Goal: Task Accomplishment & Management: Complete application form

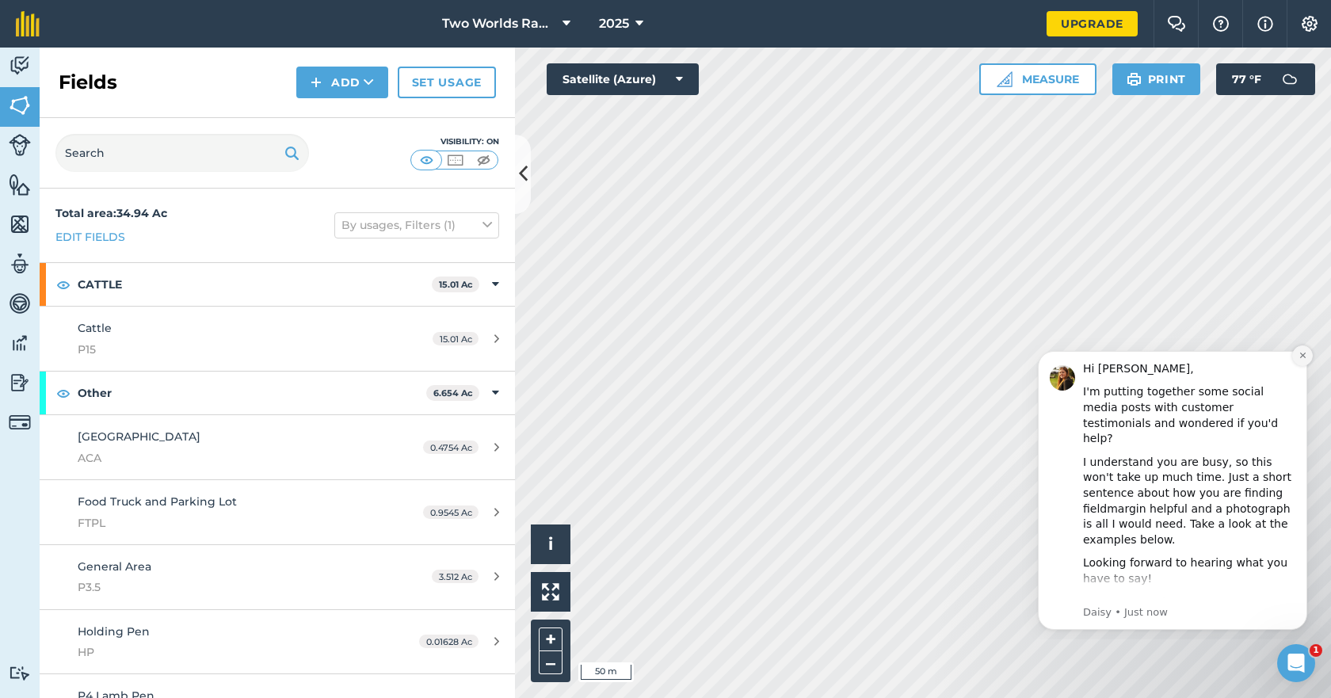
click at [1300, 353] on icon "Dismiss notification" at bounding box center [1303, 355] width 9 height 9
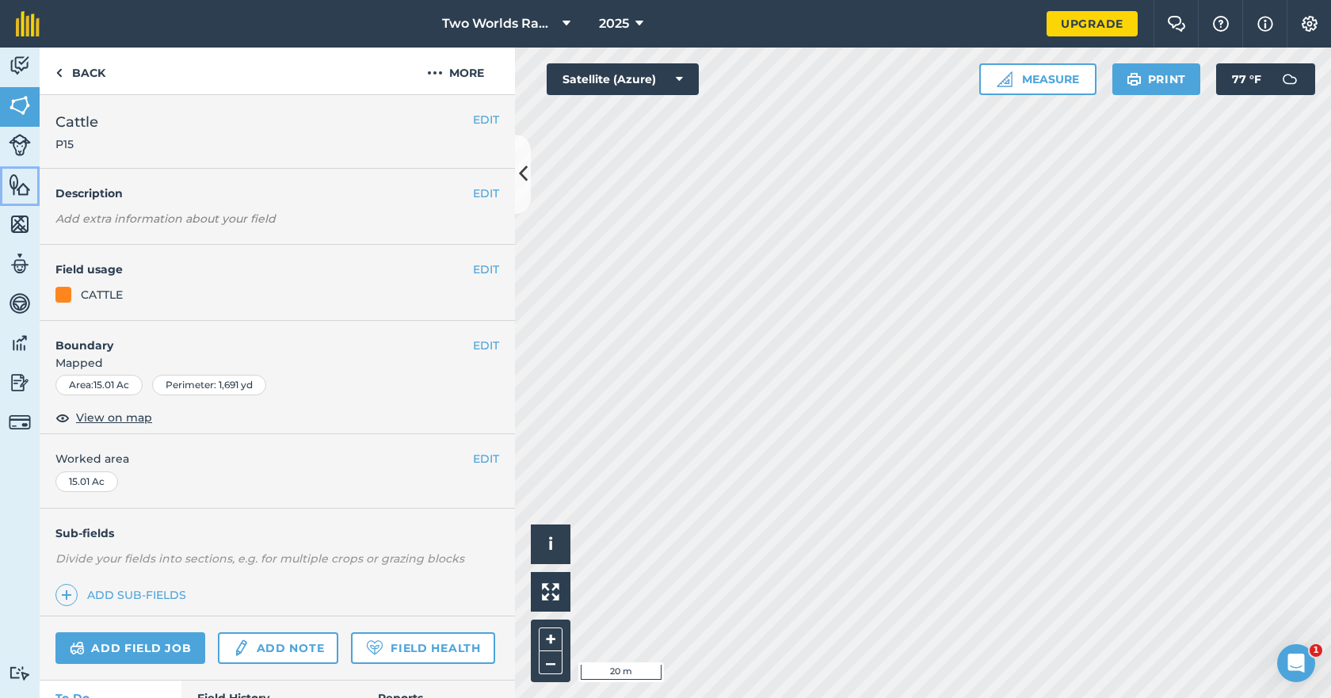
click at [18, 187] on img at bounding box center [20, 185] width 22 height 24
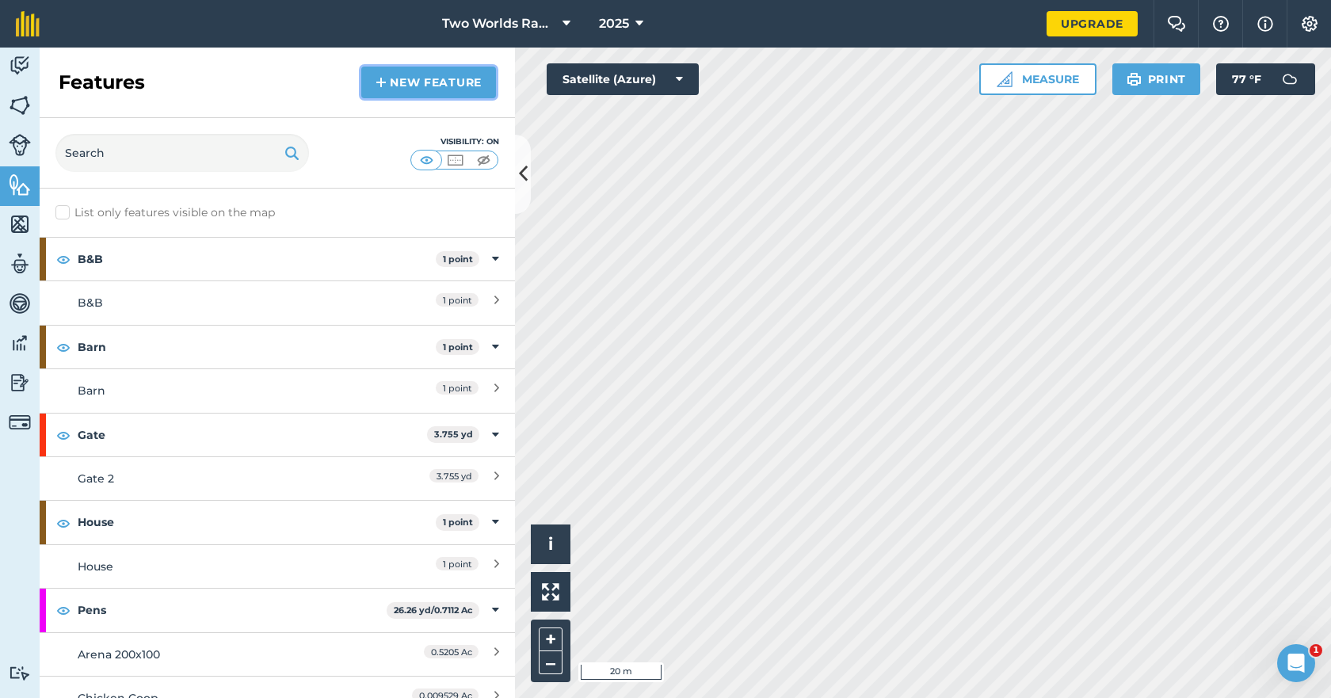
click at [391, 86] on link "New feature" at bounding box center [428, 83] width 135 height 32
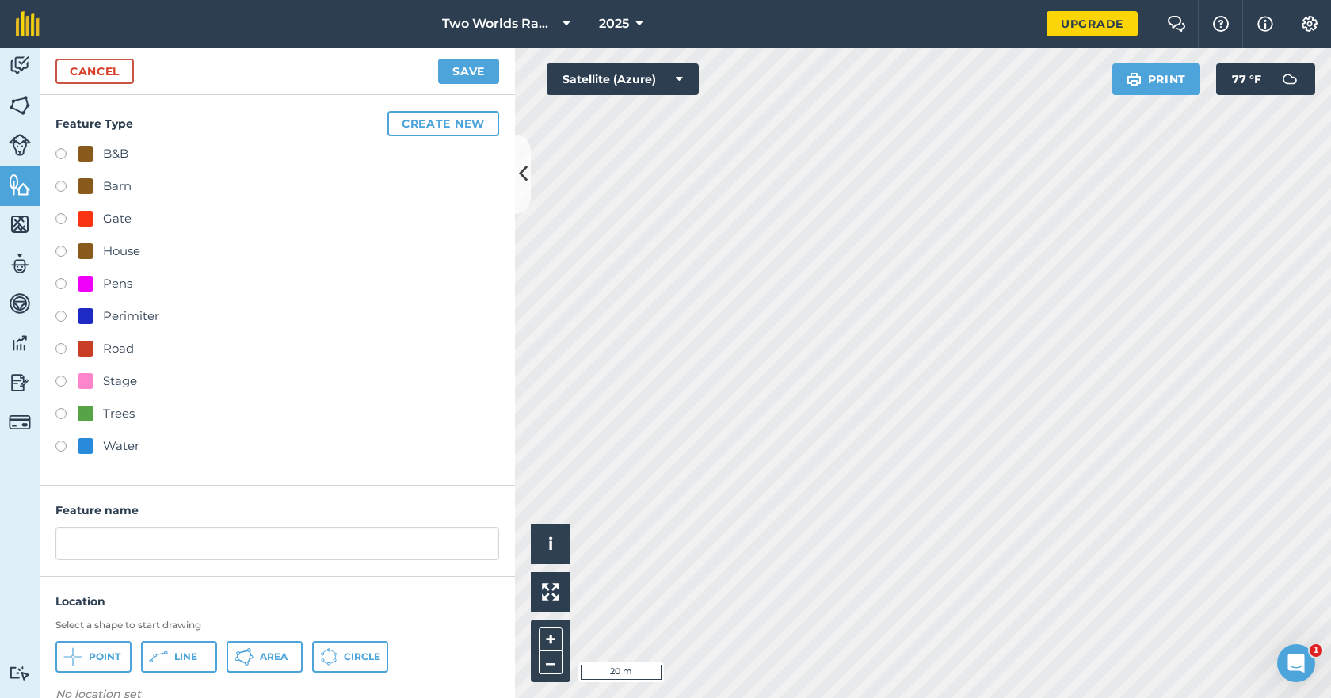
click at [62, 283] on label at bounding box center [66, 286] width 22 height 16
radio input "true"
click at [258, 657] on button "Area" at bounding box center [265, 657] width 76 height 32
click at [86, 284] on div at bounding box center [86, 284] width 16 height 16
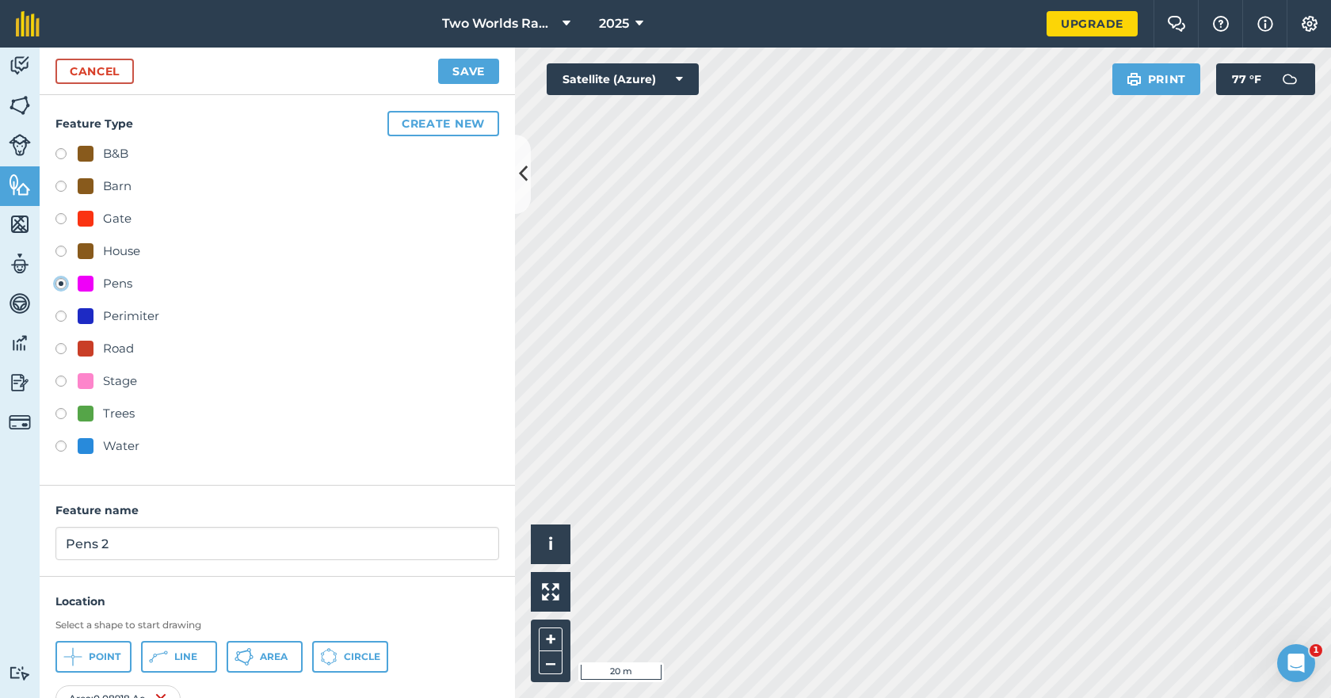
drag, startPoint x: 129, startPoint y: 547, endPoint x: 23, endPoint y: 542, distance: 106.3
click at [23, 542] on div "Activity Fields Livestock Features Maps Team Vehicles Data Reporting Billing Tu…" at bounding box center [665, 373] width 1331 height 650
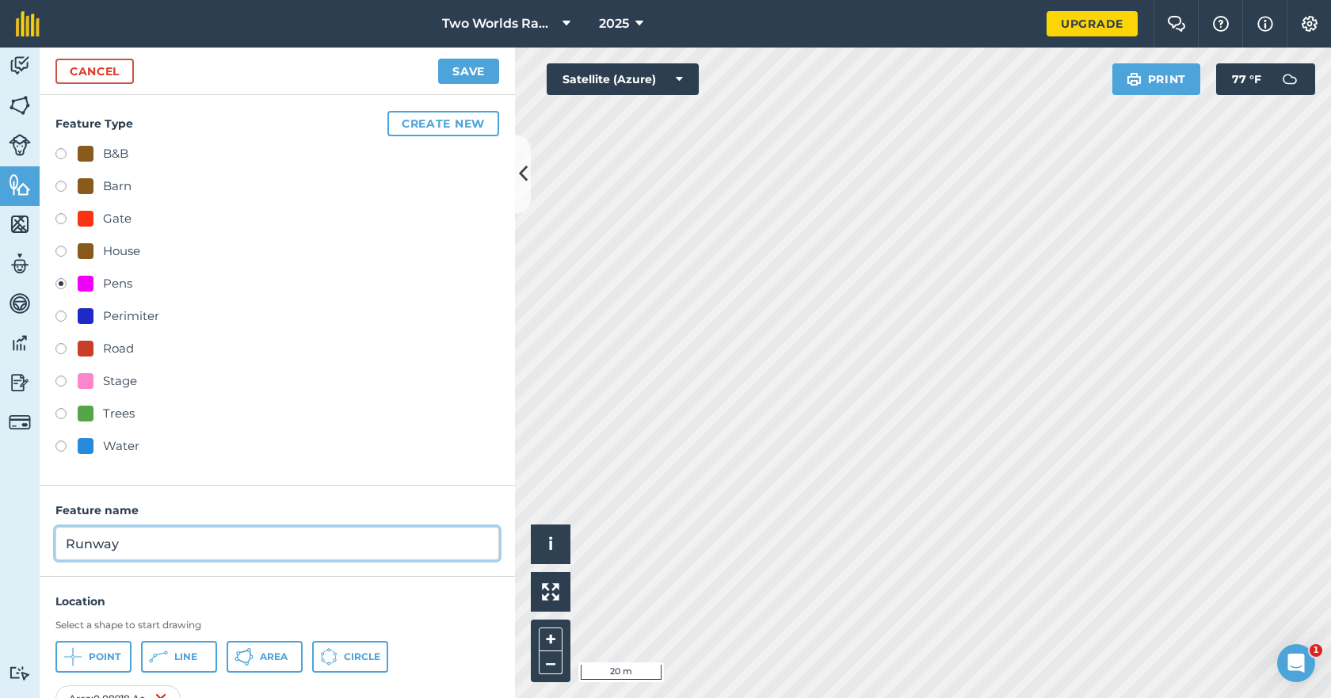
type input "Runway"
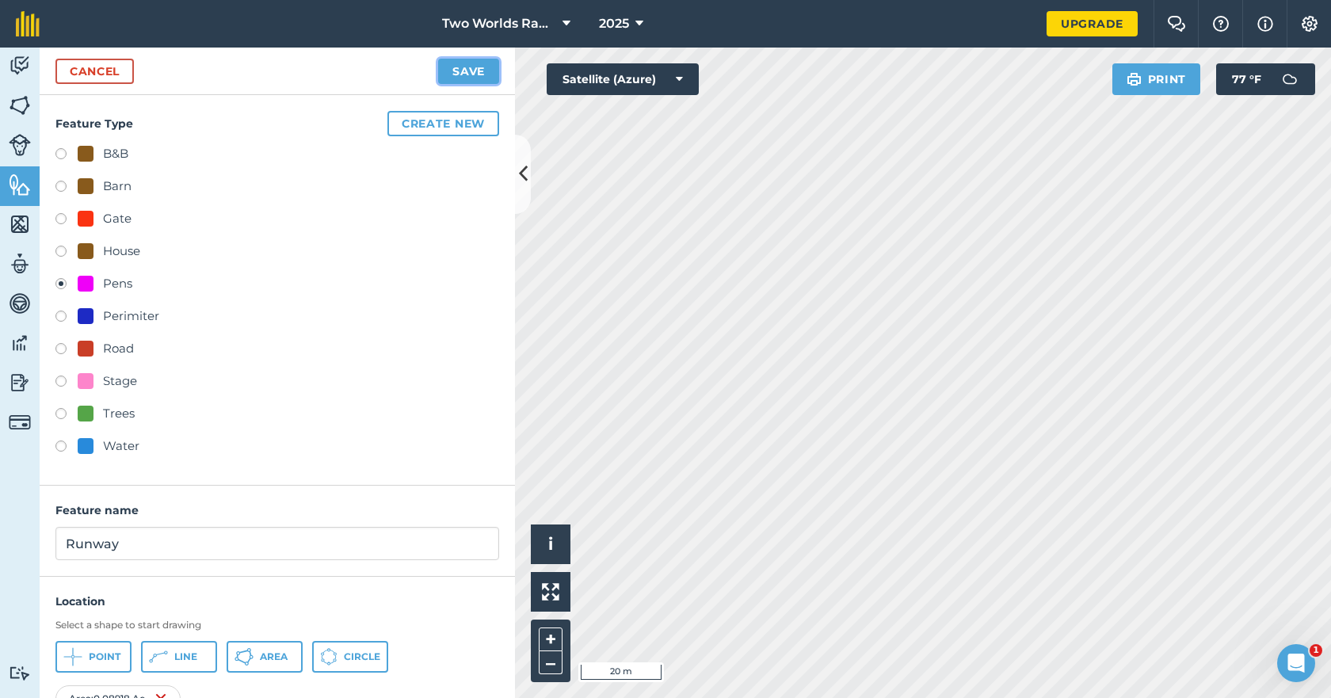
click at [476, 77] on button "Save" at bounding box center [468, 71] width 61 height 25
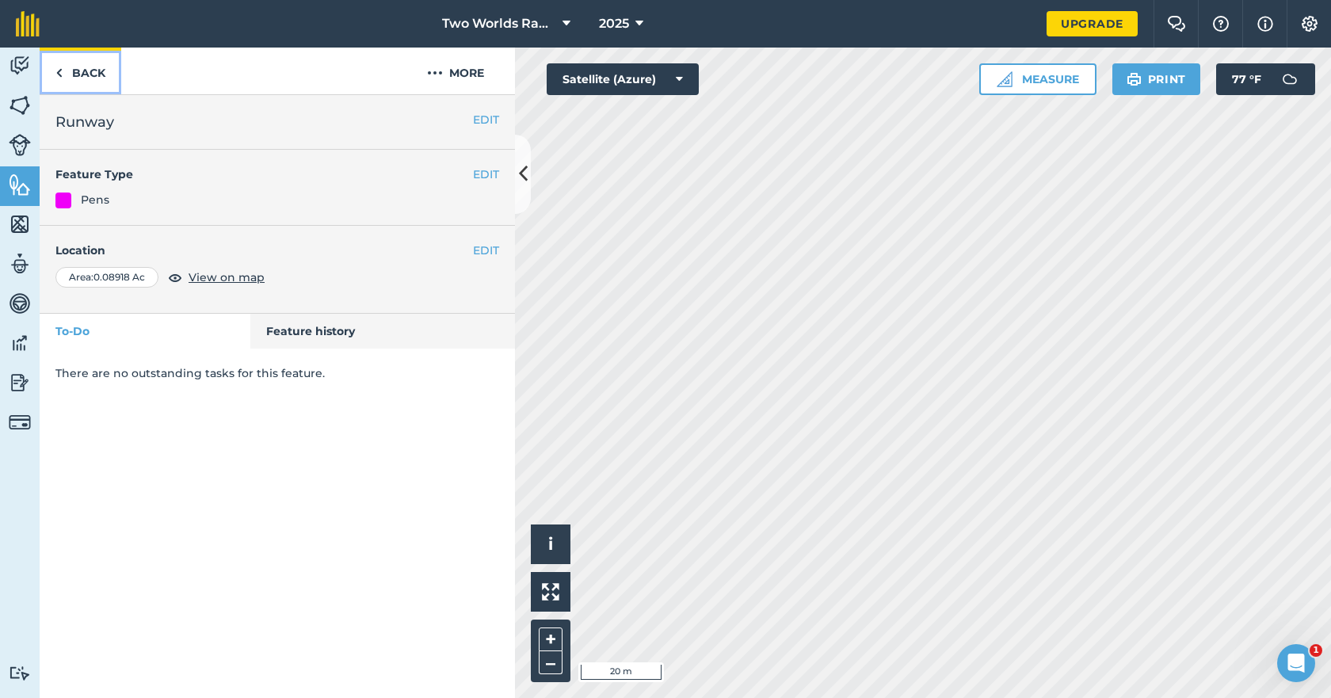
click at [100, 76] on link "Back" at bounding box center [81, 71] width 82 height 47
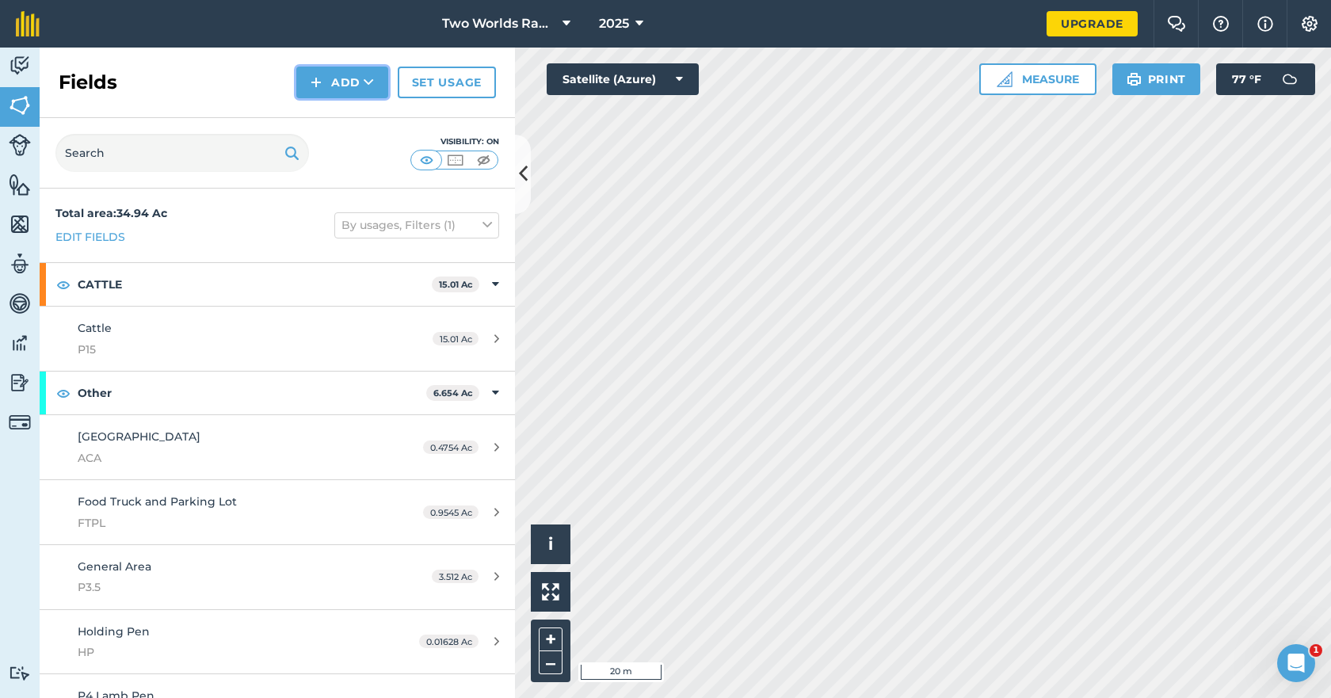
click at [339, 85] on button "Add" at bounding box center [342, 83] width 92 height 32
click at [17, 191] on img at bounding box center [20, 185] width 22 height 24
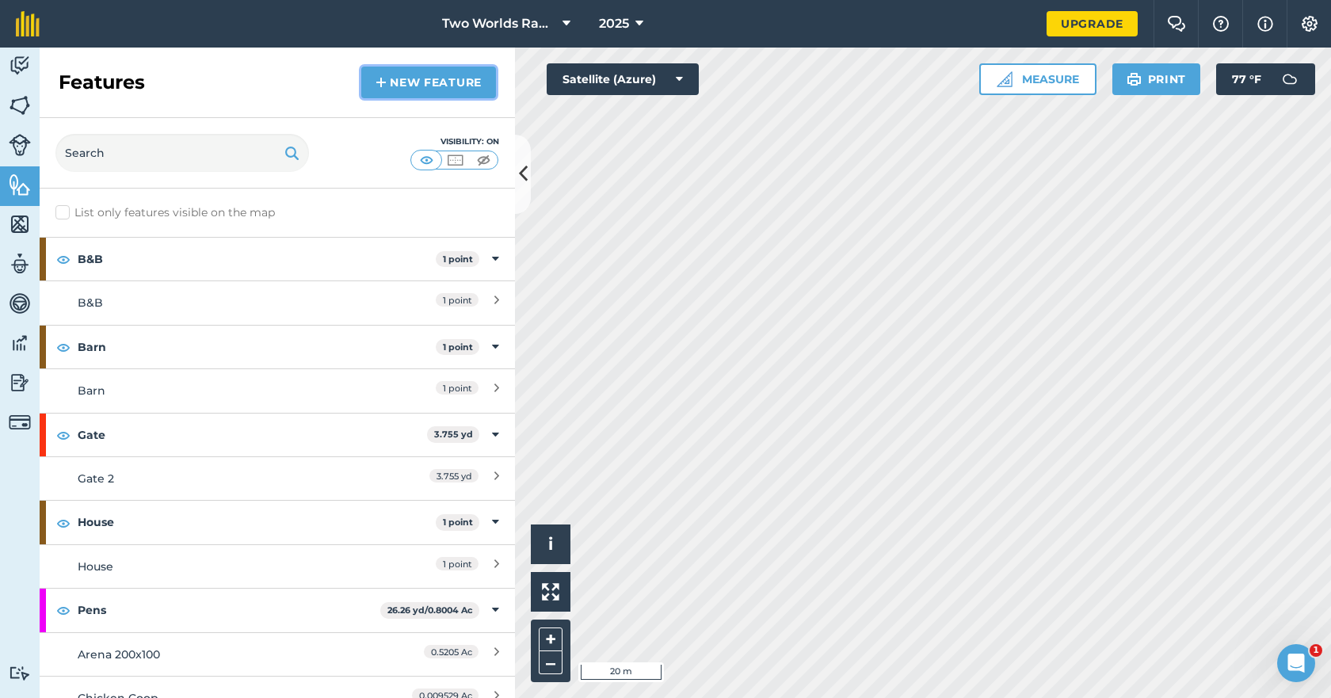
click at [405, 86] on link "New feature" at bounding box center [428, 83] width 135 height 32
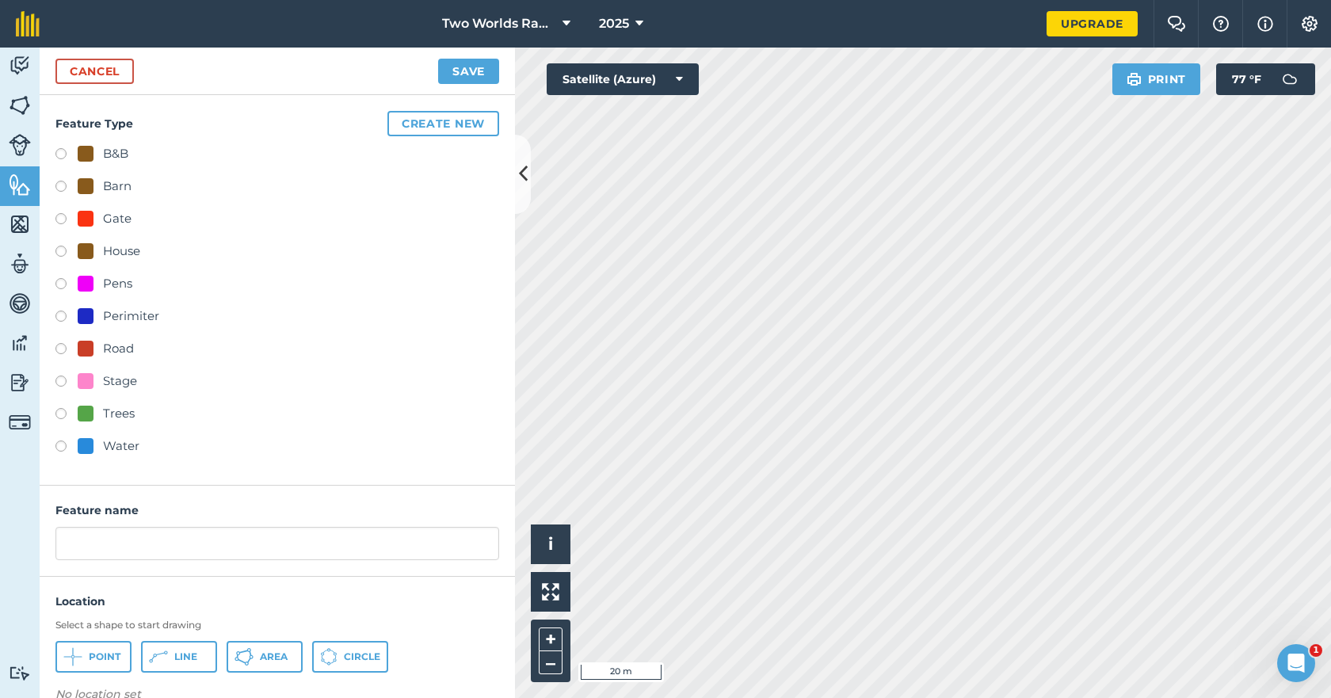
click at [61, 284] on label at bounding box center [66, 286] width 22 height 16
radio input "true"
type input "Pens 2"
click at [258, 656] on button "Area" at bounding box center [265, 657] width 76 height 32
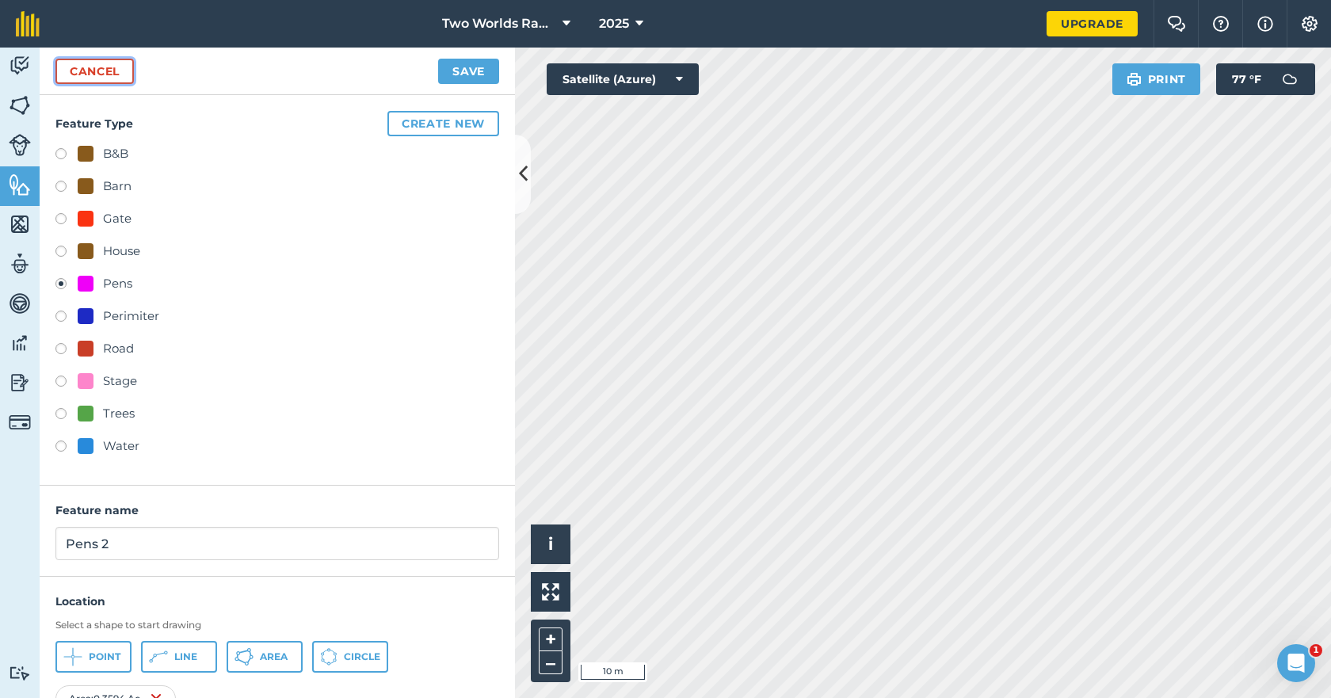
click at [106, 71] on link "Cancel" at bounding box center [94, 71] width 78 height 25
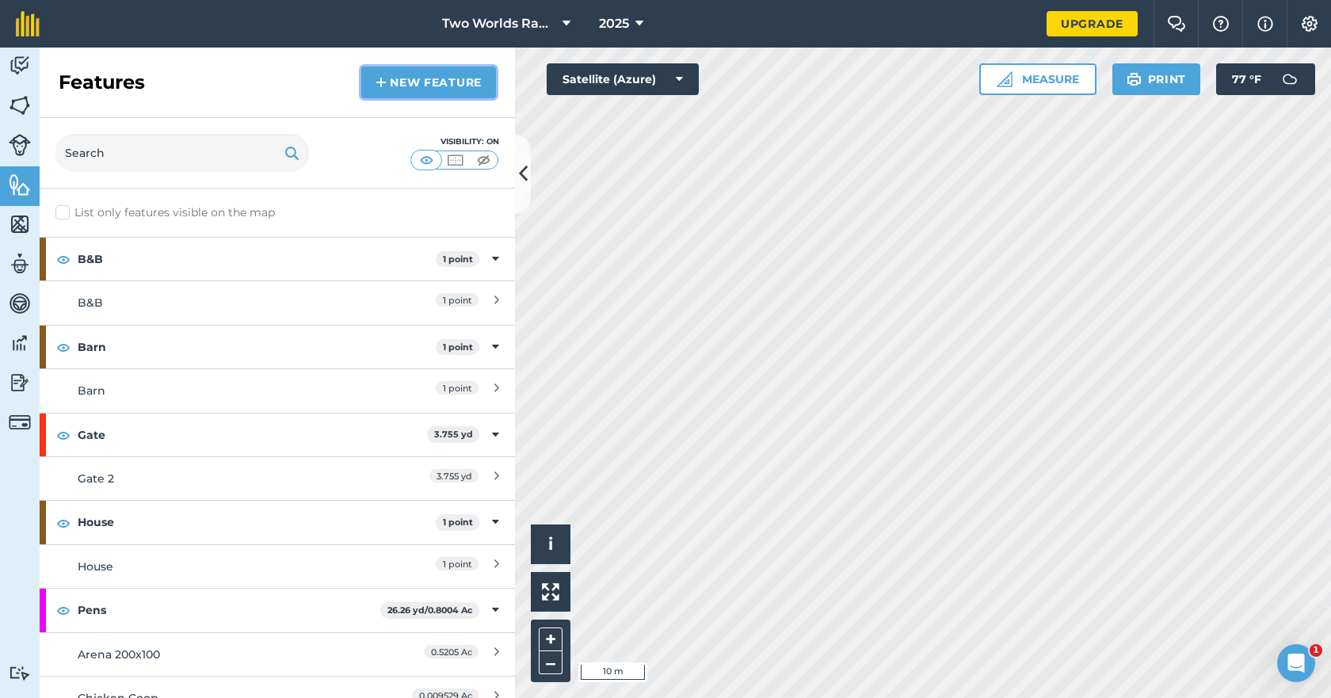
click at [382, 78] on img at bounding box center [381, 82] width 11 height 19
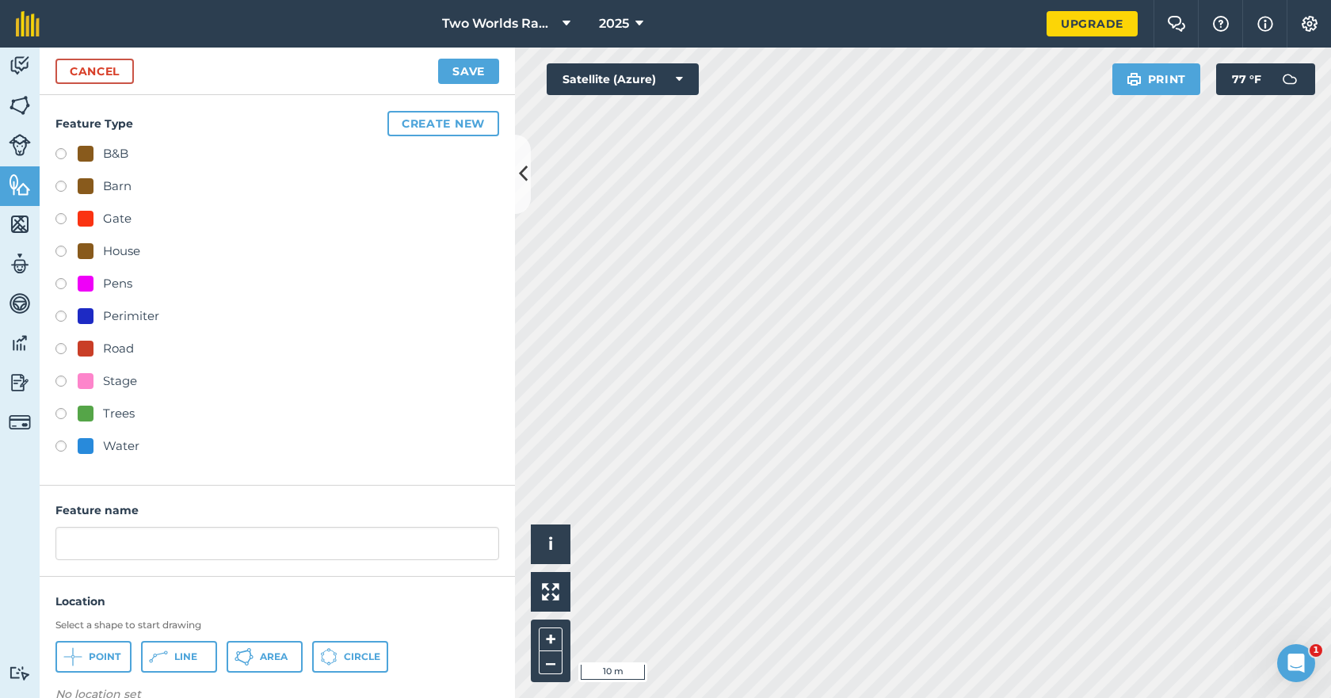
click at [63, 285] on label at bounding box center [66, 286] width 22 height 16
radio input "true"
type input "Pens 2"
click at [431, 123] on button "Create new" at bounding box center [443, 123] width 112 height 25
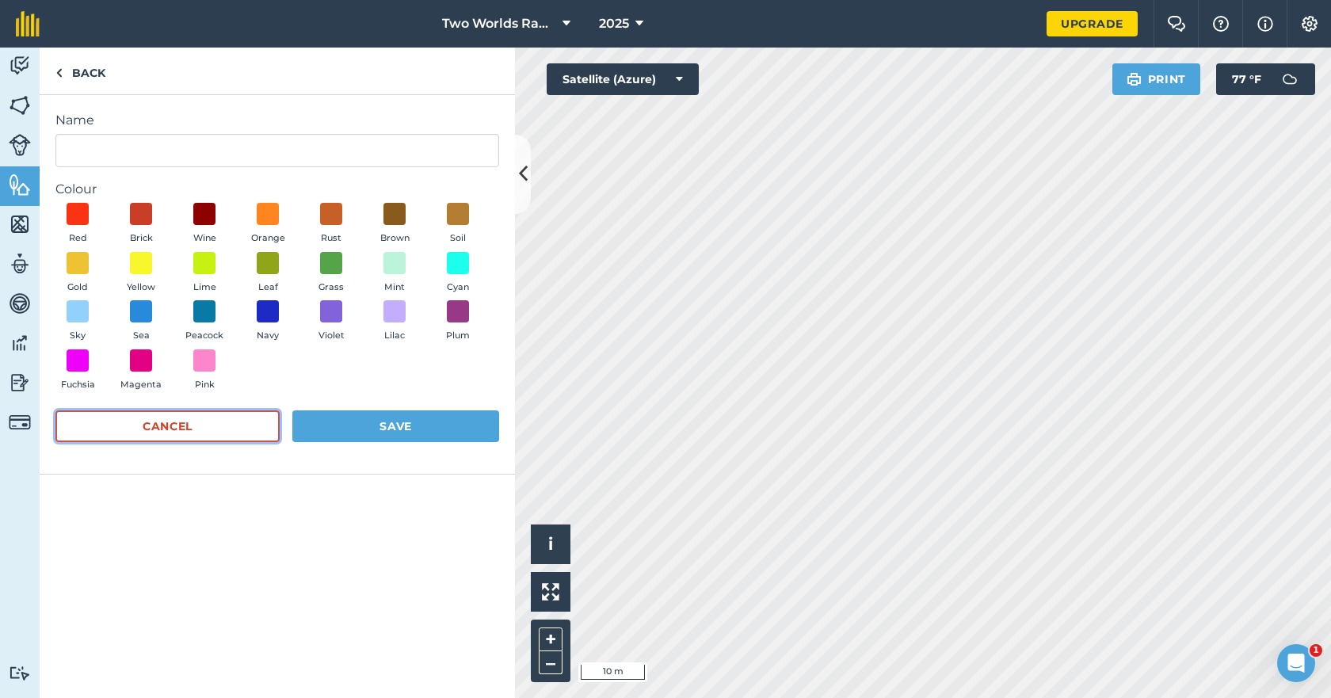
click at [177, 417] on button "Cancel" at bounding box center [167, 426] width 224 height 32
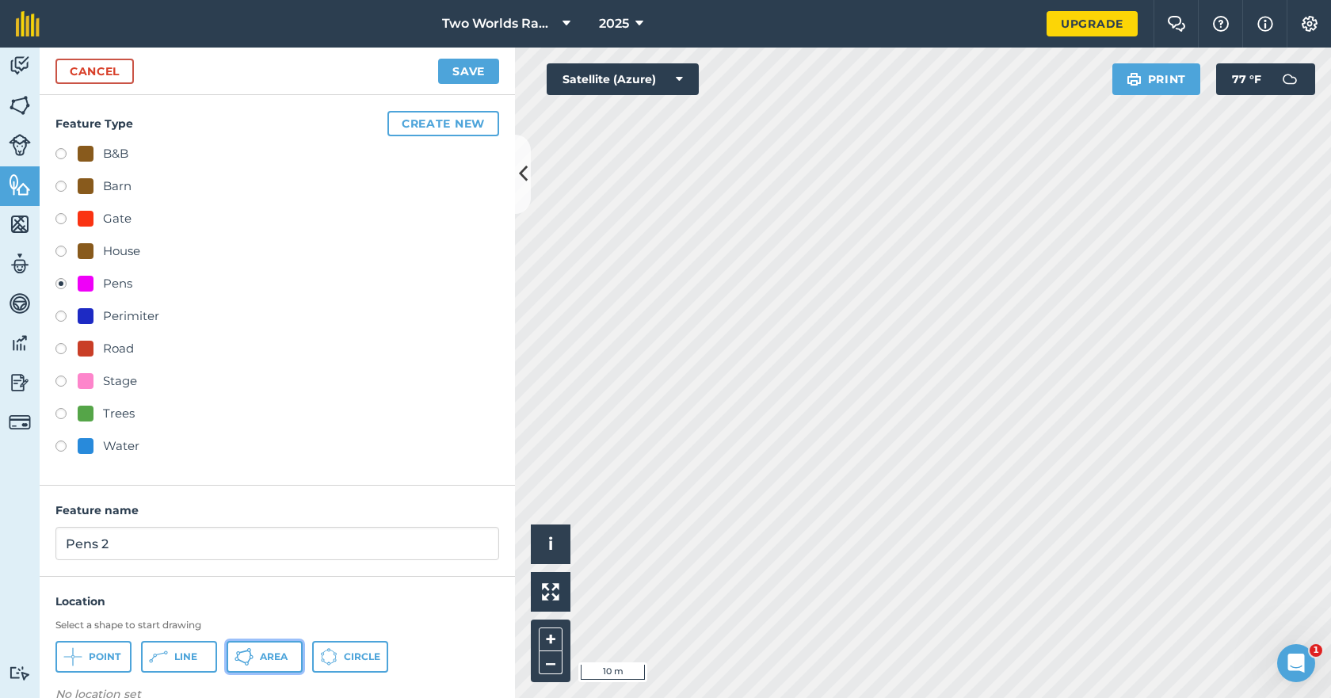
click at [272, 663] on button "Area" at bounding box center [265, 657] width 76 height 32
click at [465, 74] on button "Save" at bounding box center [468, 71] width 61 height 25
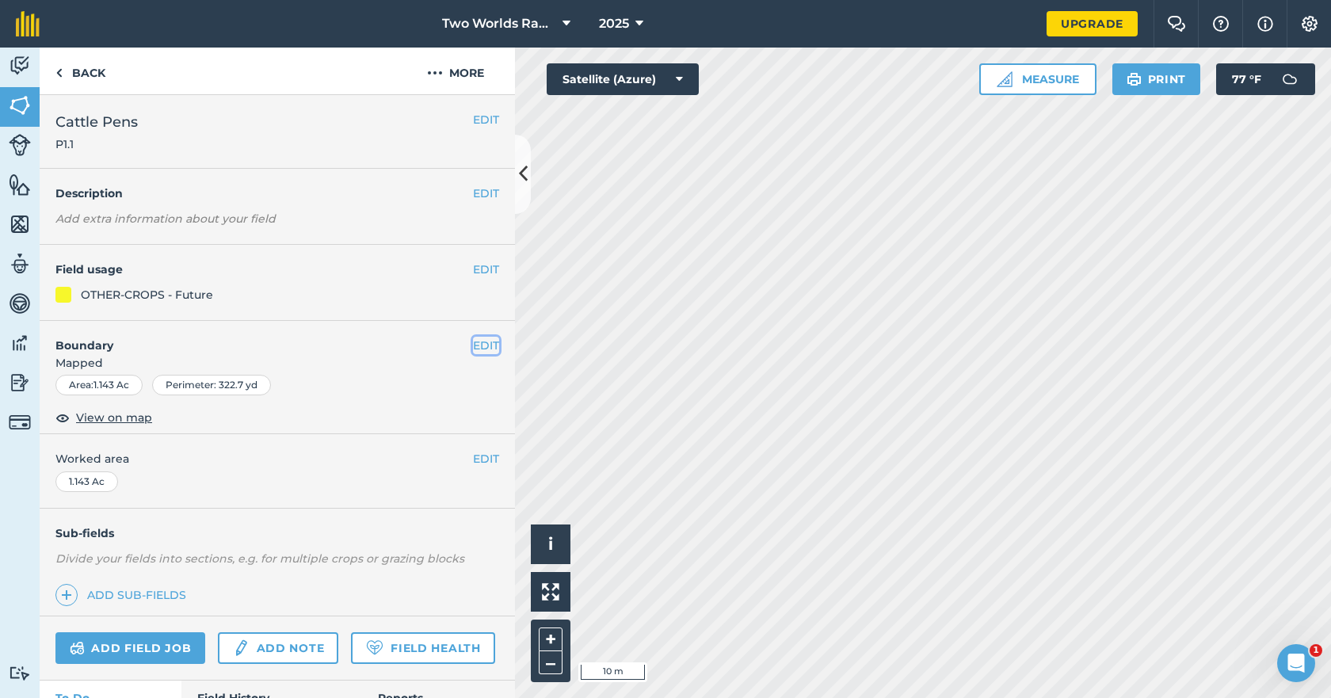
click at [475, 347] on button "EDIT" at bounding box center [486, 345] width 26 height 17
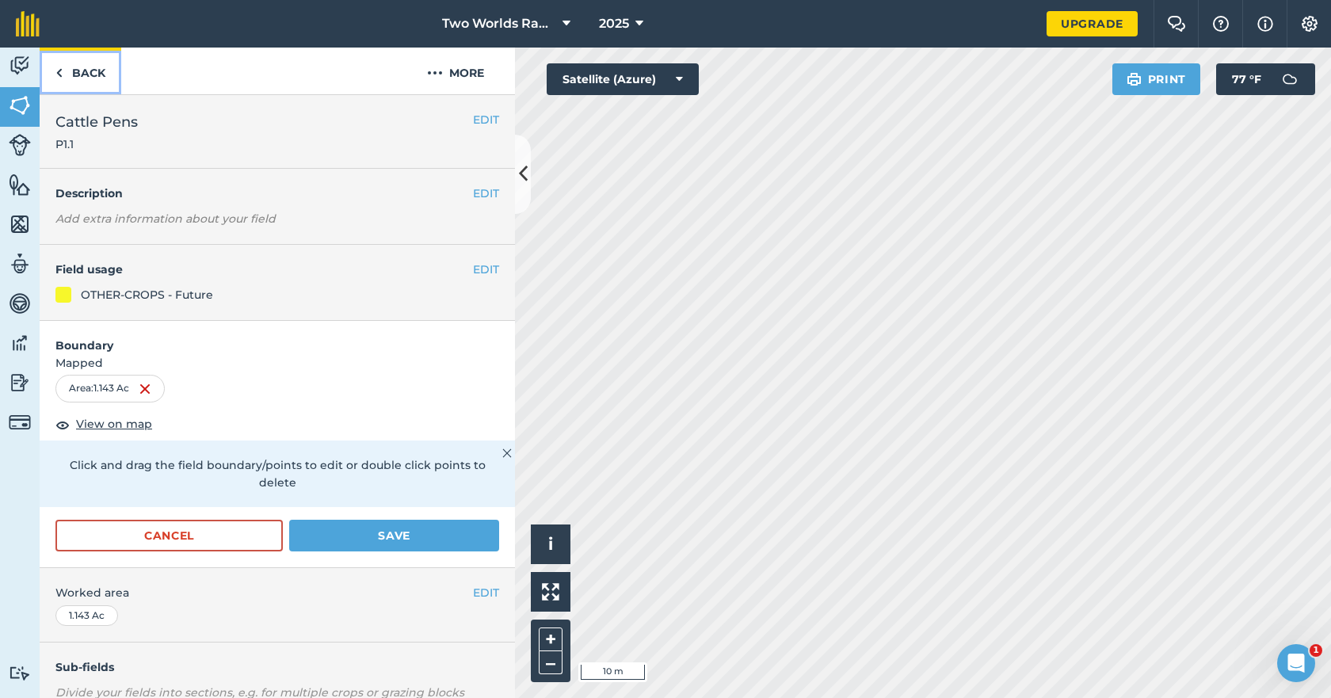
click at [78, 74] on link "Back" at bounding box center [81, 71] width 82 height 47
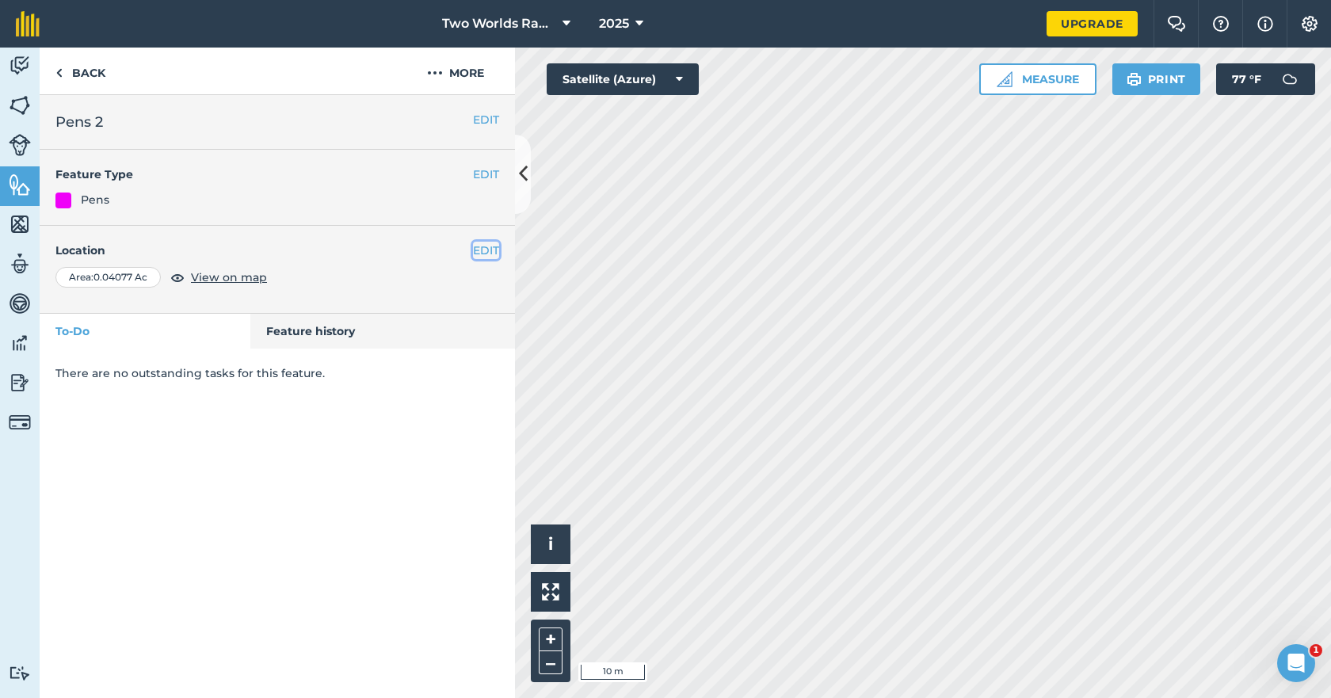
click at [485, 248] on button "EDIT" at bounding box center [486, 250] width 26 height 17
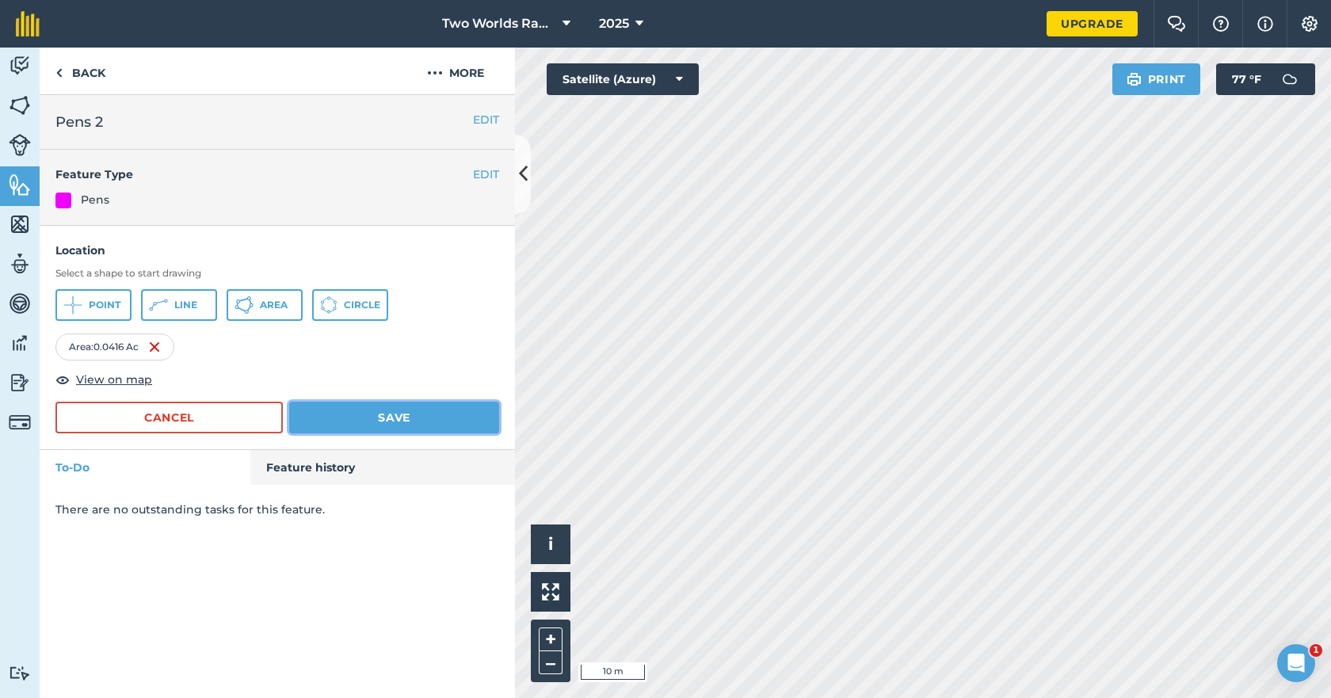
click at [395, 413] on button "Save" at bounding box center [394, 418] width 210 height 32
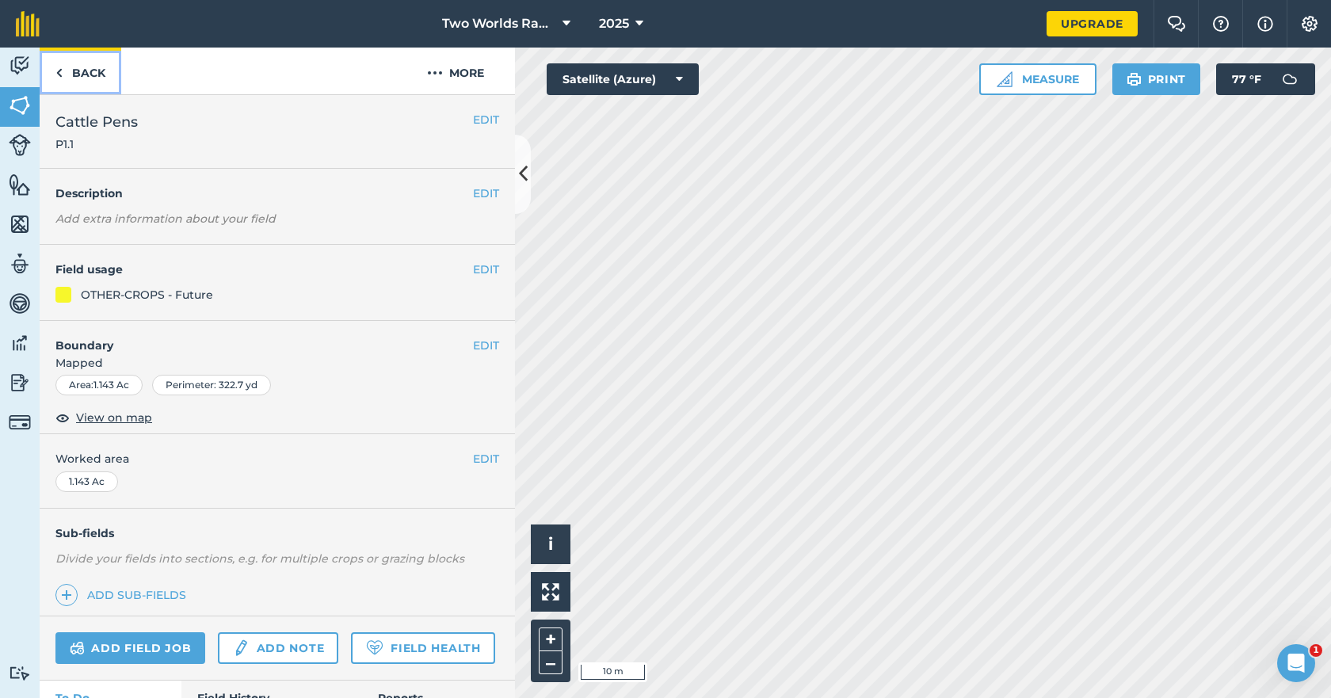
click at [94, 77] on link "Back" at bounding box center [81, 71] width 82 height 47
click at [86, 78] on link "Back" at bounding box center [81, 71] width 82 height 47
click at [21, 188] on img at bounding box center [20, 185] width 22 height 24
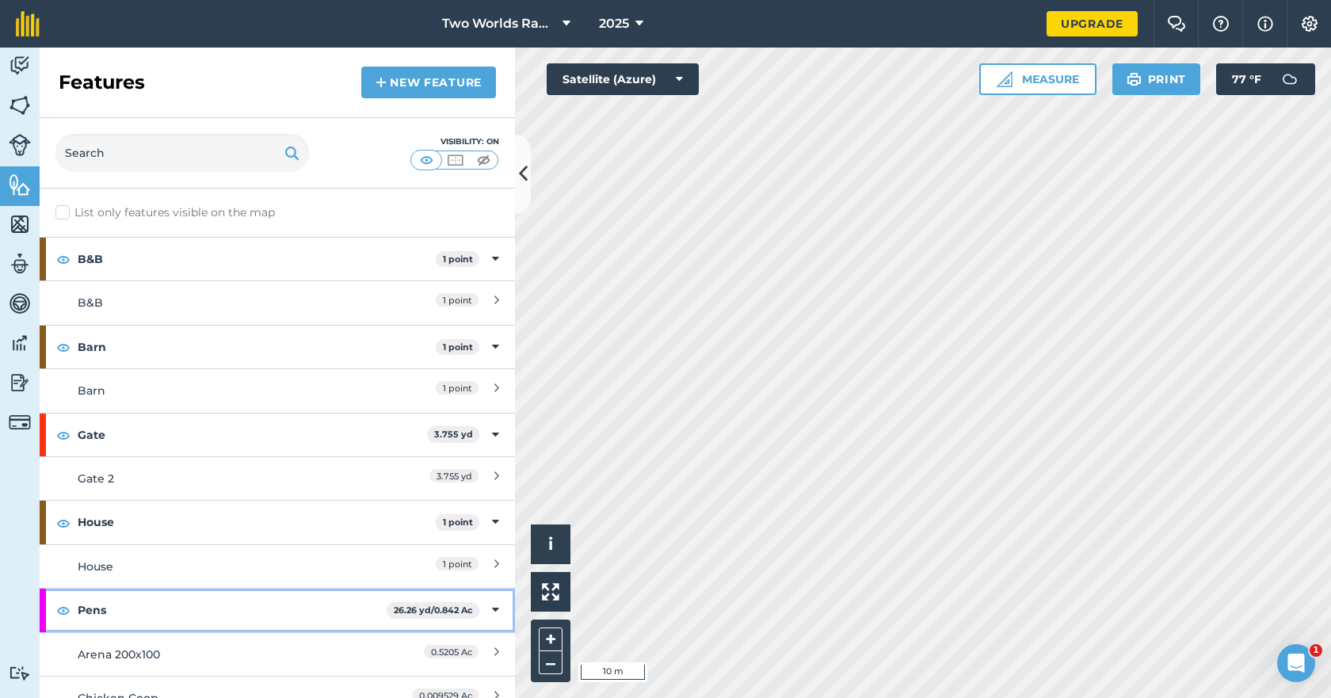
click at [131, 609] on strong "Pens" at bounding box center [232, 610] width 309 height 43
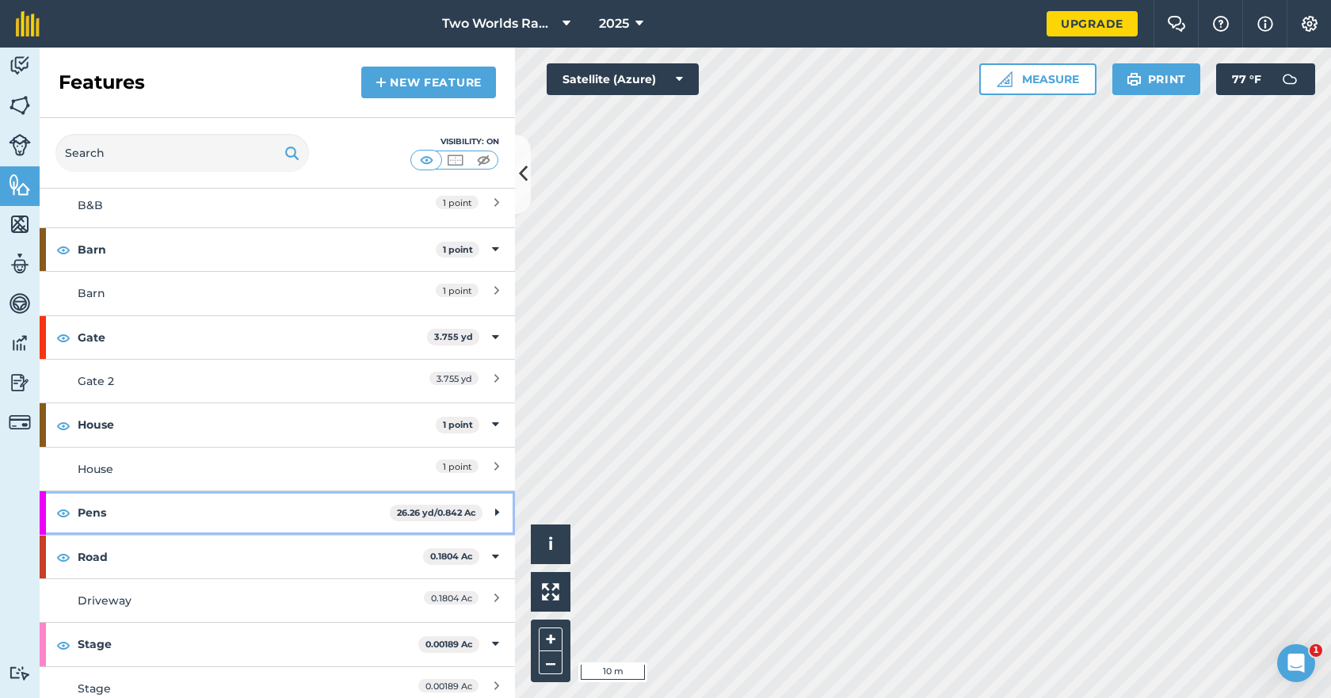
scroll to position [109, 0]
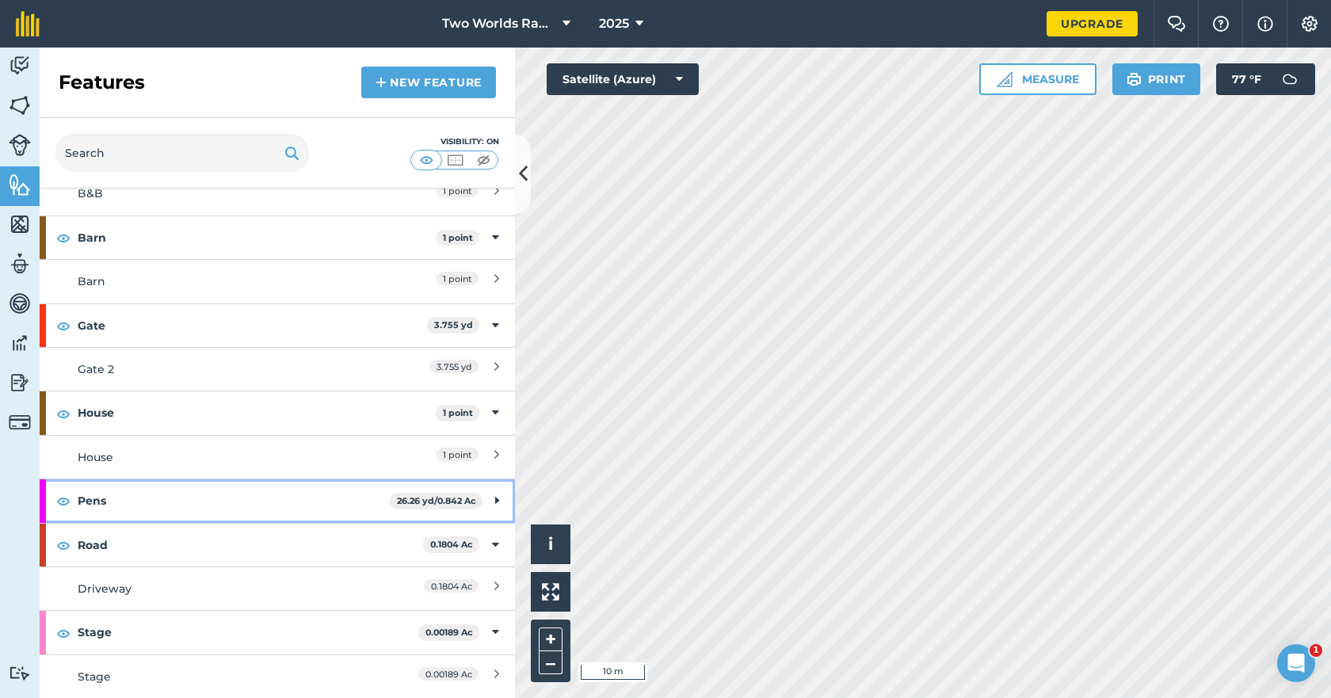
click at [495, 502] on icon at bounding box center [497, 500] width 4 height 17
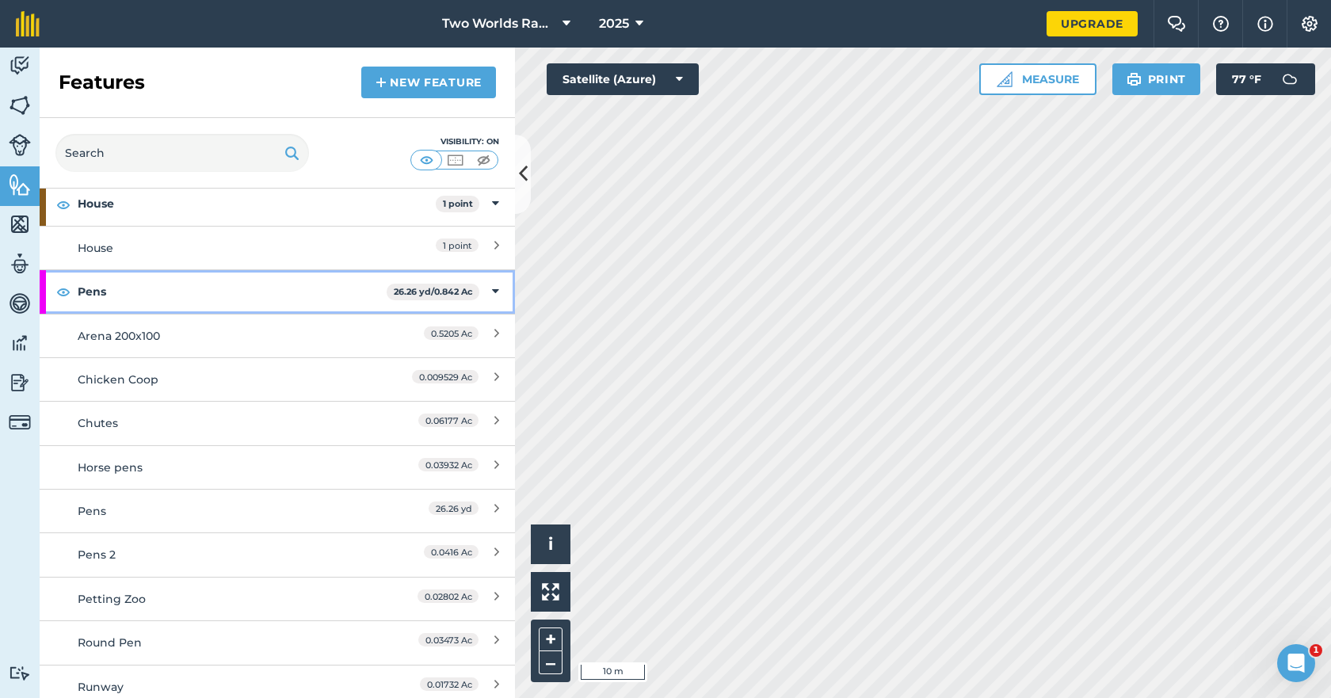
scroll to position [347, 0]
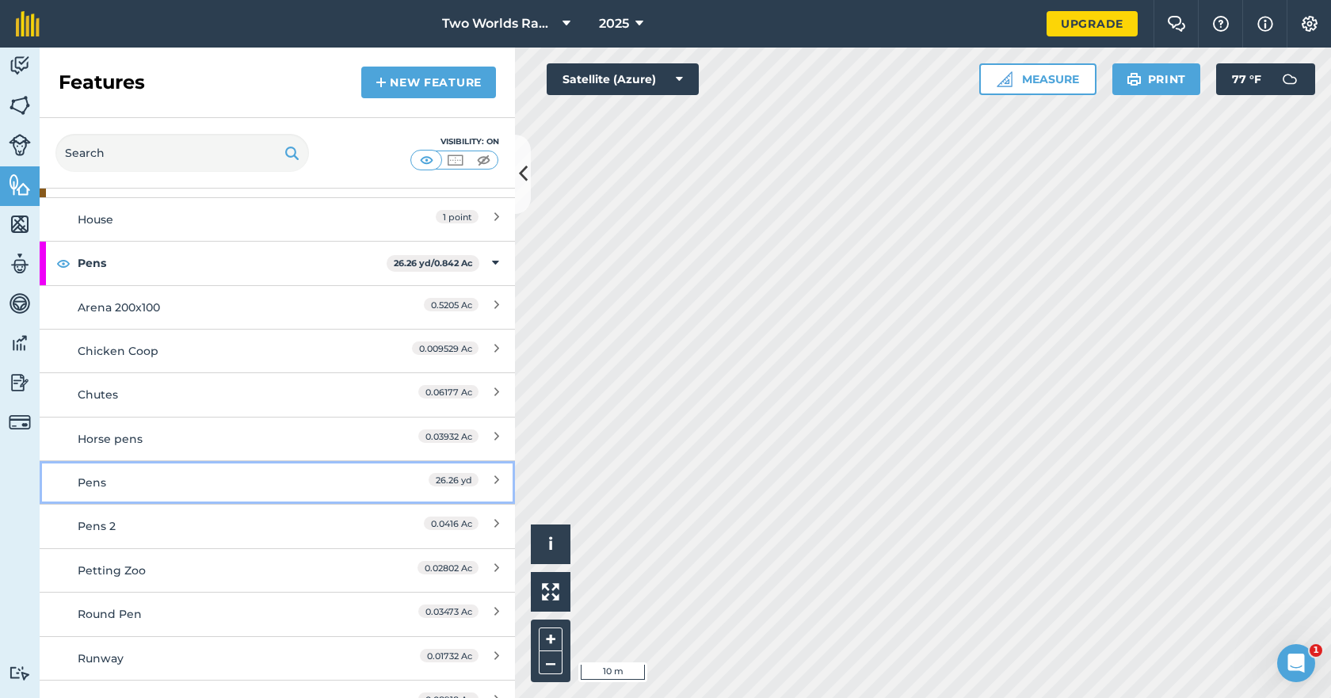
click at [165, 481] on div "Pens" at bounding box center [218, 482] width 281 height 17
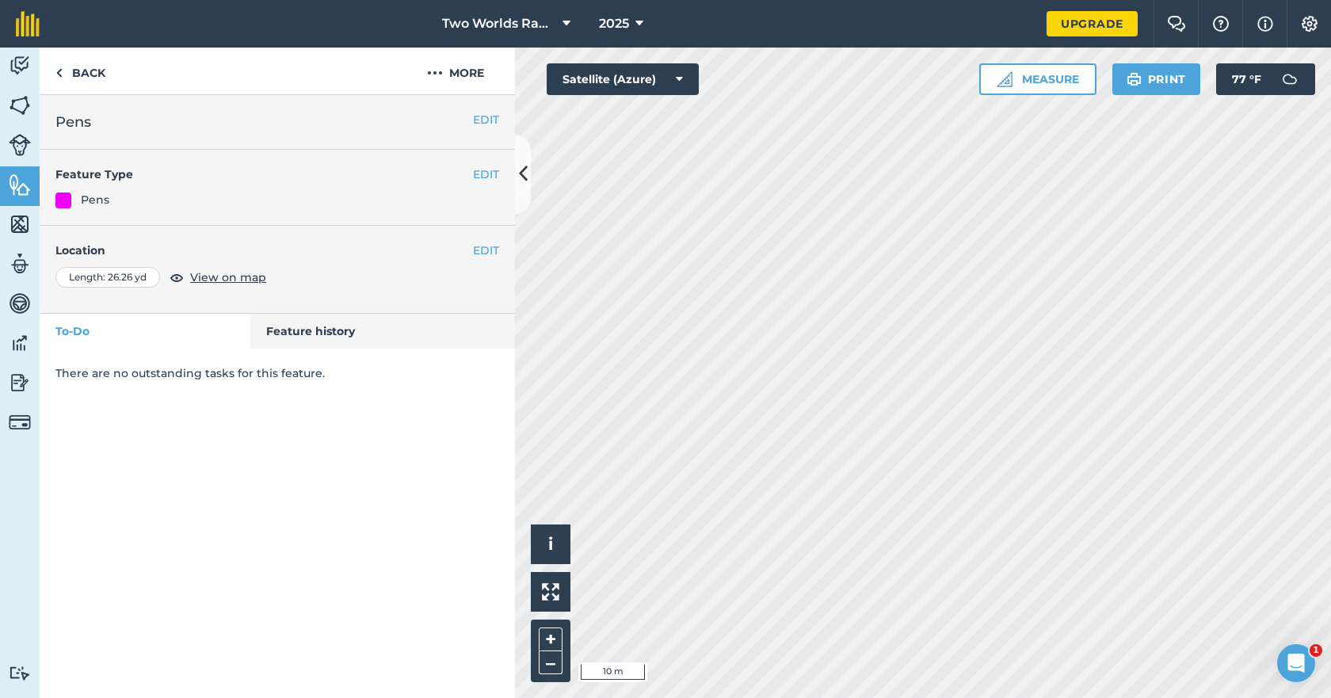
click at [366, 262] on div "Location Length : 26.26 yd View on map" at bounding box center [277, 265] width 444 height 46
click at [237, 280] on span "View on map" at bounding box center [228, 277] width 76 height 17
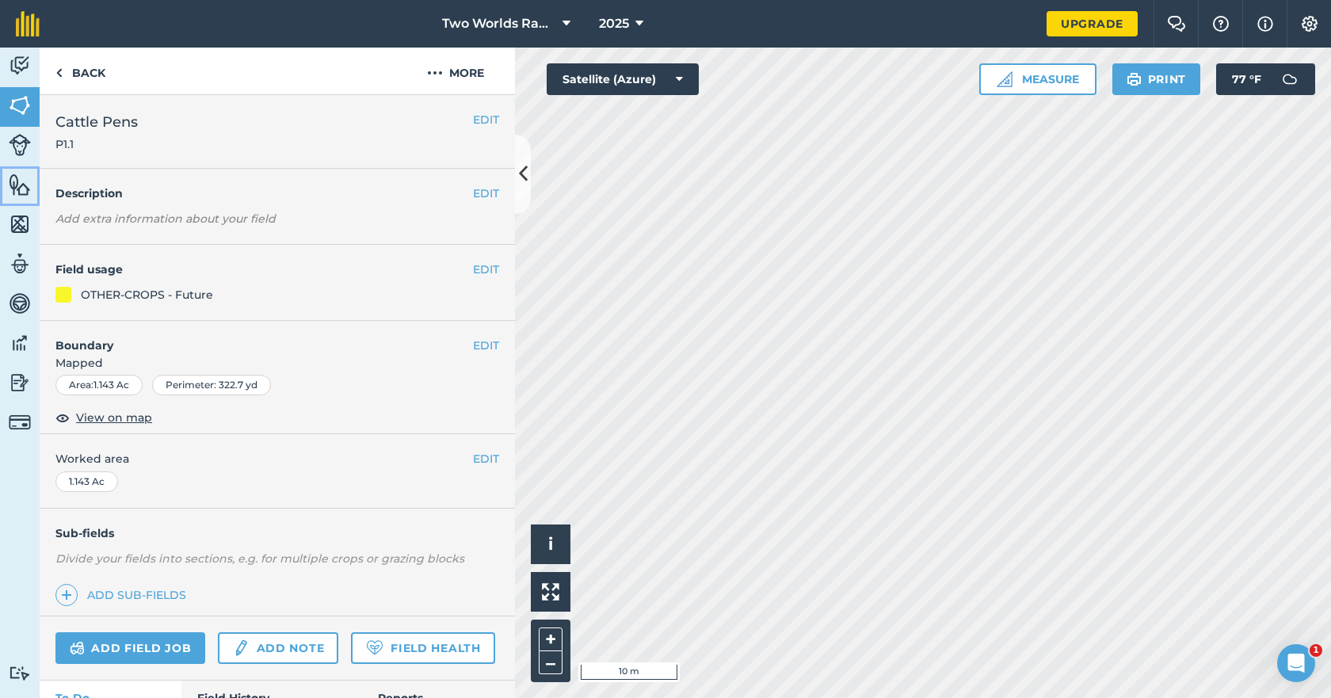
click at [24, 184] on img at bounding box center [20, 185] width 22 height 24
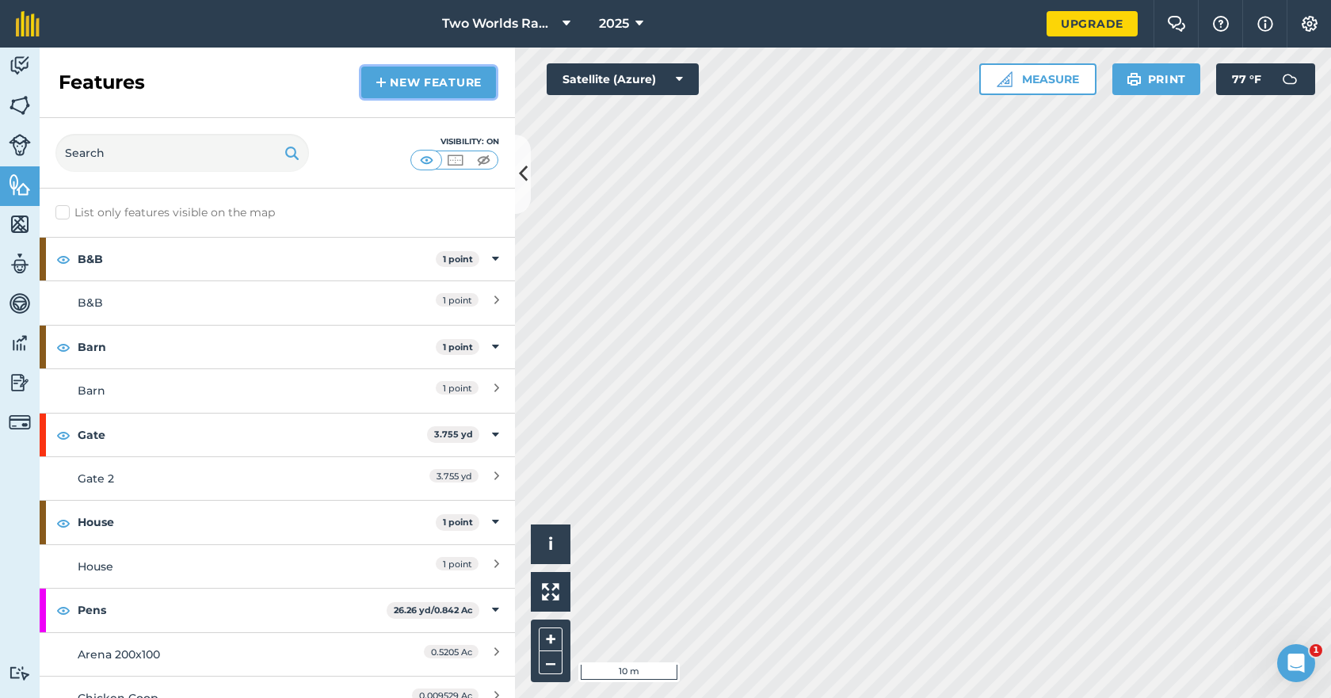
click at [415, 87] on link "New feature" at bounding box center [428, 83] width 135 height 32
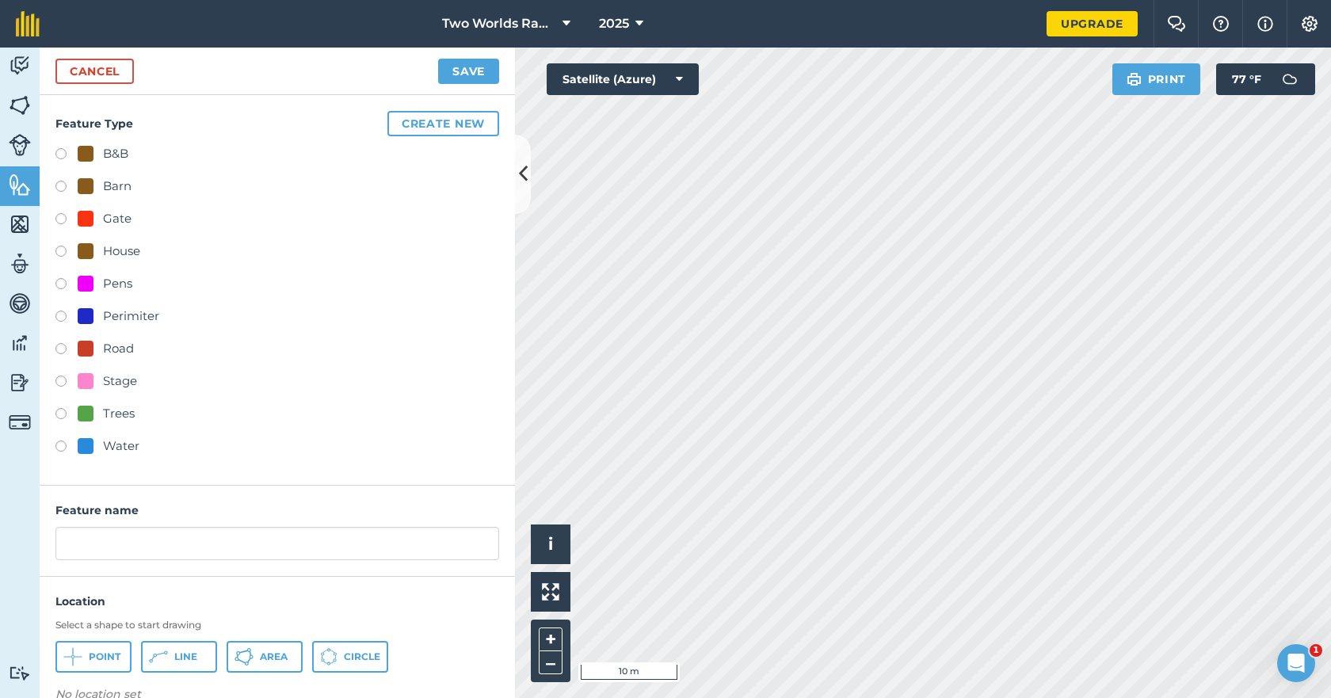
click at [61, 286] on label at bounding box center [66, 286] width 22 height 16
radio input "true"
type input "Pens 3"
drag, startPoint x: 201, startPoint y: 658, endPoint x: 185, endPoint y: 685, distance: 32.3
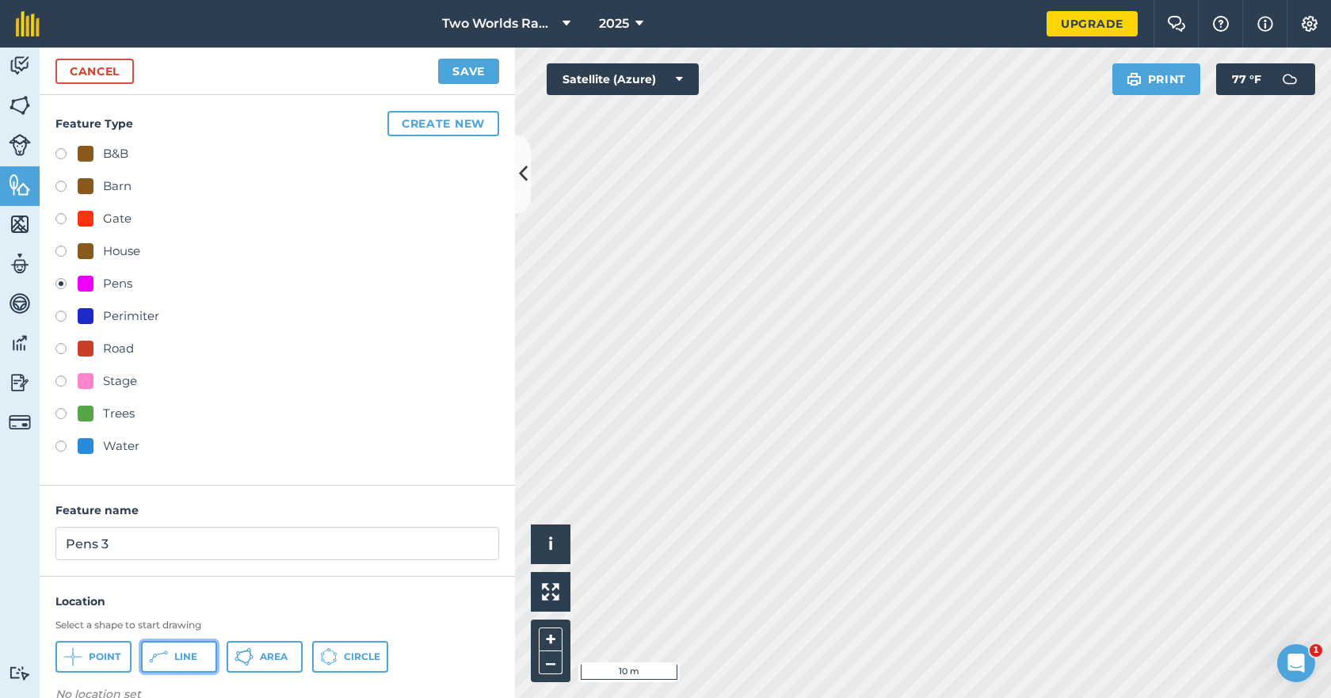
click at [185, 685] on div "Location Select a shape to start drawing Point Line Area Circle No location set" at bounding box center [277, 651] width 475 height 116
click at [268, 655] on span "Area" at bounding box center [274, 656] width 28 height 13
click at [116, 63] on link "Cancel" at bounding box center [94, 71] width 78 height 25
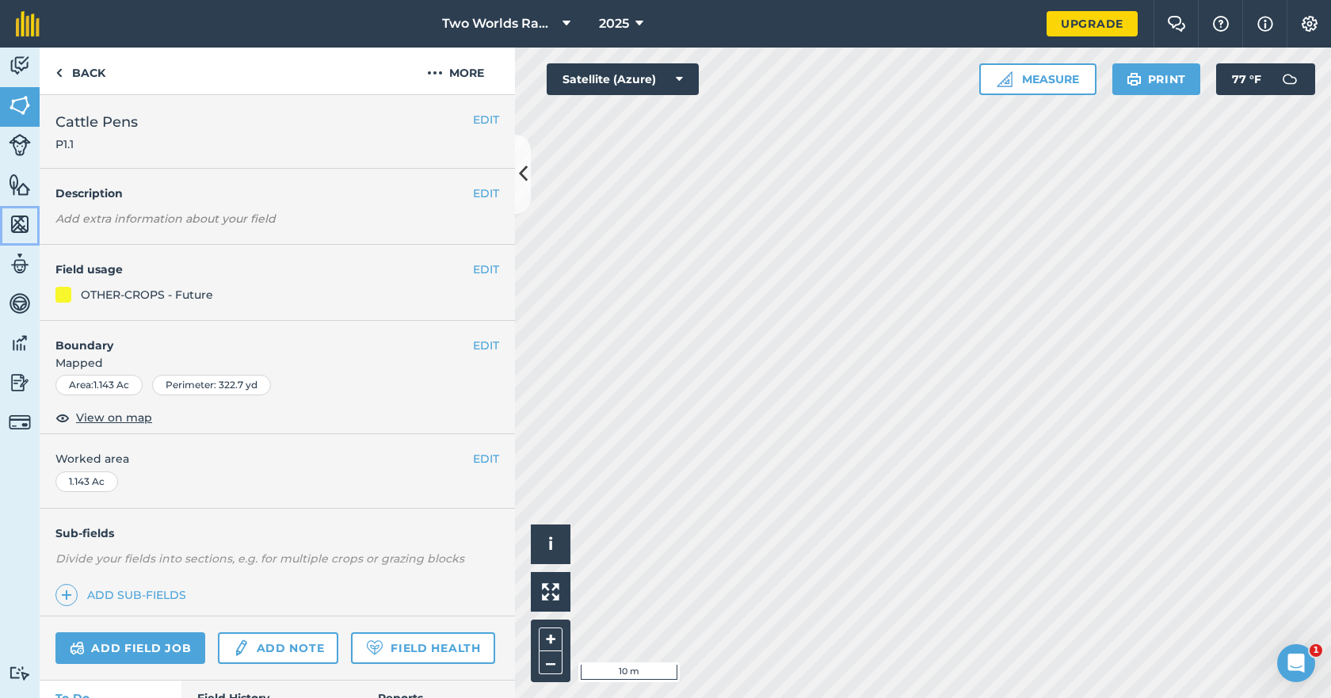
click at [20, 220] on img at bounding box center [20, 224] width 22 height 24
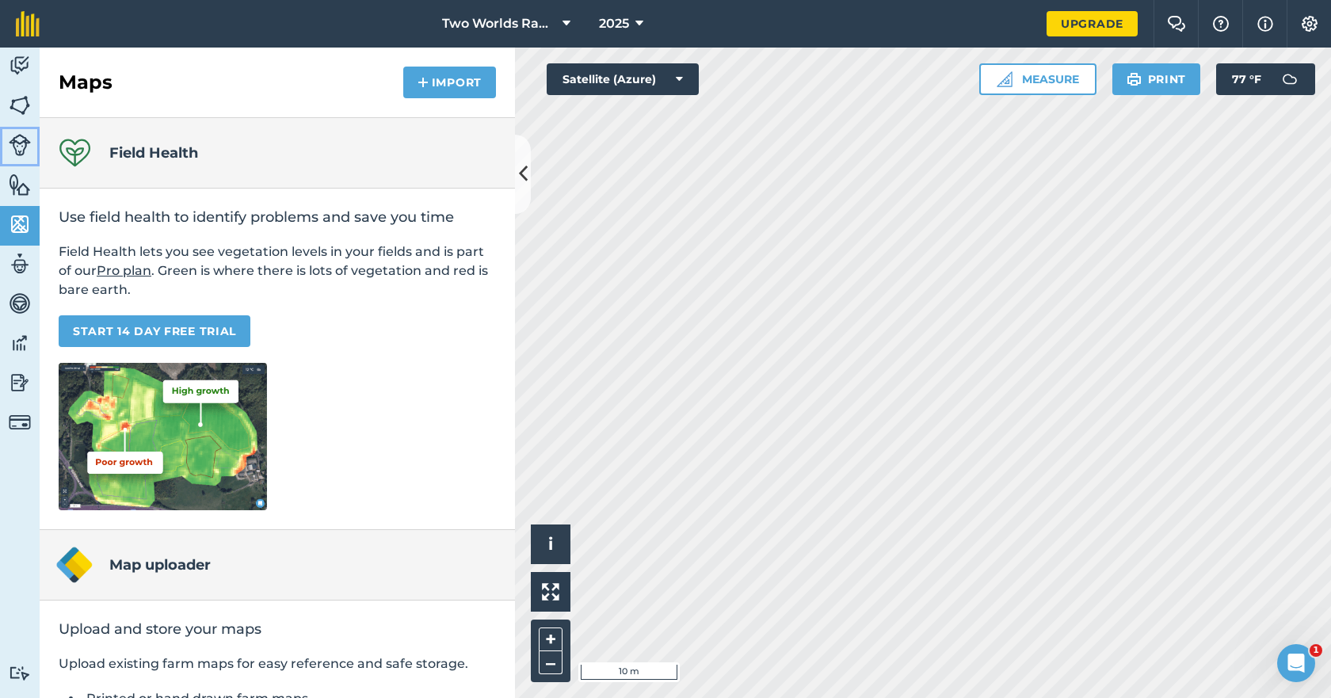
click at [15, 143] on img at bounding box center [20, 145] width 22 height 22
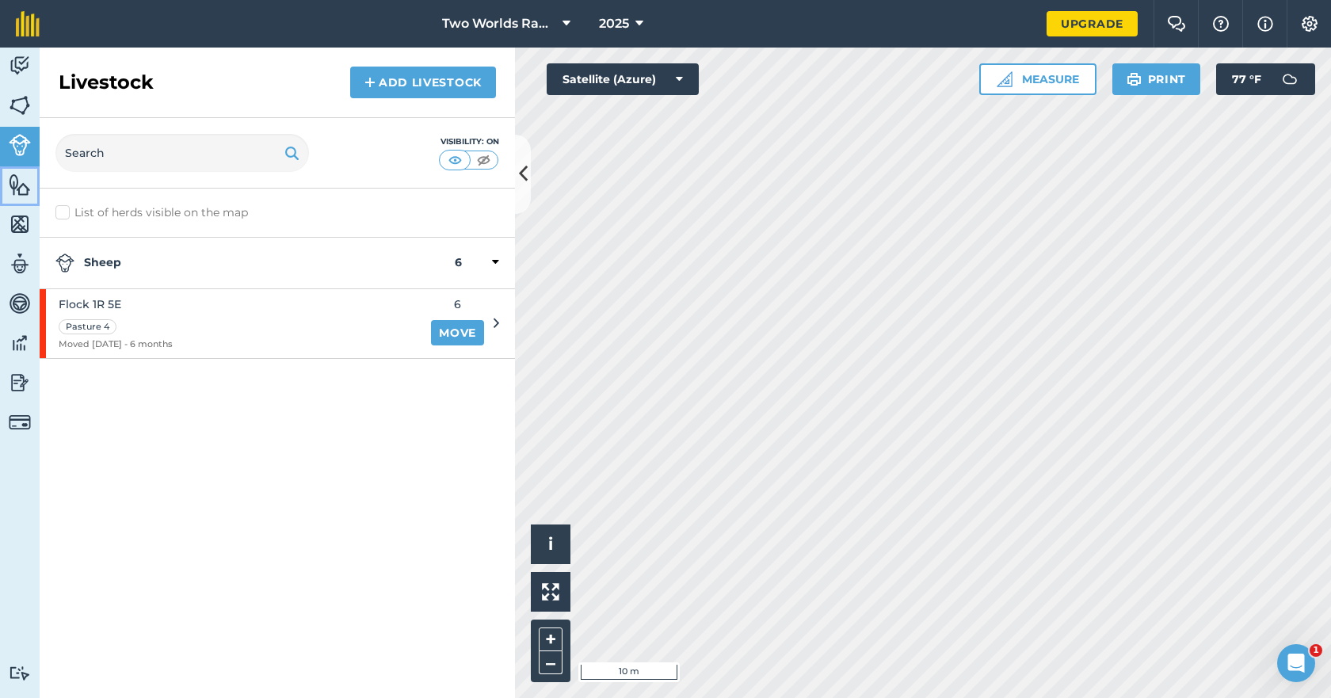
click at [21, 188] on img at bounding box center [20, 185] width 22 height 24
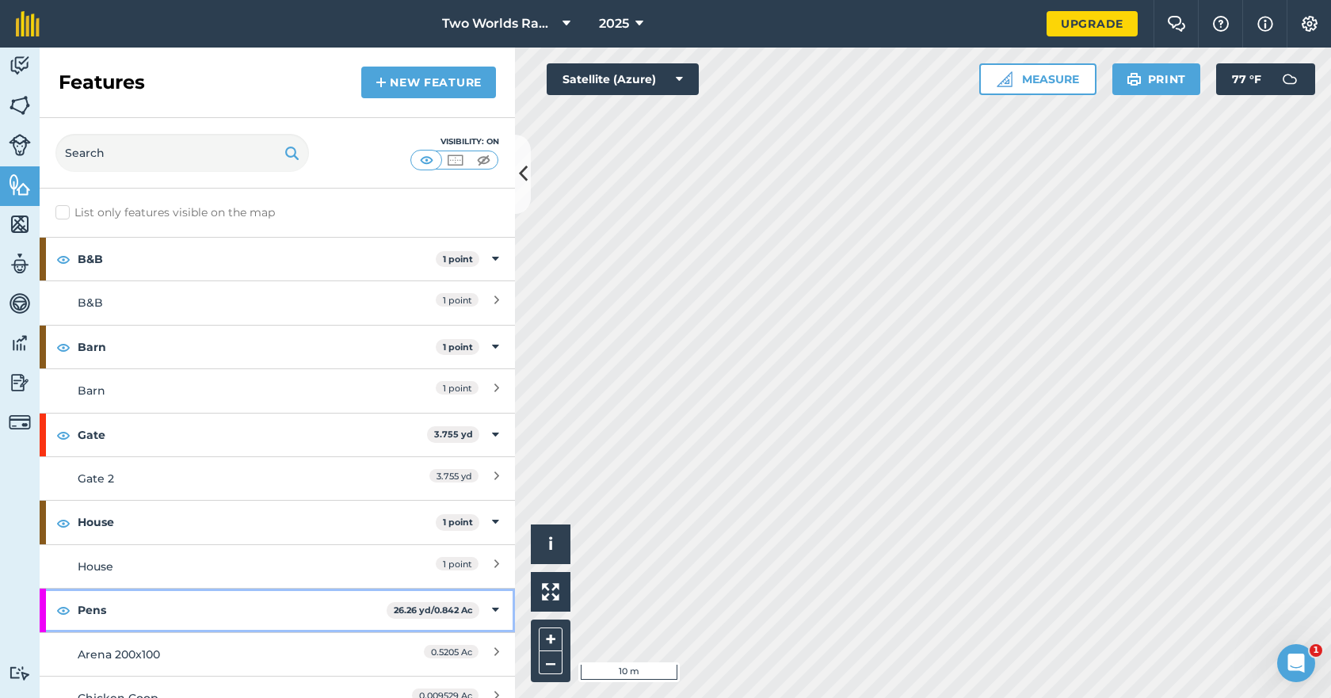
click at [99, 618] on strong "Pens" at bounding box center [232, 610] width 309 height 43
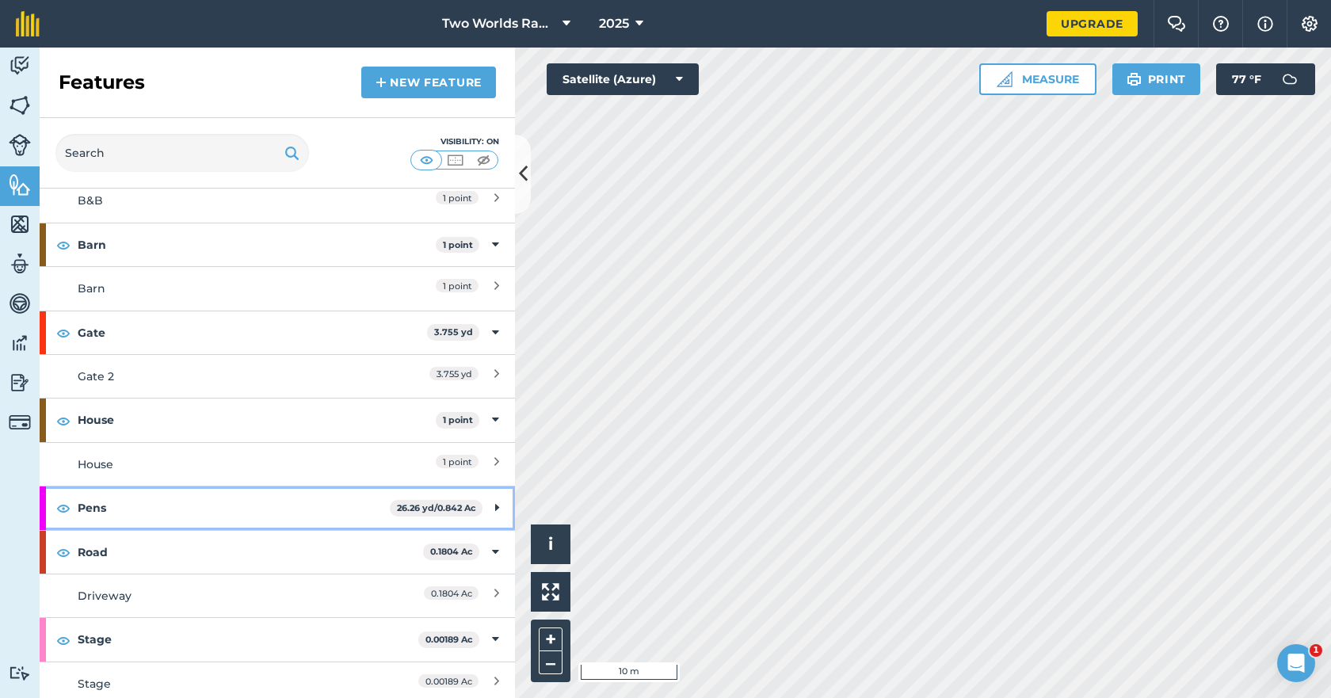
scroll to position [109, 0]
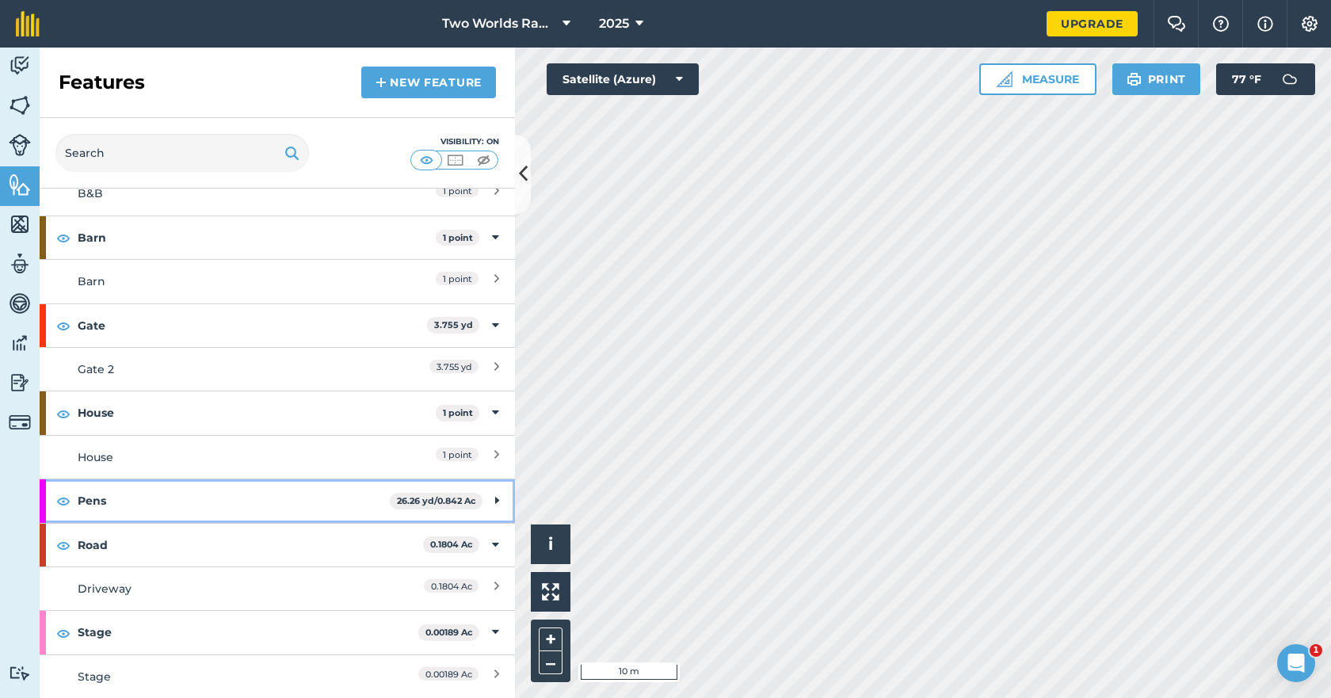
click at [495, 502] on icon at bounding box center [497, 500] width 4 height 17
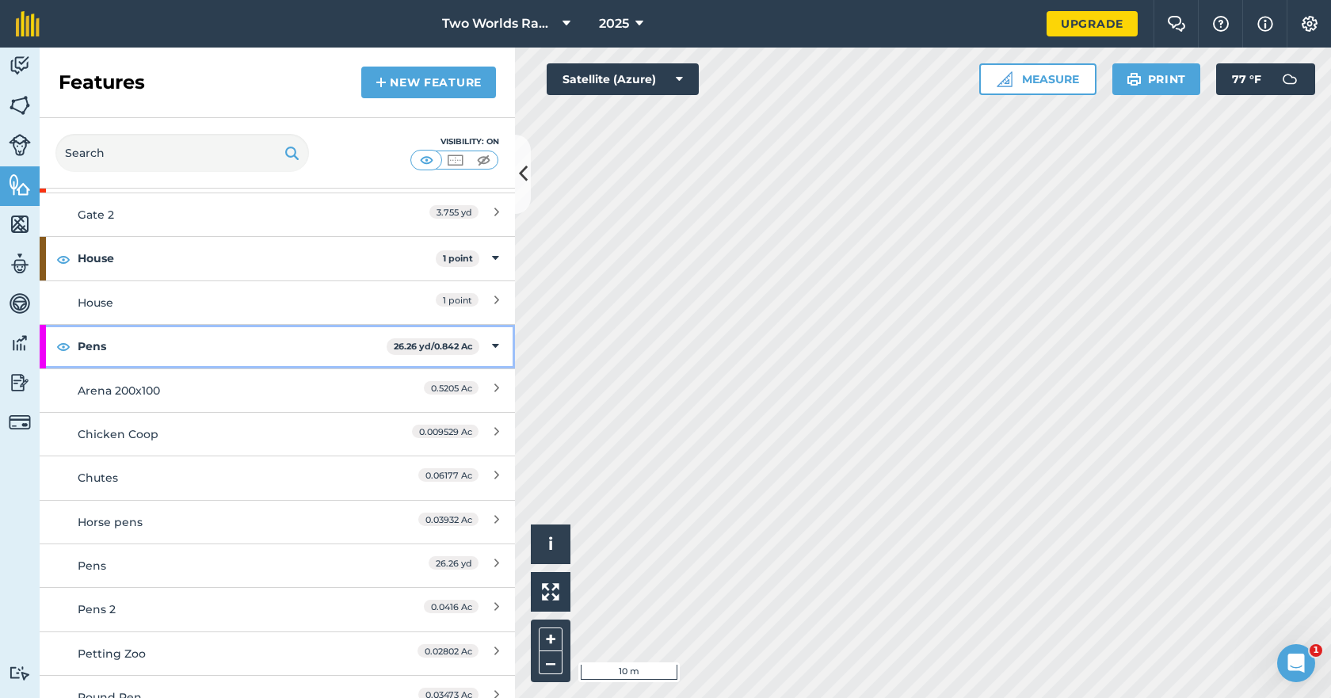
scroll to position [268, 0]
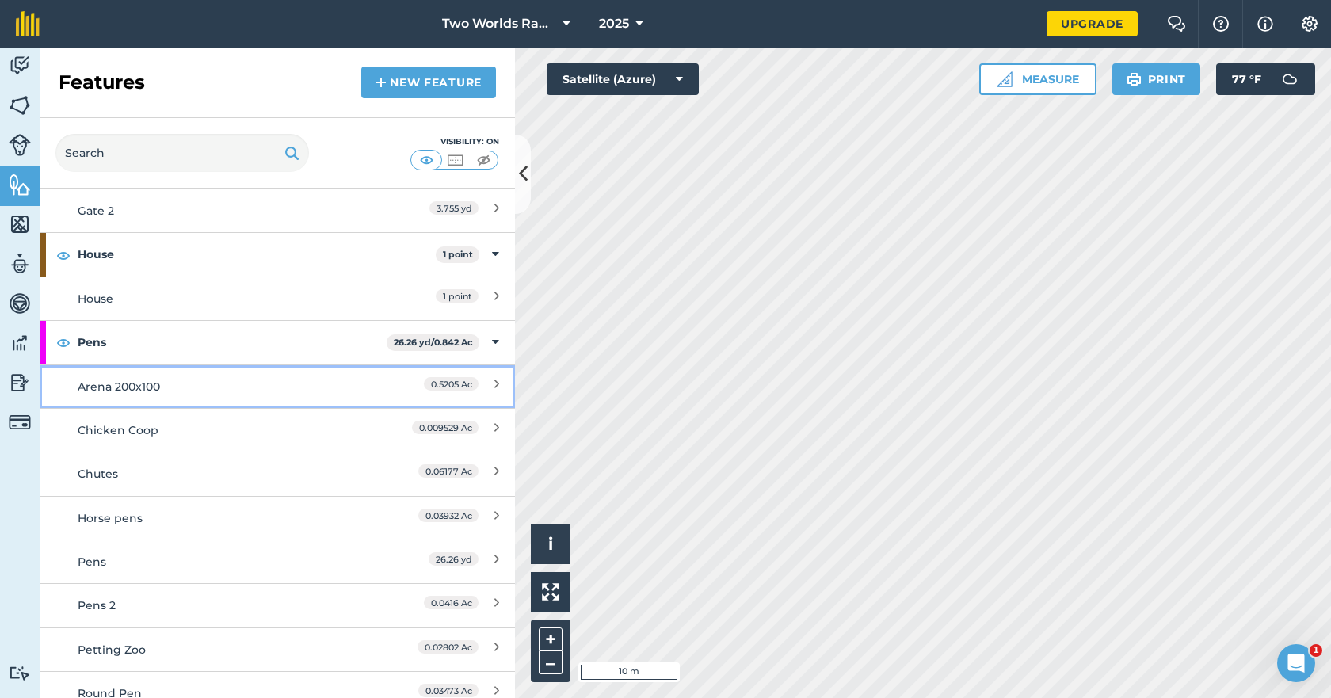
click at [140, 388] on div "Arena 200x100" at bounding box center [218, 386] width 281 height 17
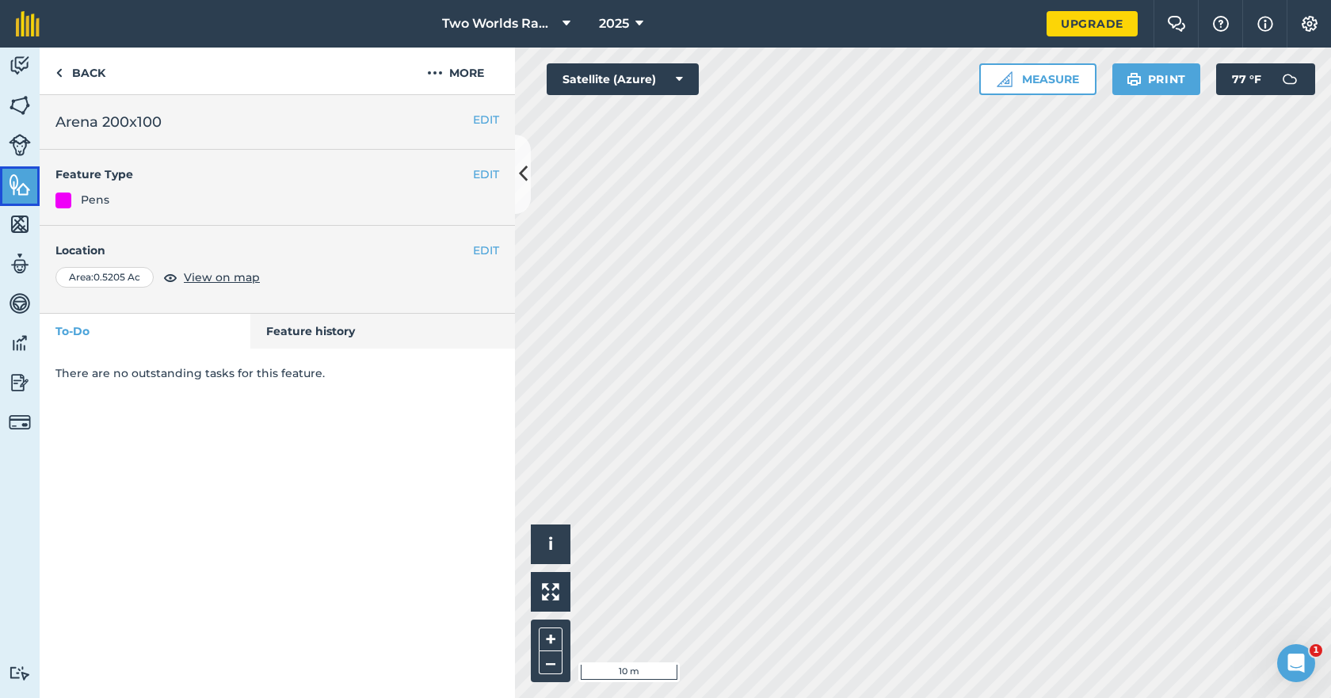
click at [12, 180] on img at bounding box center [20, 185] width 22 height 24
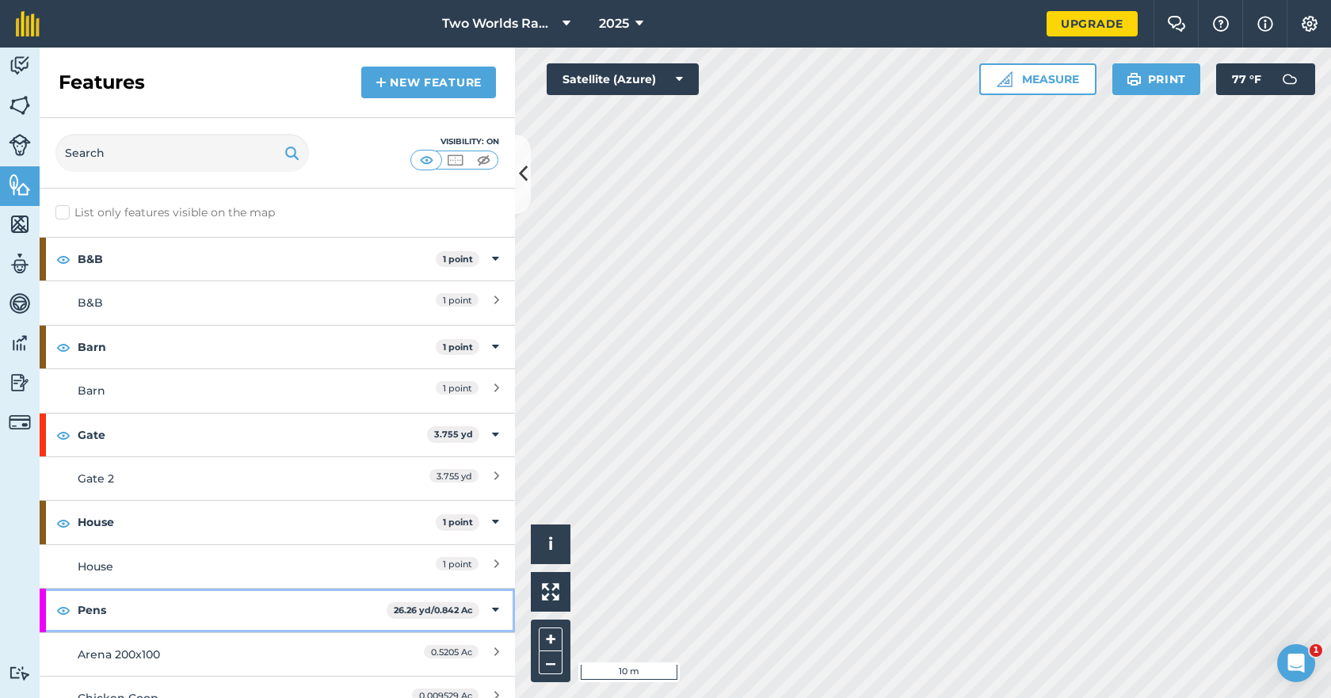
click at [256, 604] on strong "Pens" at bounding box center [232, 610] width 309 height 43
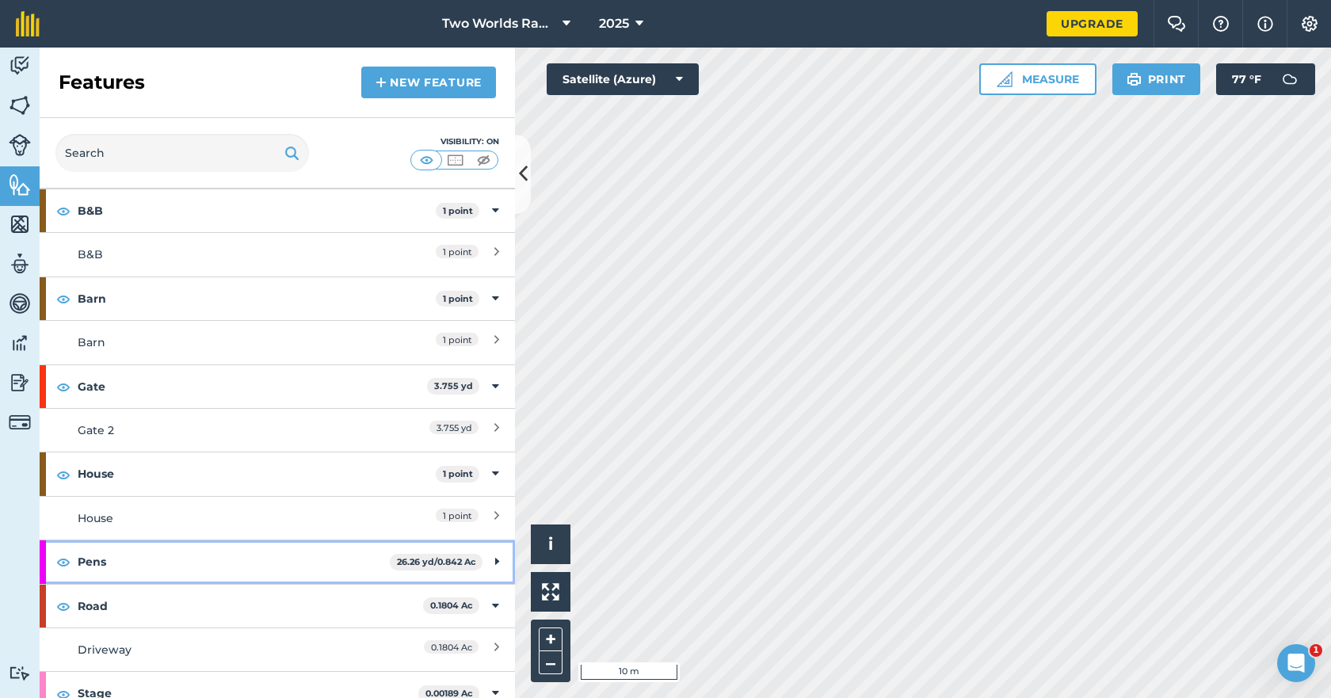
scroll to position [30, 0]
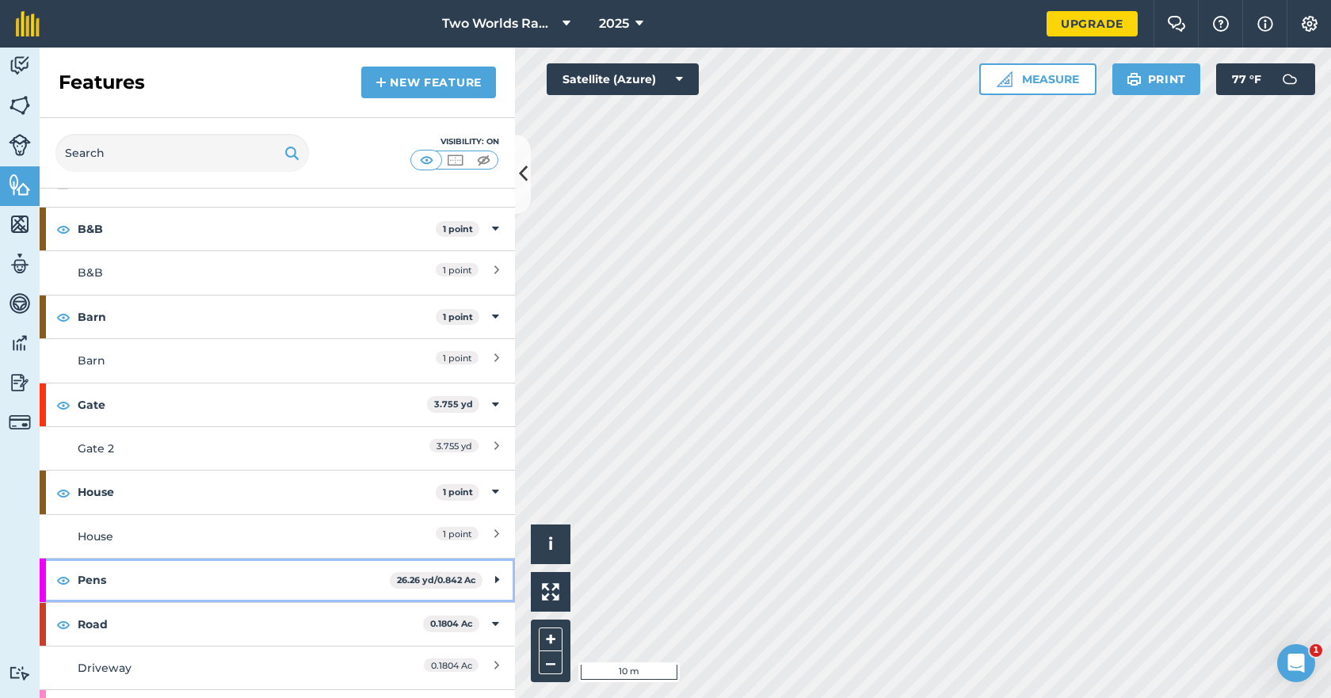
click at [470, 582] on span "26.26 yd / 0.842 Ac" at bounding box center [436, 580] width 93 height 17
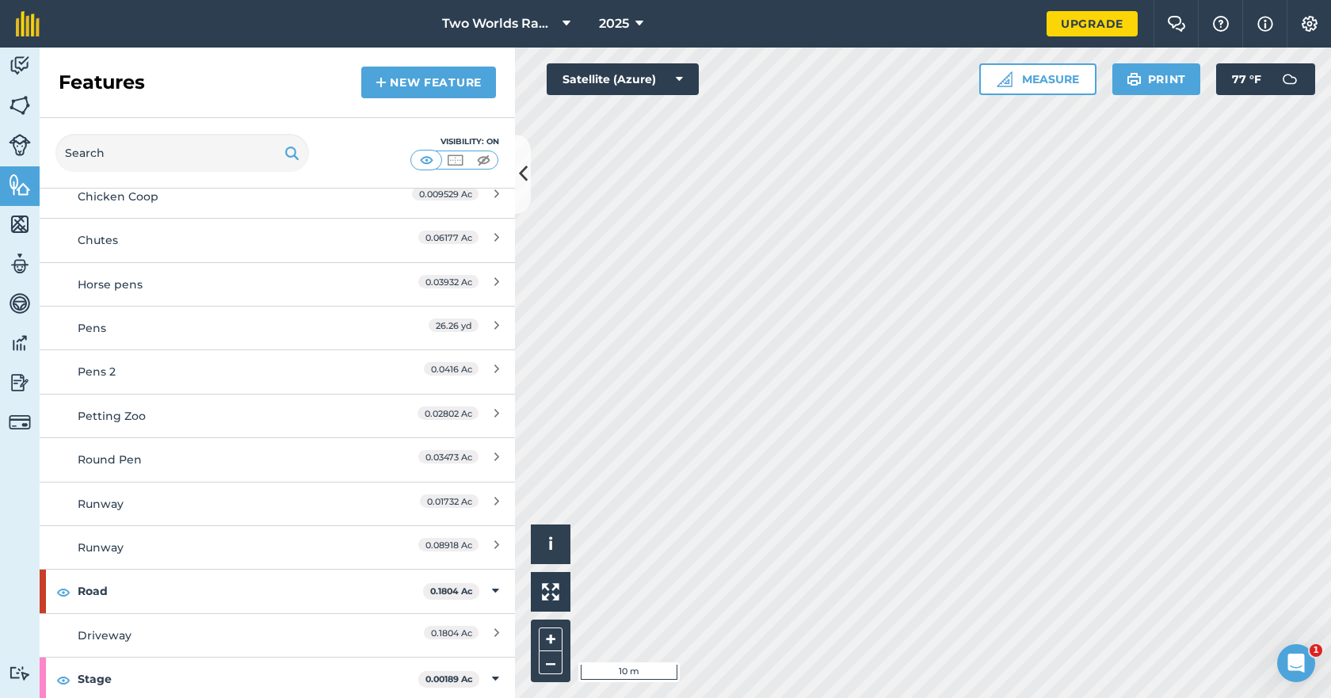
scroll to position [505, 0]
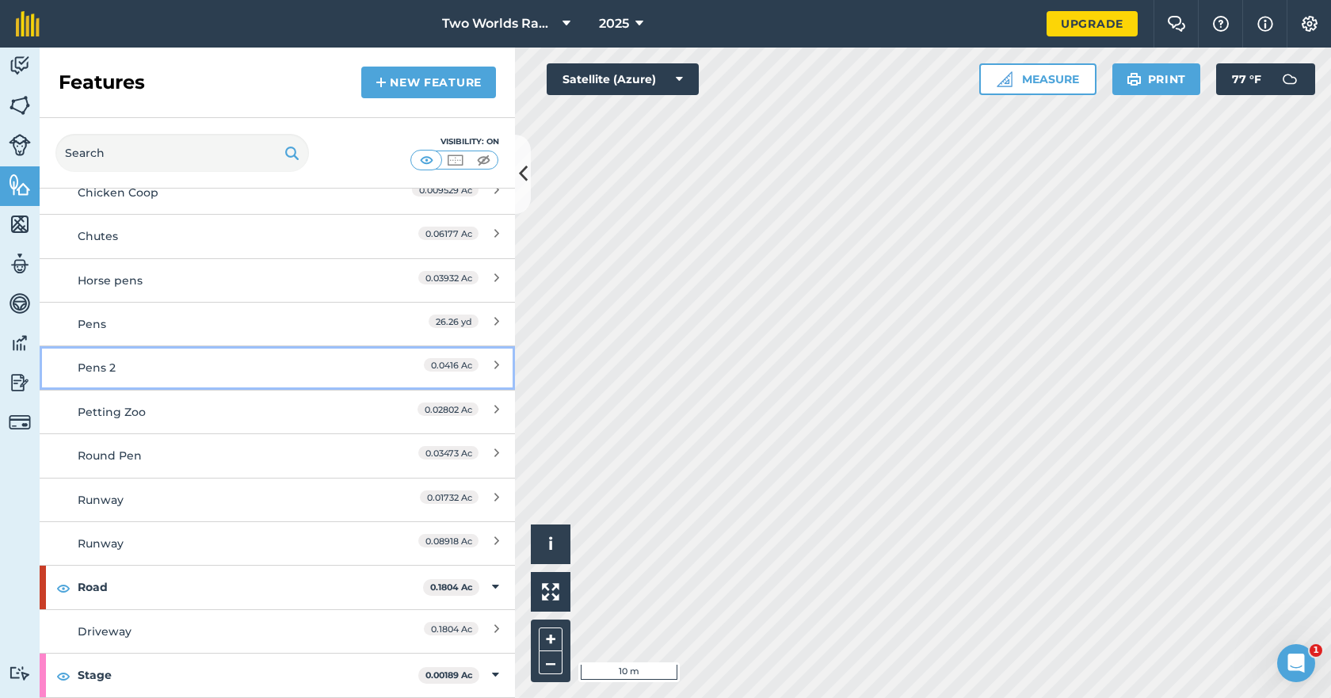
click at [120, 364] on div "Pens 2" at bounding box center [218, 367] width 281 height 17
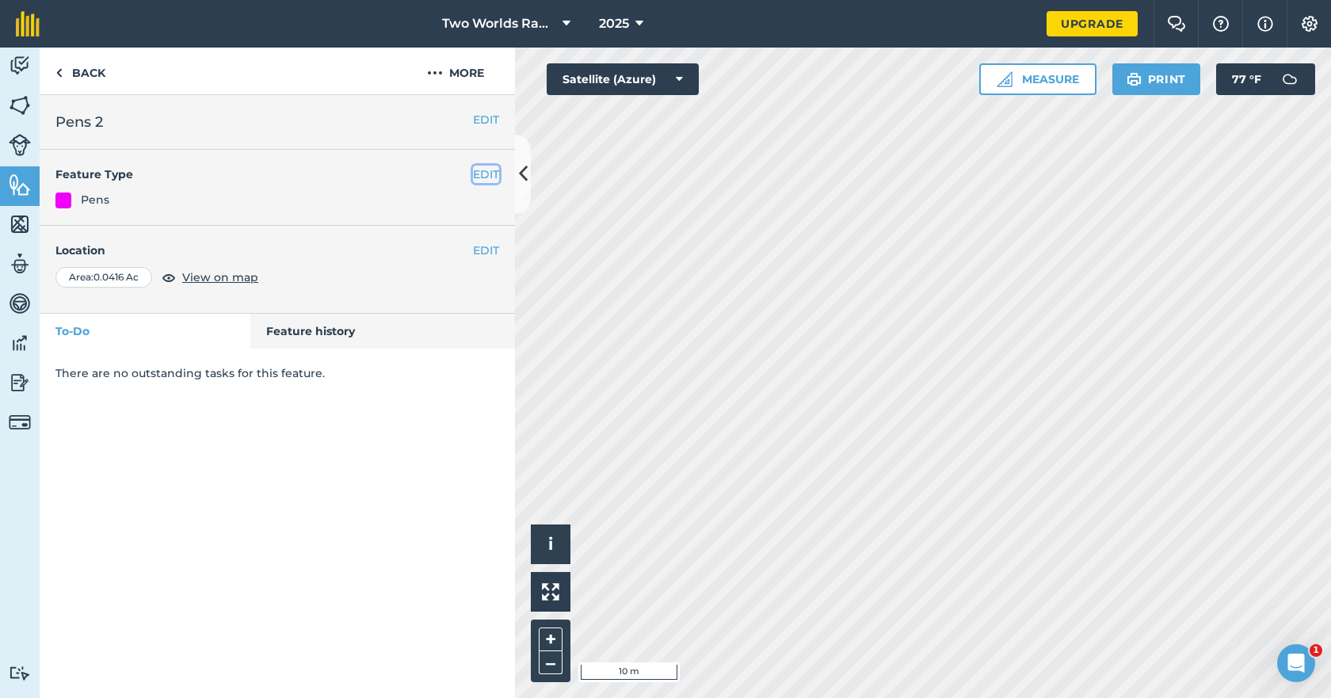
click at [484, 175] on button "EDIT" at bounding box center [486, 174] width 26 height 17
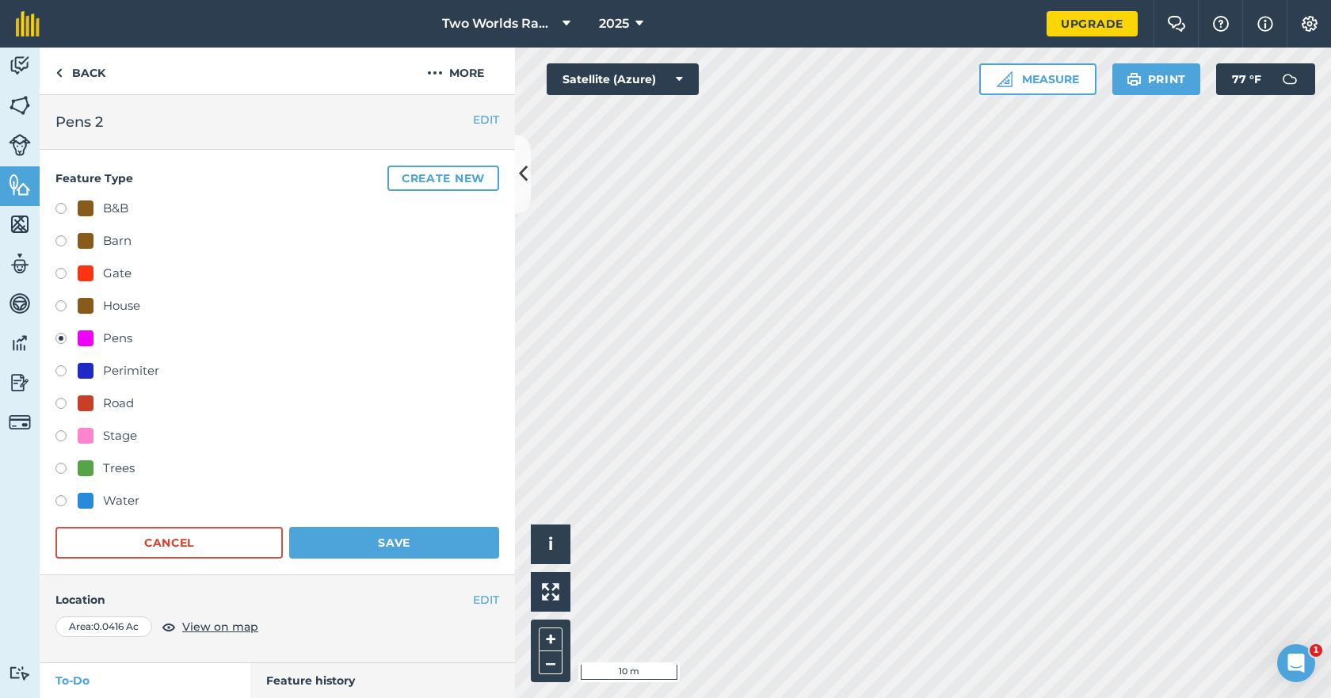
drag, startPoint x: 212, startPoint y: 121, endPoint x: 166, endPoint y: 118, distance: 45.3
click at [166, 118] on h2 "Pens 2" at bounding box center [277, 122] width 444 height 22
click at [484, 116] on button "EDIT" at bounding box center [486, 119] width 26 height 17
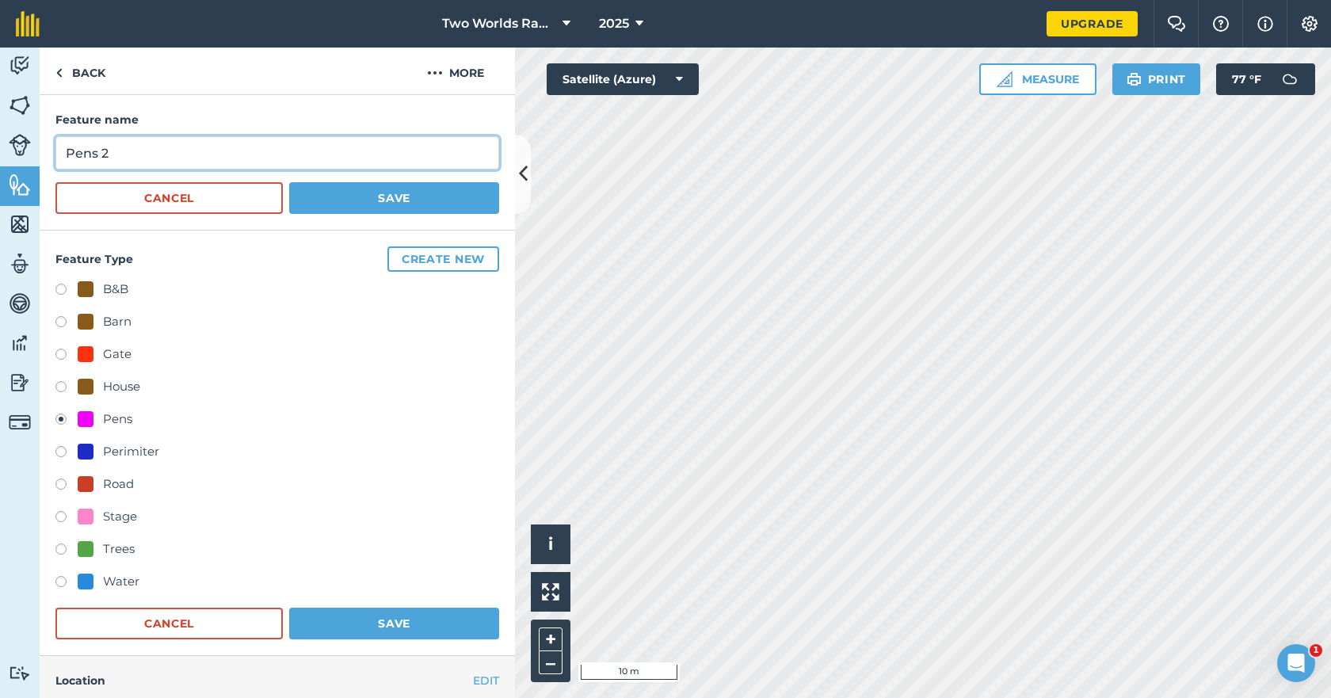
drag, startPoint x: 128, startPoint y: 148, endPoint x: 1, endPoint y: 154, distance: 126.9
click at [0, 152] on div "Activity Fields Livestock Features Maps Team Vehicles Data Reporting Billing Tu…" at bounding box center [665, 373] width 1331 height 650
type input "Holding Pen"
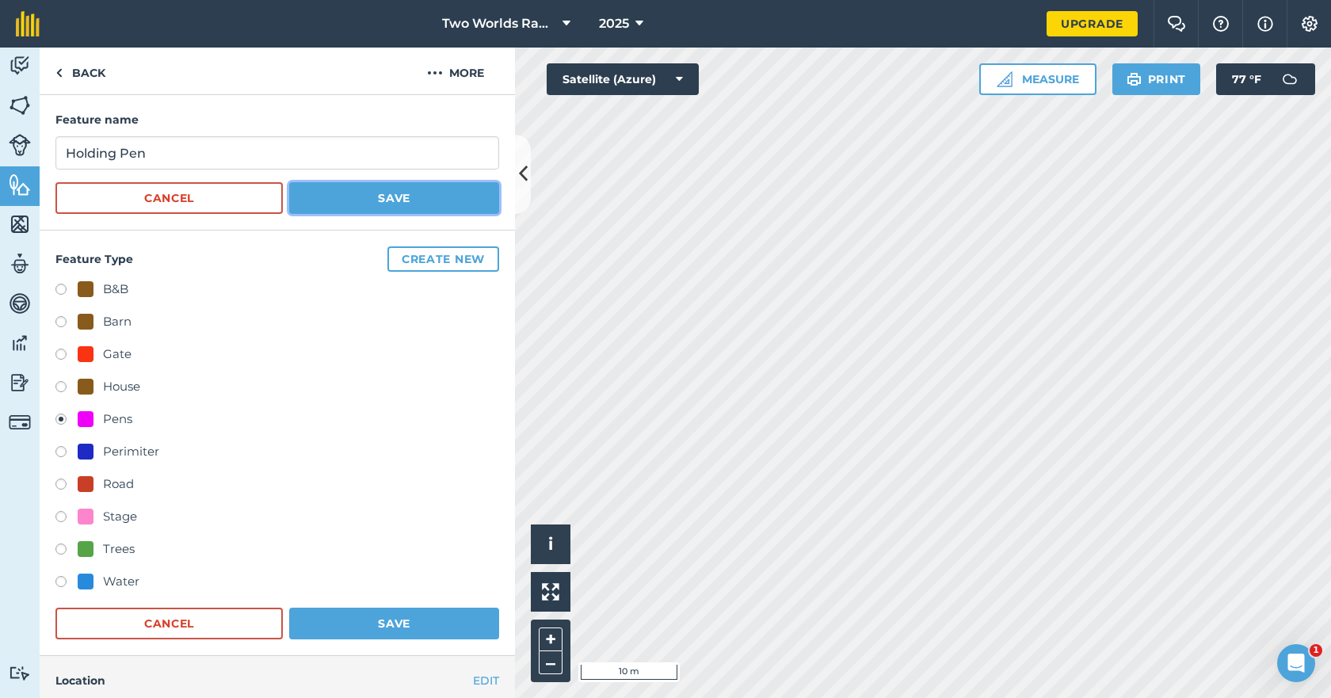
click at [379, 200] on button "Save" at bounding box center [394, 198] width 210 height 32
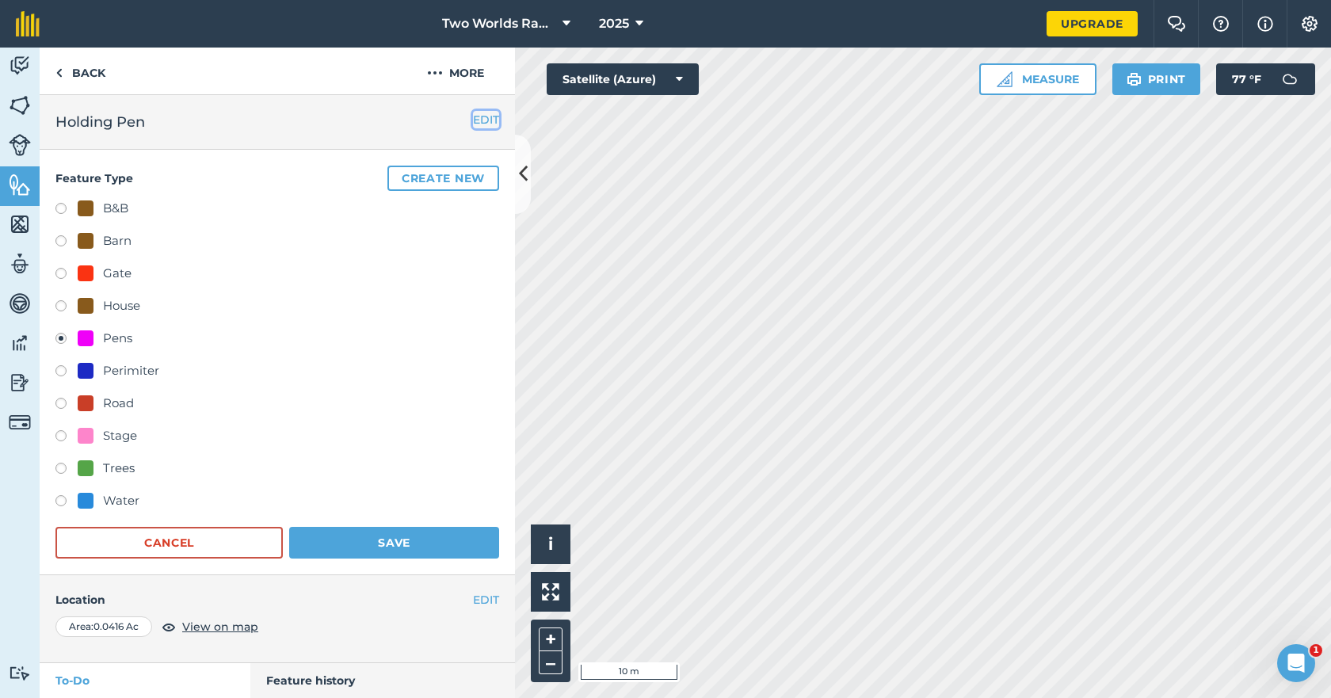
click at [473, 113] on button "EDIT" at bounding box center [486, 119] width 26 height 17
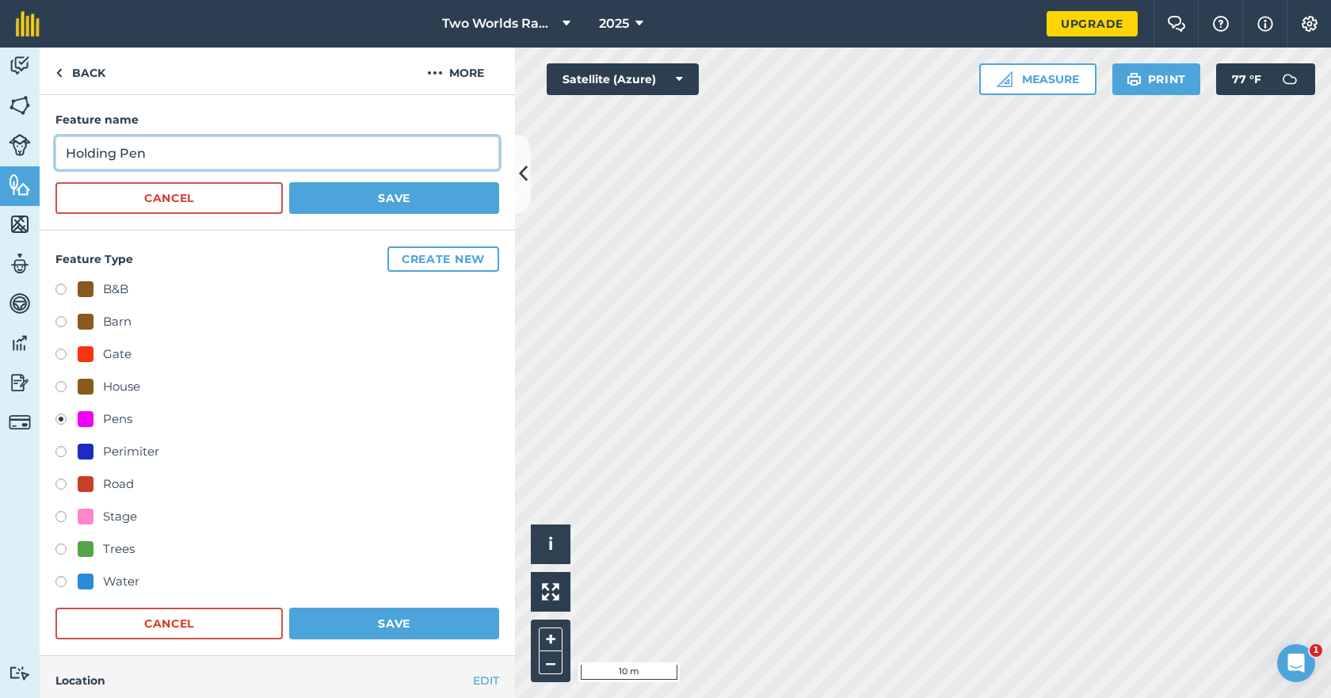
click at [205, 153] on input "Holding Pen" at bounding box center [277, 152] width 444 height 33
type input "Holding Pen 1"
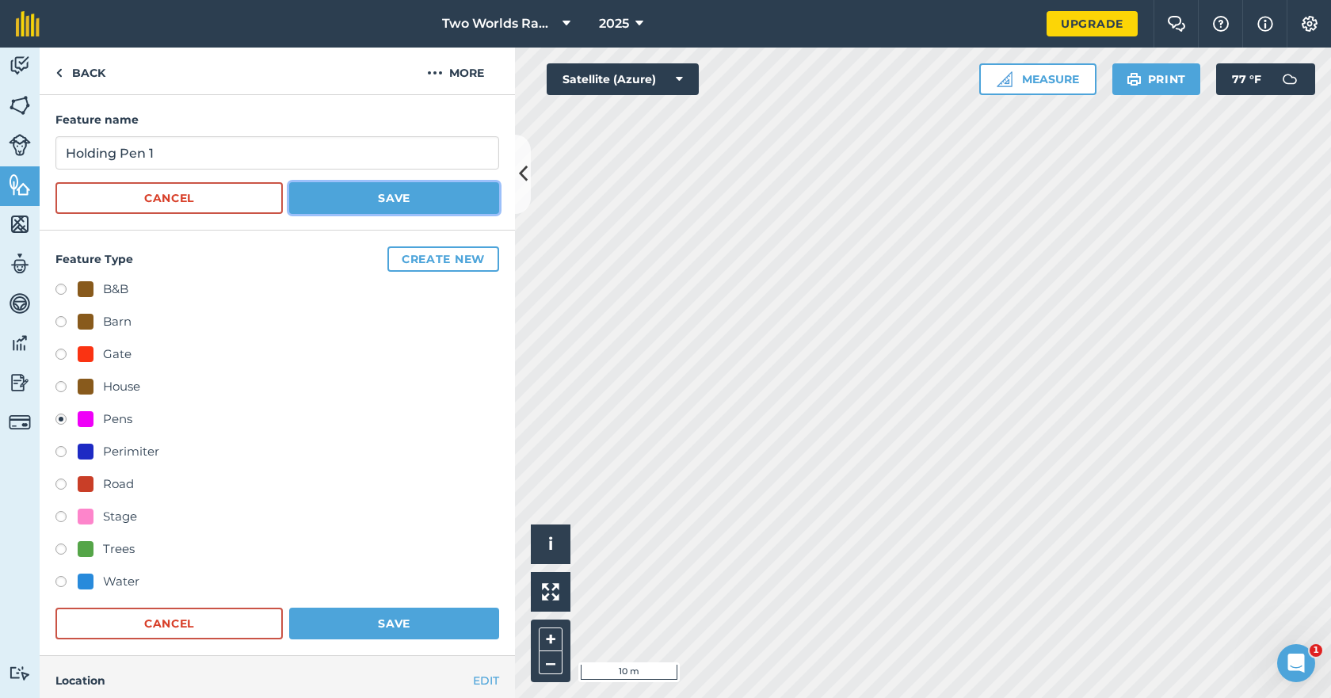
click at [389, 196] on button "Save" at bounding box center [394, 198] width 210 height 32
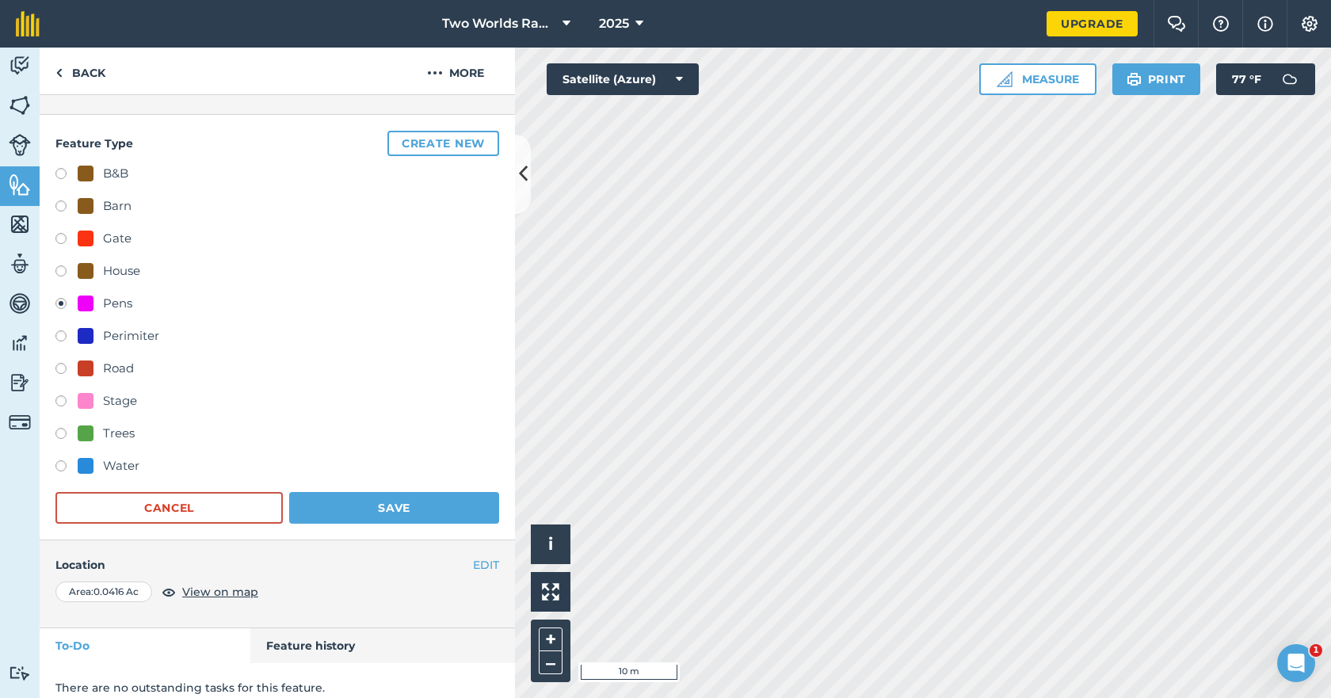
scroll to position [50, 0]
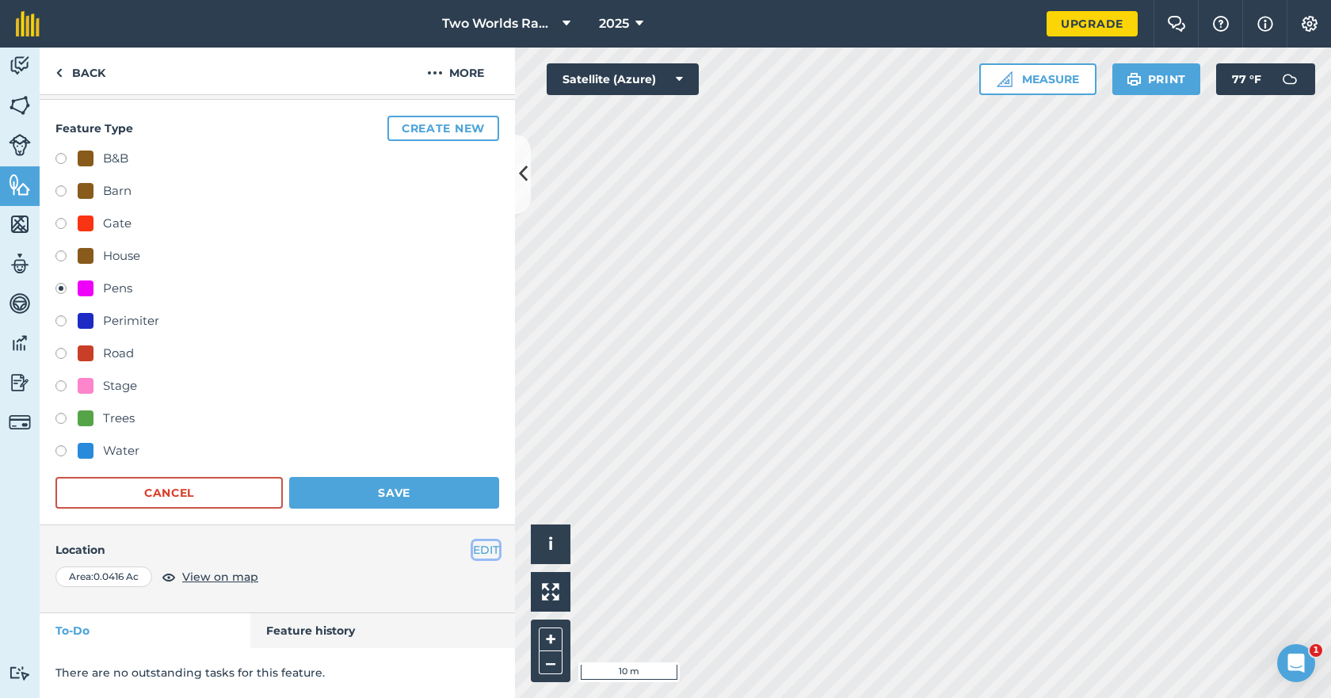
click at [479, 550] on button "EDIT" at bounding box center [486, 549] width 26 height 17
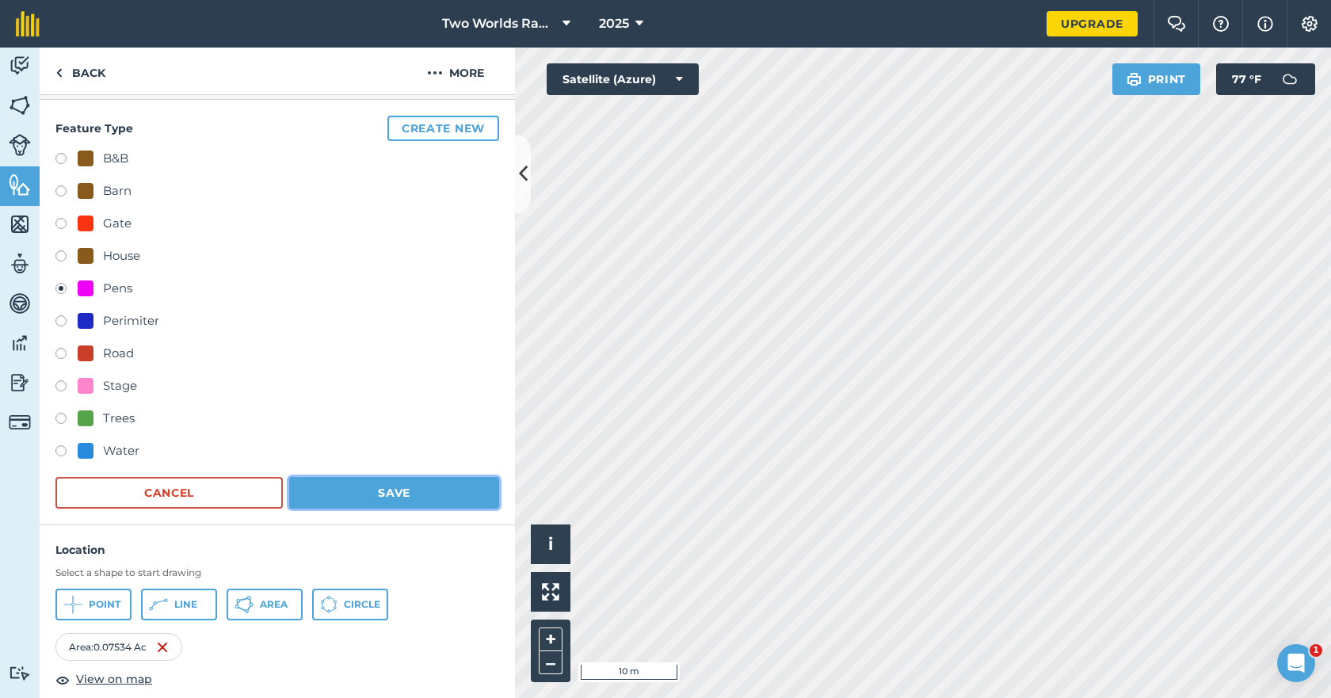
click at [398, 488] on button "Save" at bounding box center [394, 493] width 210 height 32
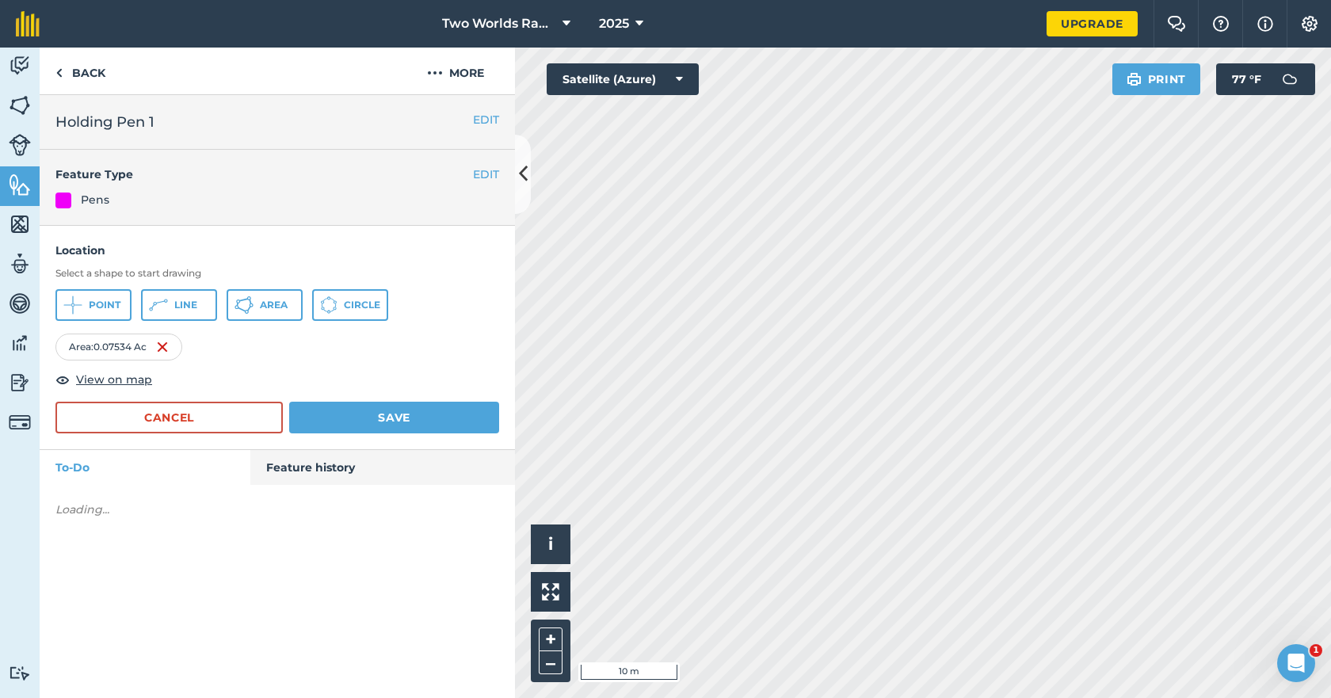
scroll to position [0, 0]
click at [373, 422] on button "Save" at bounding box center [394, 418] width 210 height 32
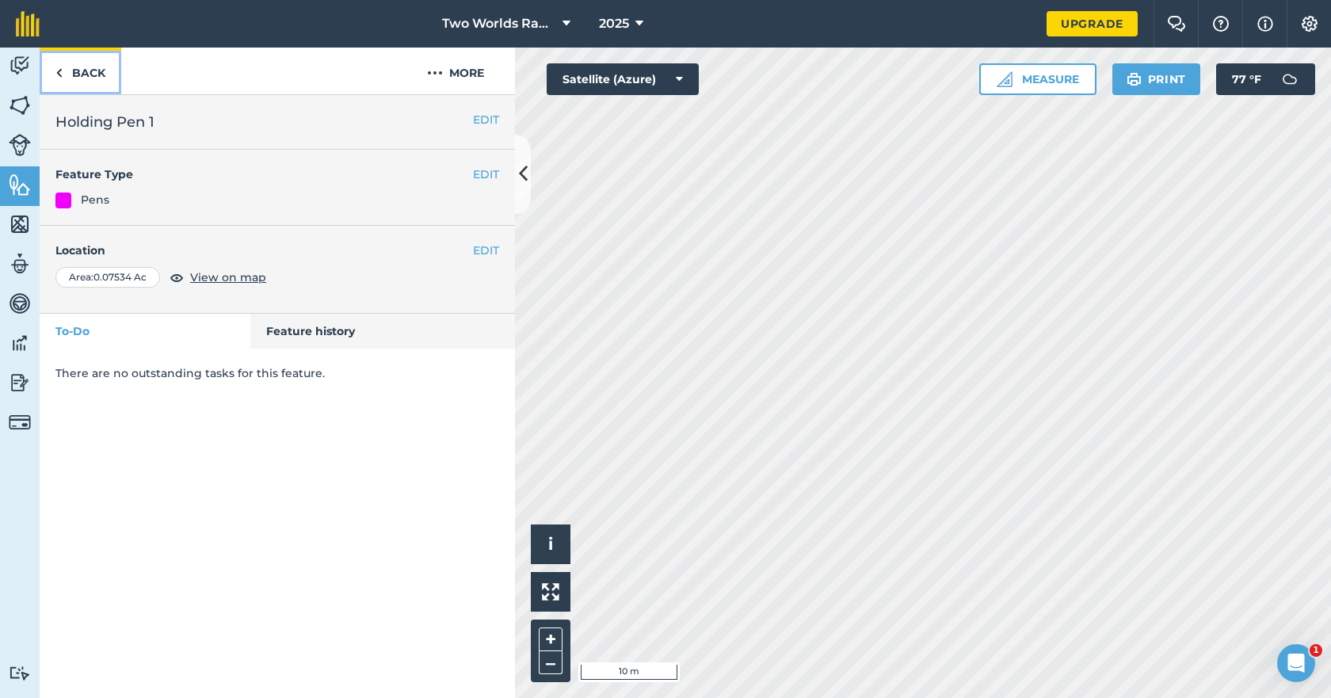
click at [105, 74] on link "Back" at bounding box center [81, 71] width 82 height 47
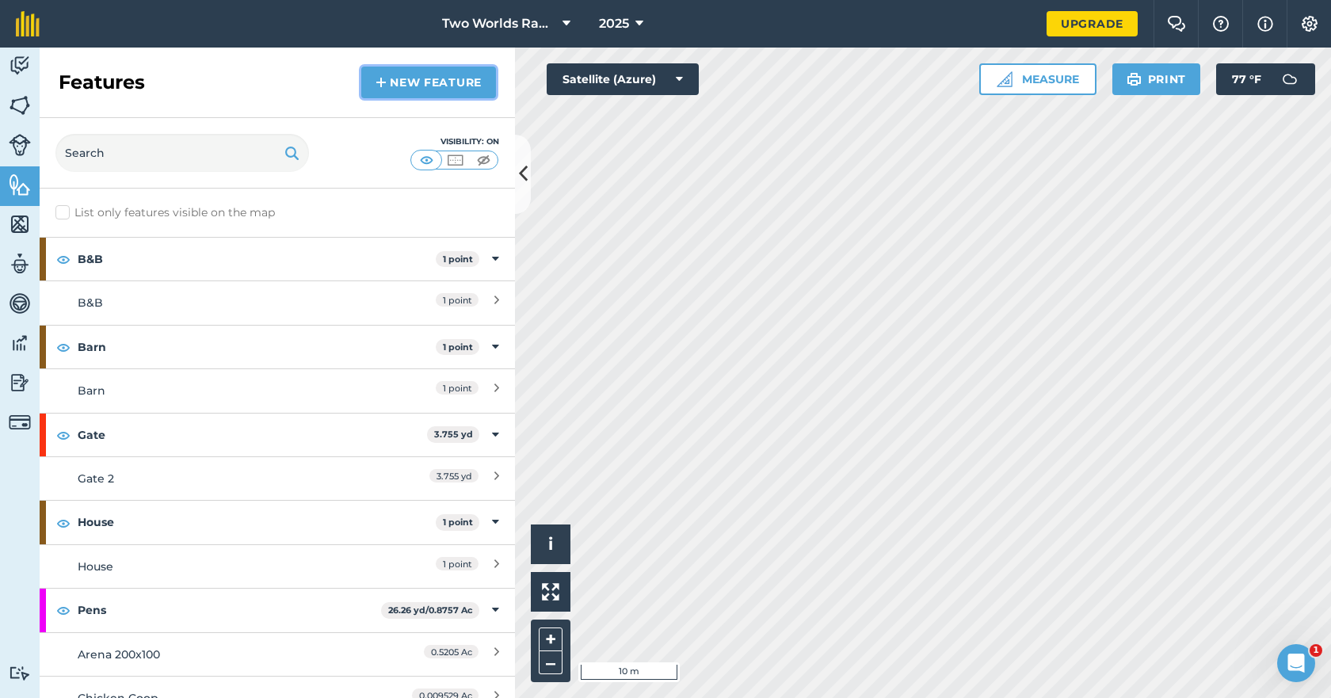
click at [436, 85] on link "New feature" at bounding box center [428, 83] width 135 height 32
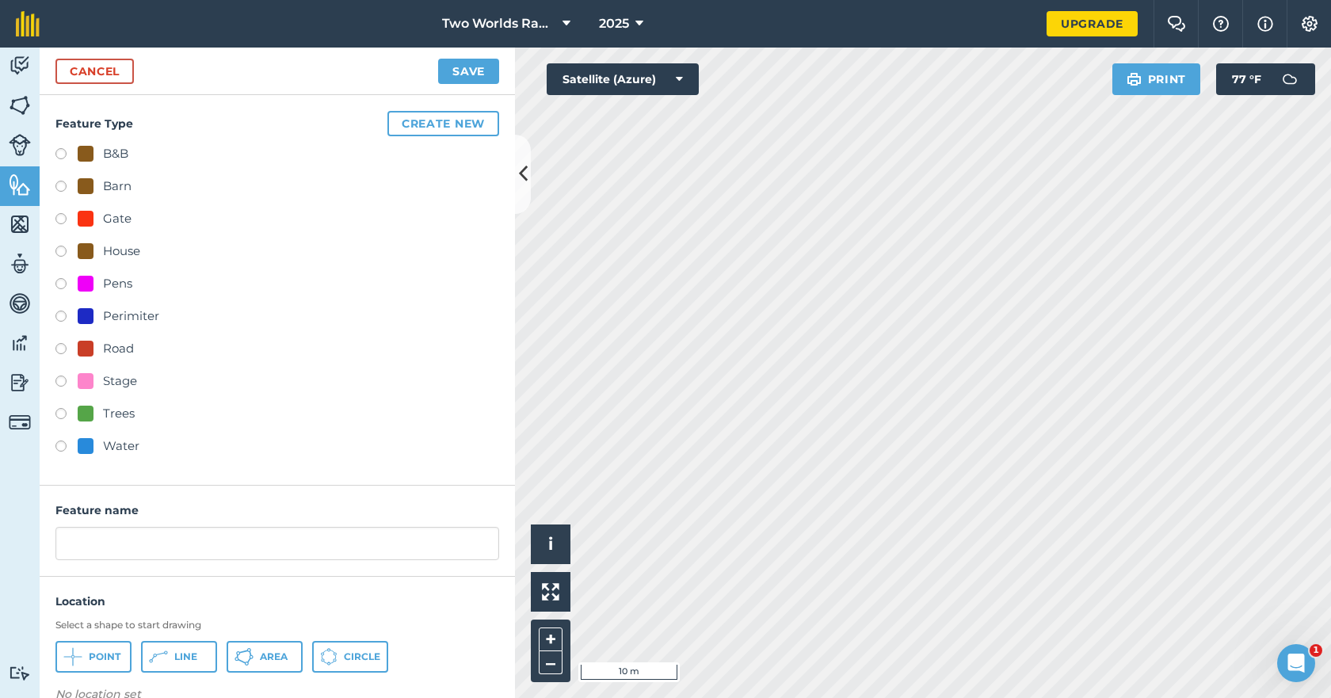
click at [63, 282] on label at bounding box center [66, 286] width 22 height 16
radio input "true"
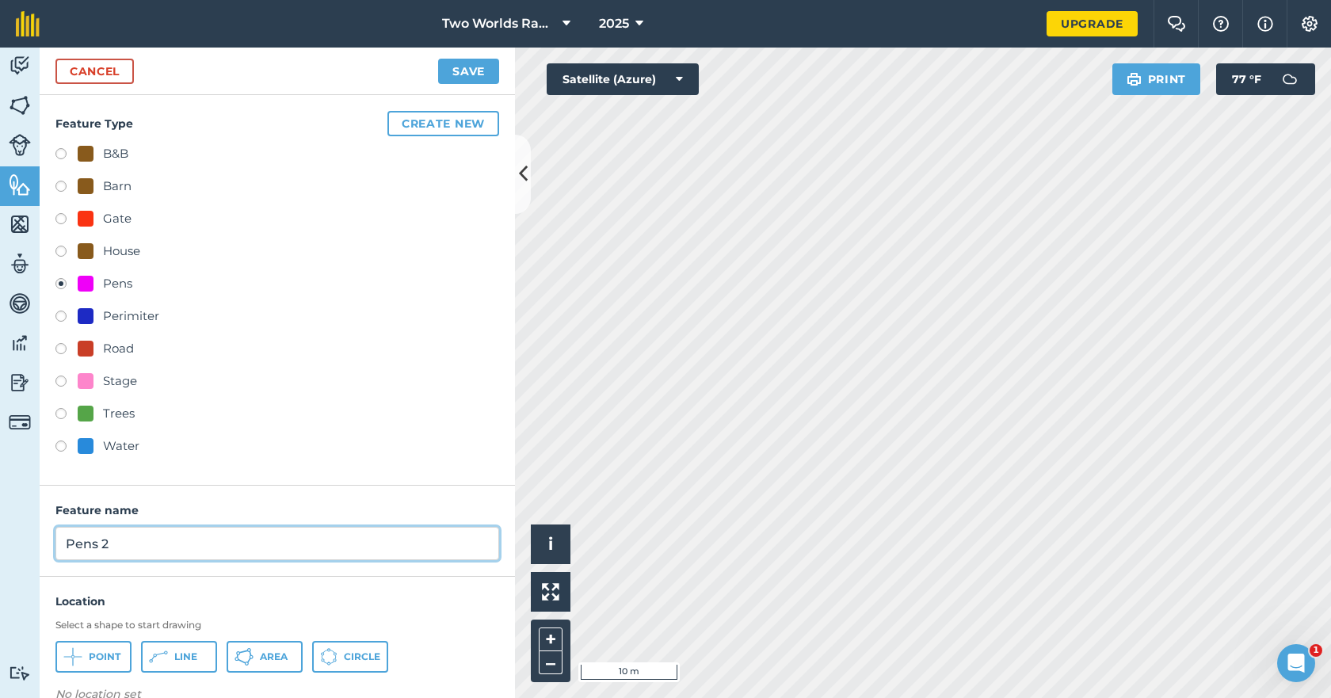
drag, startPoint x: 101, startPoint y: 542, endPoint x: 0, endPoint y: 536, distance: 100.8
click at [0, 536] on div "Activity Fields Livestock Features Maps Team Vehicles Data Reporting Billing Tu…" at bounding box center [665, 373] width 1331 height 650
type input "Holding Pen 2"
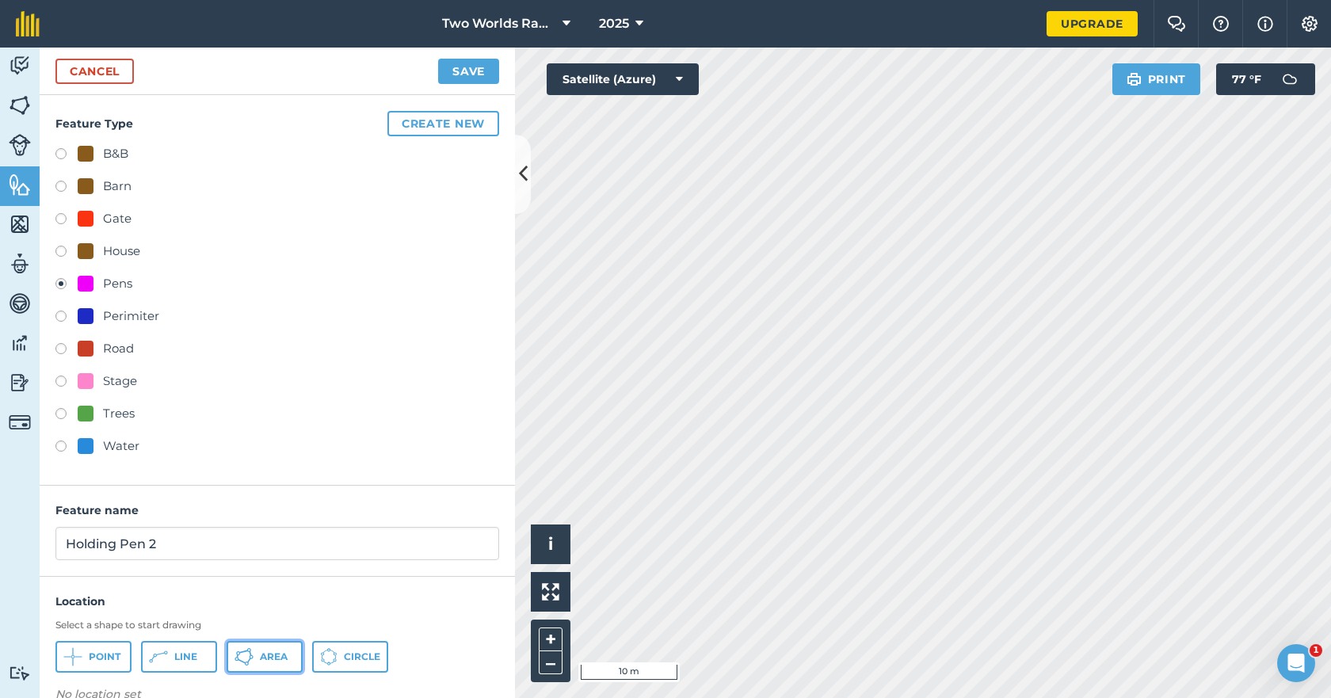
click at [270, 654] on span "Area" at bounding box center [274, 656] width 28 height 13
click at [109, 72] on link "Cancel" at bounding box center [94, 71] width 78 height 25
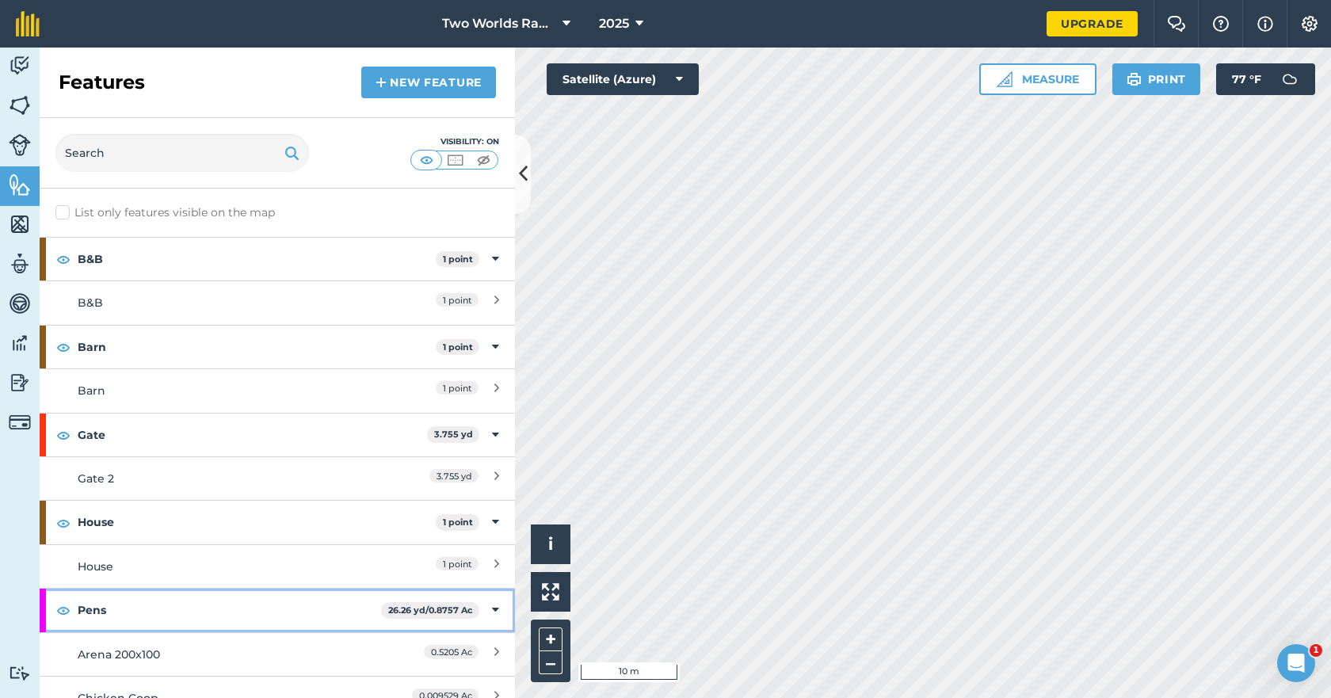
click at [95, 623] on strong "Pens" at bounding box center [229, 610] width 303 height 43
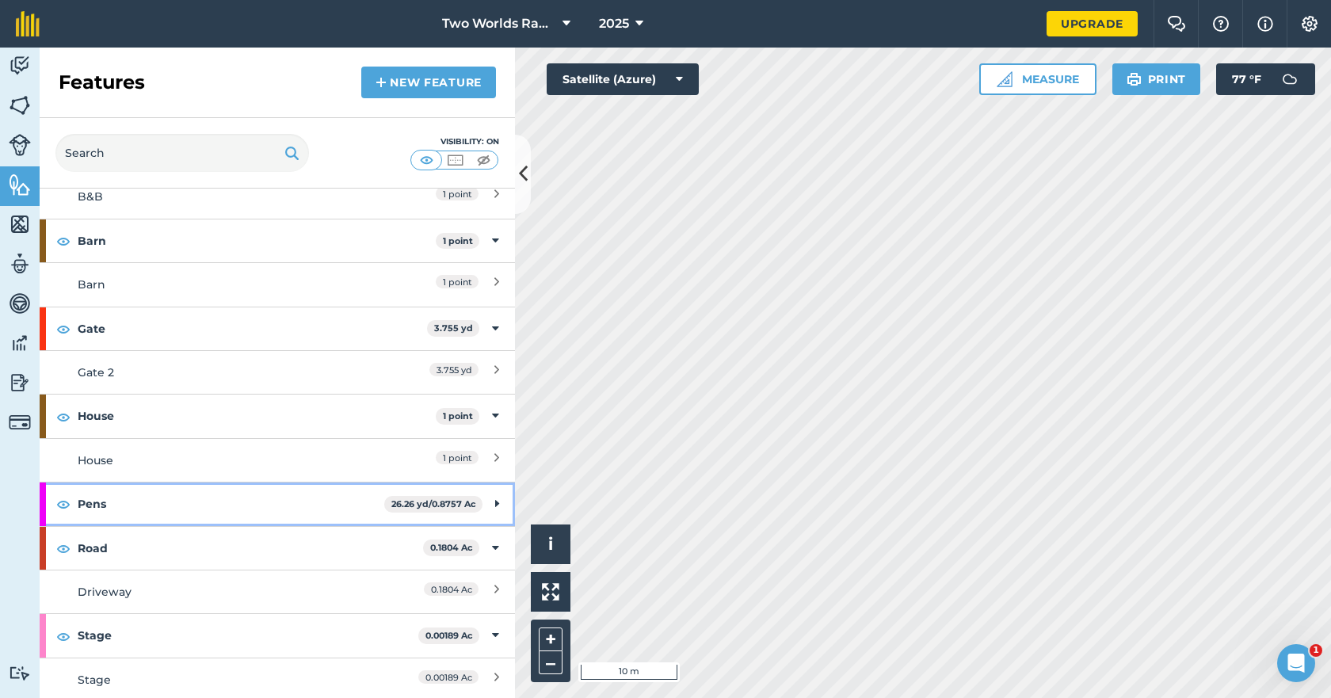
scroll to position [109, 0]
click at [100, 500] on strong "Pens" at bounding box center [231, 500] width 307 height 43
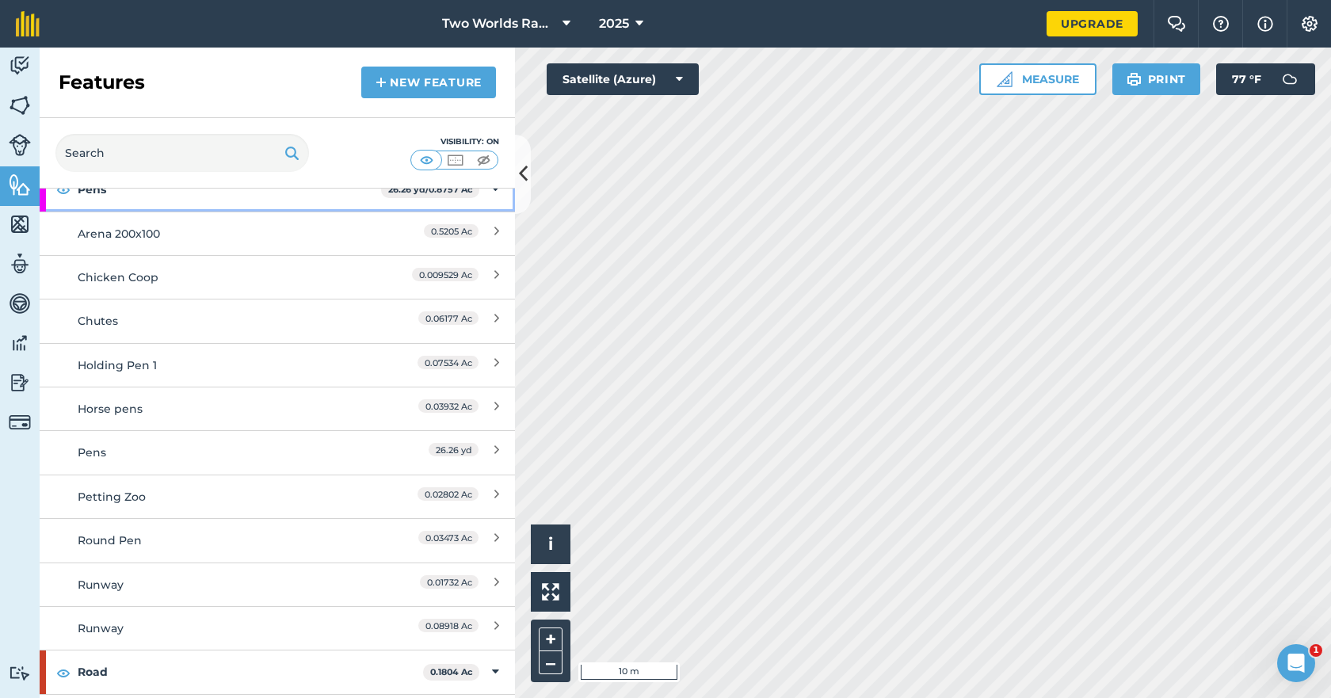
scroll to position [505, 0]
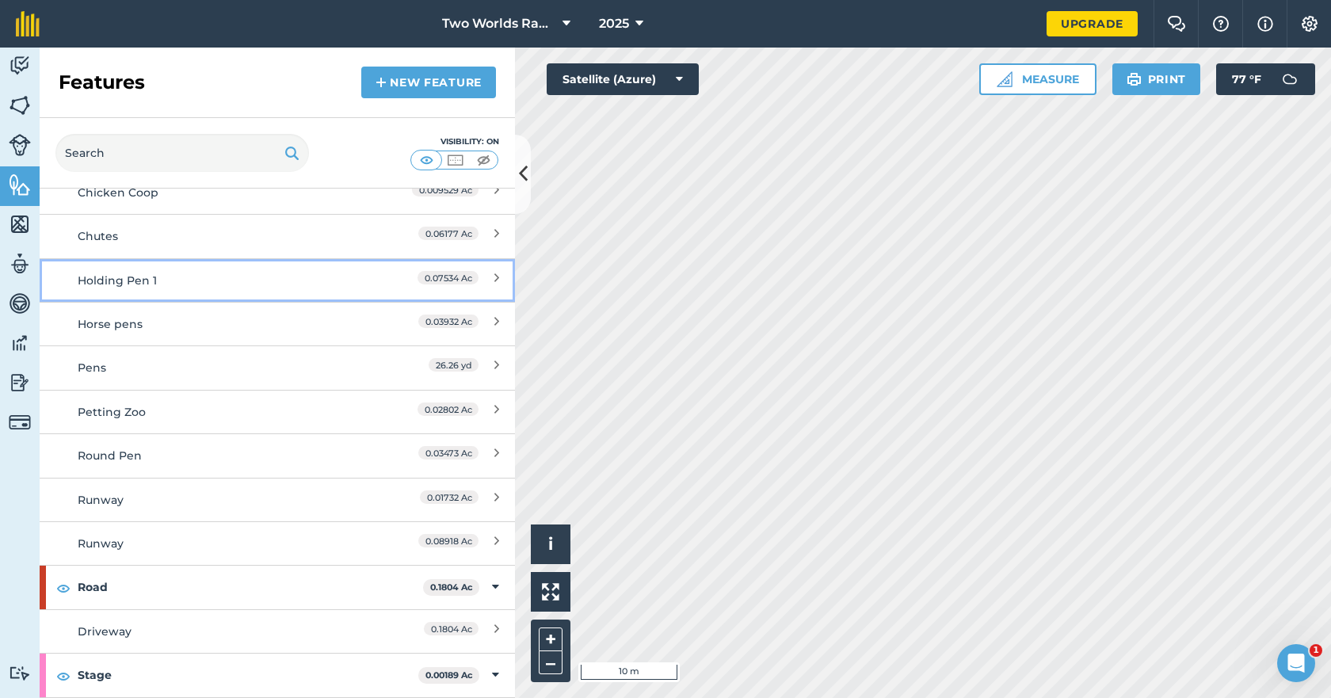
click at [150, 273] on div "Holding Pen 1" at bounding box center [218, 280] width 281 height 17
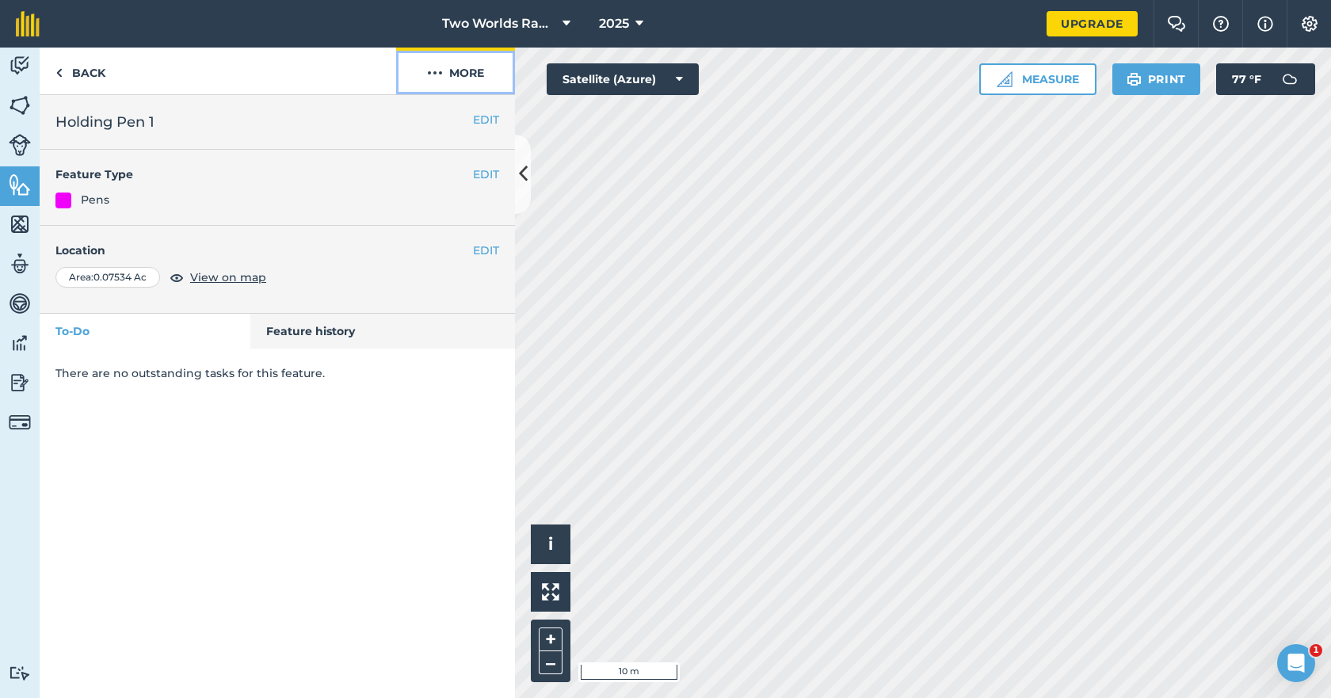
click at [460, 74] on button "More" at bounding box center [455, 71] width 119 height 47
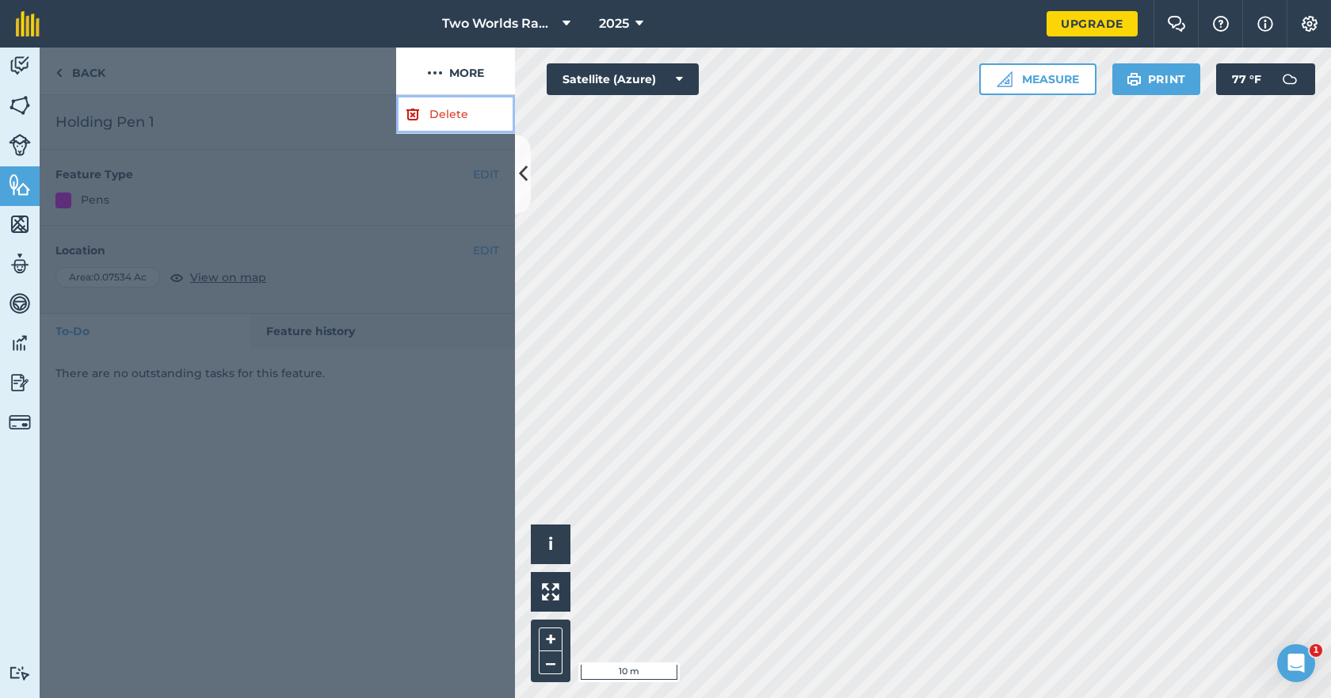
click at [455, 111] on link "Delete" at bounding box center [455, 114] width 119 height 39
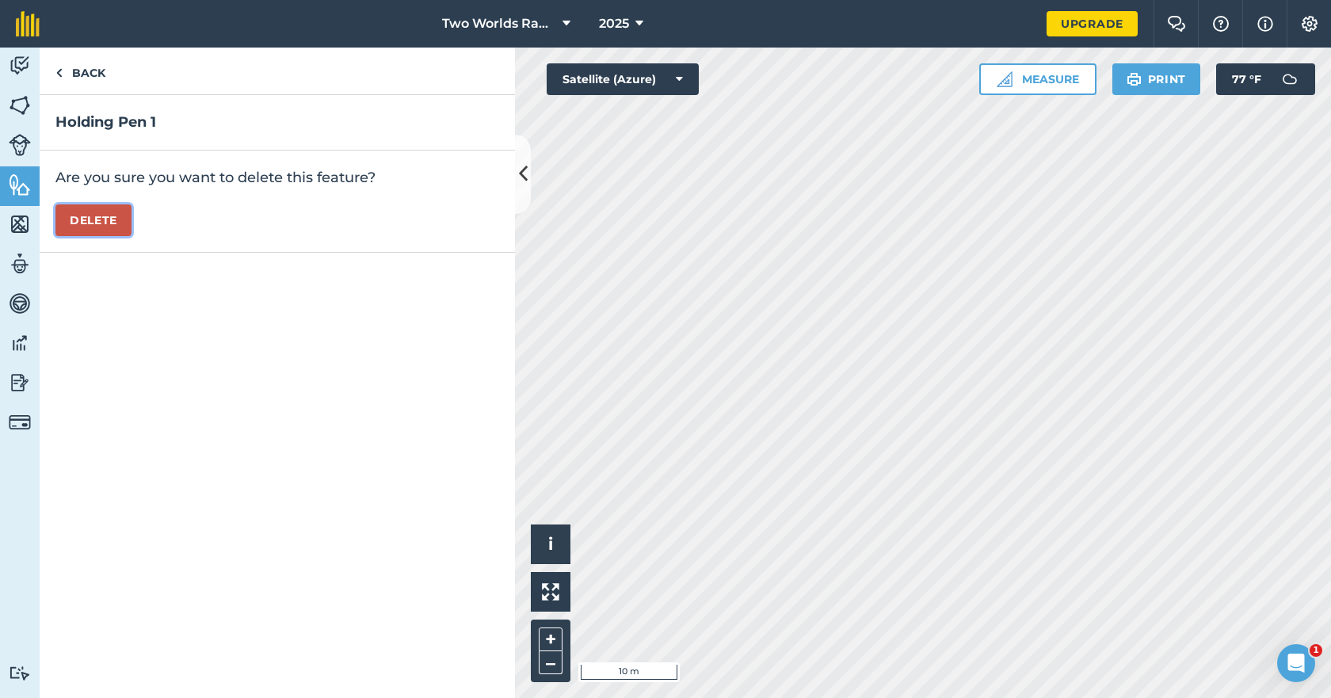
click at [85, 219] on button "Delete" at bounding box center [93, 220] width 76 height 32
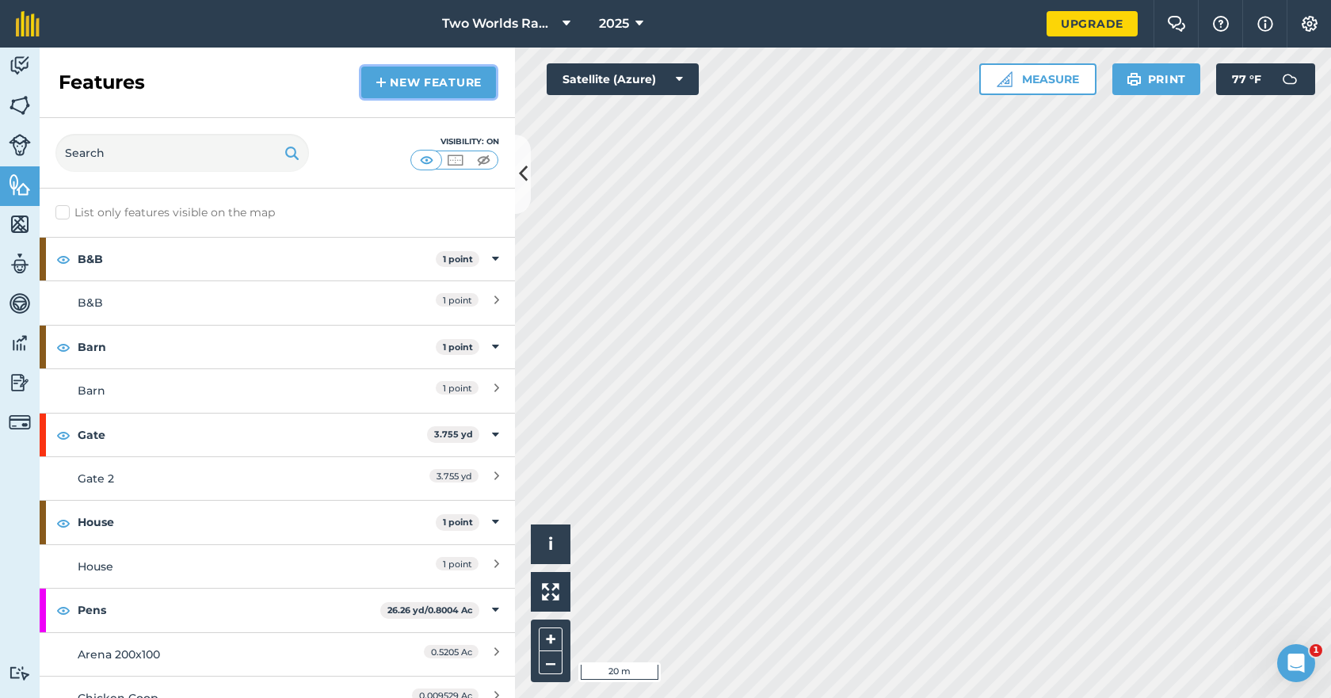
click at [396, 82] on link "New feature" at bounding box center [428, 83] width 135 height 32
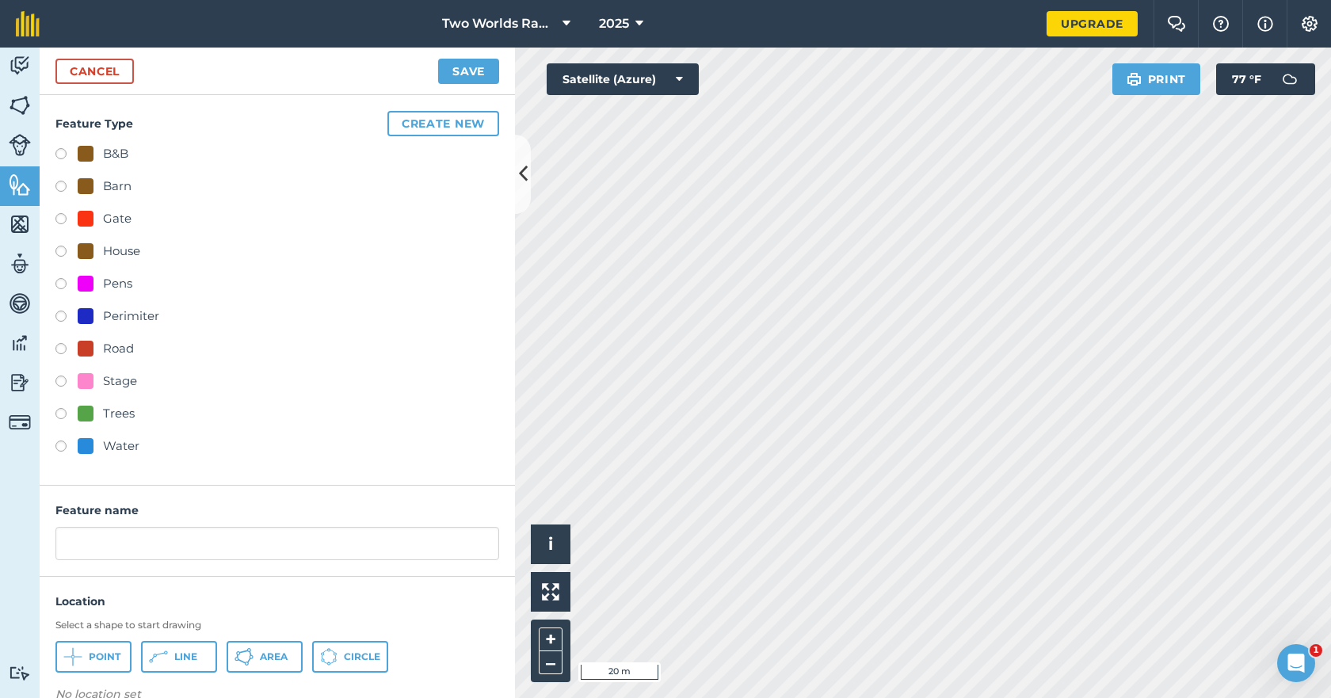
click at [63, 284] on label at bounding box center [66, 286] width 22 height 16
radio input "true"
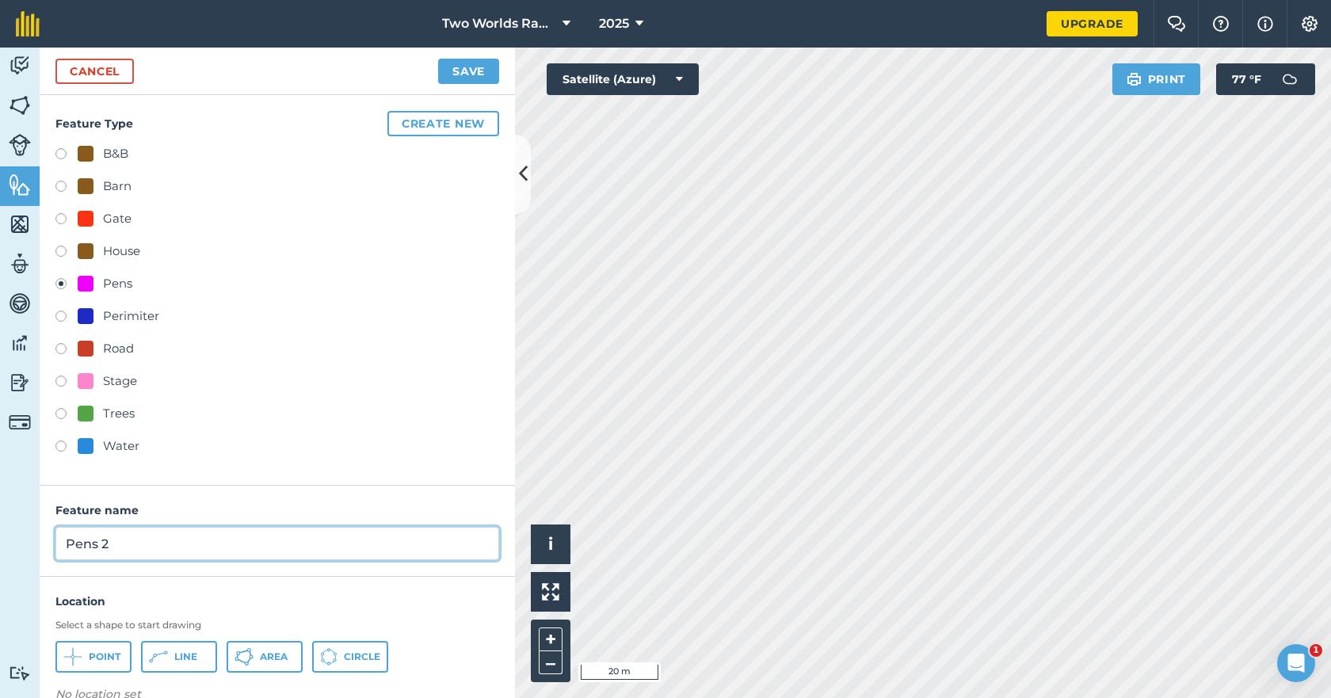
drag, startPoint x: 132, startPoint y: 545, endPoint x: 25, endPoint y: 536, distance: 107.4
click at [26, 536] on div "Activity Fields Livestock Features Maps Team Vehicles Data Reporting Billing Tu…" at bounding box center [665, 373] width 1331 height 650
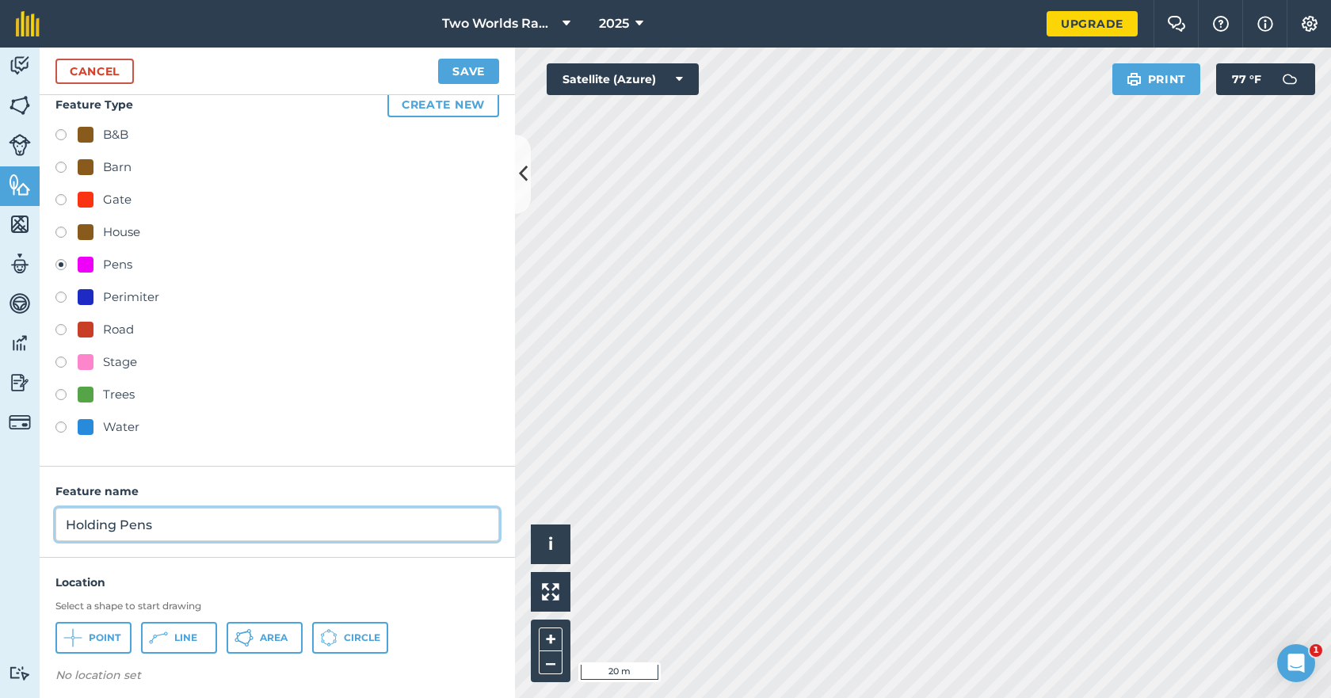
scroll to position [28, 0]
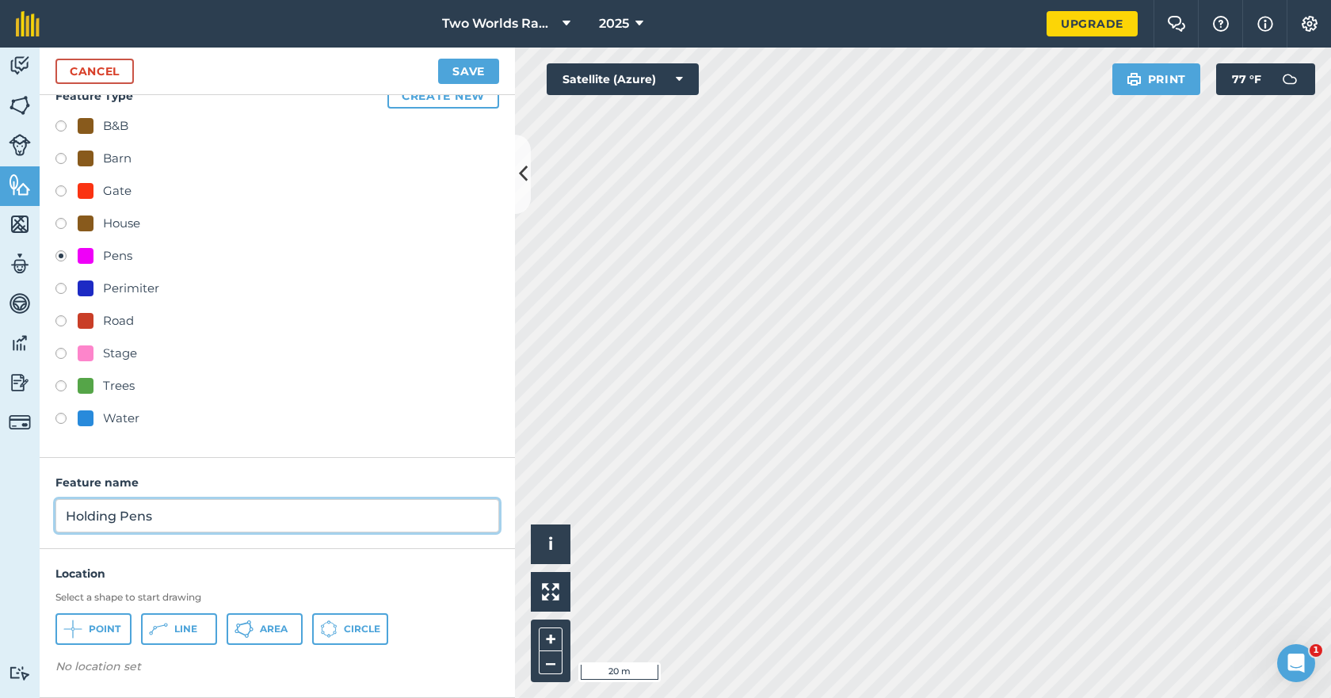
type input "Holding Pens"
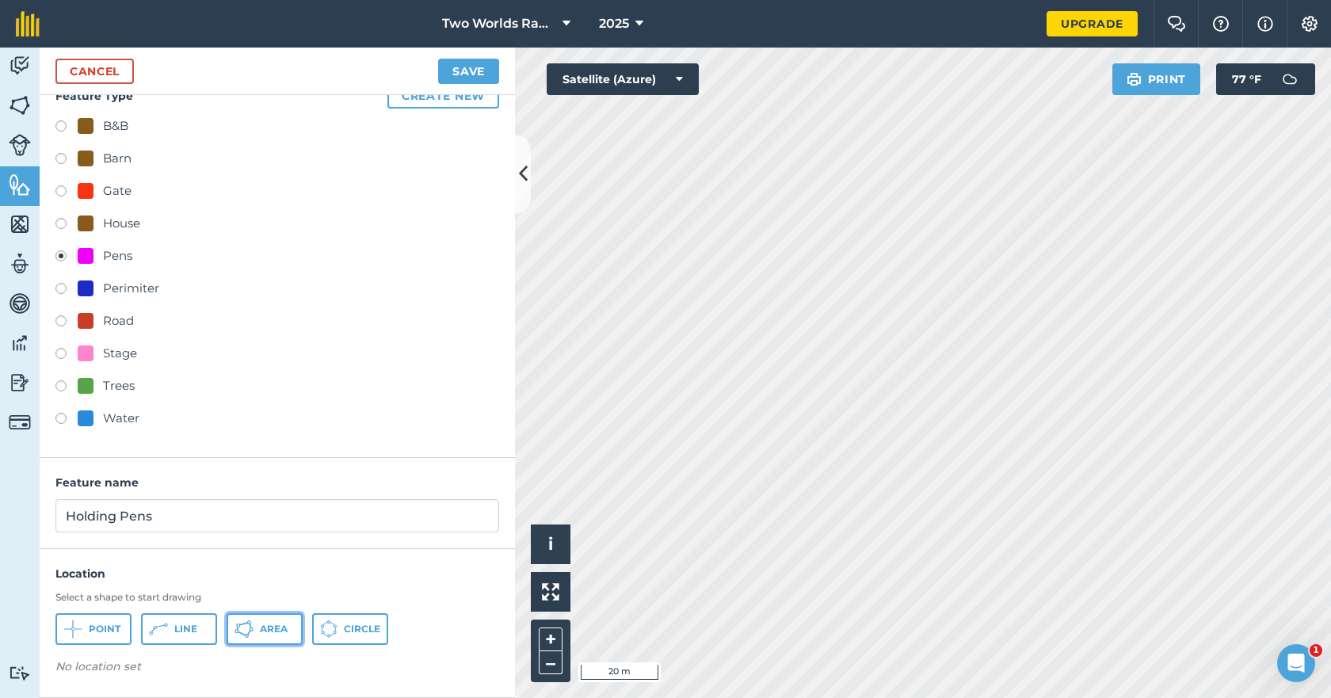
click at [263, 635] on span "Area" at bounding box center [274, 629] width 28 height 13
click at [462, 66] on button "Save" at bounding box center [468, 71] width 61 height 25
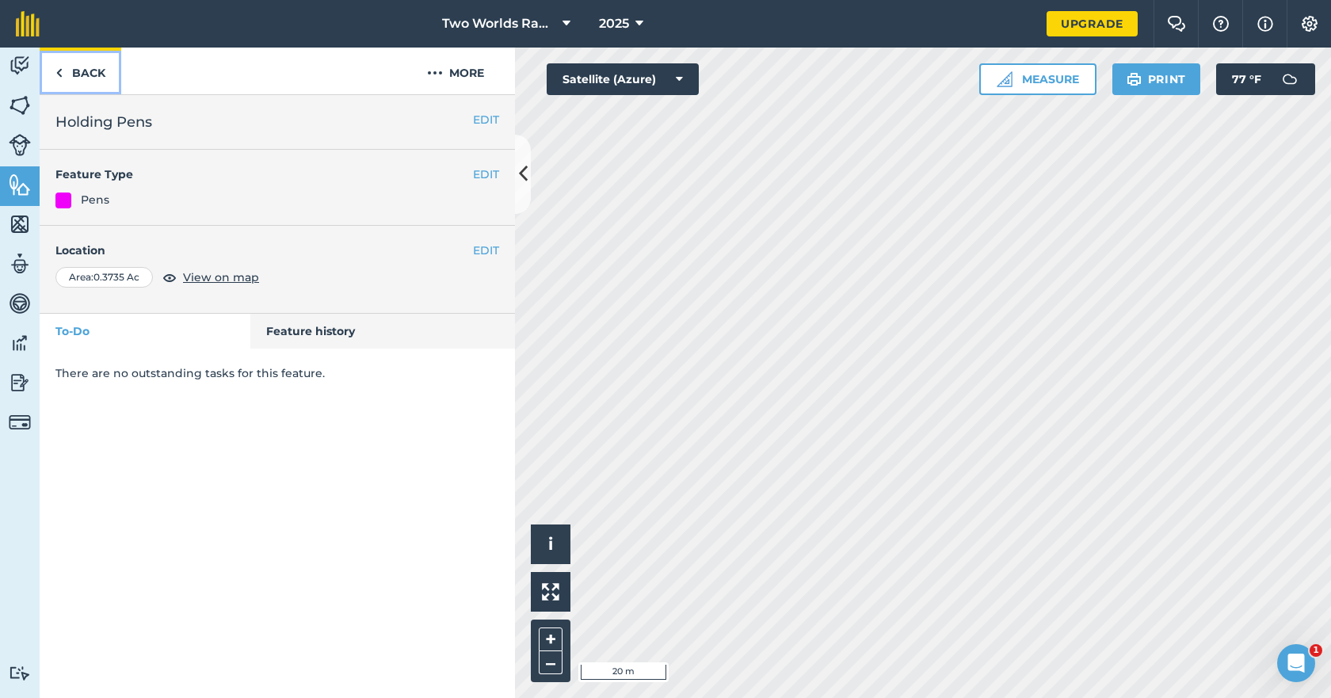
click at [89, 74] on link "Back" at bounding box center [81, 71] width 82 height 47
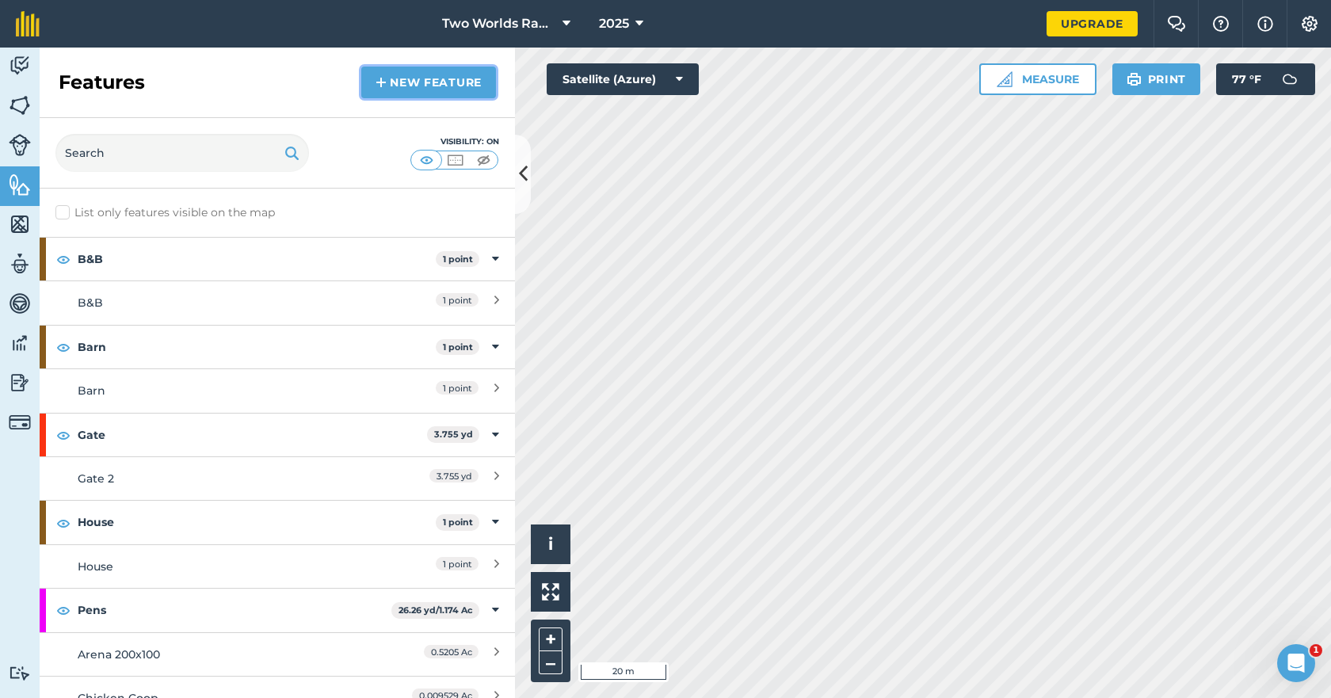
click at [424, 83] on link "New feature" at bounding box center [428, 83] width 135 height 32
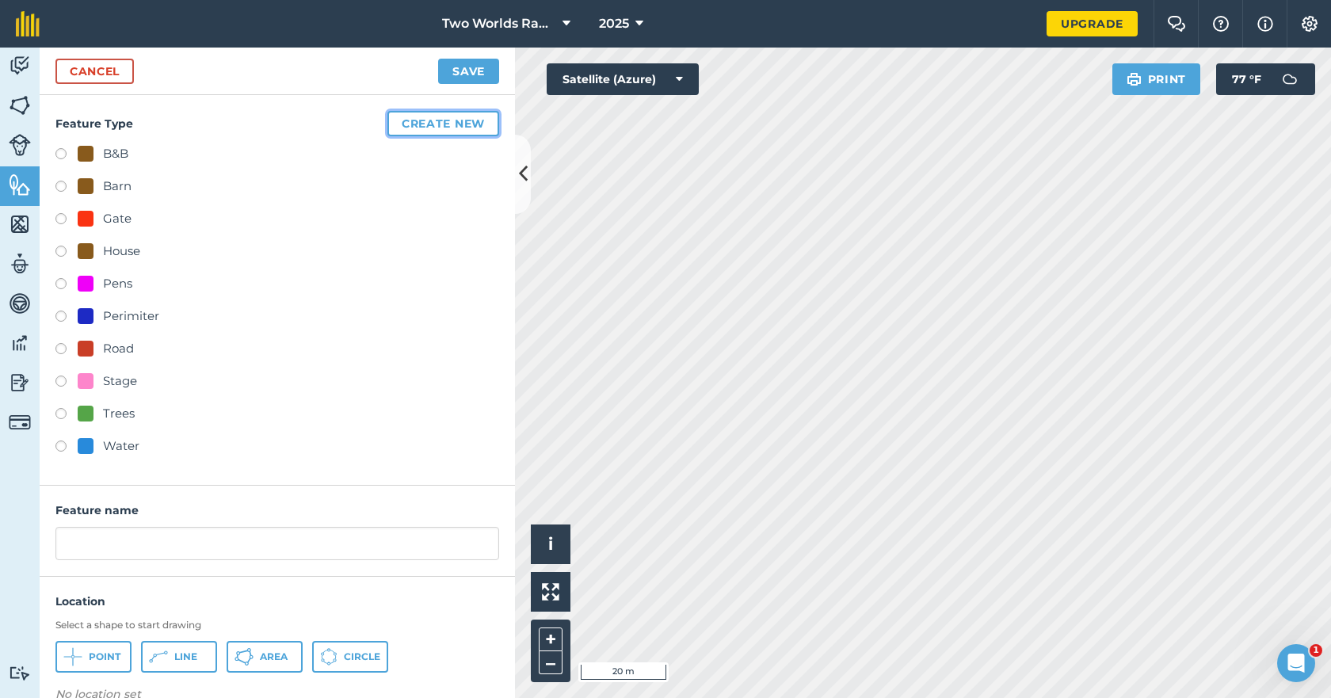
click at [419, 122] on button "Create new" at bounding box center [443, 123] width 112 height 25
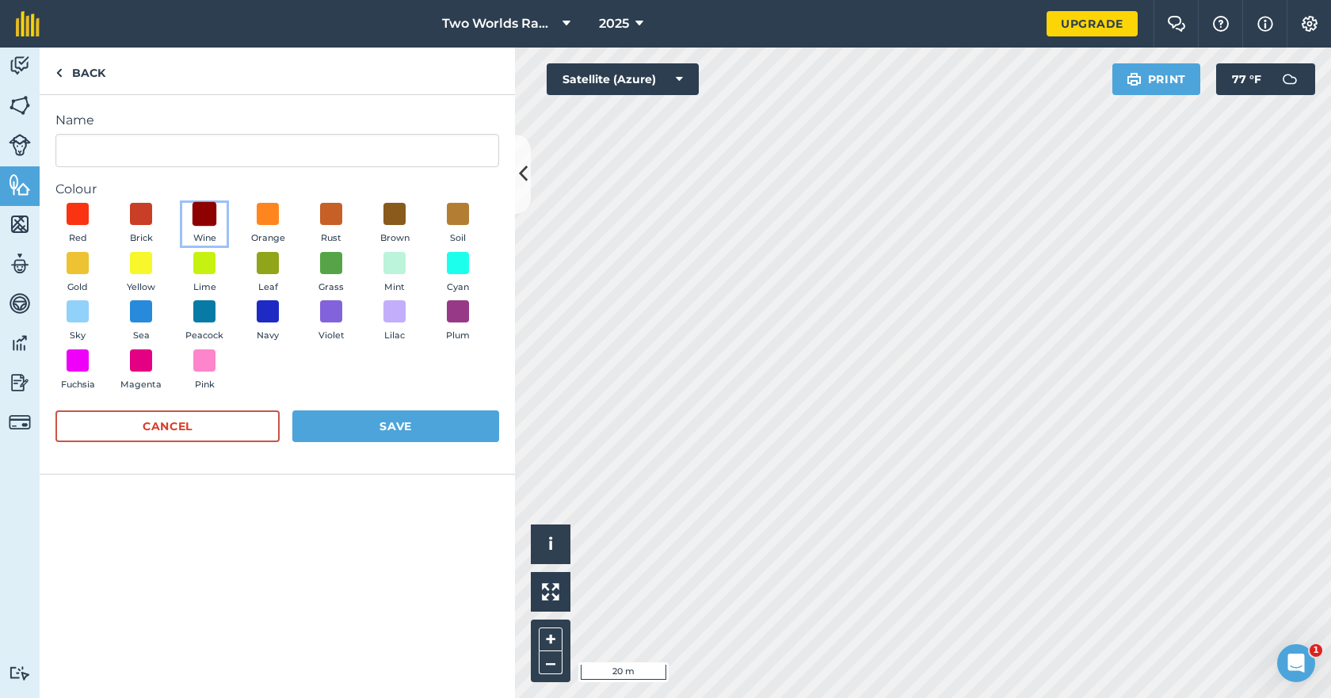
click at [205, 214] on span at bounding box center [205, 214] width 25 height 25
click at [159, 140] on input "Name" at bounding box center [277, 150] width 444 height 33
type input "Holding Pens"
click at [381, 424] on button "Save" at bounding box center [395, 426] width 207 height 32
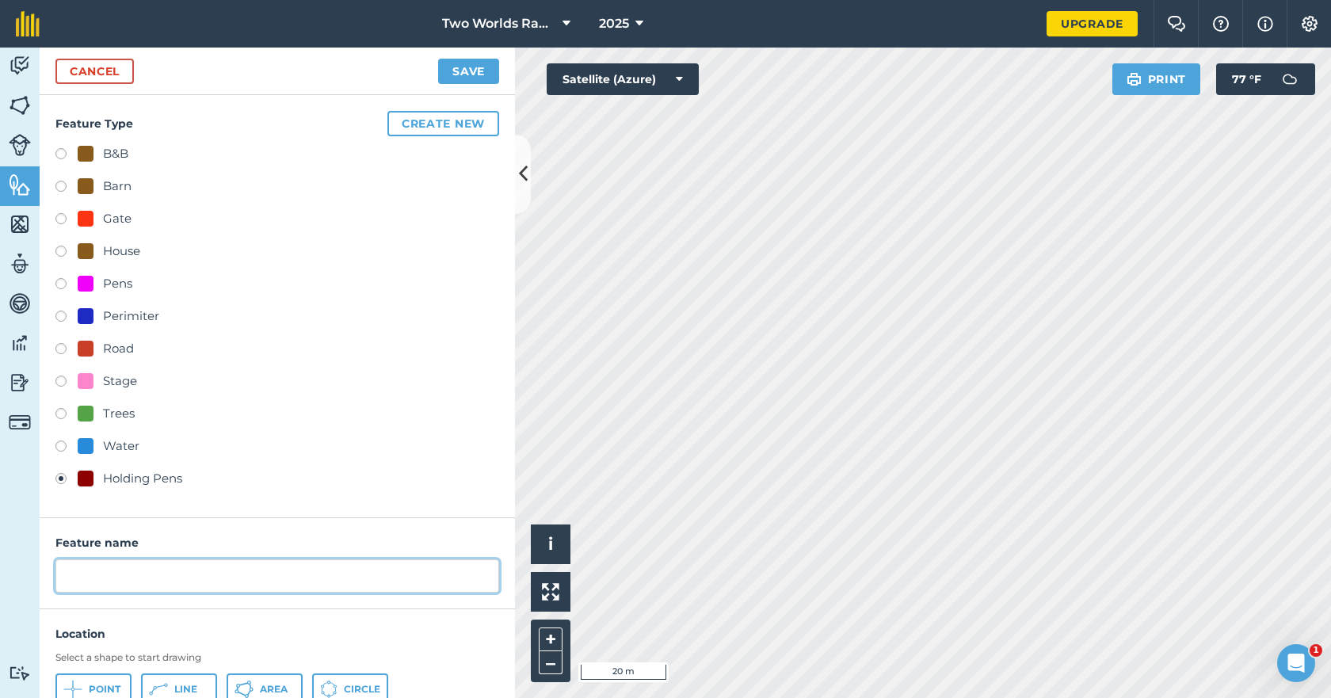
click at [135, 567] on input "text" at bounding box center [277, 575] width 444 height 33
type input "HP1"
click at [260, 692] on span "Area" at bounding box center [274, 689] width 28 height 13
click at [490, 68] on button "Save" at bounding box center [468, 71] width 61 height 25
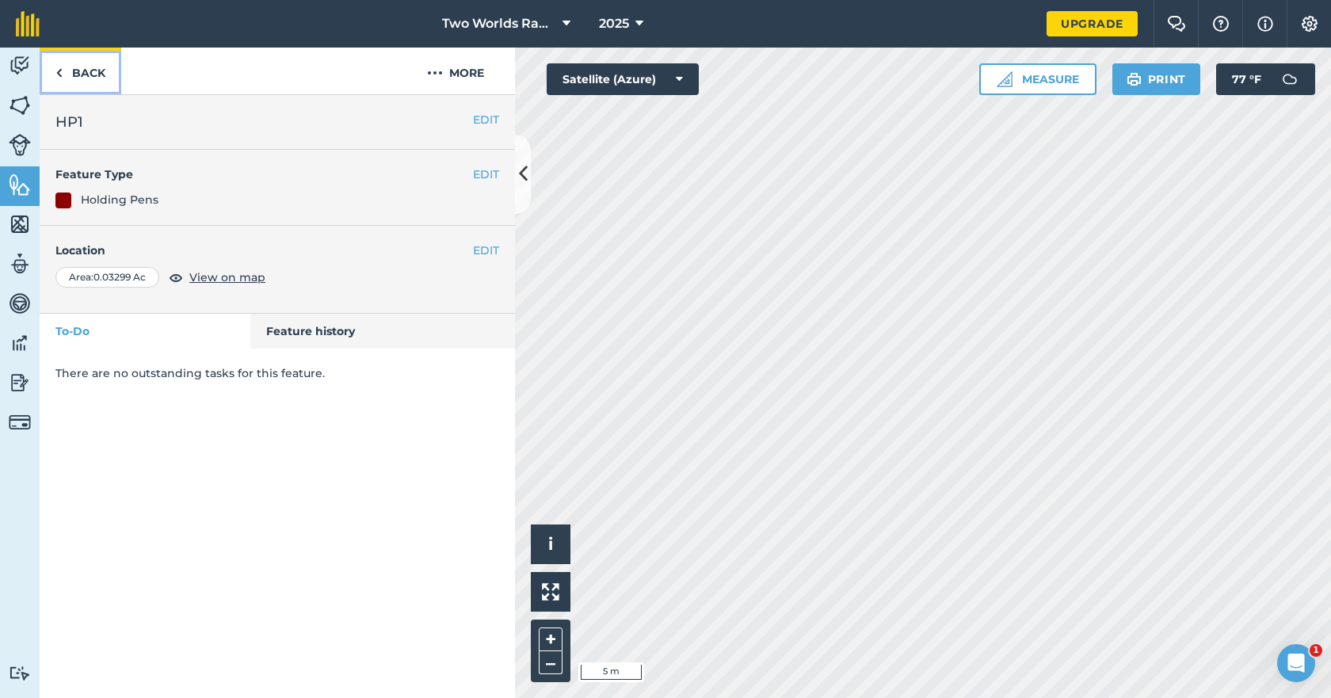
click at [91, 73] on link "Back" at bounding box center [81, 71] width 82 height 47
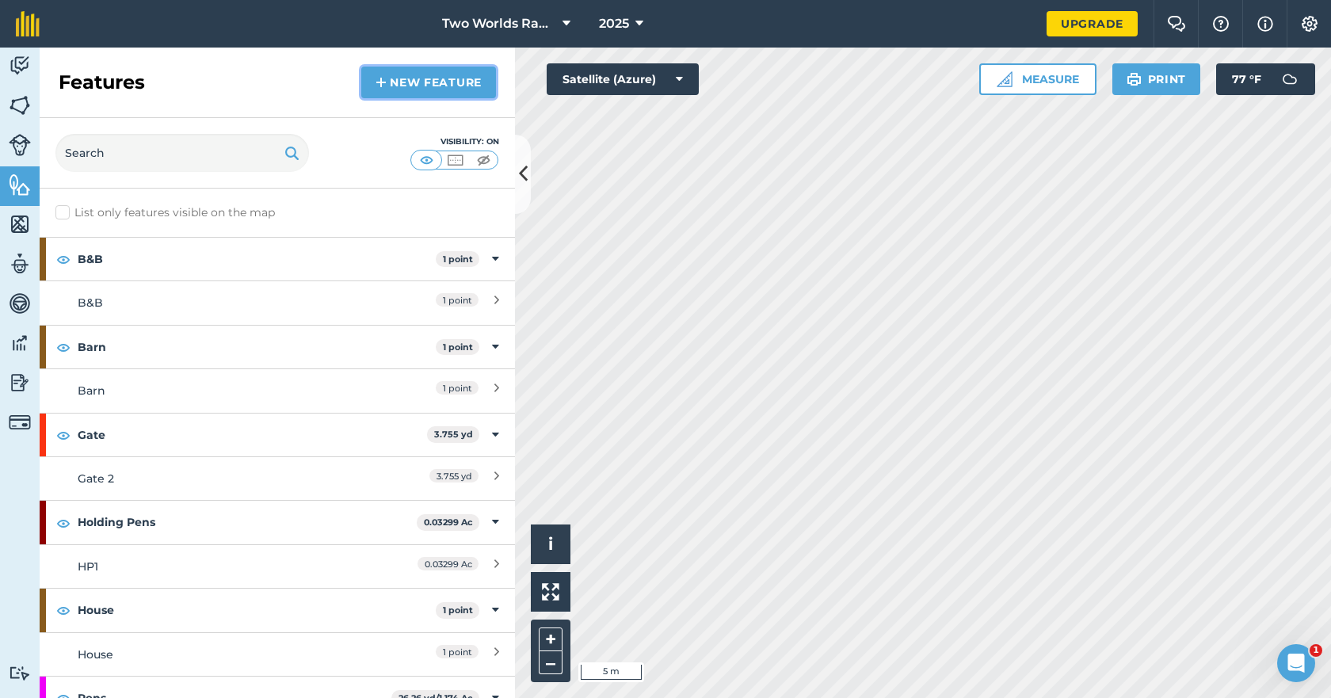
click at [415, 79] on link "New feature" at bounding box center [428, 83] width 135 height 32
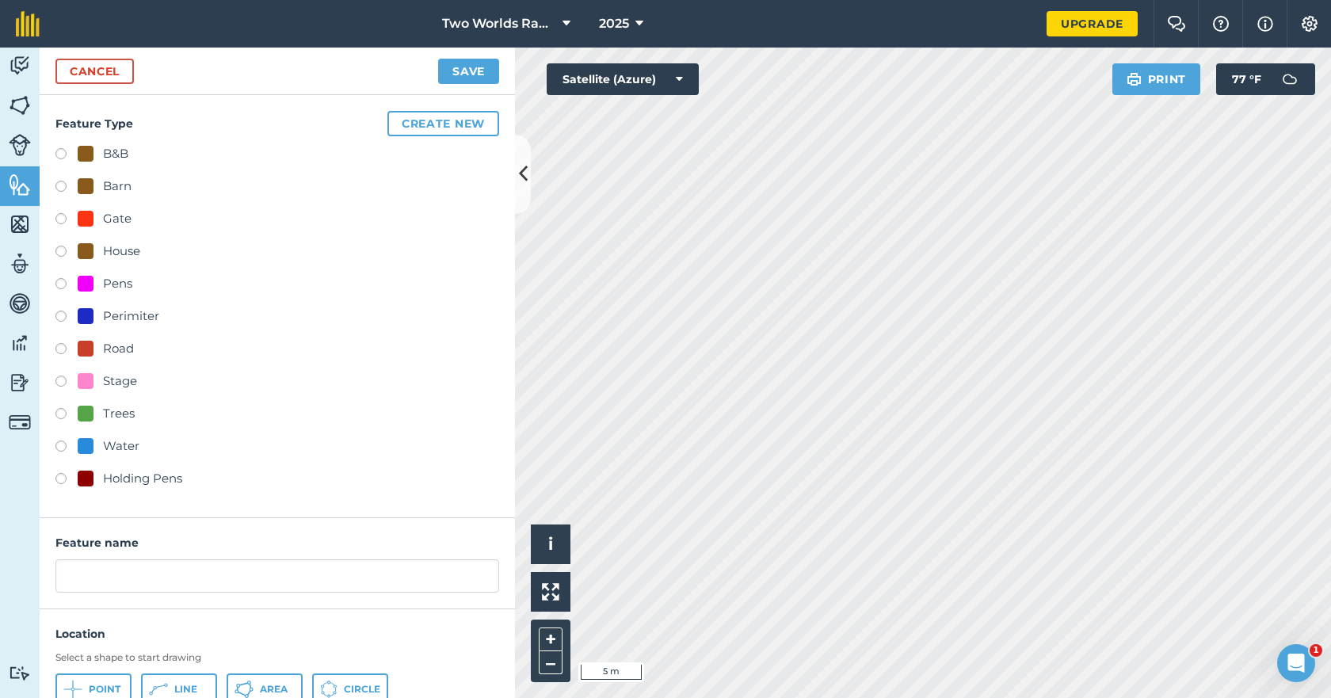
click at [62, 477] on label at bounding box center [66, 481] width 22 height 16
radio input "true"
click at [191, 582] on input "Holding Pens" at bounding box center [277, 575] width 444 height 33
type input "HP2"
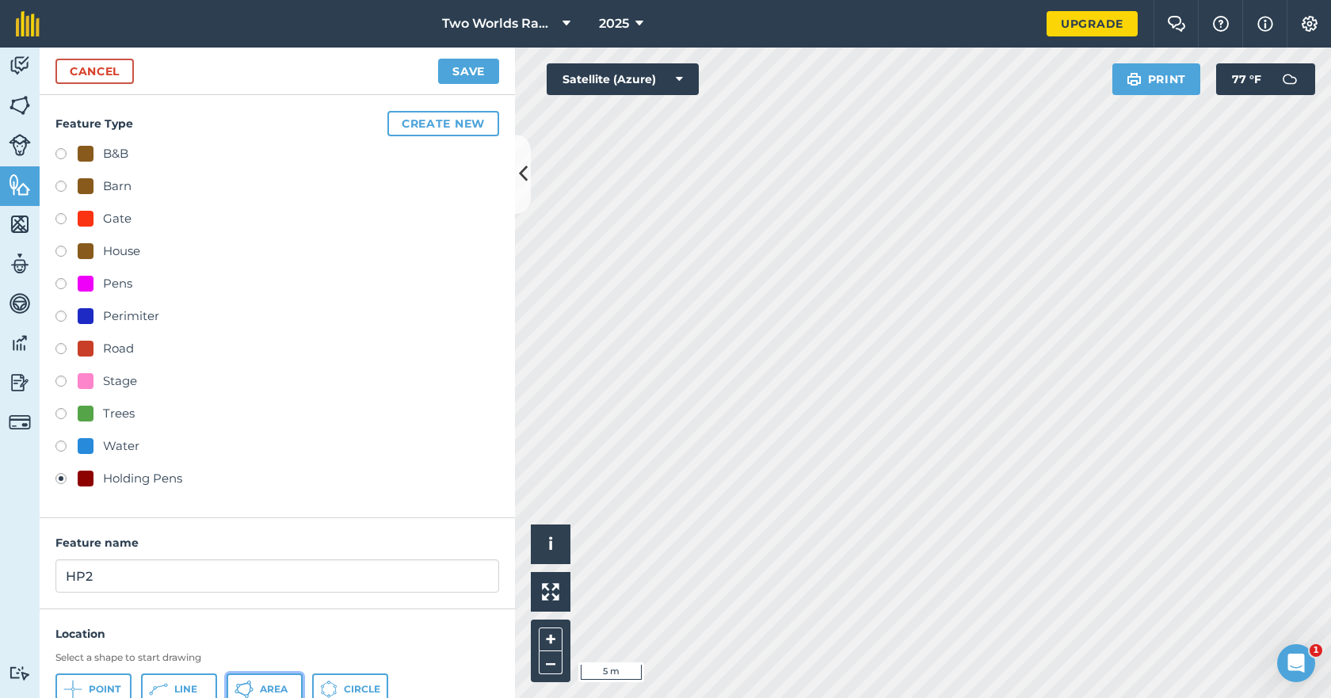
click at [283, 689] on span "Area" at bounding box center [274, 689] width 28 height 13
click at [478, 65] on button "Save" at bounding box center [468, 71] width 61 height 25
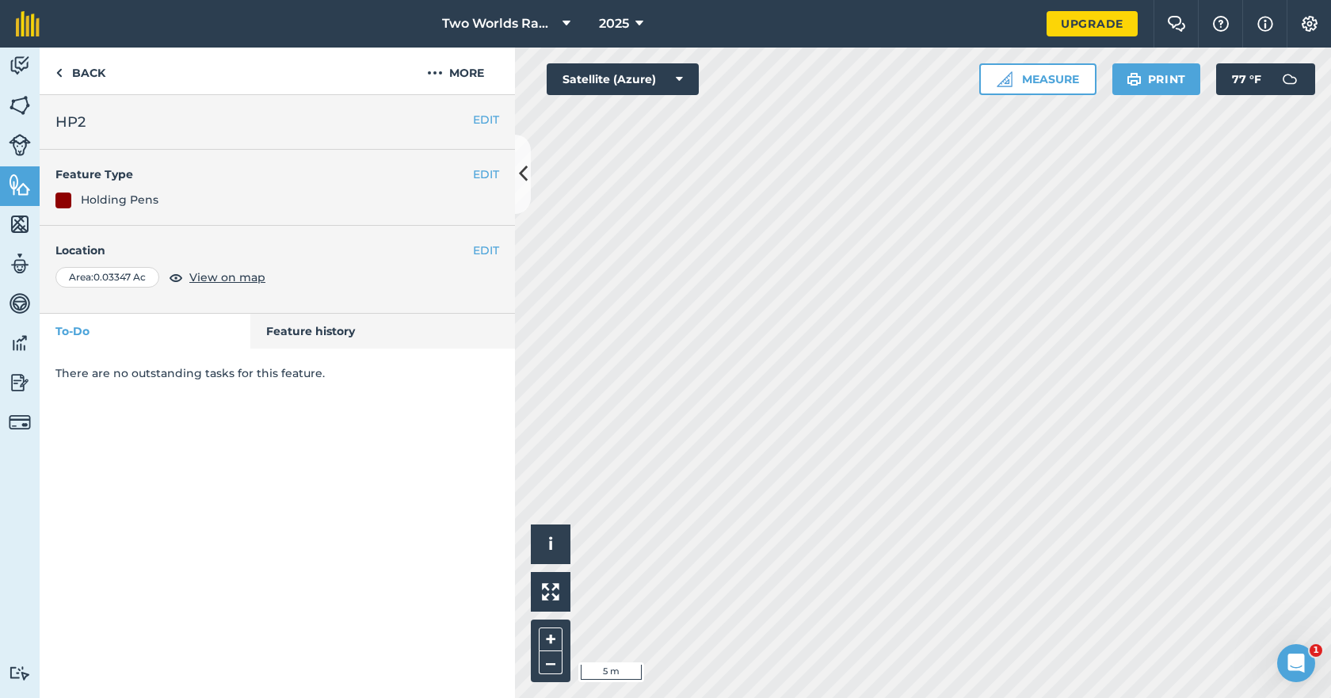
click at [99, 203] on div "Holding Pens" at bounding box center [120, 199] width 78 height 17
click at [482, 180] on button "EDIT" at bounding box center [486, 174] width 26 height 17
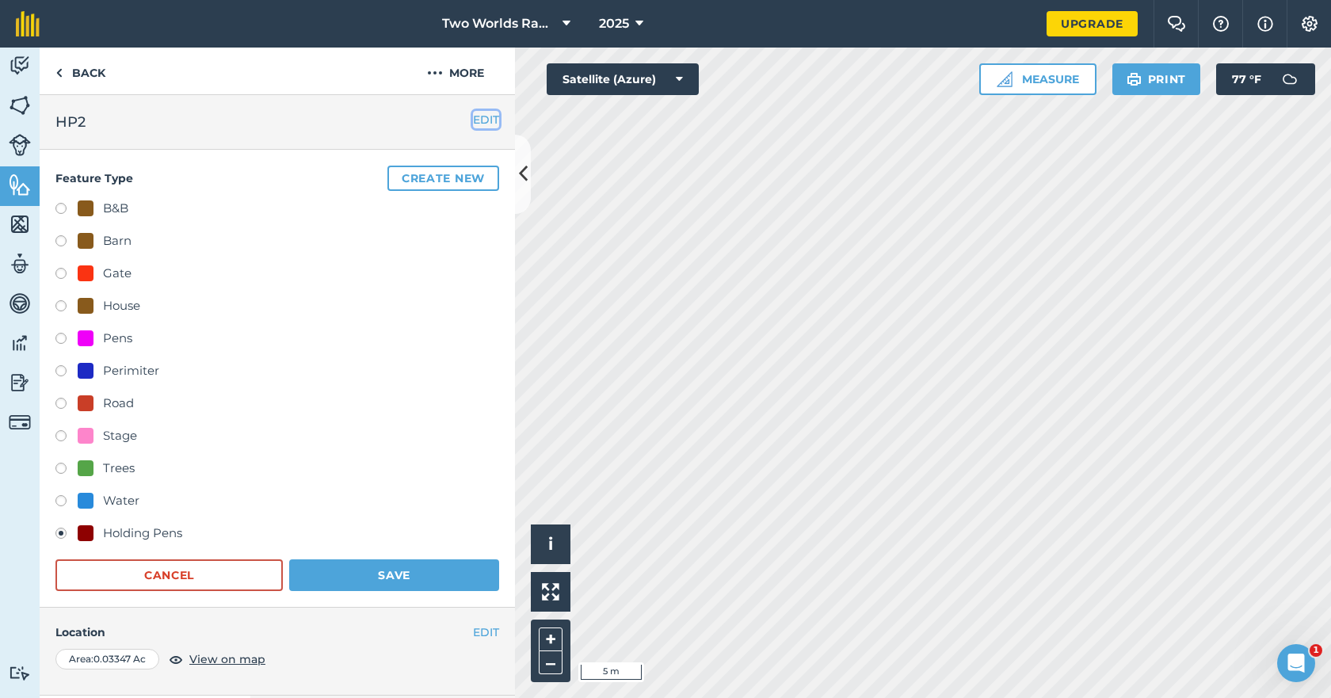
click at [482, 120] on button "EDIT" at bounding box center [486, 119] width 26 height 17
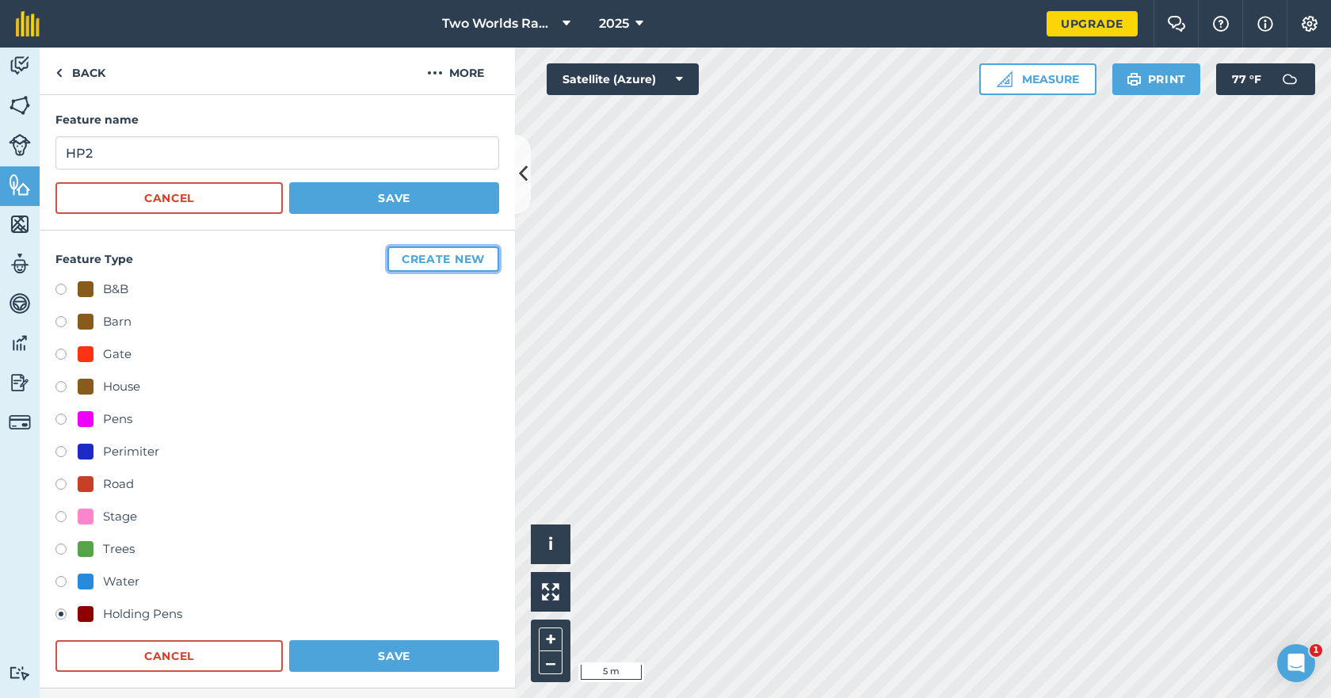
click at [399, 258] on button "Create new" at bounding box center [443, 258] width 112 height 25
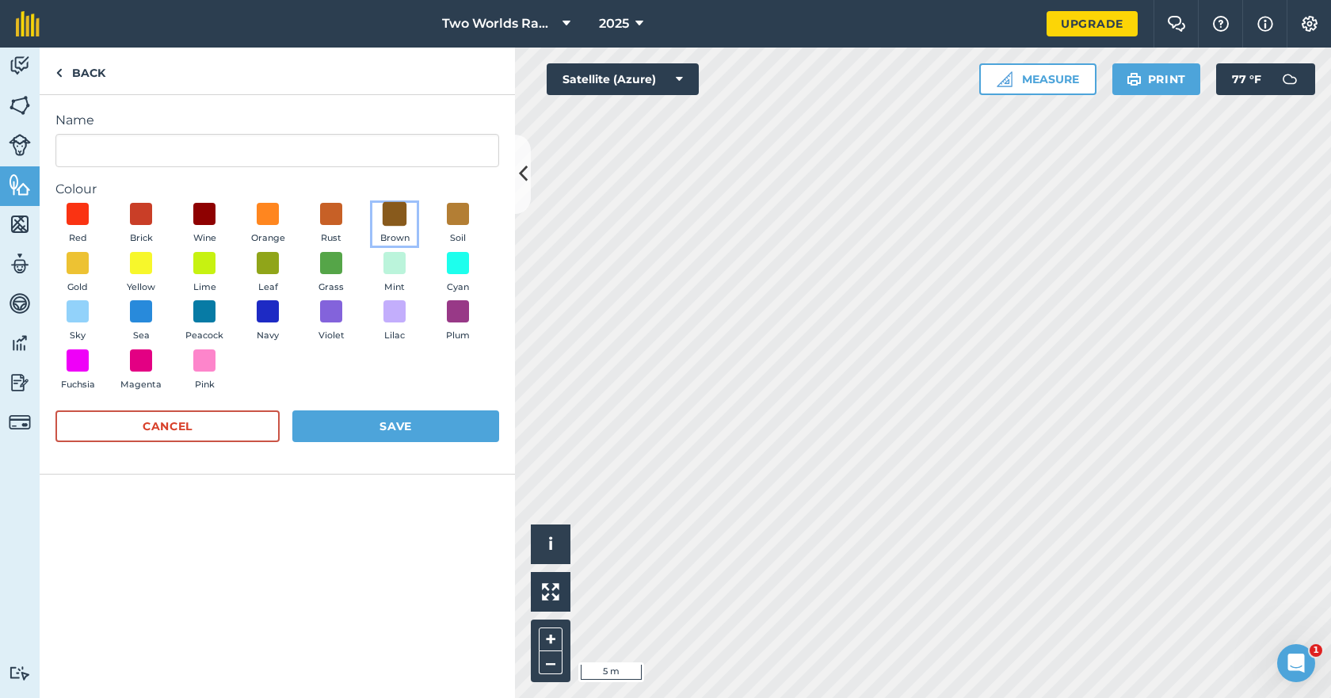
click at [399, 218] on span at bounding box center [395, 214] width 25 height 25
click at [139, 153] on input "Name" at bounding box center [277, 150] width 444 height 33
type input "Holding Pens"
click at [369, 421] on button "Save" at bounding box center [395, 426] width 207 height 32
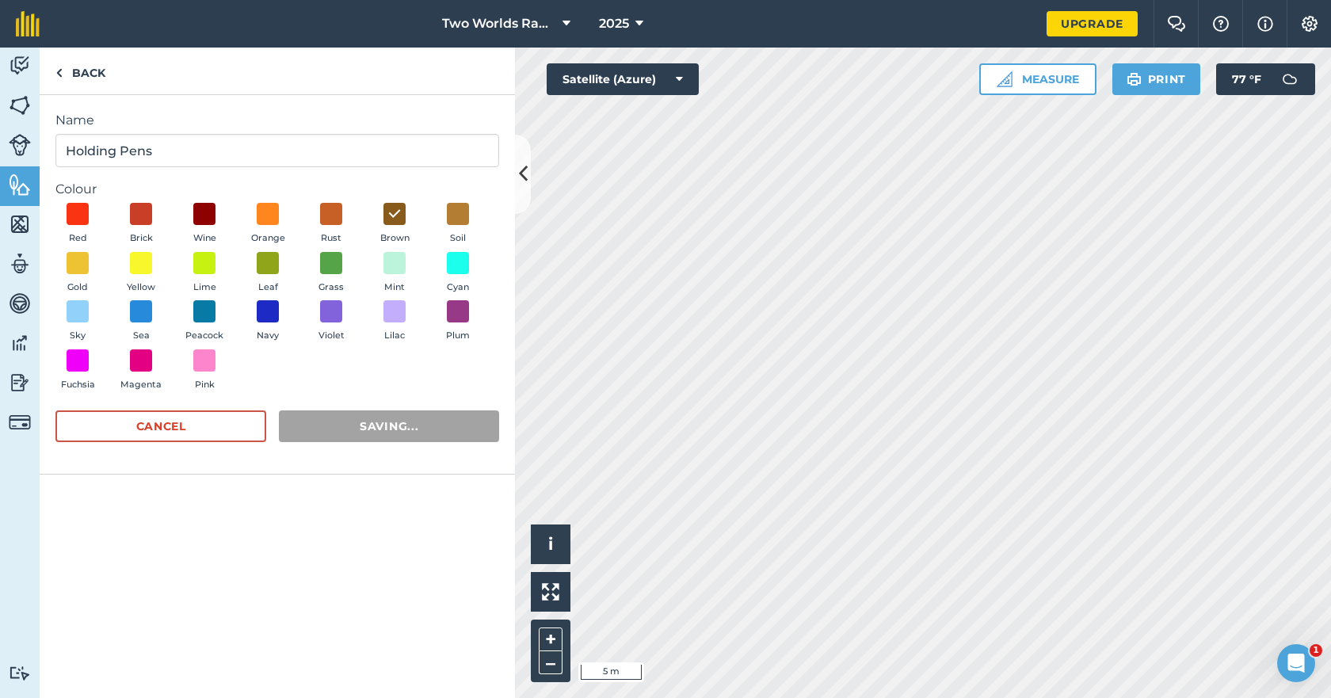
radio input "false"
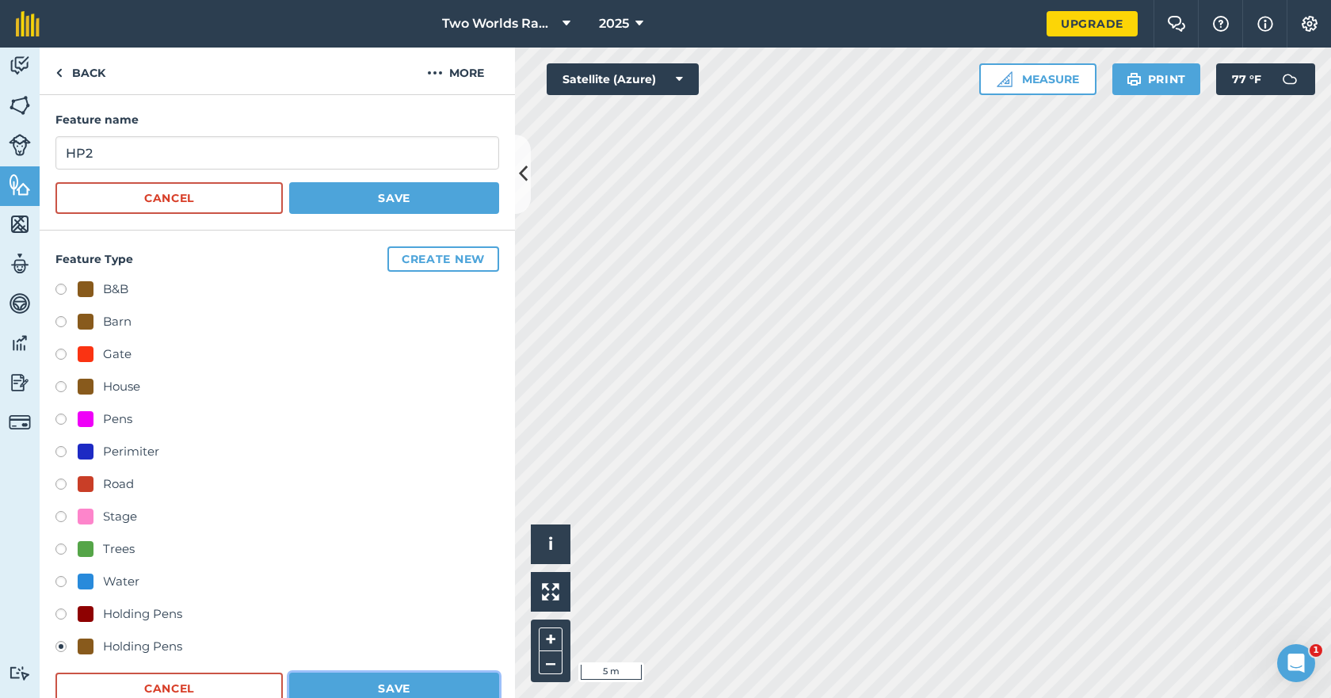
click at [347, 675] on button "Save" at bounding box center [394, 689] width 210 height 32
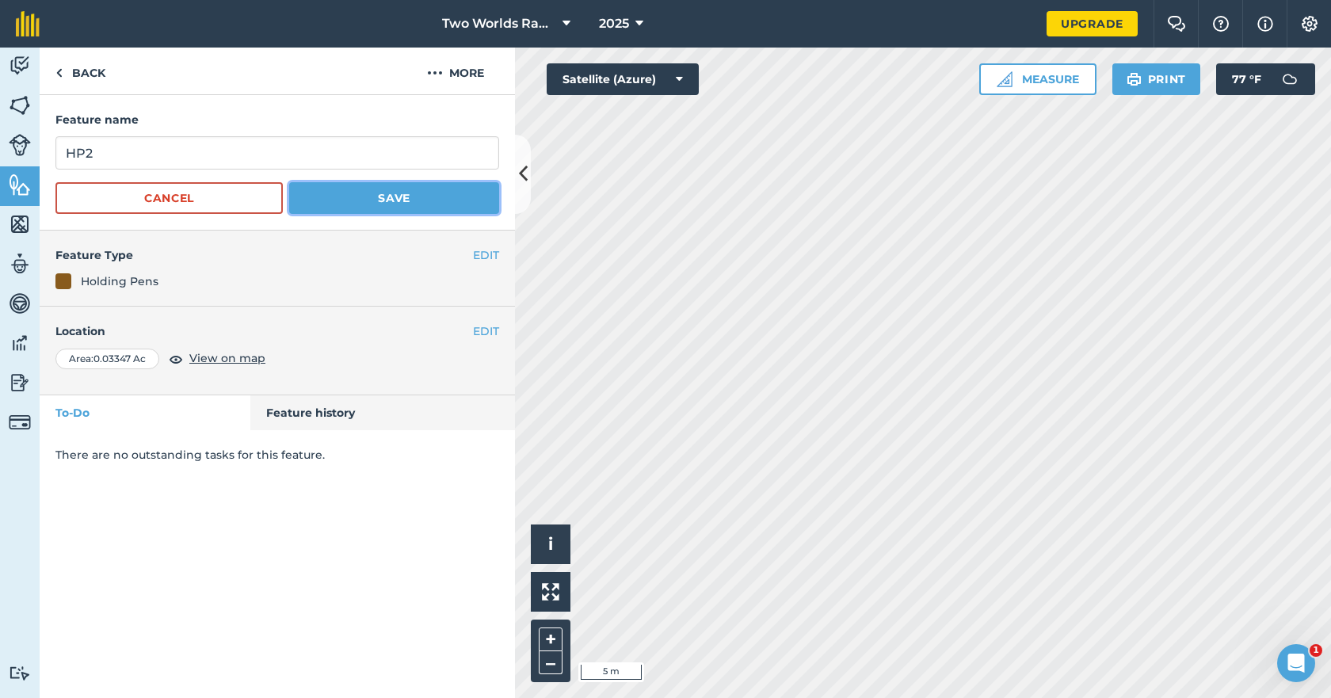
click at [390, 198] on button "Save" at bounding box center [394, 198] width 210 height 32
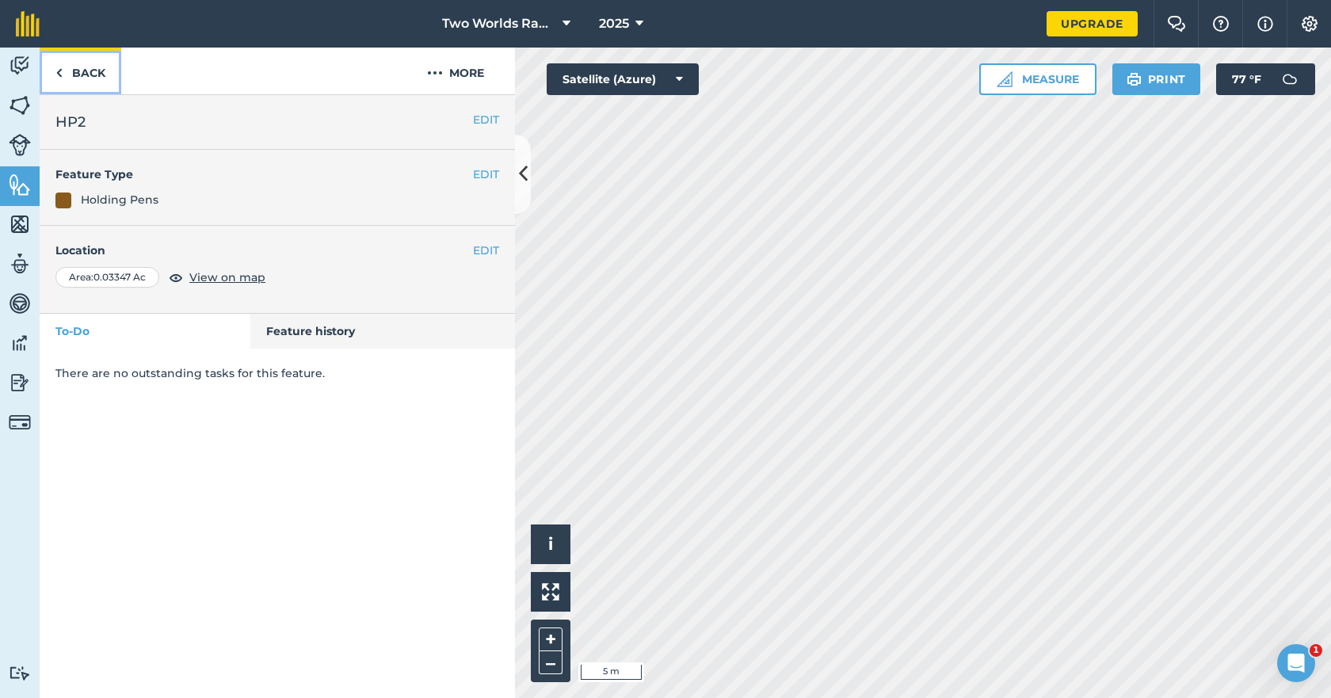
click at [84, 74] on link "Back" at bounding box center [81, 71] width 82 height 47
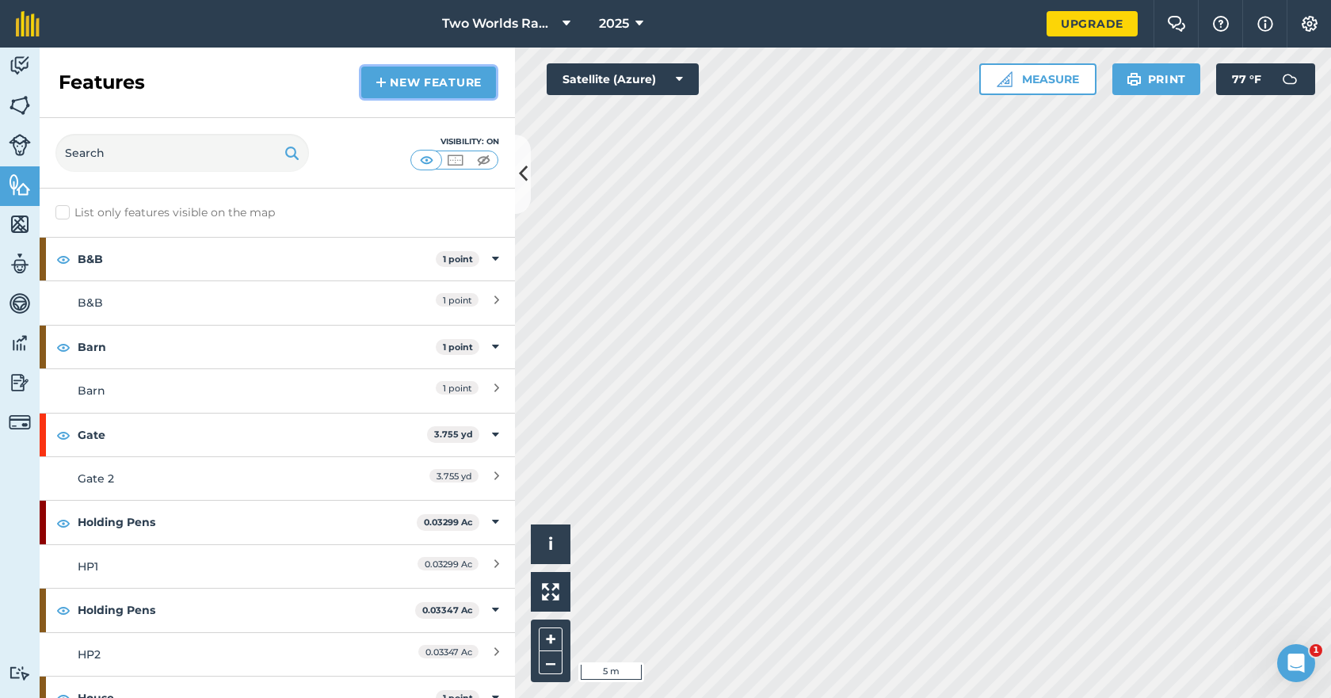
click at [414, 78] on link "New feature" at bounding box center [428, 83] width 135 height 32
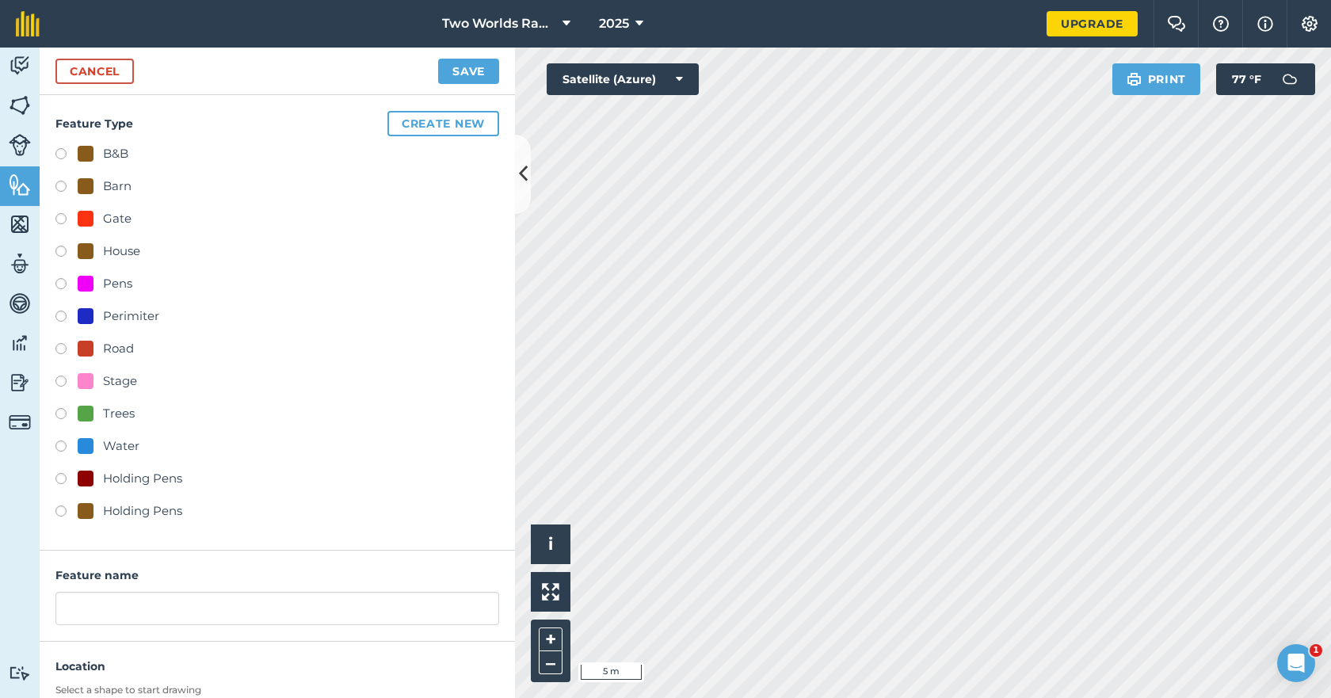
click at [61, 510] on label at bounding box center [66, 513] width 22 height 16
radio input "true"
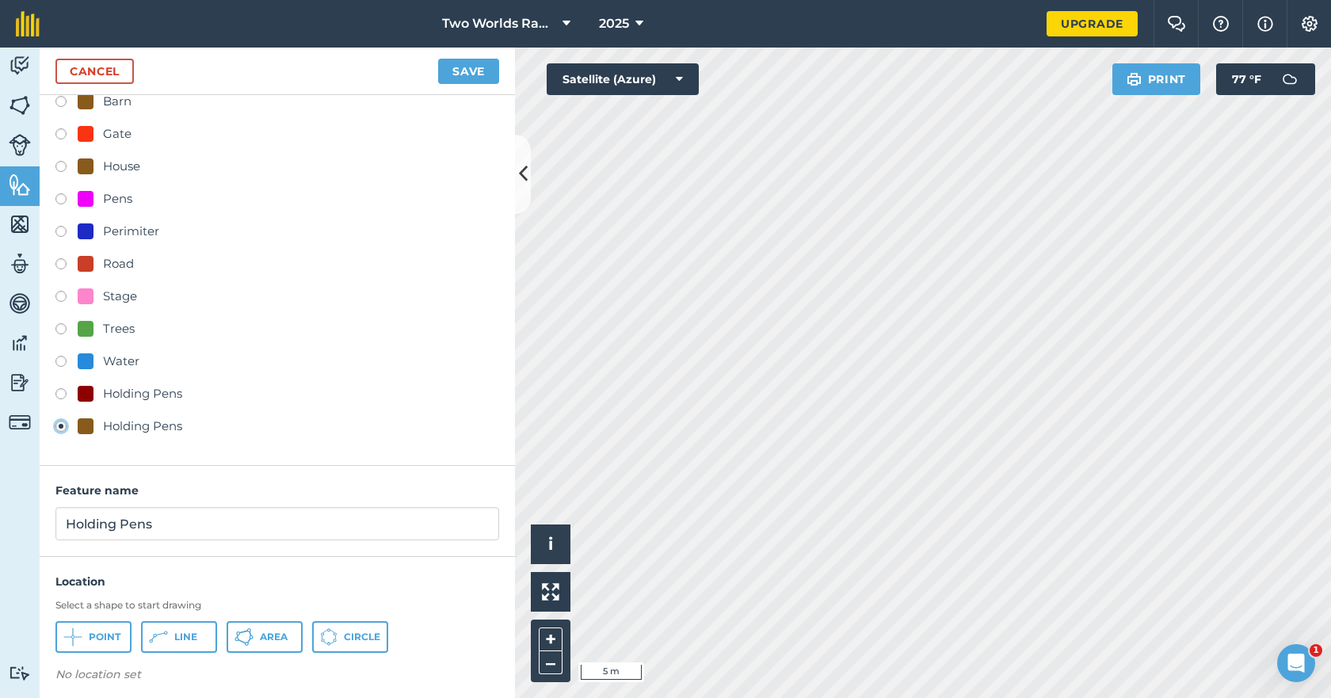
scroll to position [93, 0]
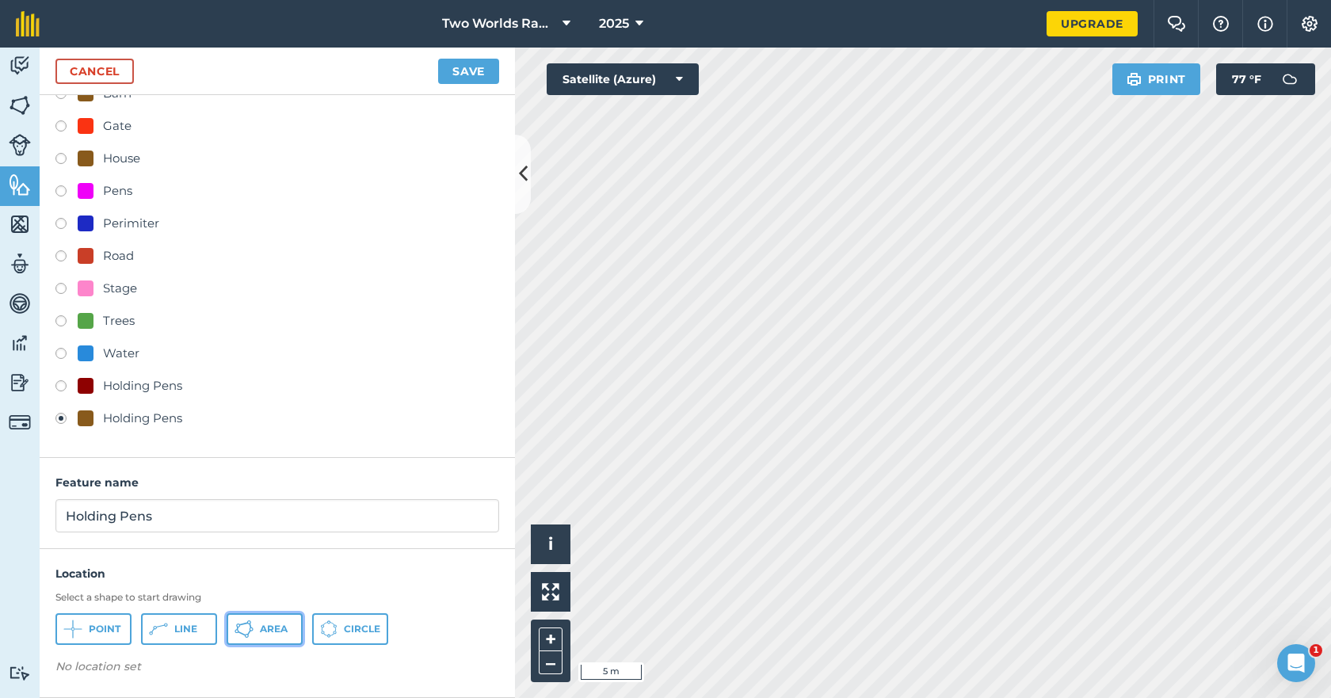
click at [245, 630] on icon at bounding box center [244, 629] width 19 height 19
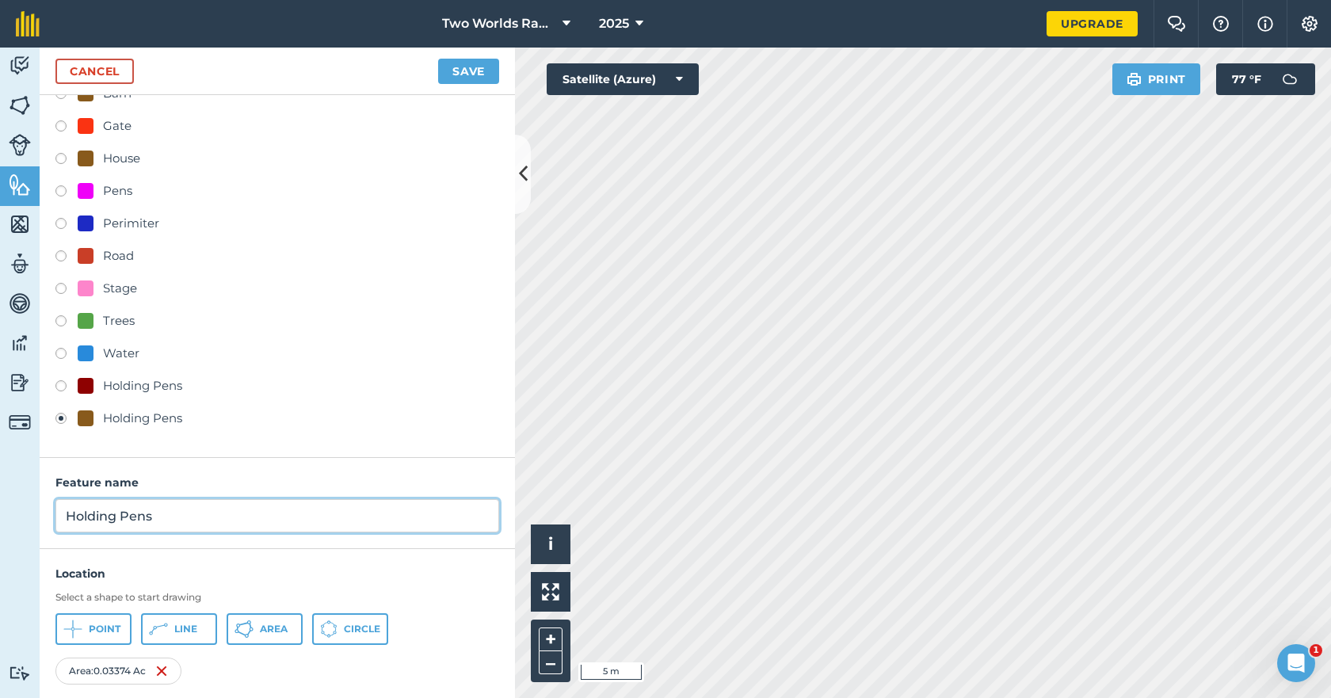
drag, startPoint x: 165, startPoint y: 519, endPoint x: 0, endPoint y: 502, distance: 165.7
click at [0, 502] on div "Activity Fields Livestock Features Maps Team Vehicles Data Reporting Billing Tu…" at bounding box center [665, 373] width 1331 height 650
type input "HP3"
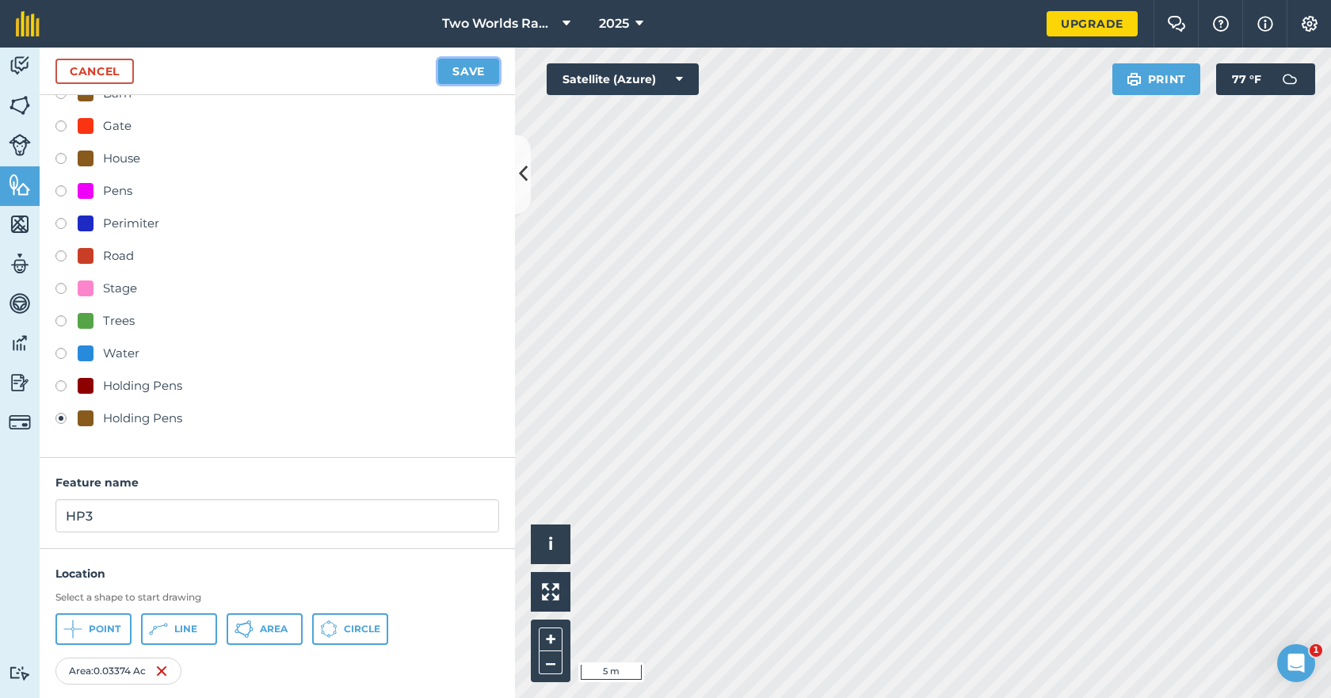
click at [483, 79] on button "Save" at bounding box center [468, 71] width 61 height 25
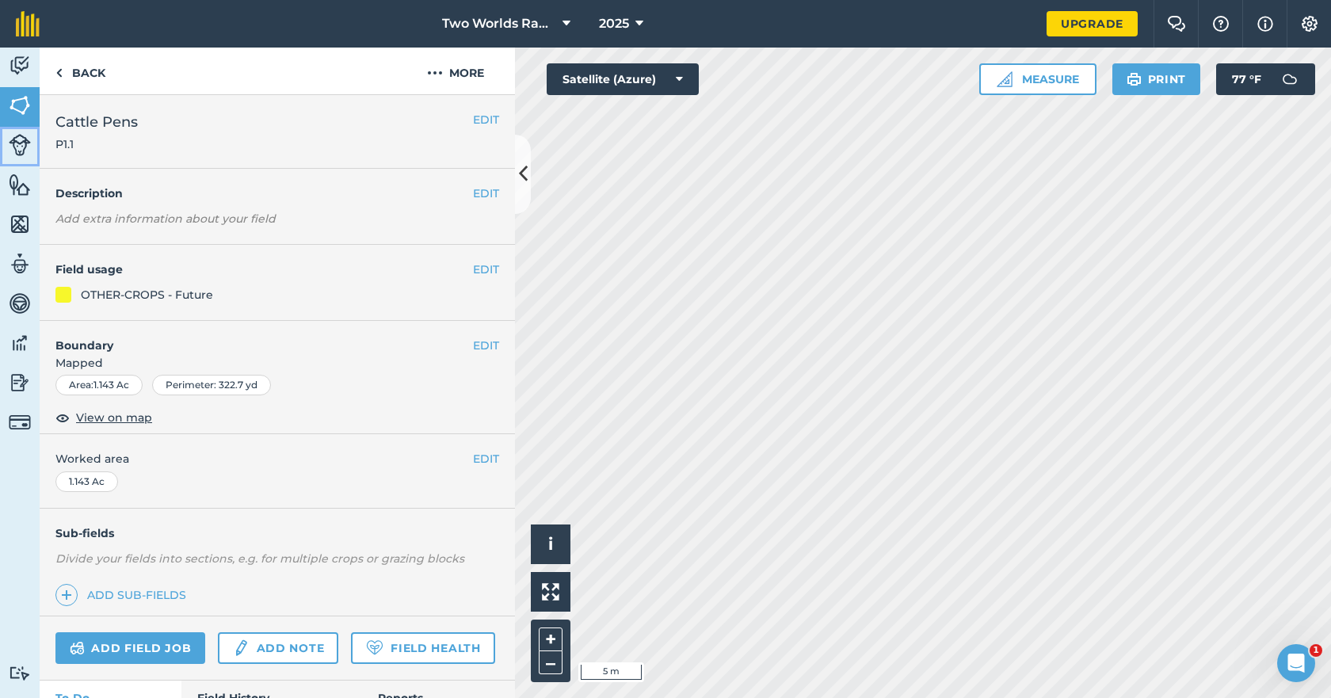
click at [27, 148] on img at bounding box center [20, 145] width 22 height 22
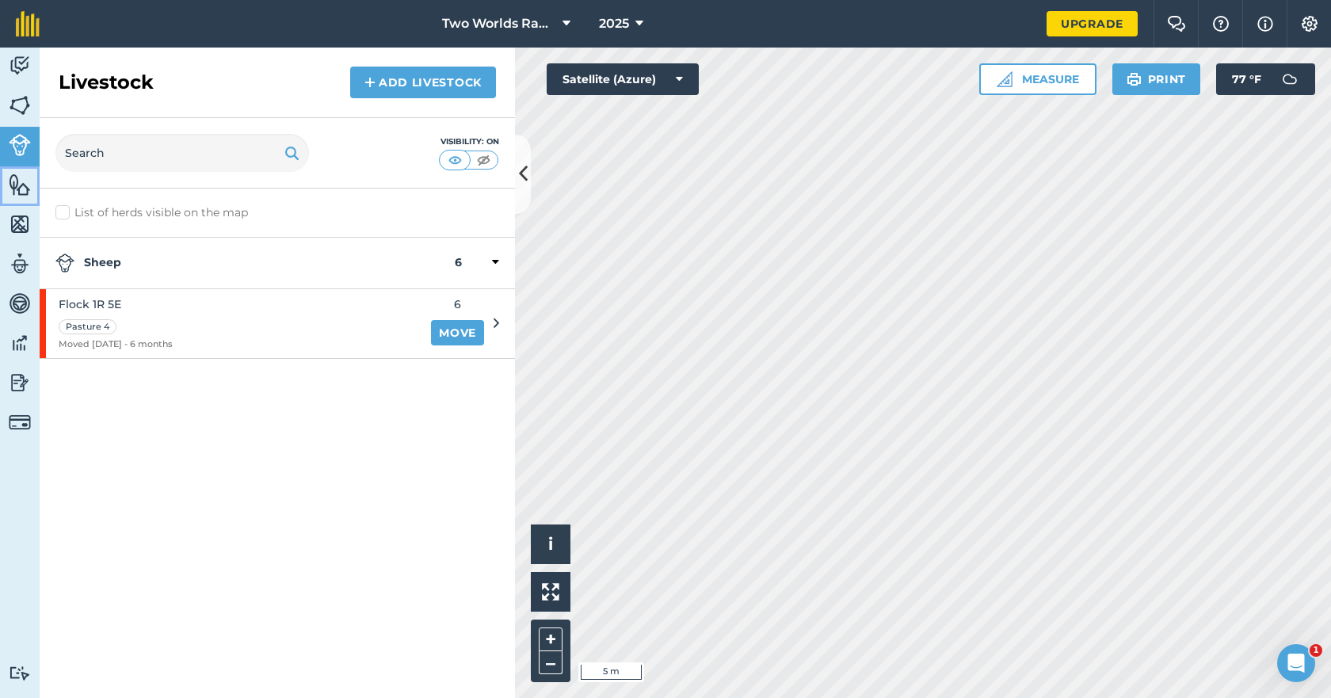
click at [15, 197] on link "Features" at bounding box center [20, 186] width 40 height 40
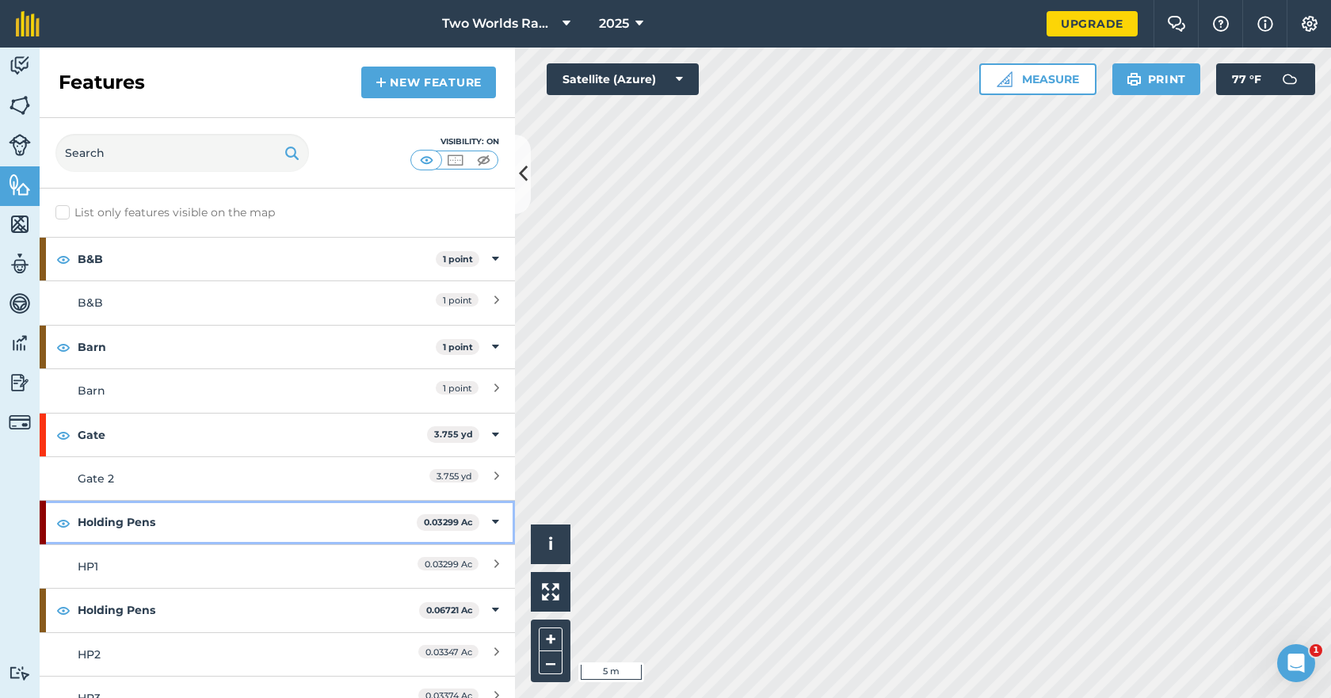
click at [142, 527] on strong "Holding Pens" at bounding box center [247, 522] width 339 height 43
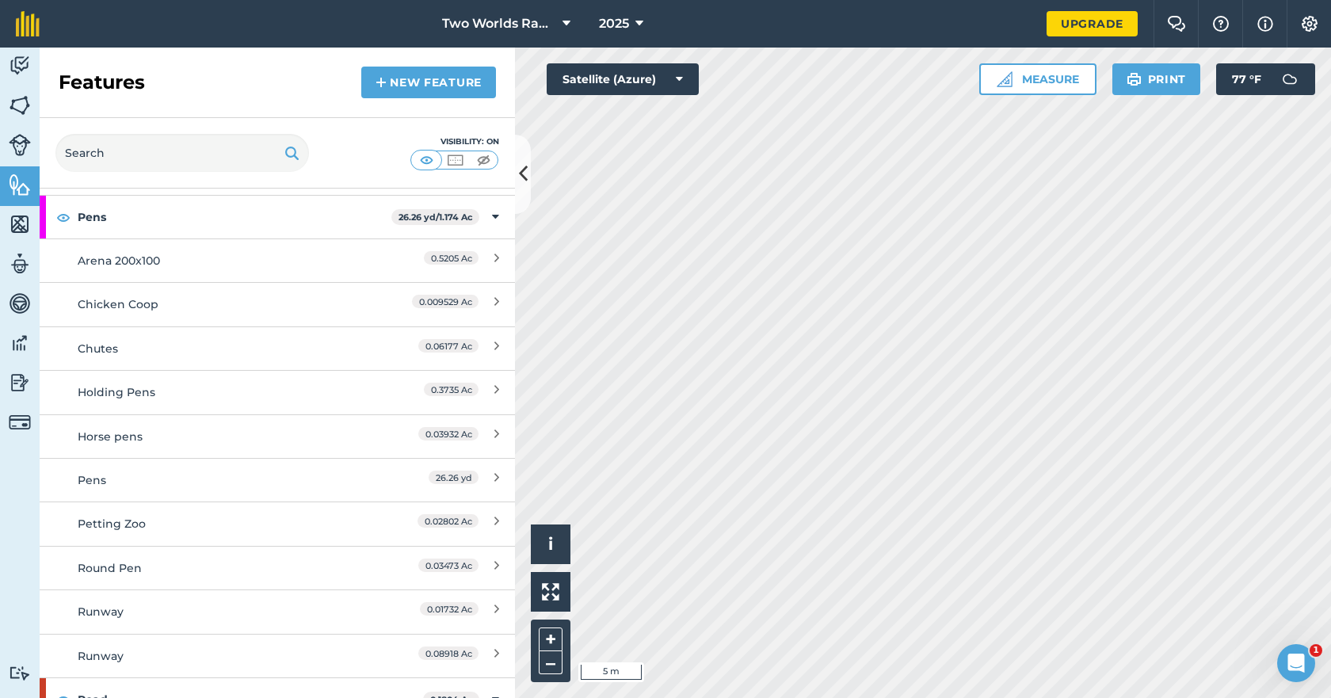
scroll to position [566, 0]
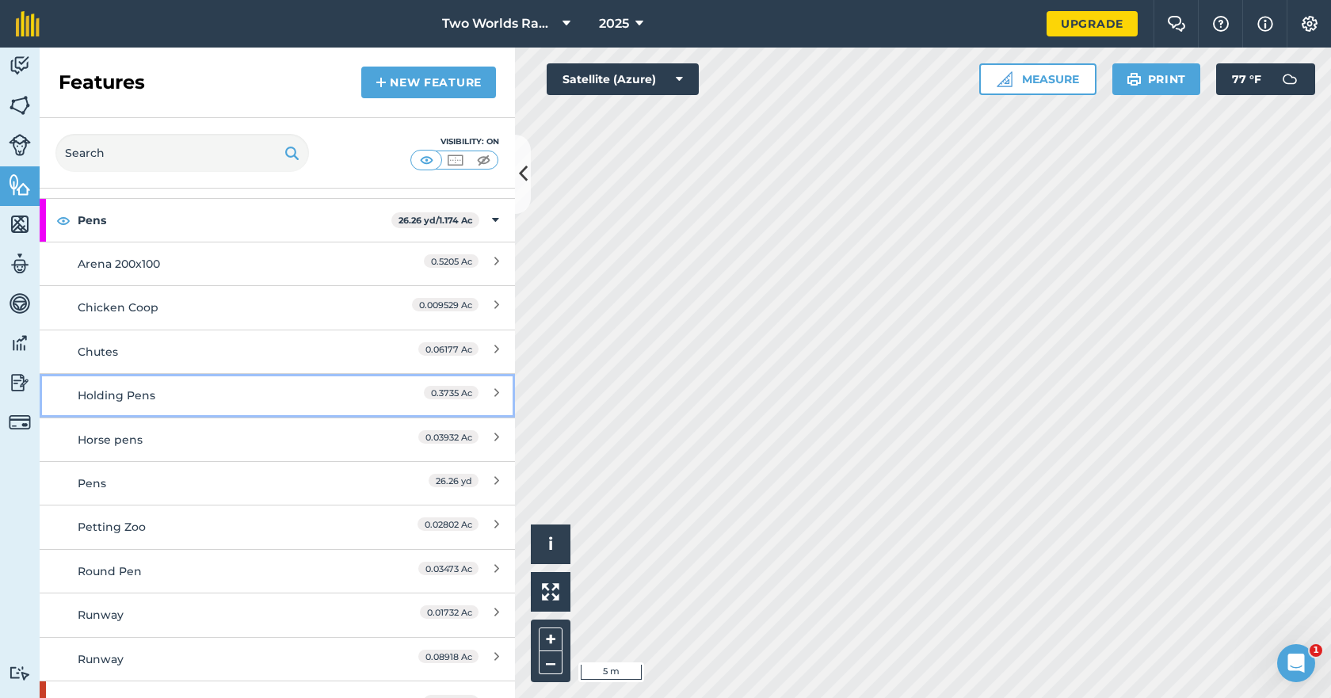
click at [140, 391] on div "Holding Pens" at bounding box center [218, 395] width 281 height 17
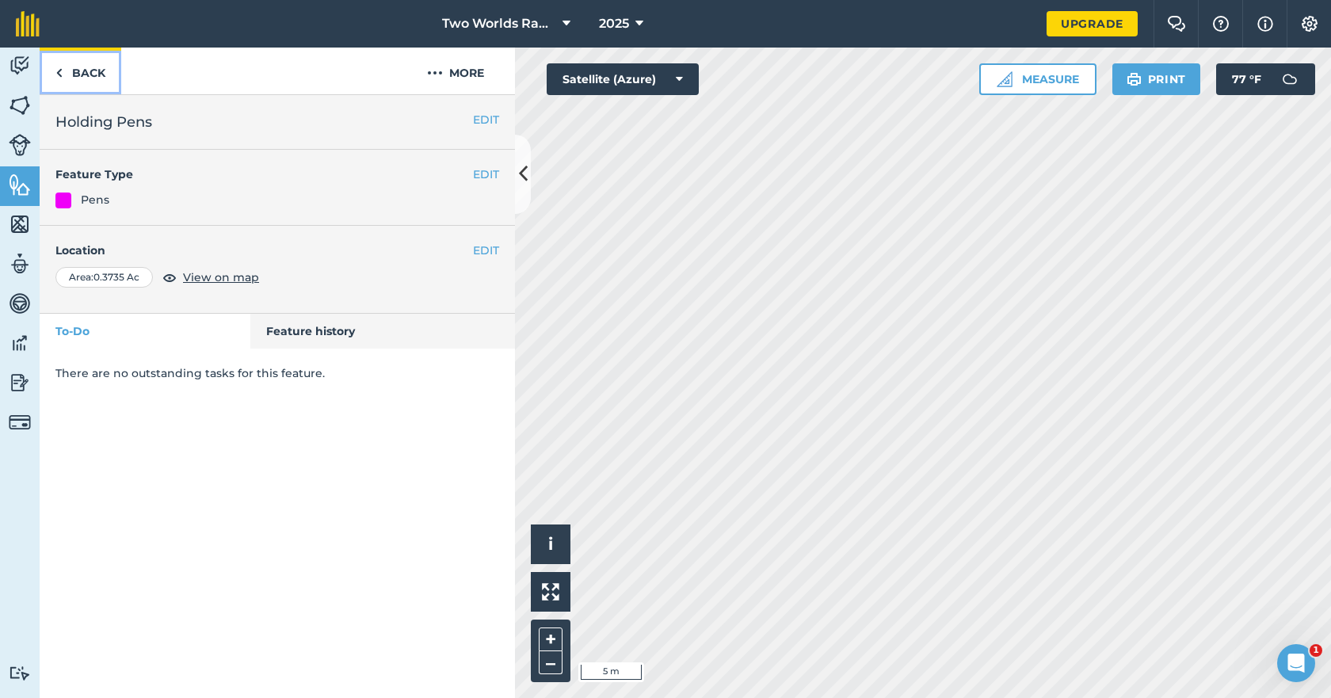
click at [63, 71] on link "Back" at bounding box center [81, 71] width 82 height 47
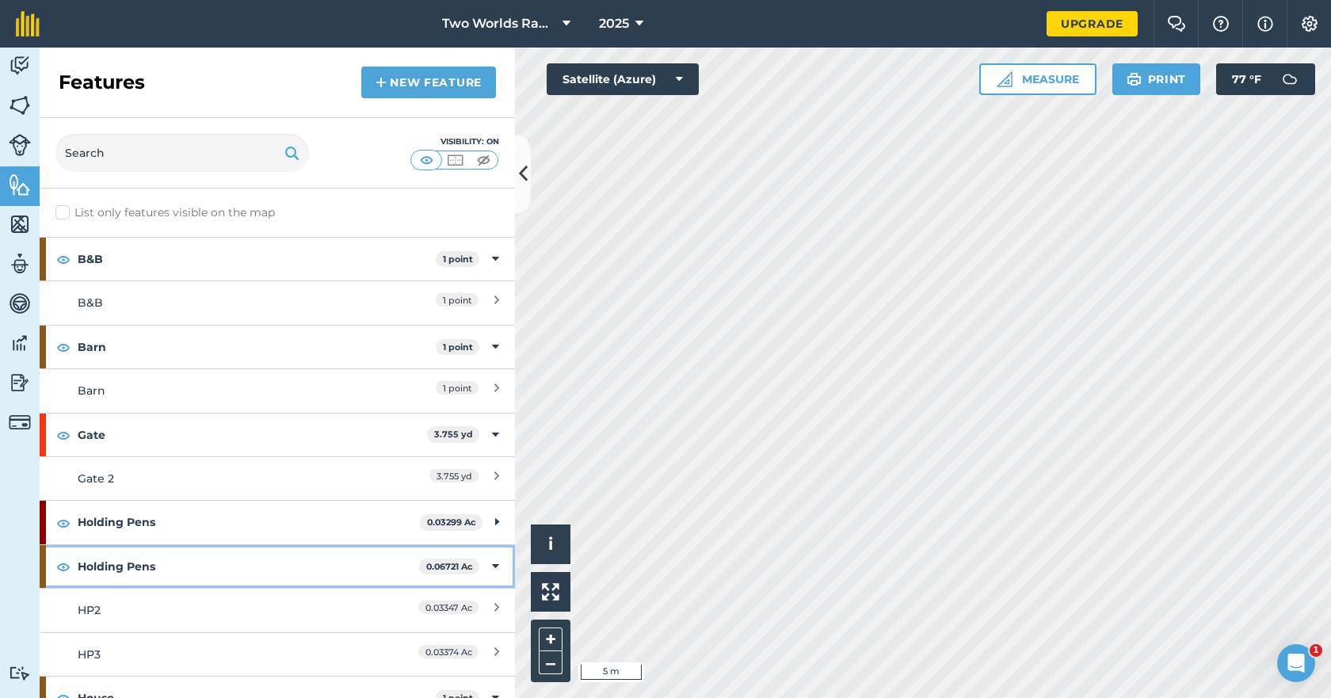
click at [131, 575] on strong "Holding Pens" at bounding box center [248, 566] width 341 height 43
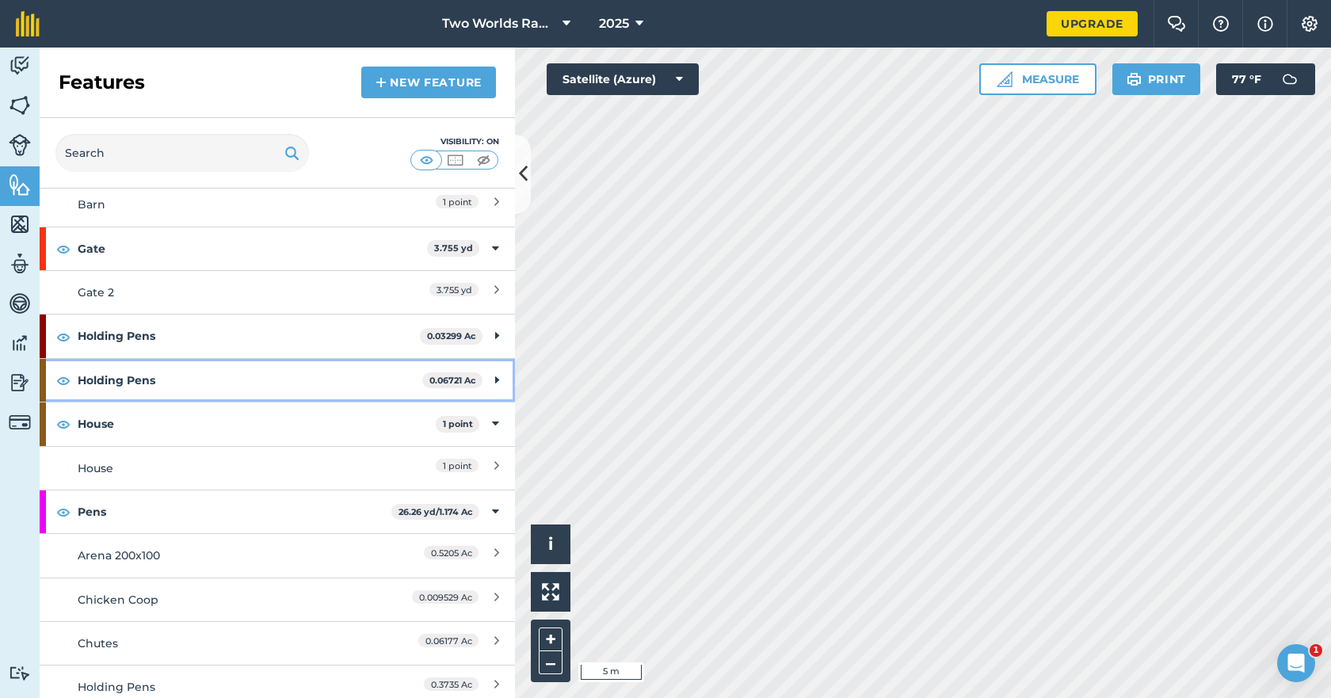
scroll to position [238, 0]
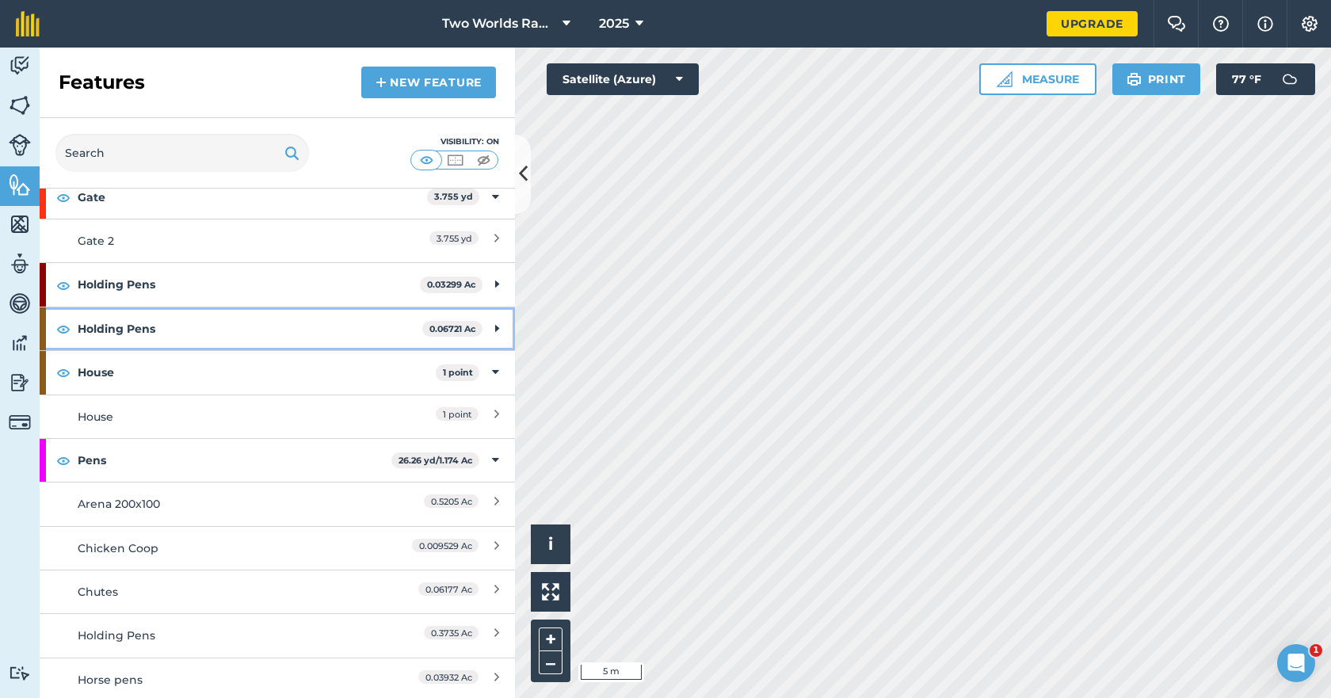
click at [288, 323] on strong "Holding Pens" at bounding box center [250, 328] width 345 height 43
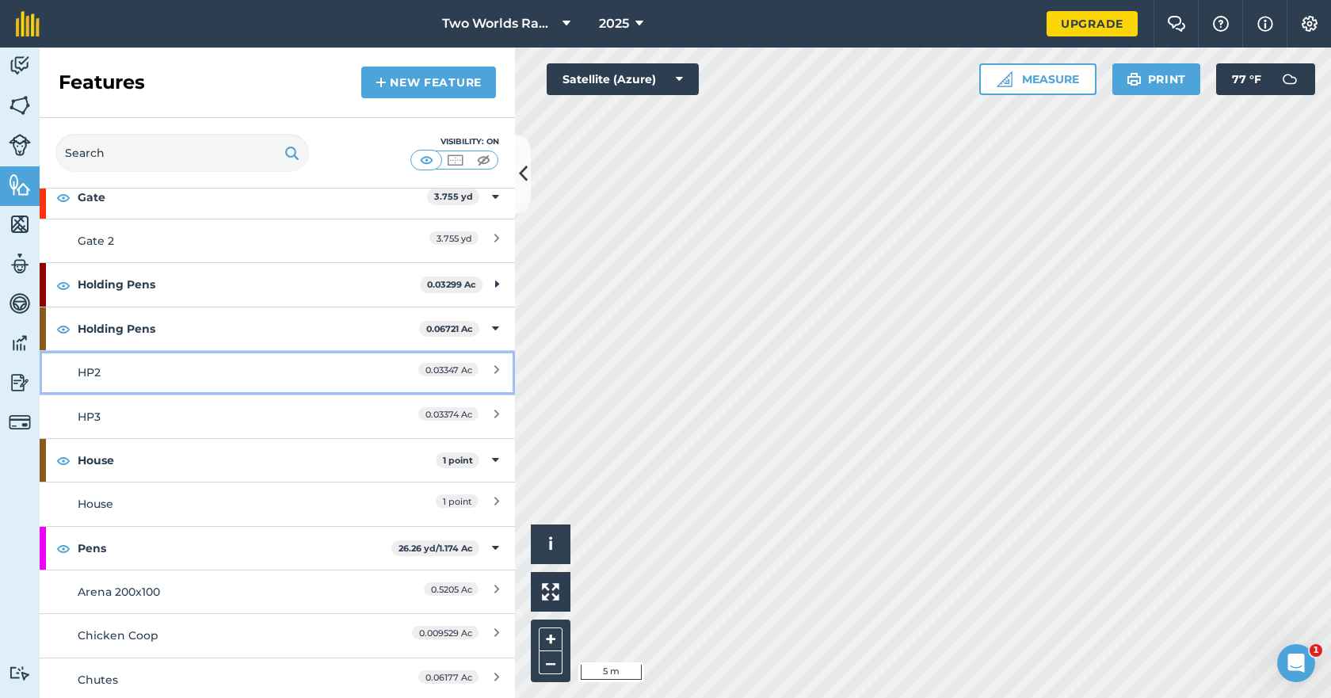
click at [198, 372] on div "HP2" at bounding box center [218, 372] width 281 height 17
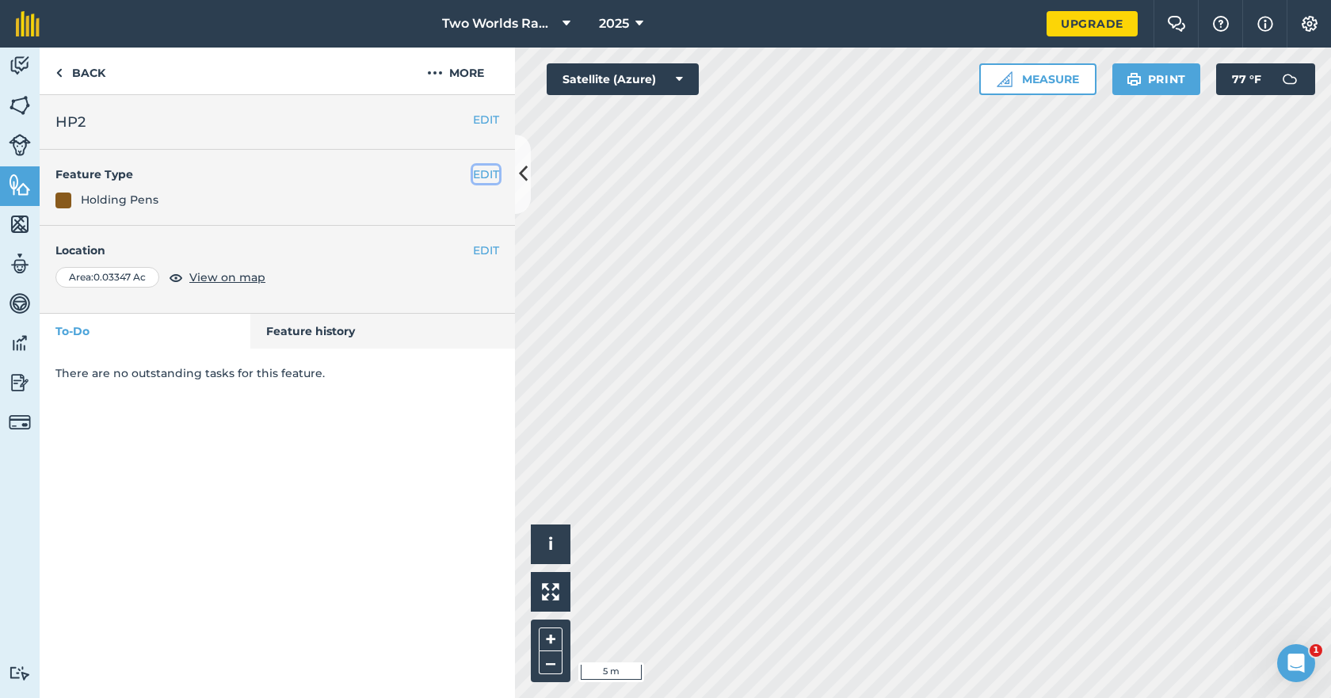
click at [475, 174] on button "EDIT" at bounding box center [486, 174] width 26 height 17
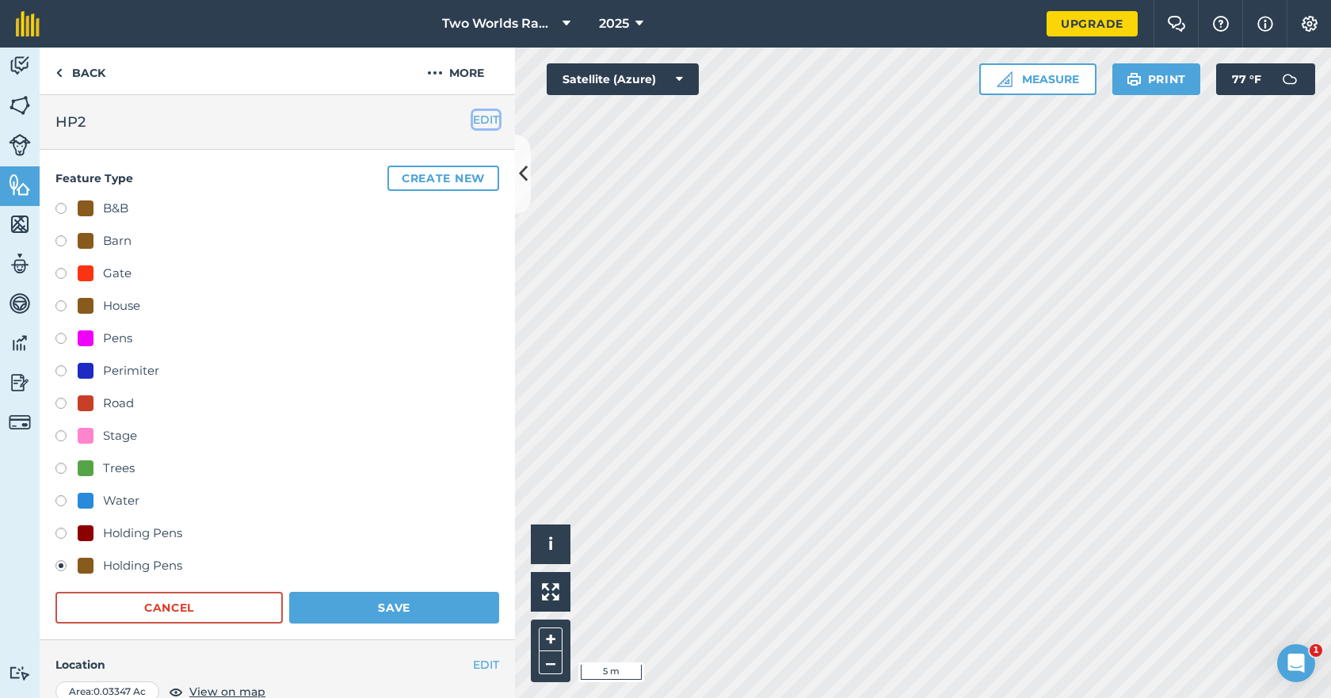
click at [473, 120] on button "EDIT" at bounding box center [486, 119] width 26 height 17
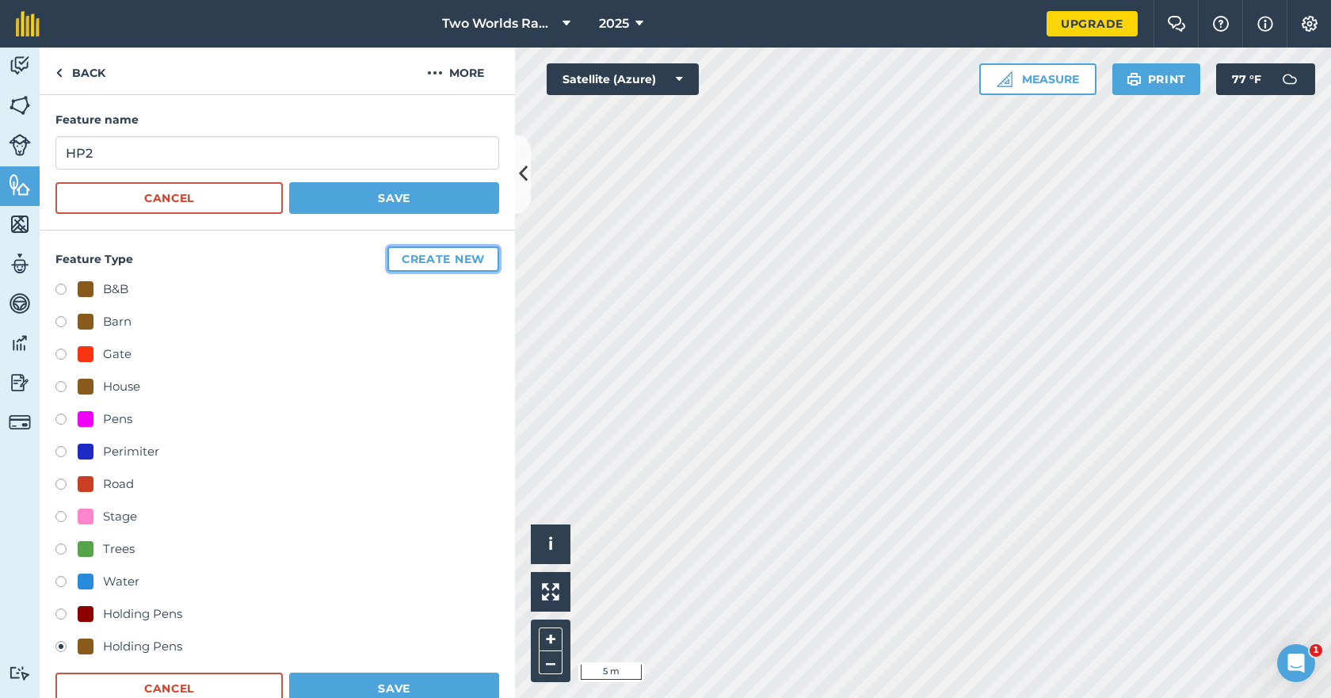
click at [417, 265] on button "Create new" at bounding box center [443, 258] width 112 height 25
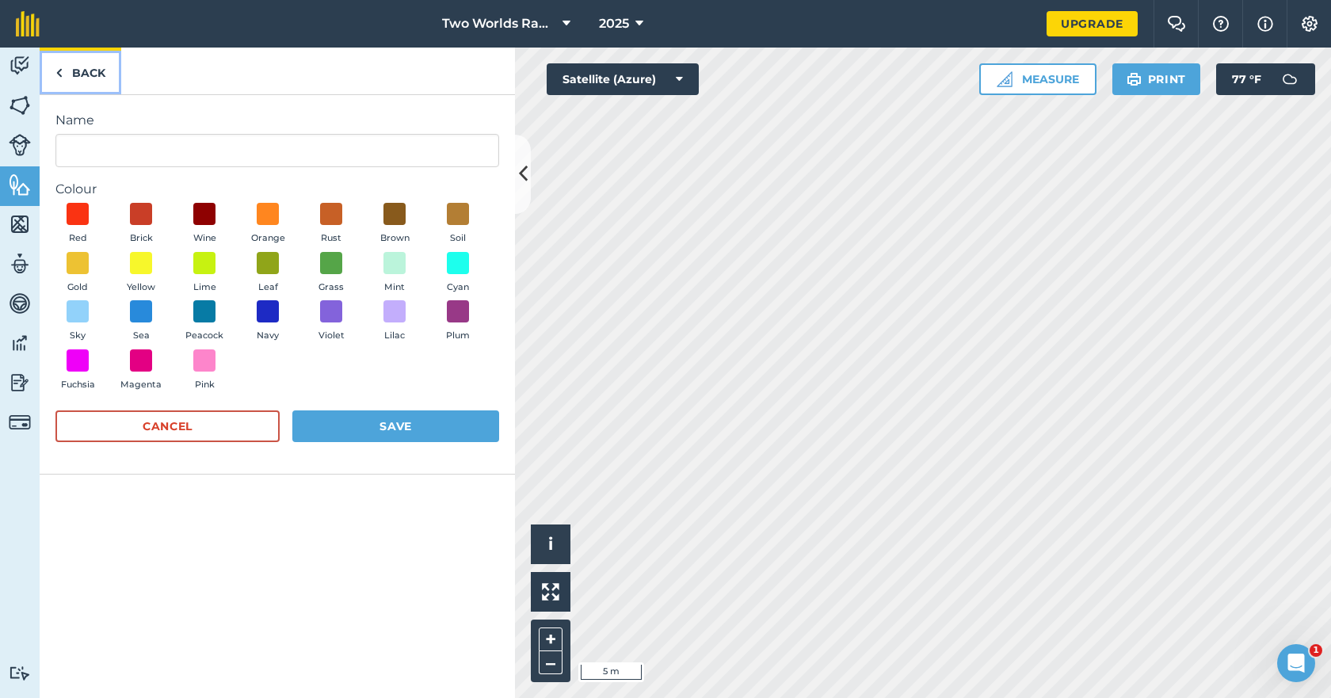
click at [82, 74] on link "Back" at bounding box center [81, 71] width 82 height 47
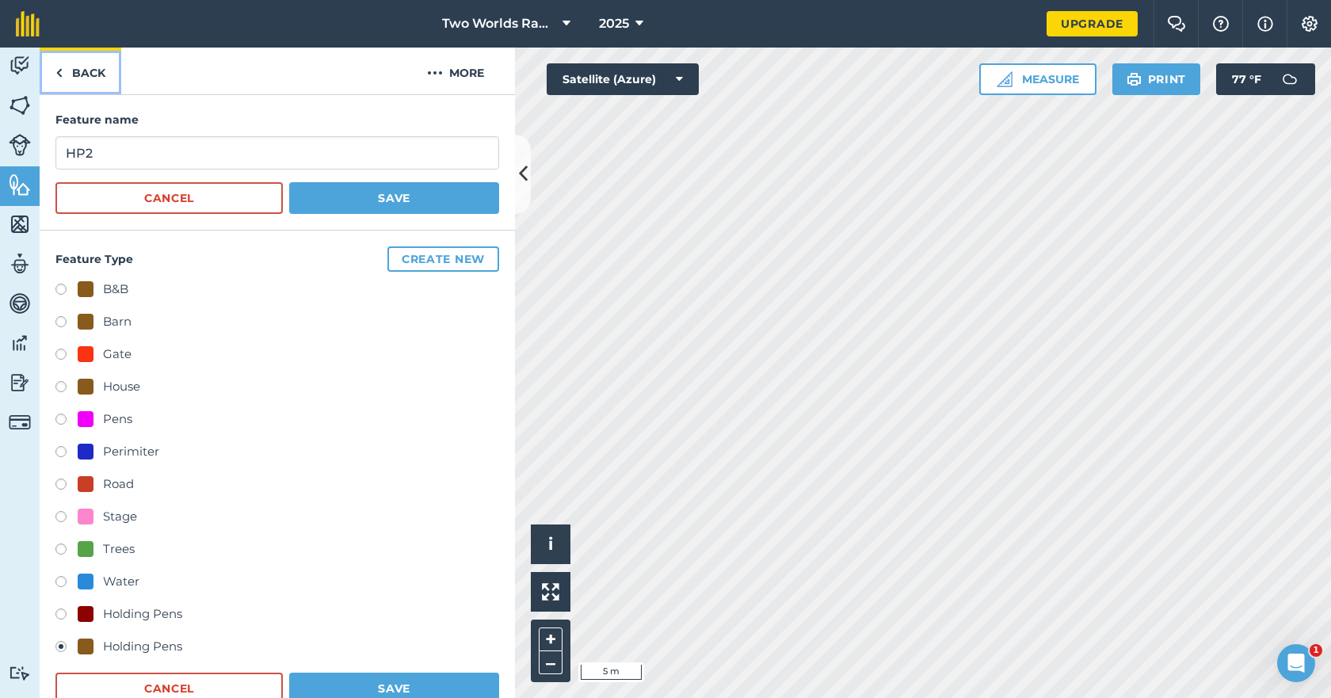
click at [79, 75] on link "Back" at bounding box center [81, 71] width 82 height 47
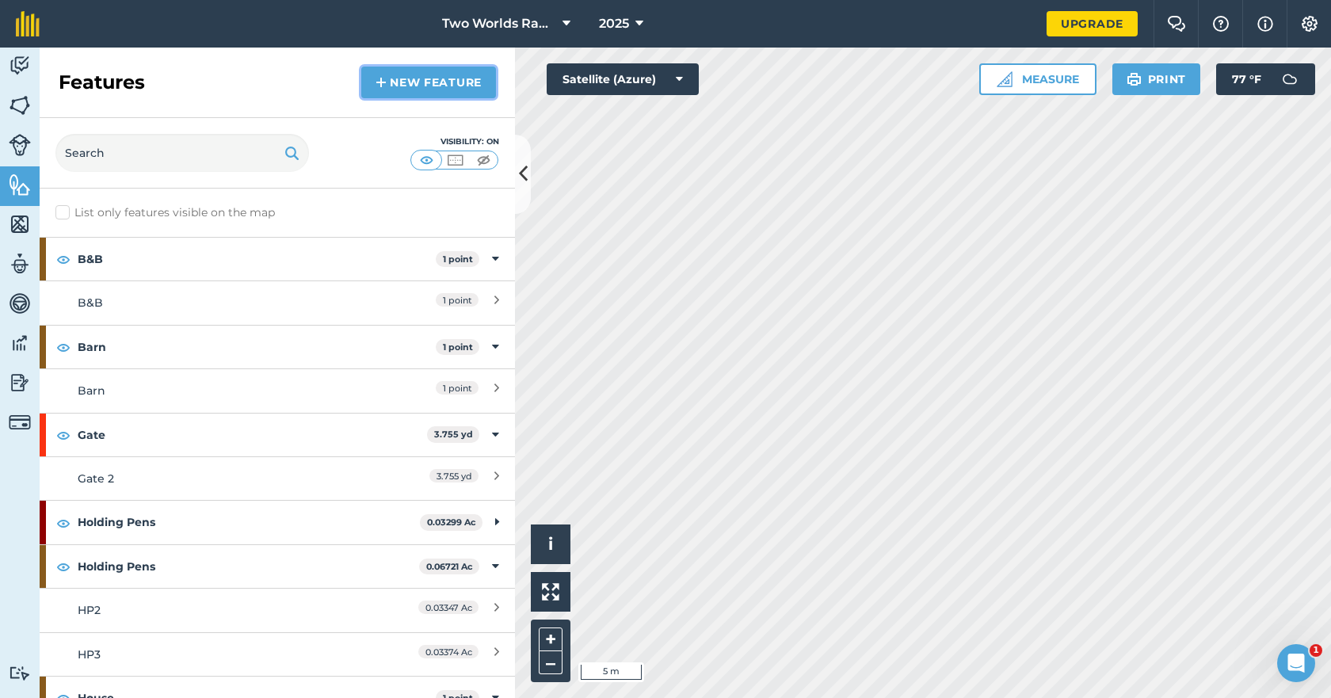
click at [438, 80] on link "New feature" at bounding box center [428, 83] width 135 height 32
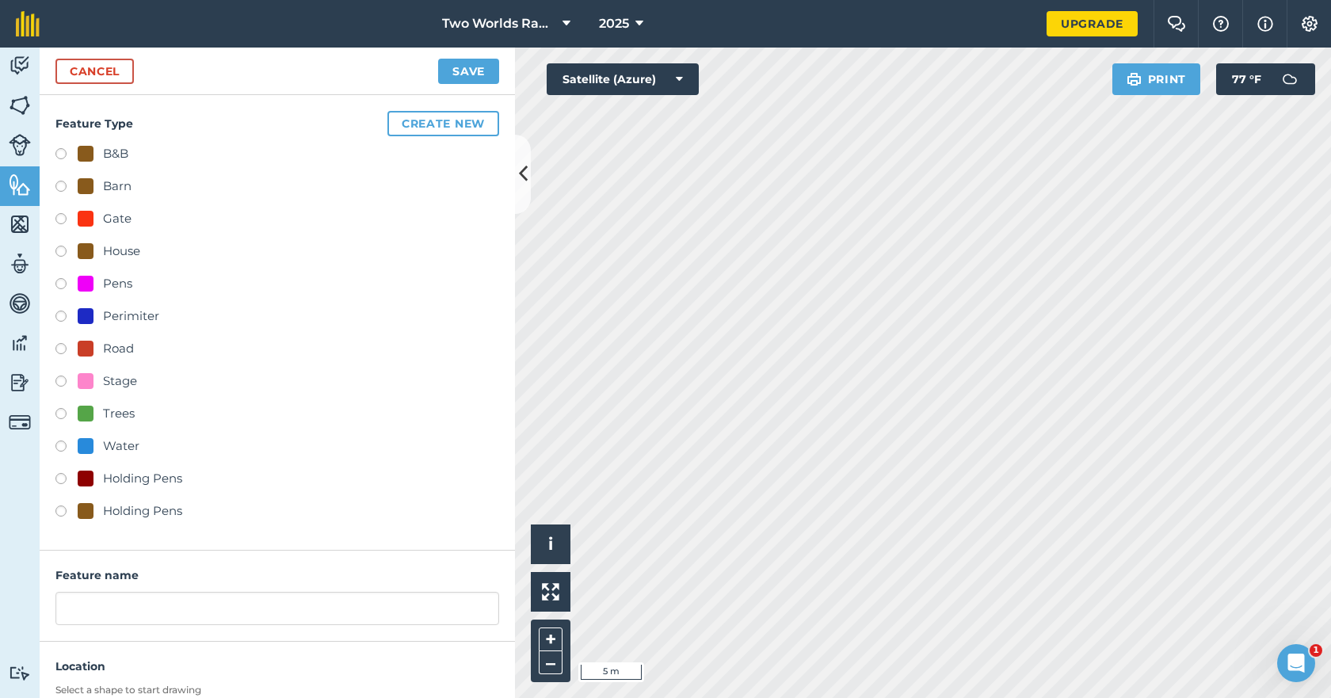
click at [63, 511] on label at bounding box center [66, 513] width 22 height 16
radio input "true"
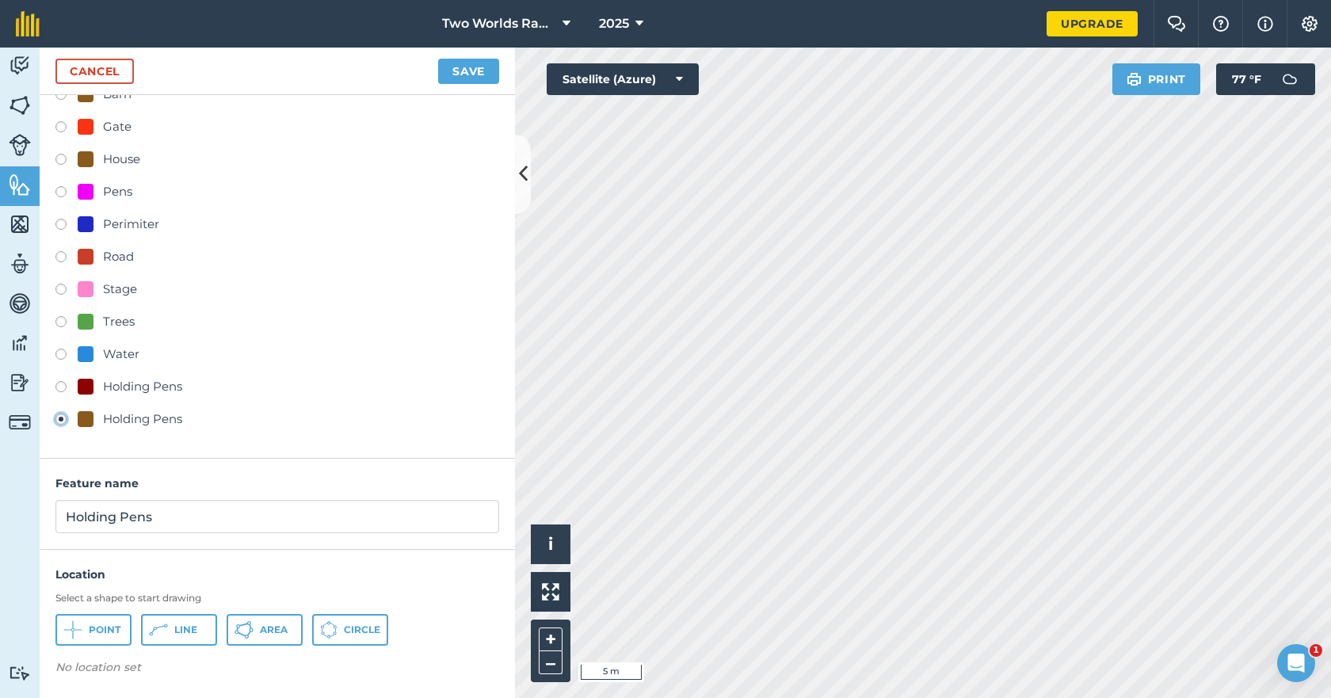
scroll to position [93, 0]
click at [261, 626] on span "Area" at bounding box center [274, 629] width 28 height 13
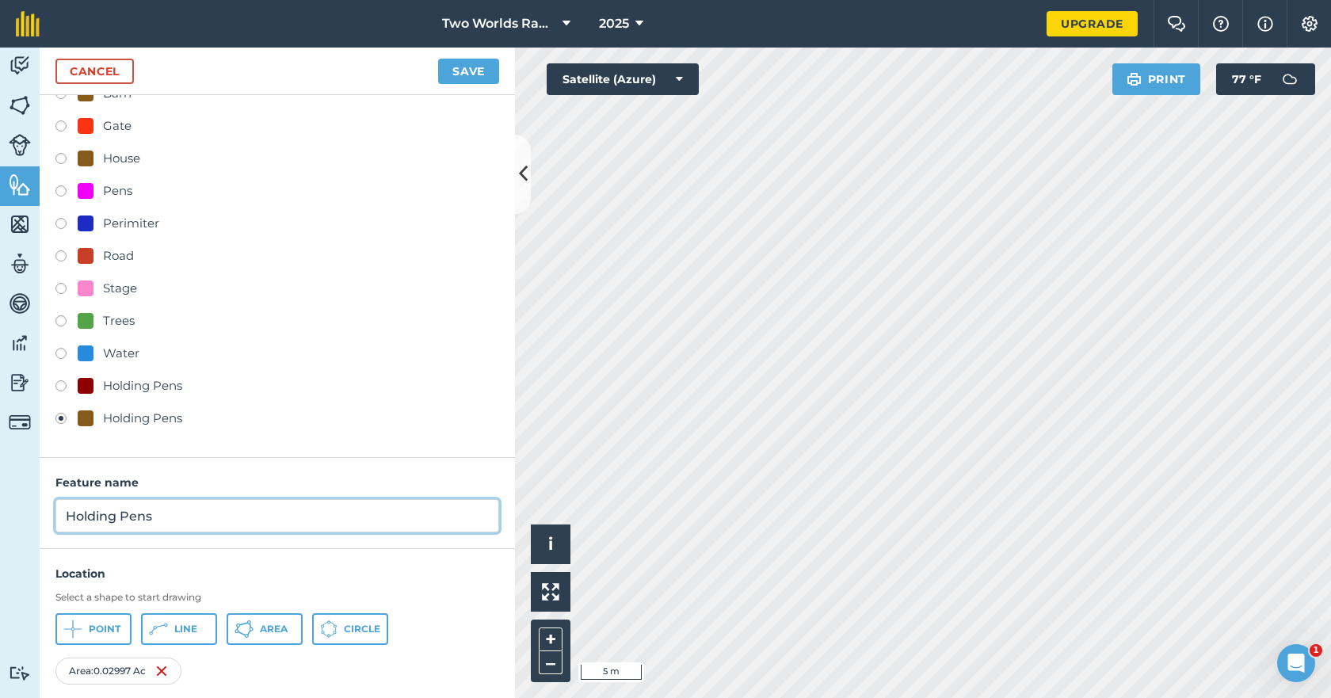
drag, startPoint x: 176, startPoint y: 522, endPoint x: 0, endPoint y: 515, distance: 176.0
click at [0, 515] on div "Activity Fields Livestock Features Maps Team Vehicles Data Reporting Billing Tu…" at bounding box center [665, 373] width 1331 height 650
type input "HP4"
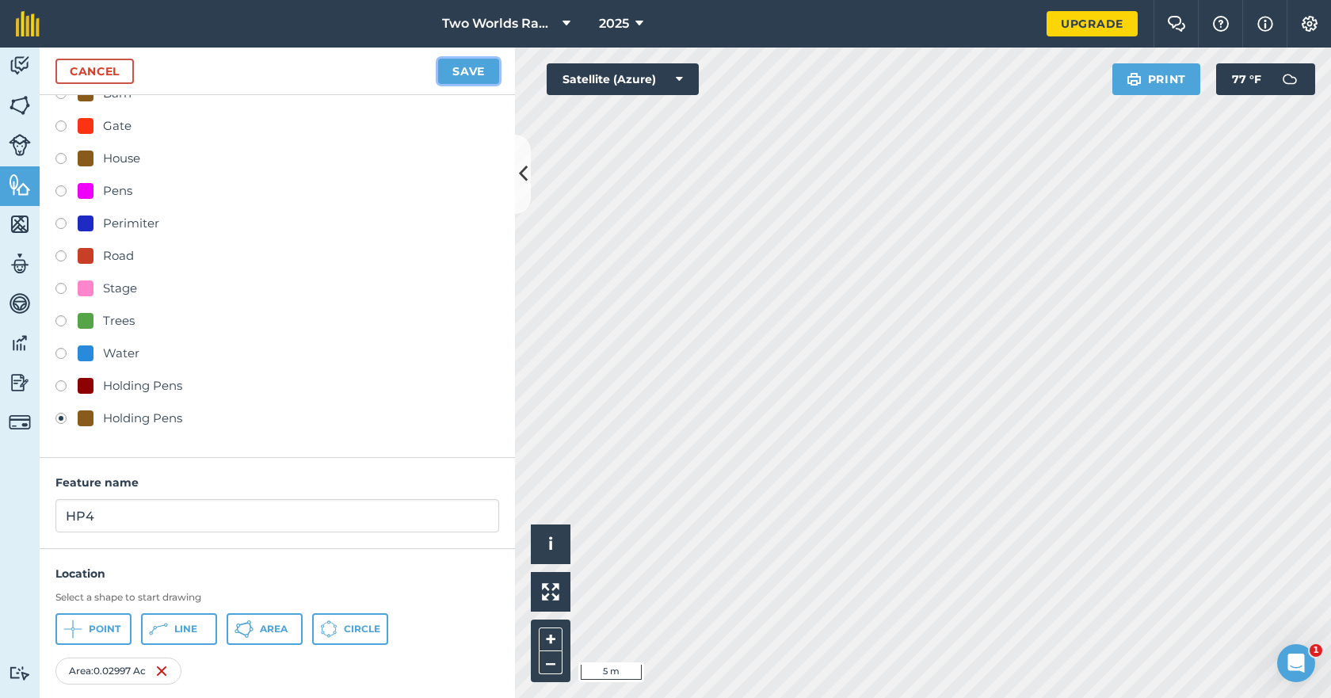
click at [471, 71] on button "Save" at bounding box center [468, 71] width 61 height 25
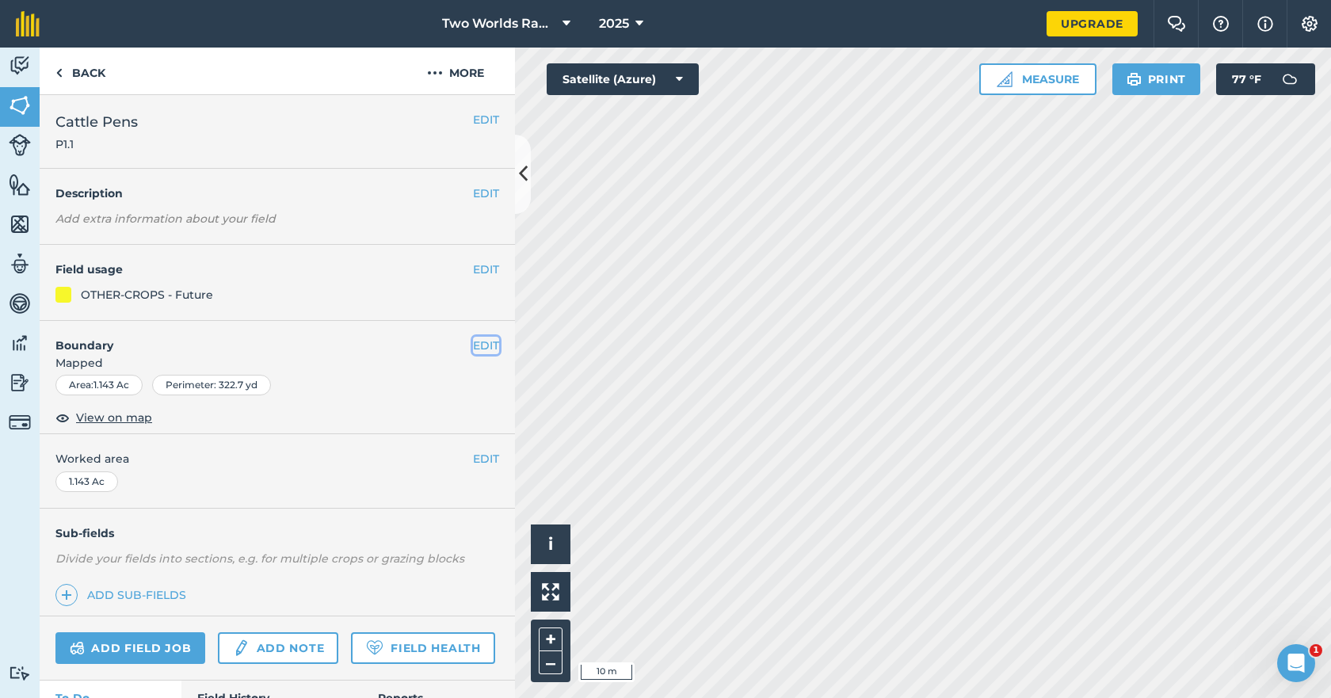
click at [482, 343] on button "EDIT" at bounding box center [486, 345] width 26 height 17
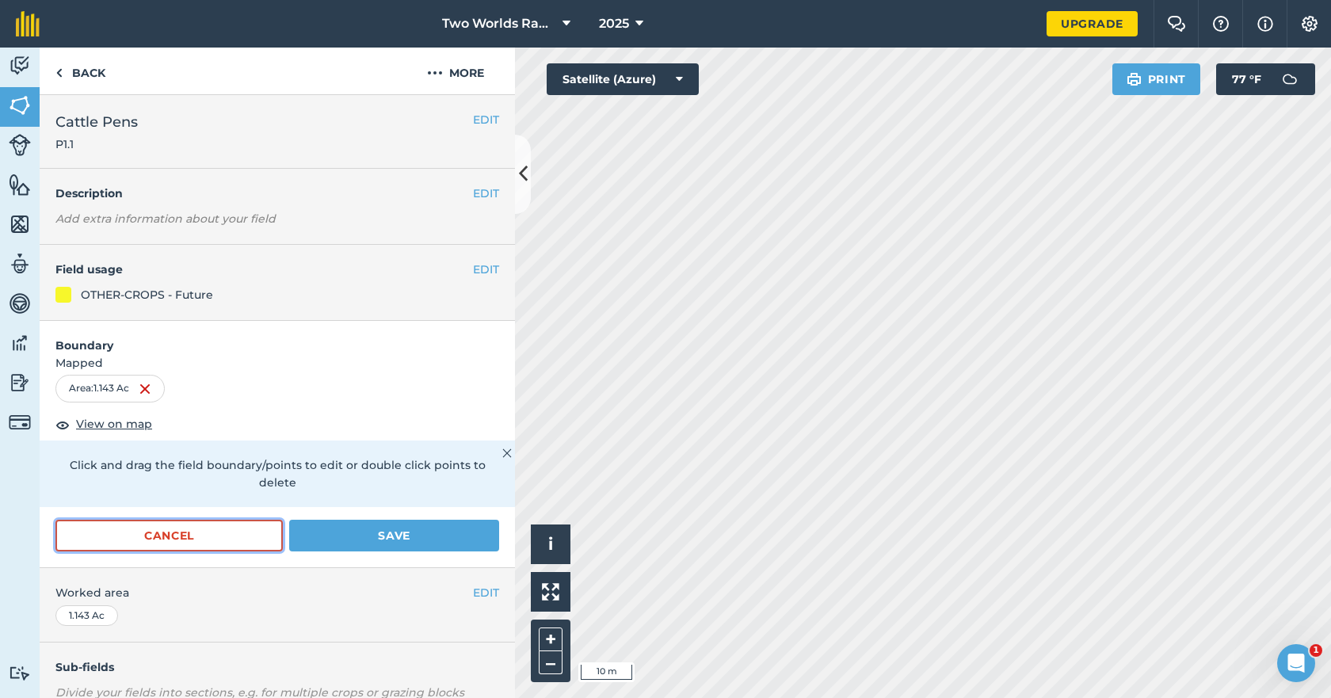
click at [132, 536] on button "Cancel" at bounding box center [168, 536] width 227 height 32
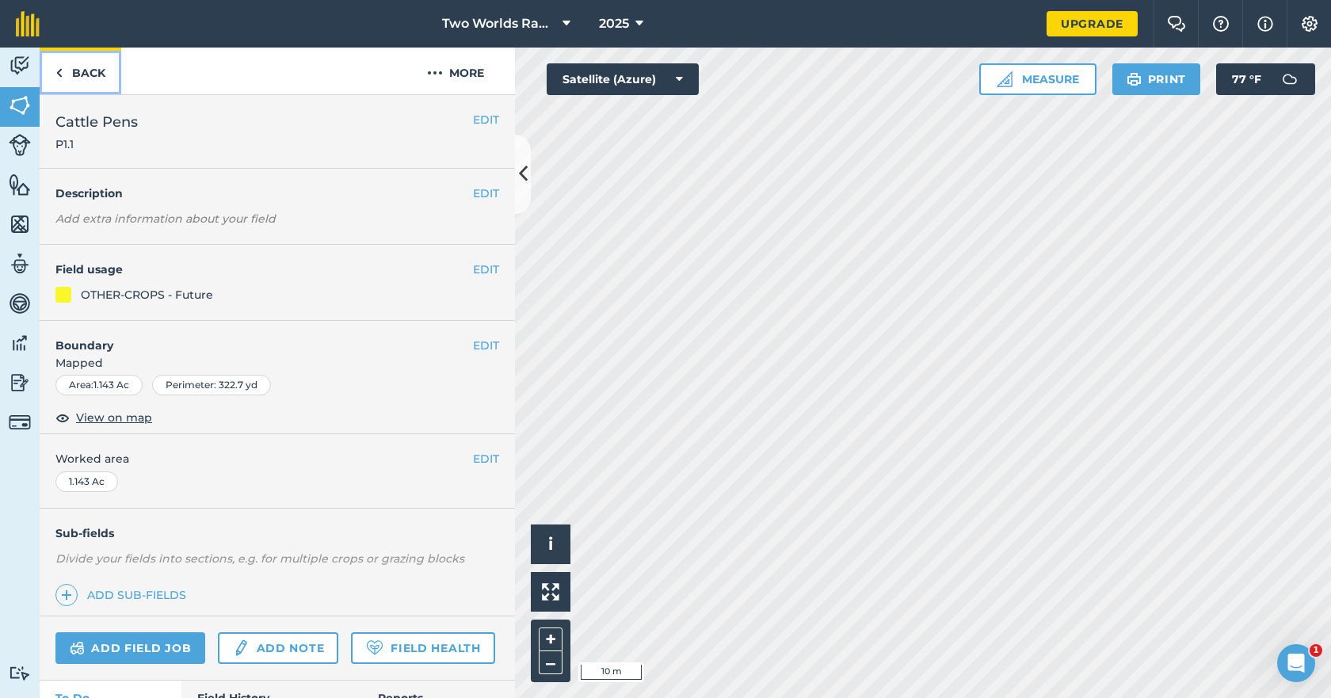
click at [82, 77] on link "Back" at bounding box center [81, 71] width 82 height 47
click at [92, 69] on link "Back" at bounding box center [81, 71] width 82 height 47
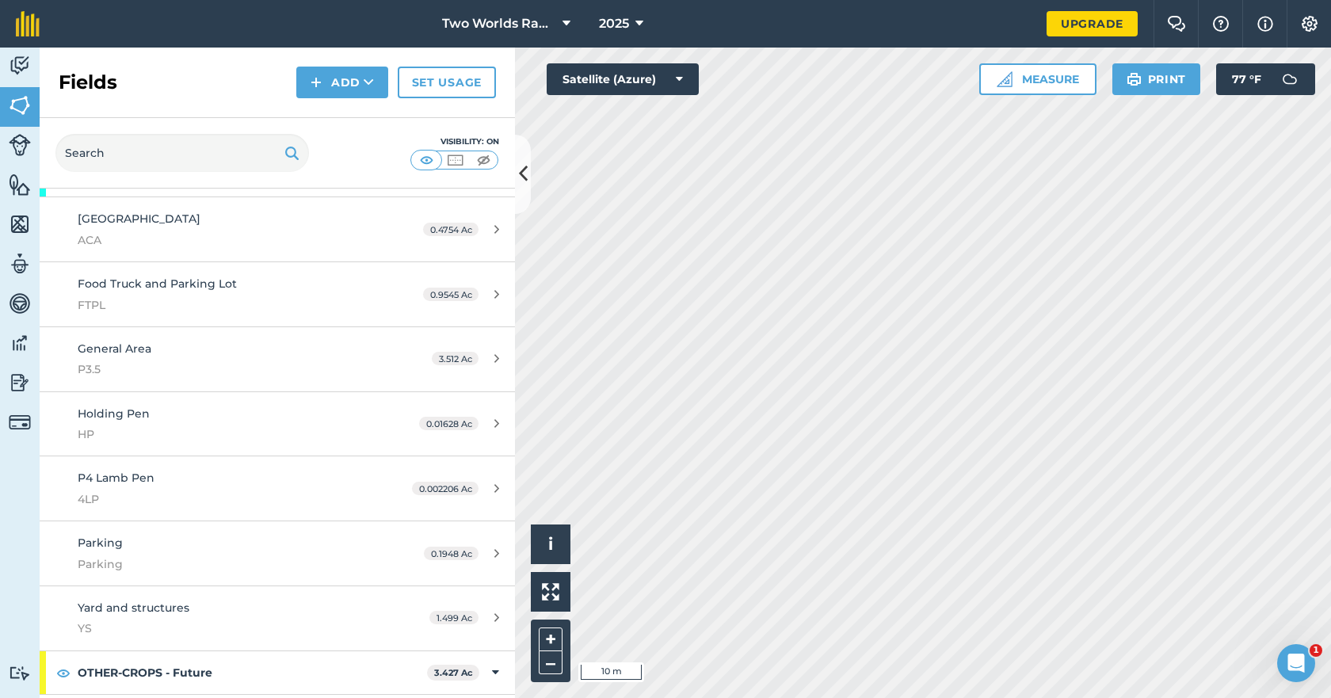
scroll to position [200, 0]
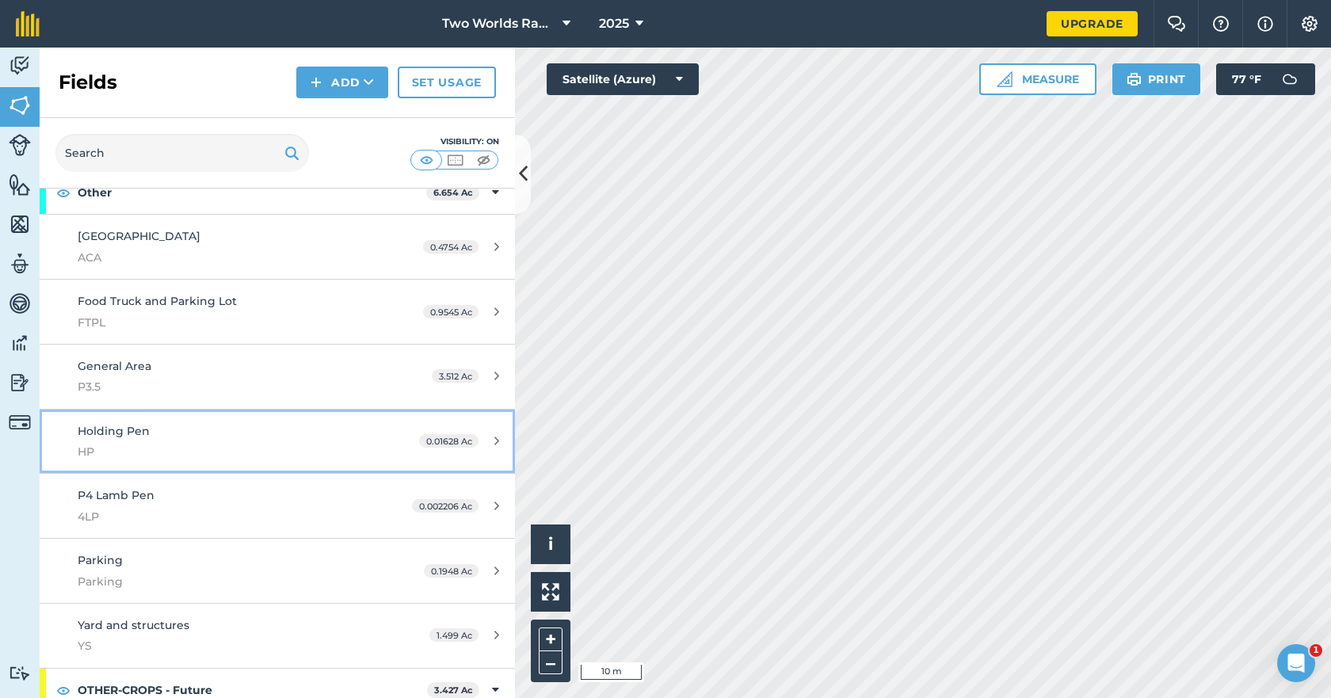
click at [143, 448] on span "HP" at bounding box center [227, 451] width 298 height 17
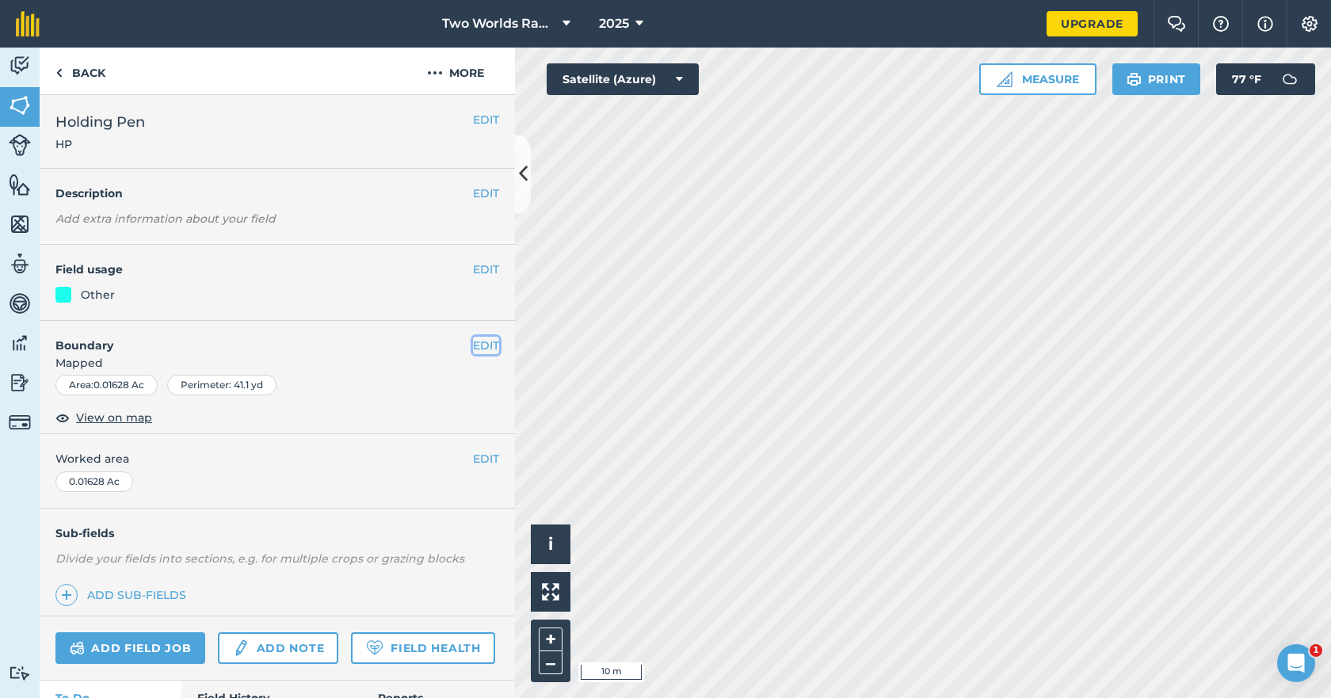
click at [478, 349] on button "EDIT" at bounding box center [486, 345] width 26 height 17
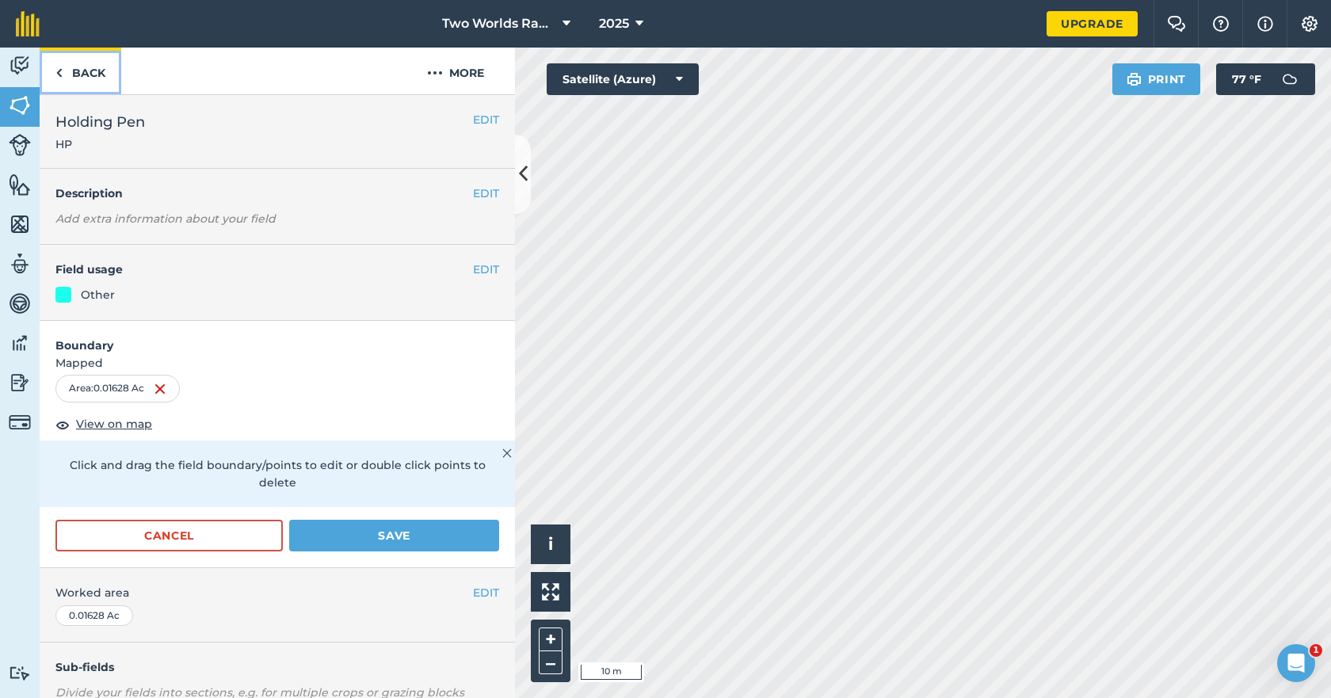
click at [90, 71] on link "Back" at bounding box center [81, 71] width 82 height 47
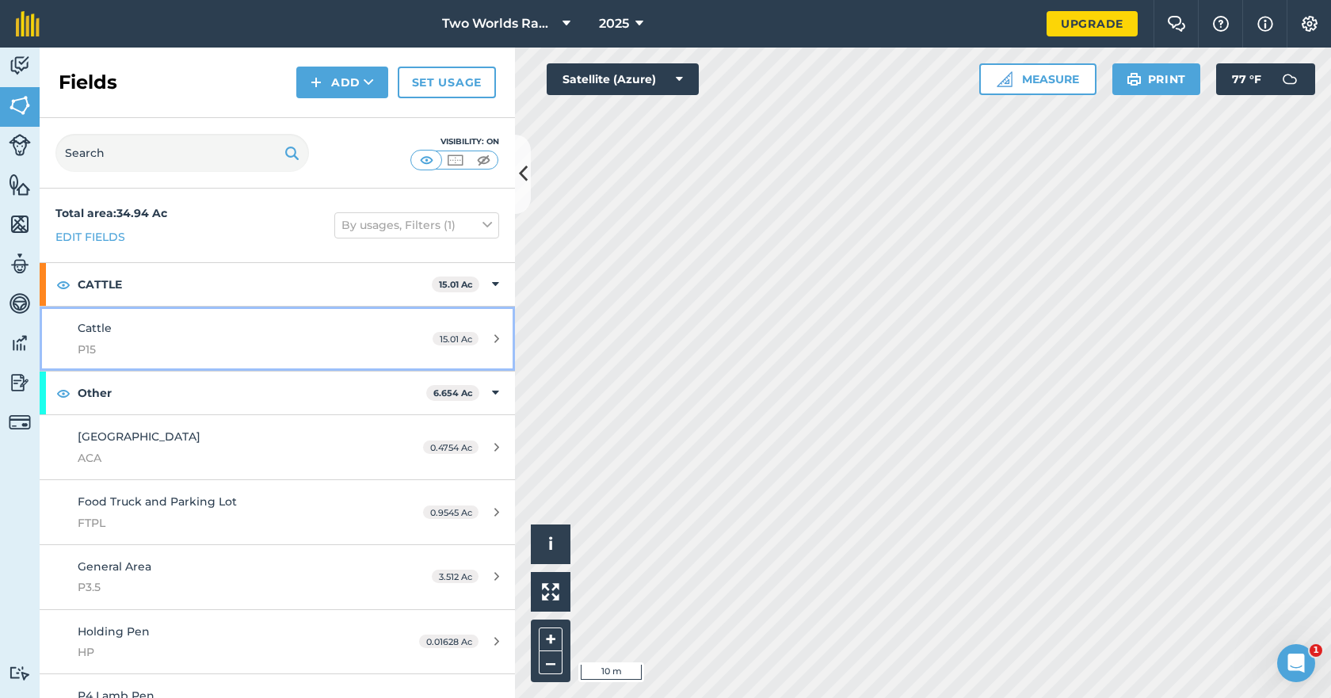
click at [167, 333] on div "Cattle P15" at bounding box center [227, 338] width 298 height 39
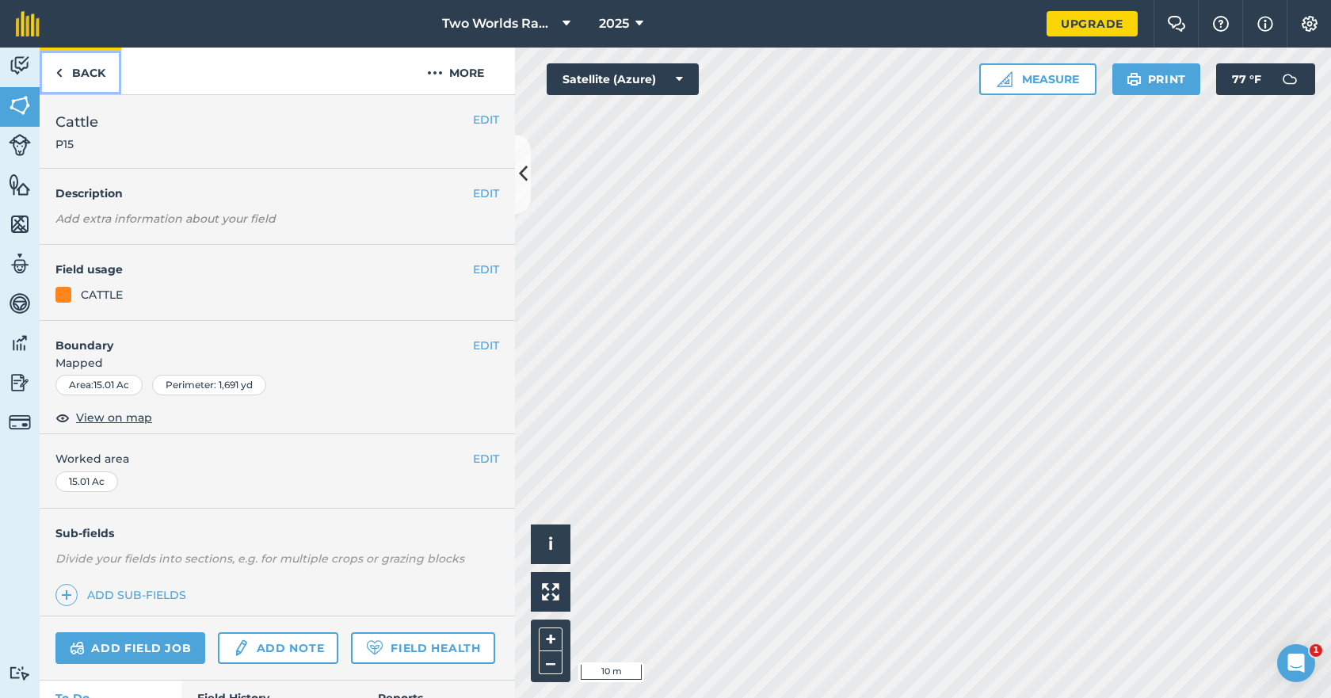
click at [86, 76] on link "Back" at bounding box center [81, 71] width 82 height 47
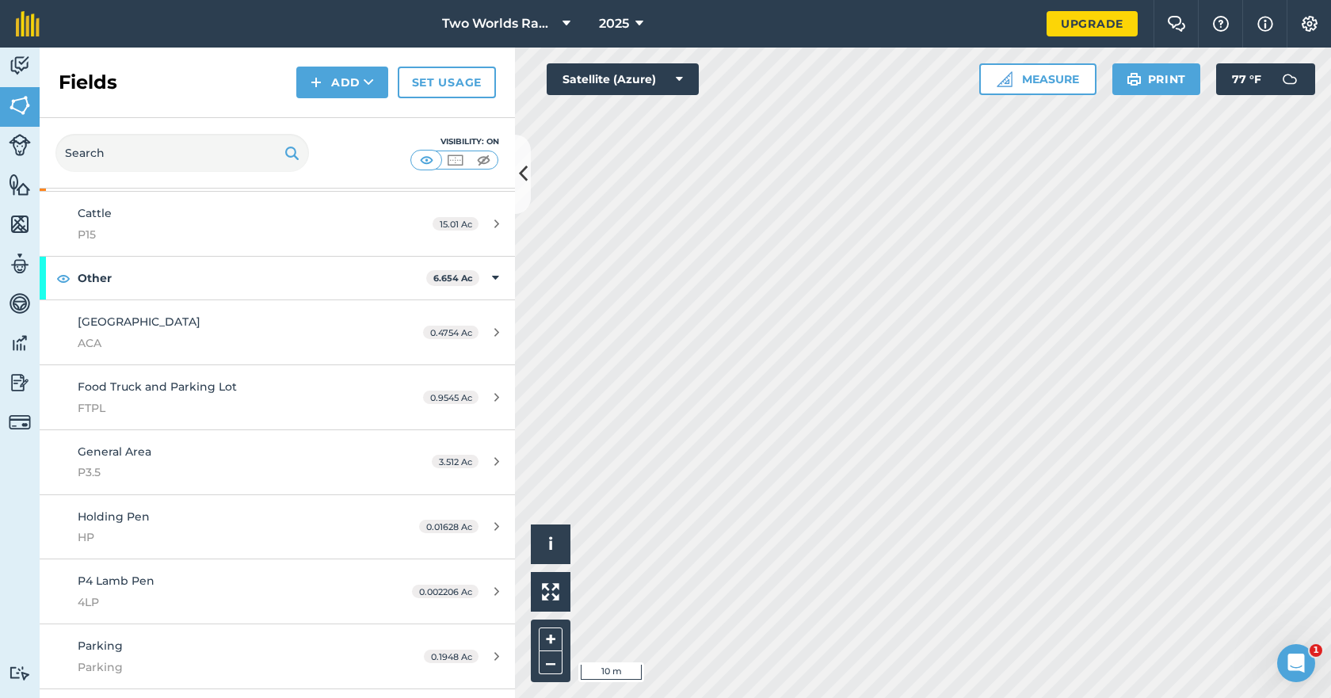
scroll to position [42, 0]
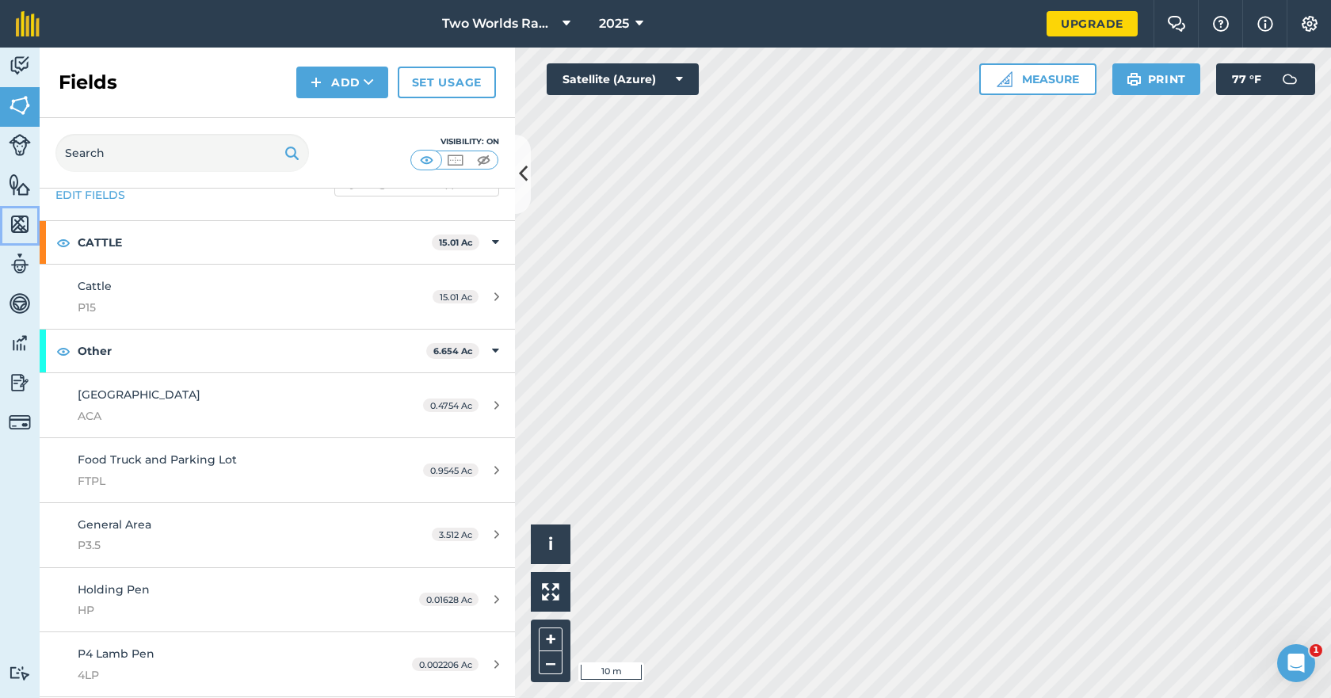
click at [20, 221] on img at bounding box center [20, 224] width 22 height 24
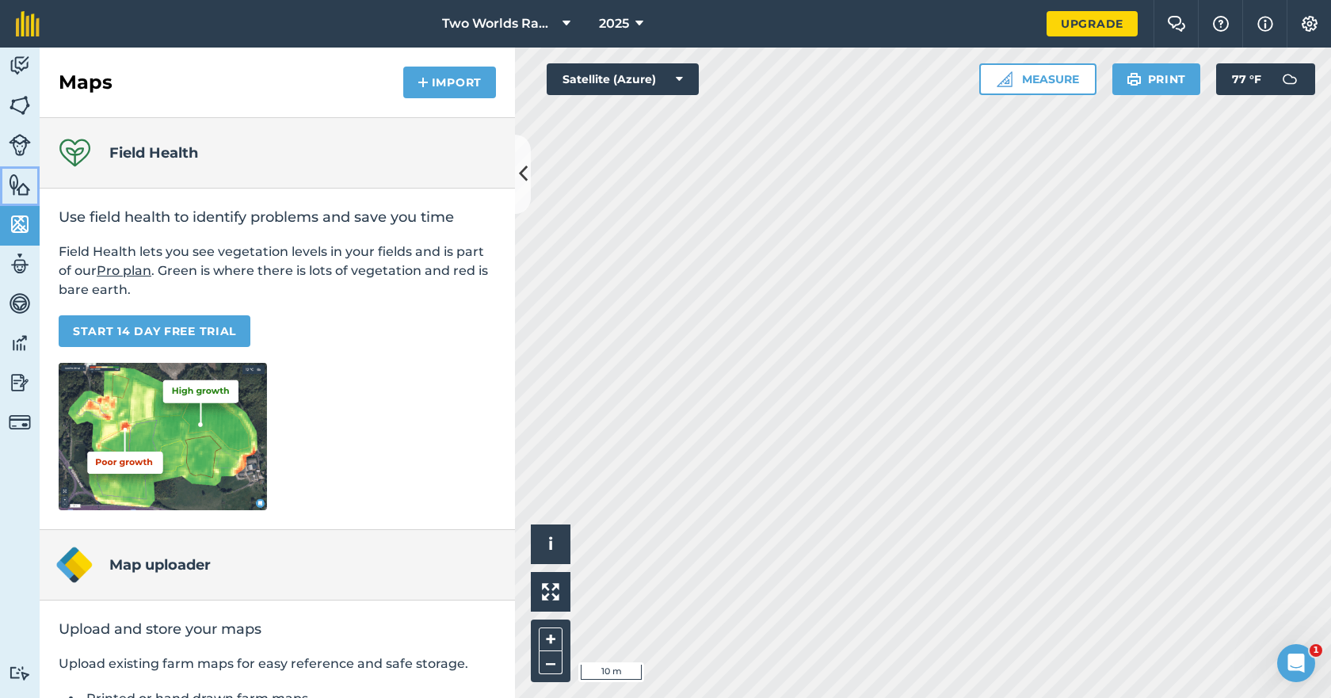
click at [17, 183] on img at bounding box center [20, 185] width 22 height 24
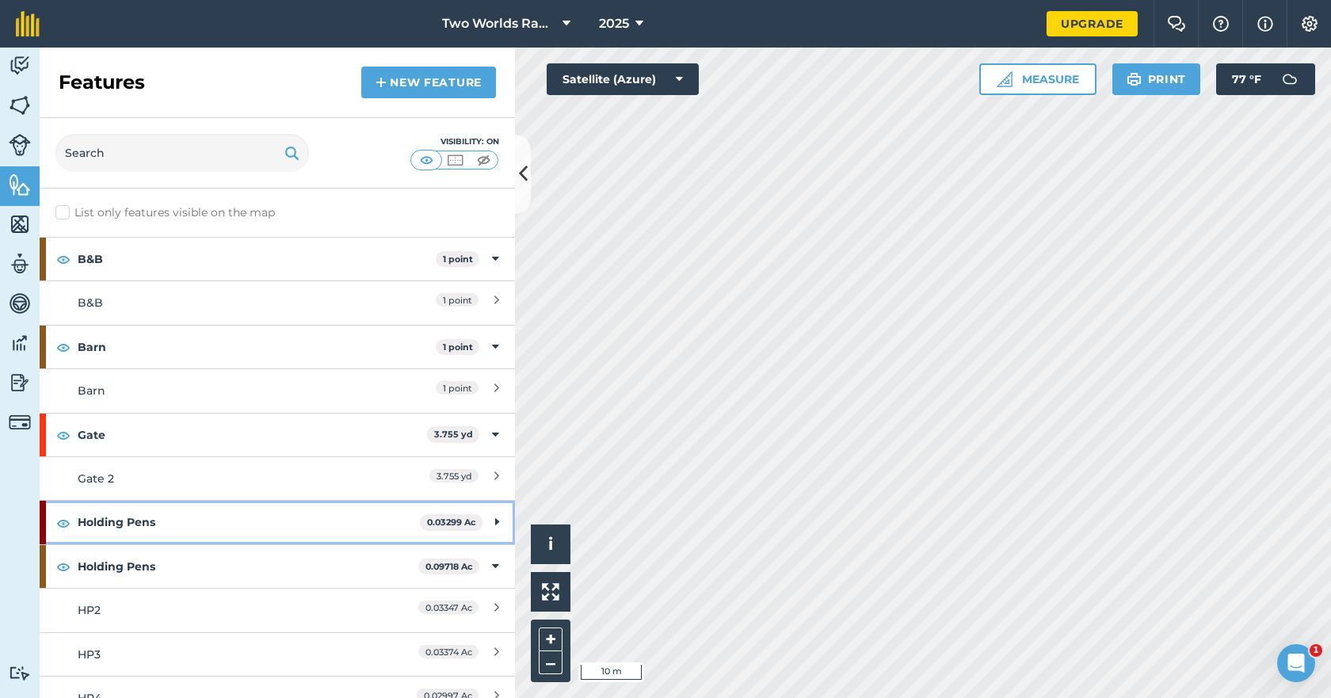
click at [137, 520] on strong "Holding Pens" at bounding box center [249, 522] width 342 height 43
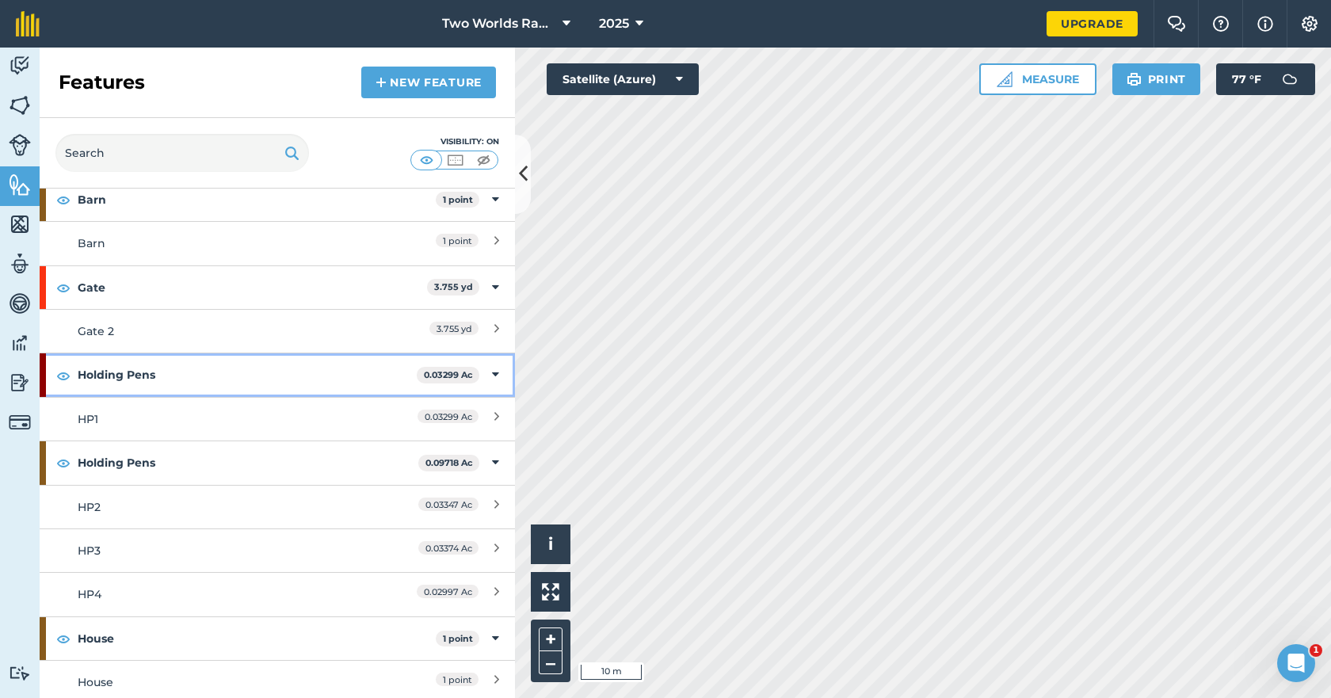
scroll to position [158, 0]
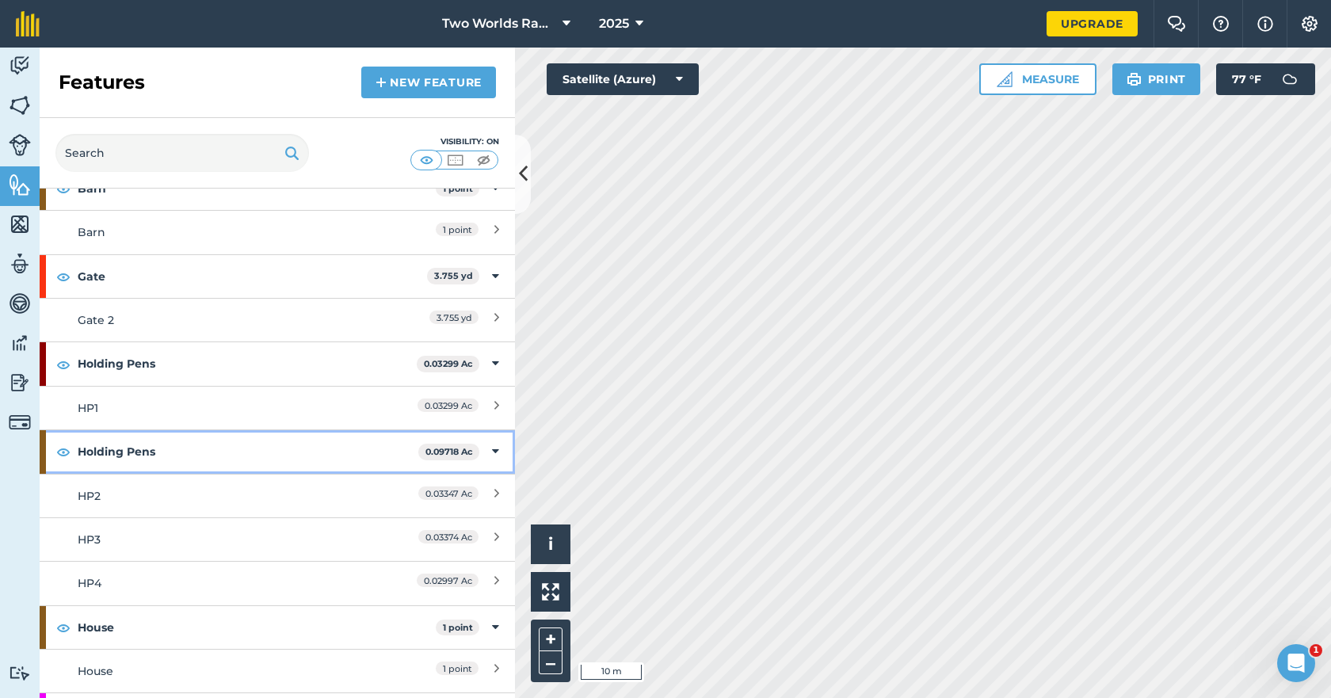
click at [175, 447] on strong "Holding Pens" at bounding box center [248, 451] width 341 height 43
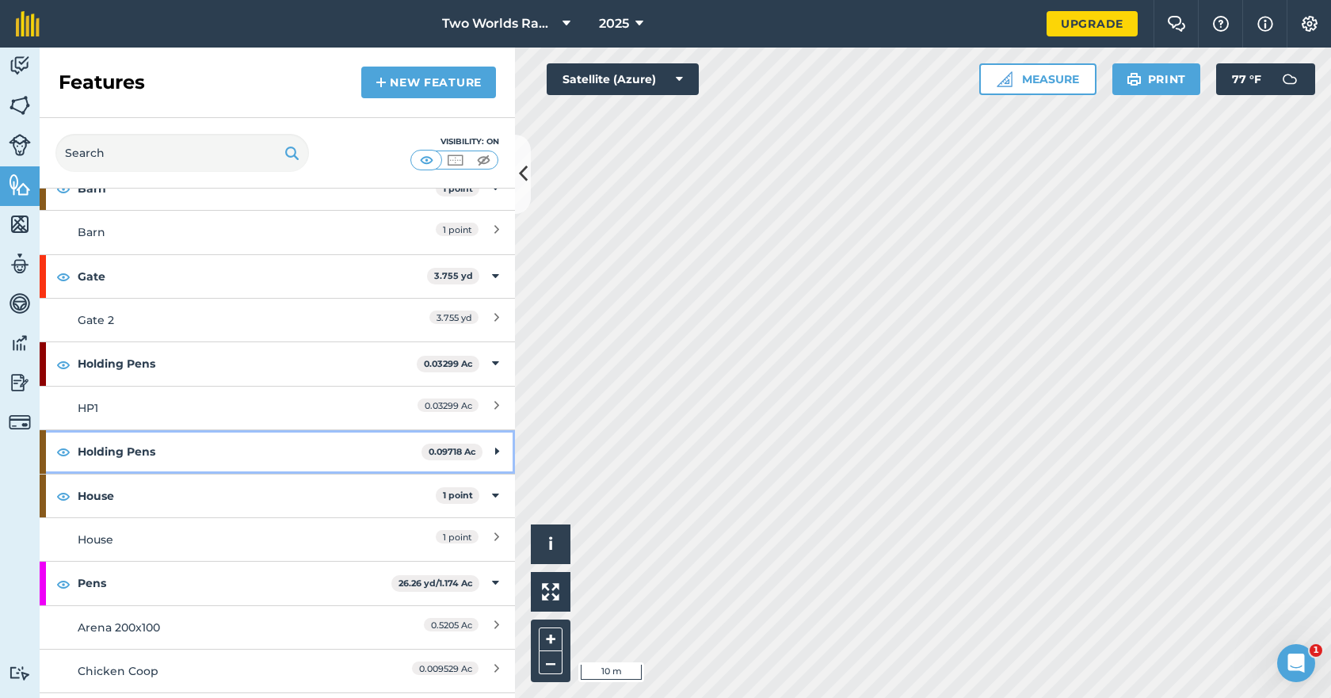
click at [175, 447] on strong "Holding Pens" at bounding box center [250, 451] width 344 height 43
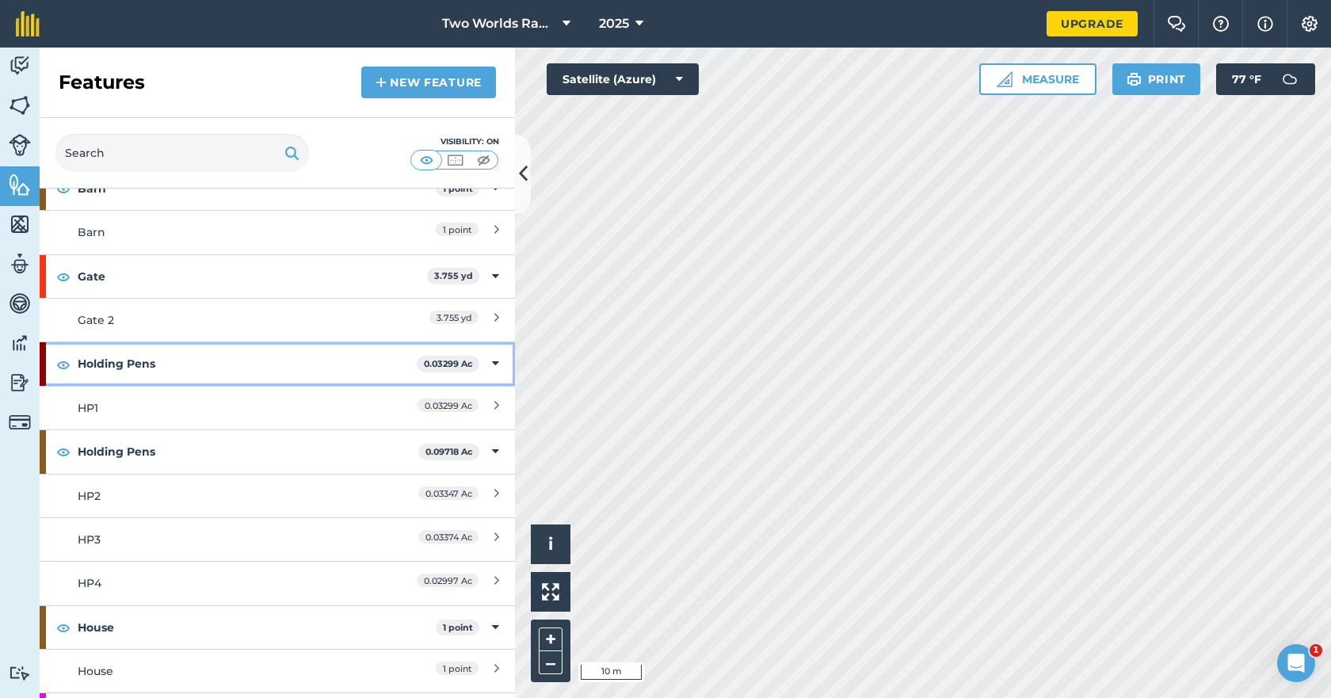
click at [176, 358] on strong "Holding Pens" at bounding box center [247, 363] width 339 height 43
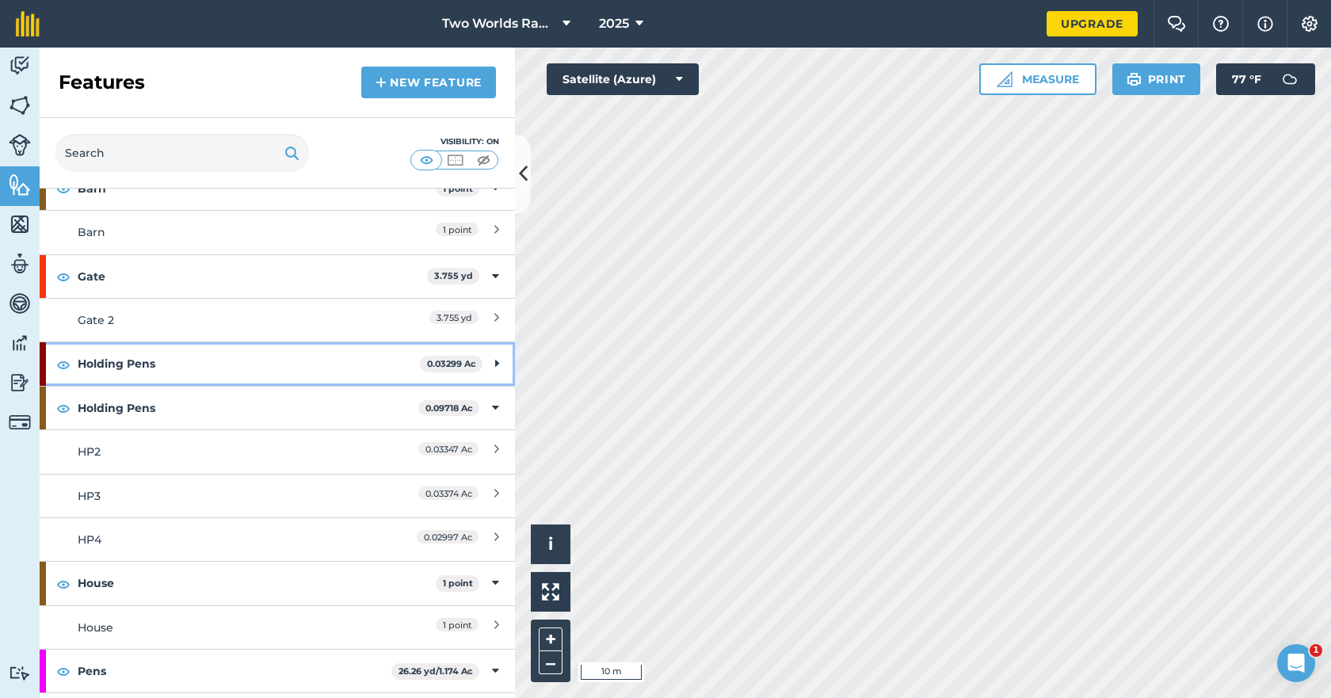
click at [176, 358] on strong "Holding Pens" at bounding box center [249, 363] width 342 height 43
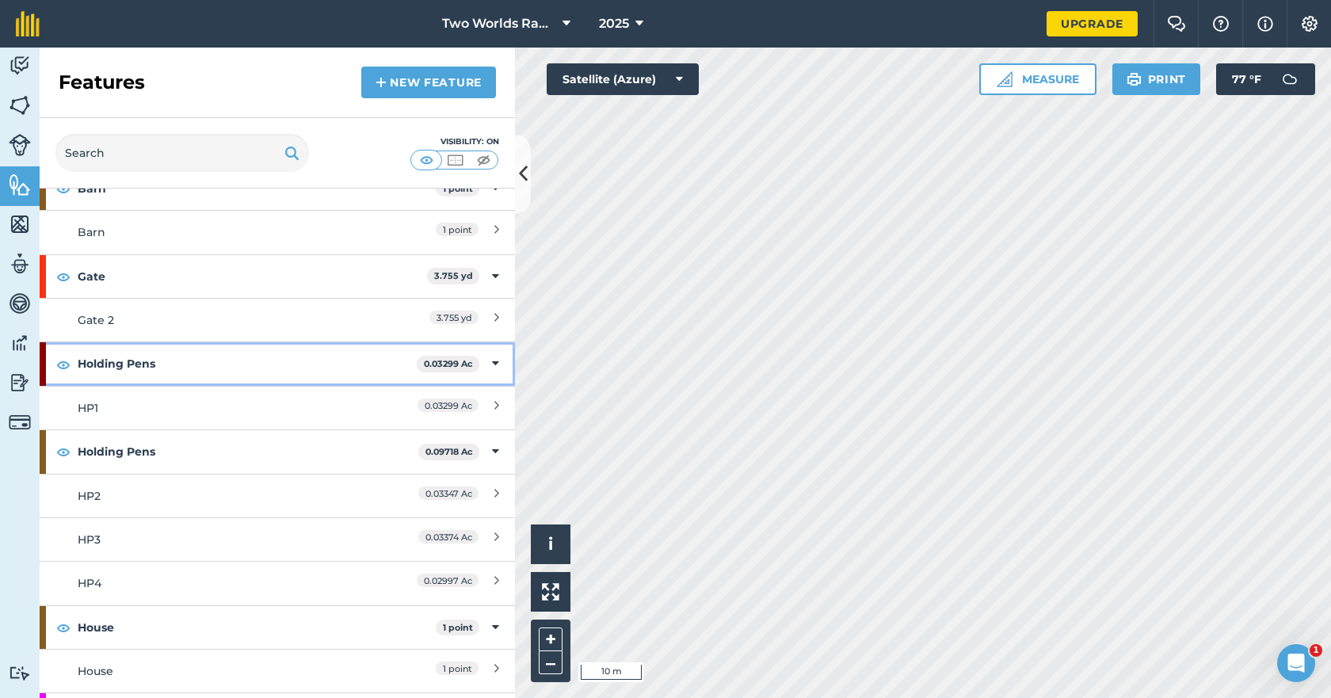
click at [176, 358] on strong "Holding Pens" at bounding box center [247, 363] width 339 height 43
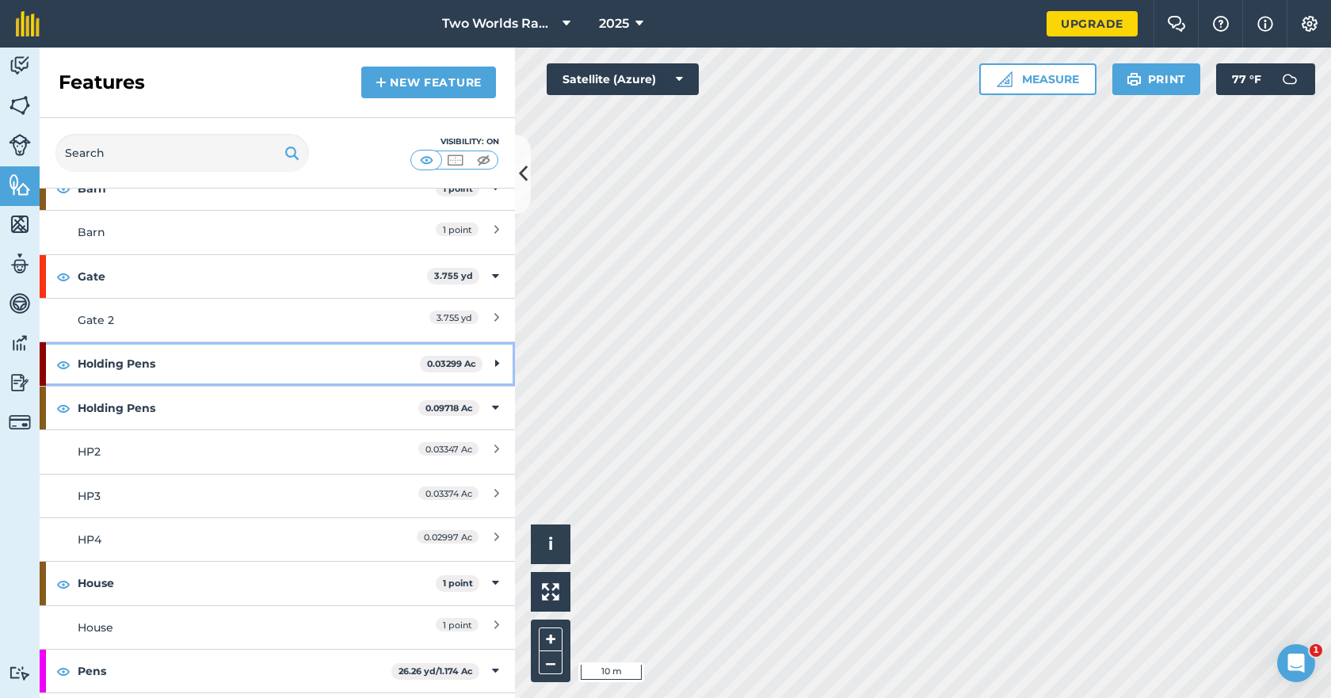
click at [176, 358] on strong "Holding Pens" at bounding box center [249, 363] width 342 height 43
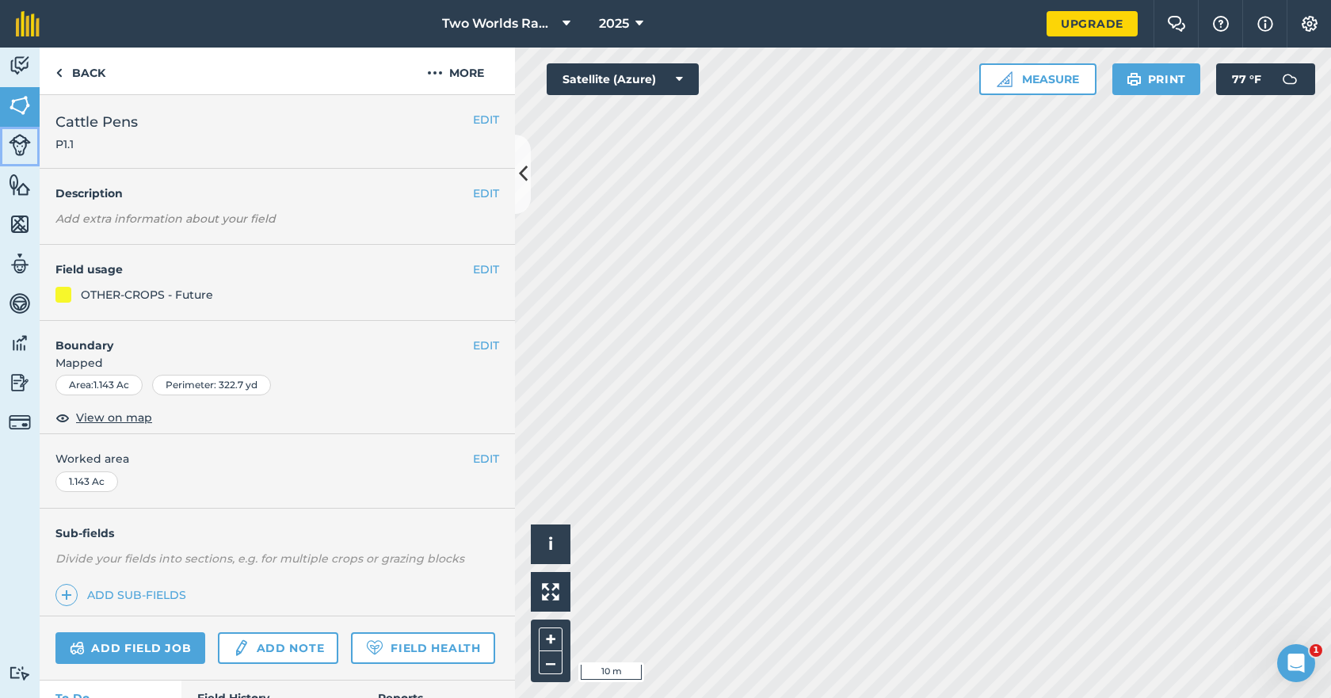
click at [21, 144] on img at bounding box center [20, 145] width 22 height 22
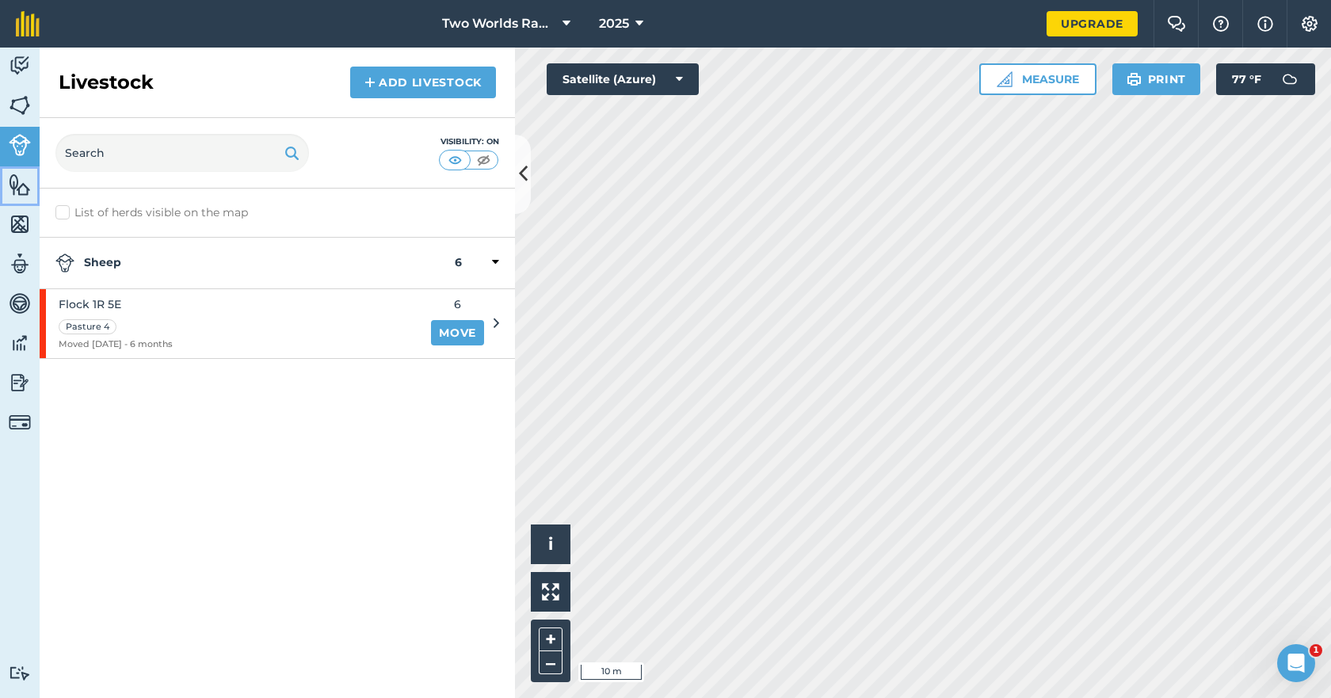
click at [25, 194] on img at bounding box center [20, 185] width 22 height 24
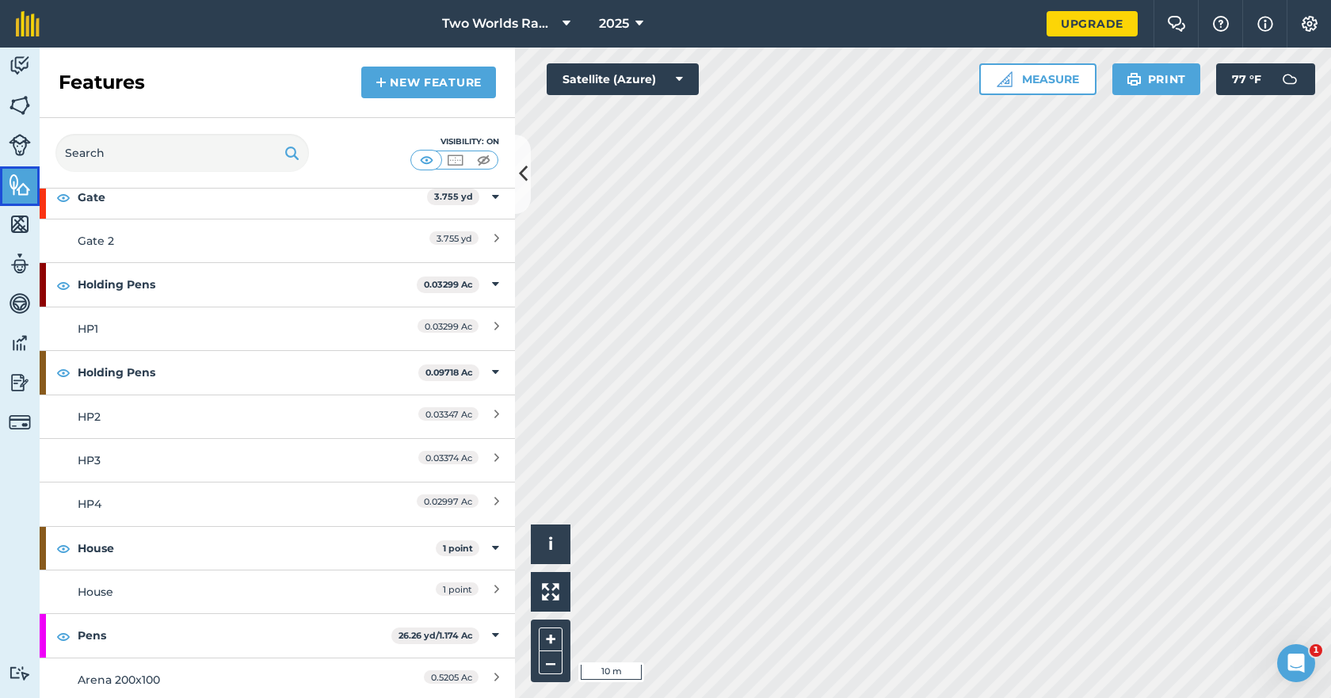
scroll to position [317, 0]
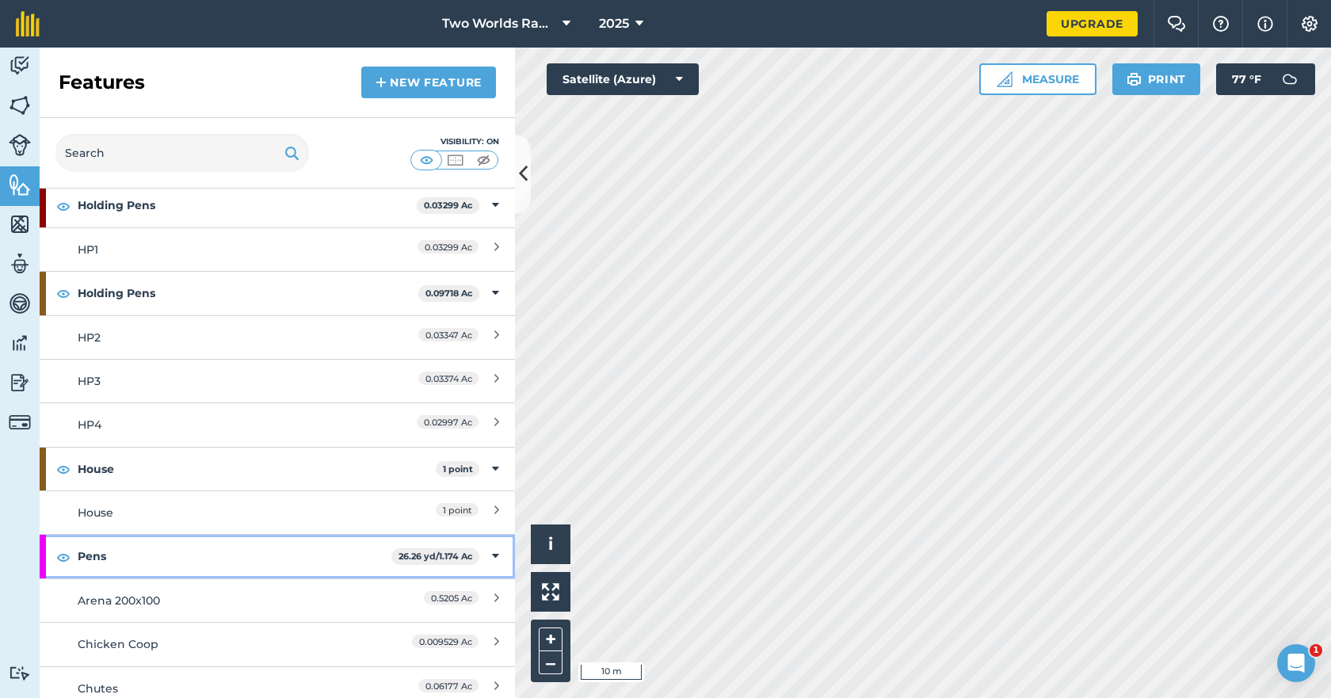
click at [128, 555] on strong "Pens" at bounding box center [235, 556] width 314 height 43
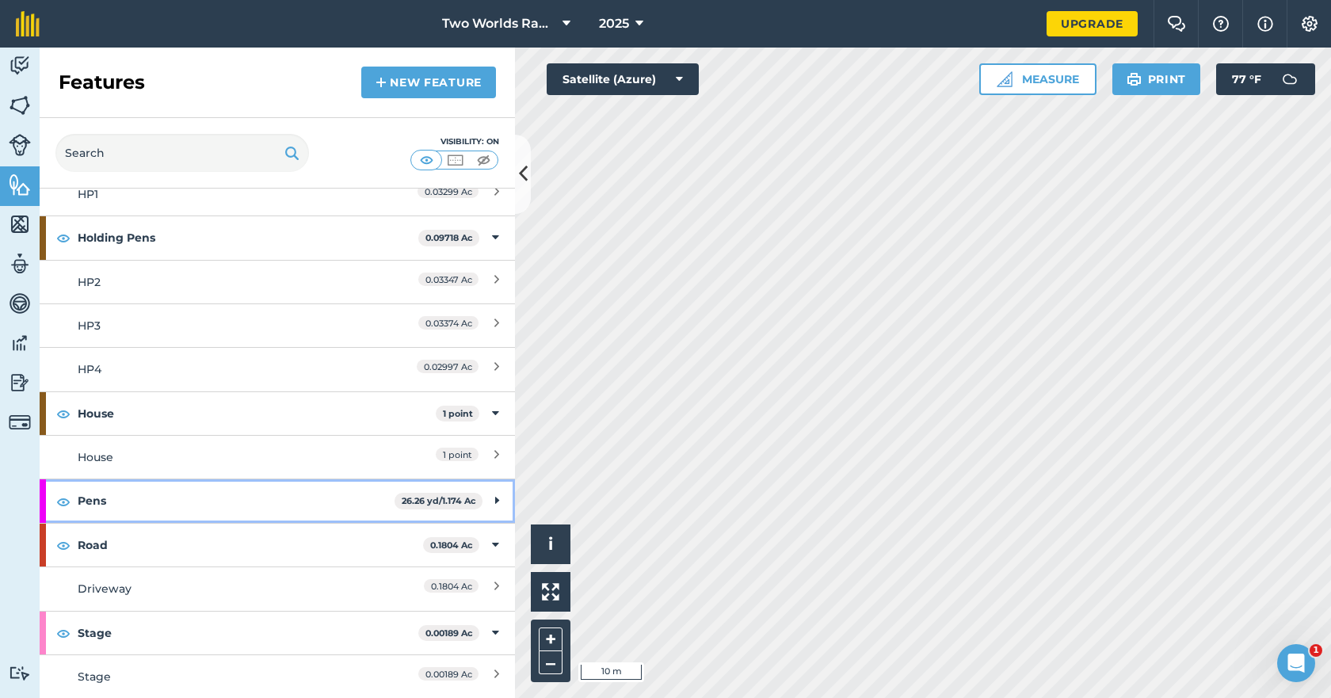
click at [104, 495] on strong "Pens" at bounding box center [236, 500] width 317 height 43
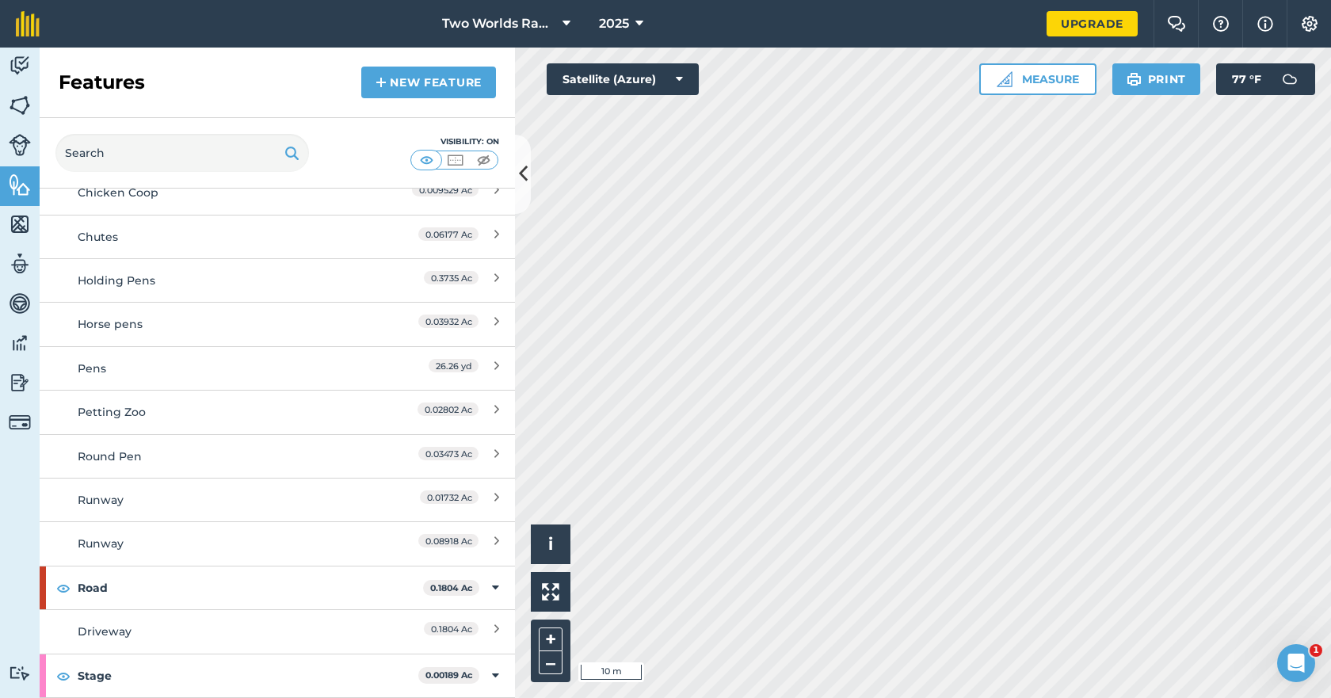
scroll to position [689, 0]
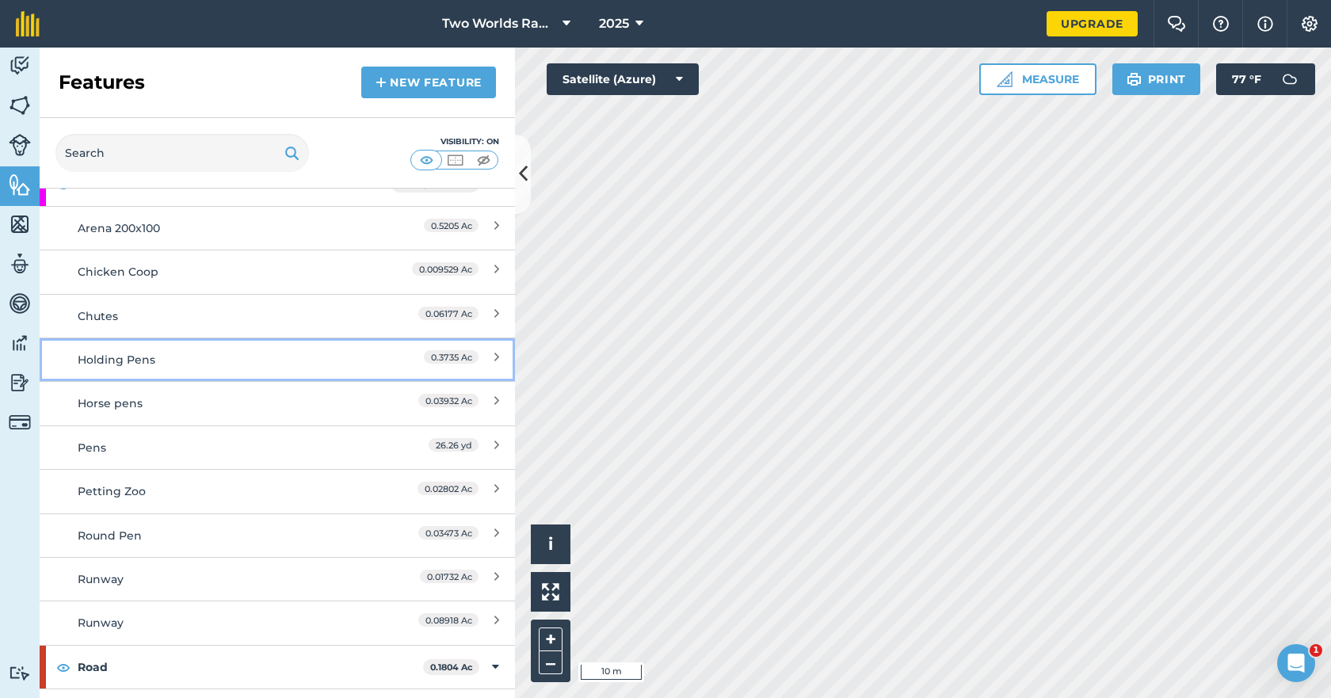
click at [150, 358] on div "Holding Pens" at bounding box center [218, 359] width 281 height 17
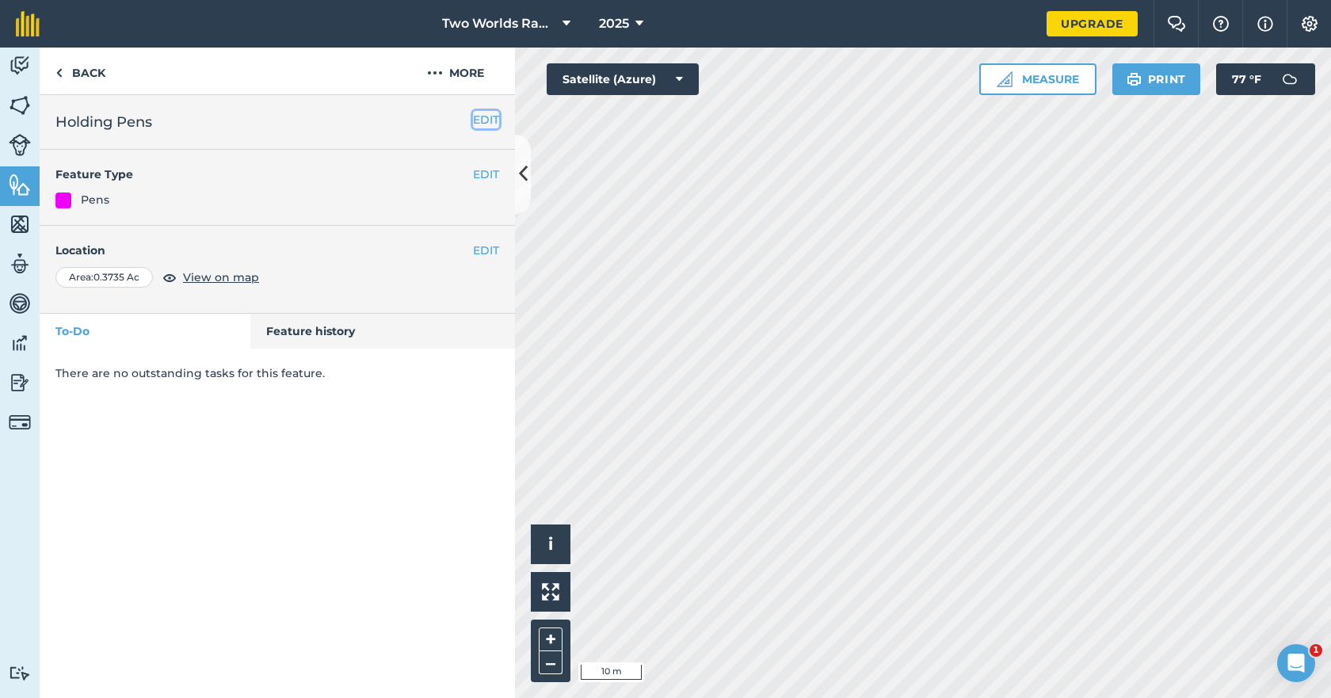
click at [480, 126] on button "EDIT" at bounding box center [486, 119] width 26 height 17
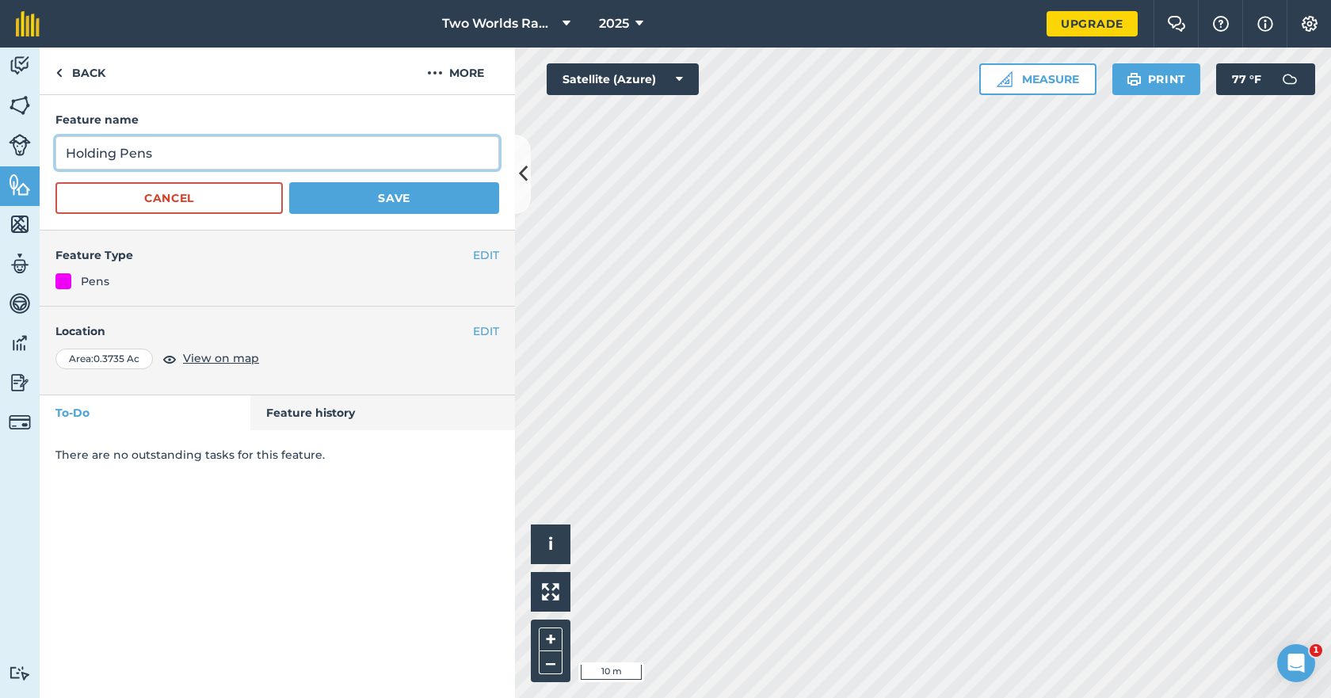
drag, startPoint x: 65, startPoint y: 152, endPoint x: 80, endPoint y: 151, distance: 15.1
click at [66, 152] on input "Holding Pens" at bounding box center [277, 152] width 444 height 33
type input "Cattle Holding Pens"
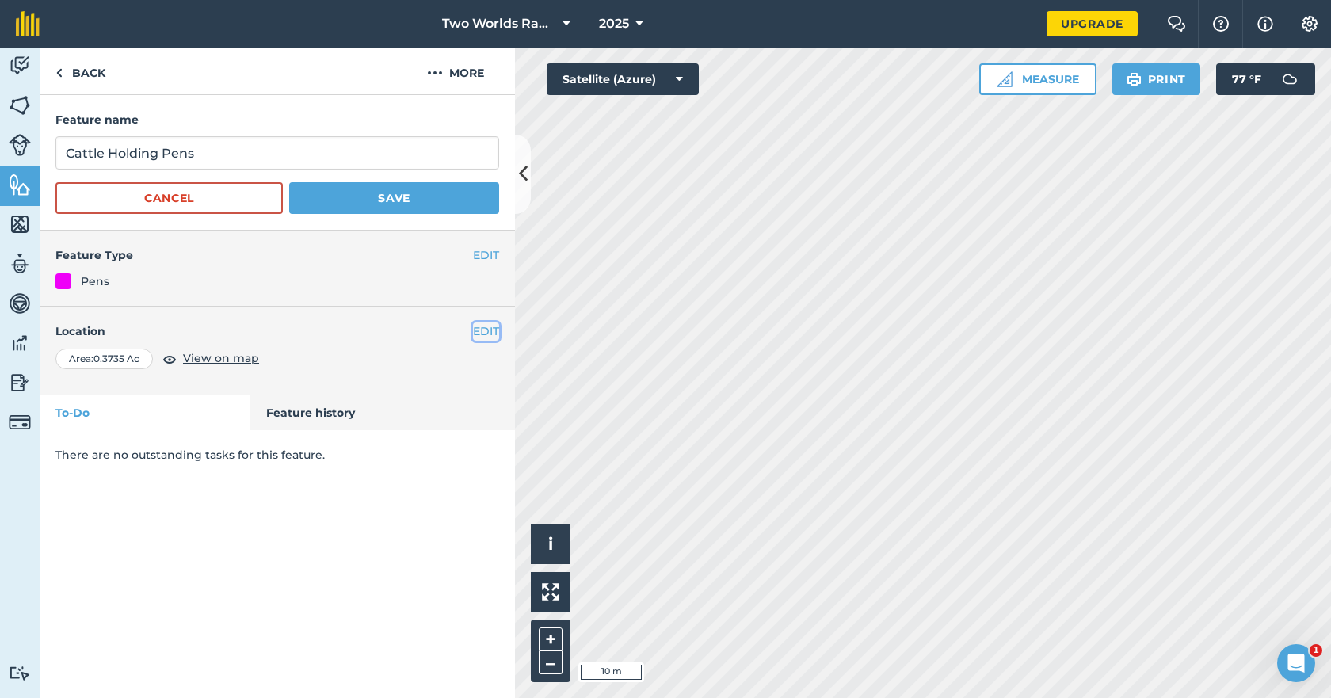
click at [484, 330] on button "EDIT" at bounding box center [486, 330] width 26 height 17
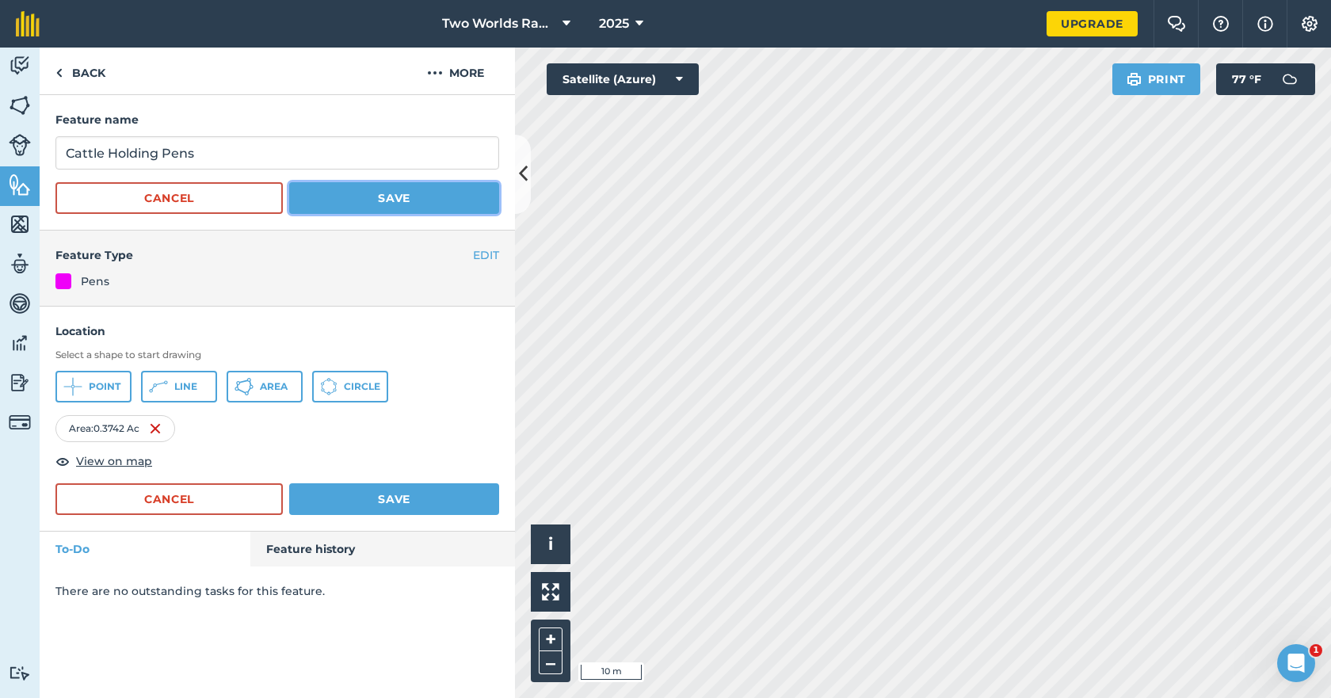
click at [399, 185] on button "Save" at bounding box center [394, 198] width 210 height 32
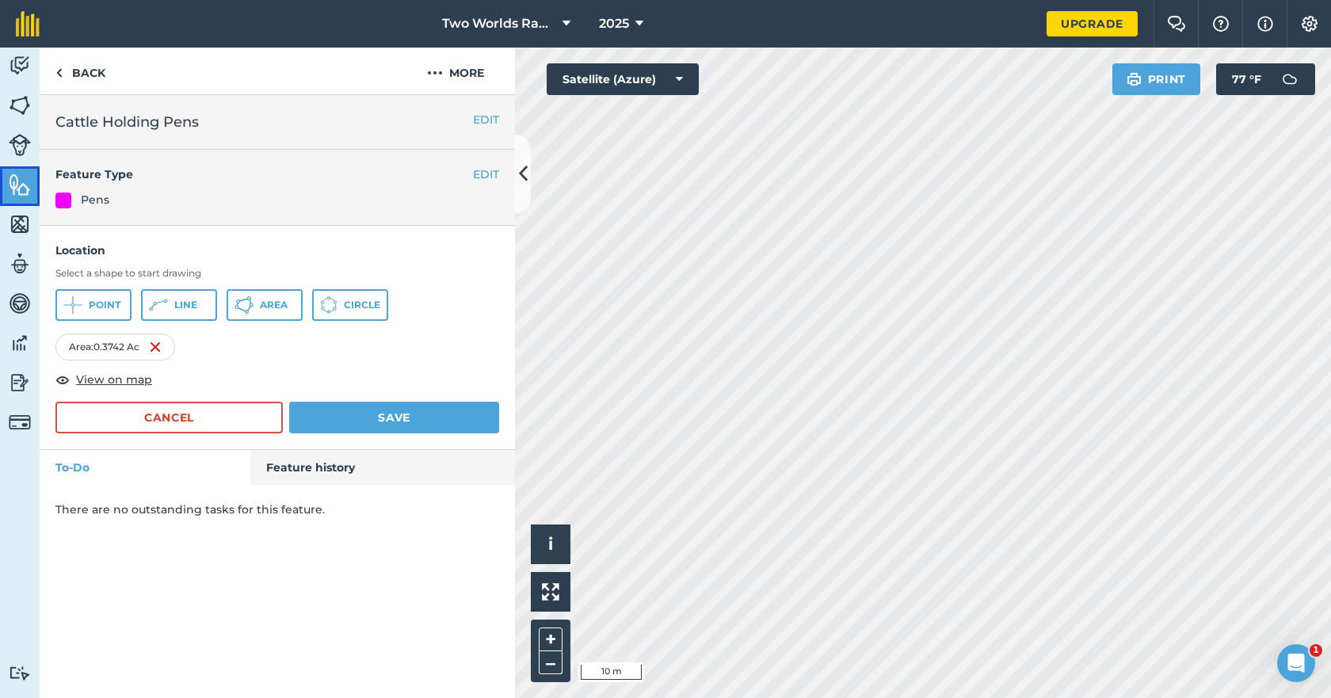
click at [10, 184] on img at bounding box center [20, 185] width 22 height 24
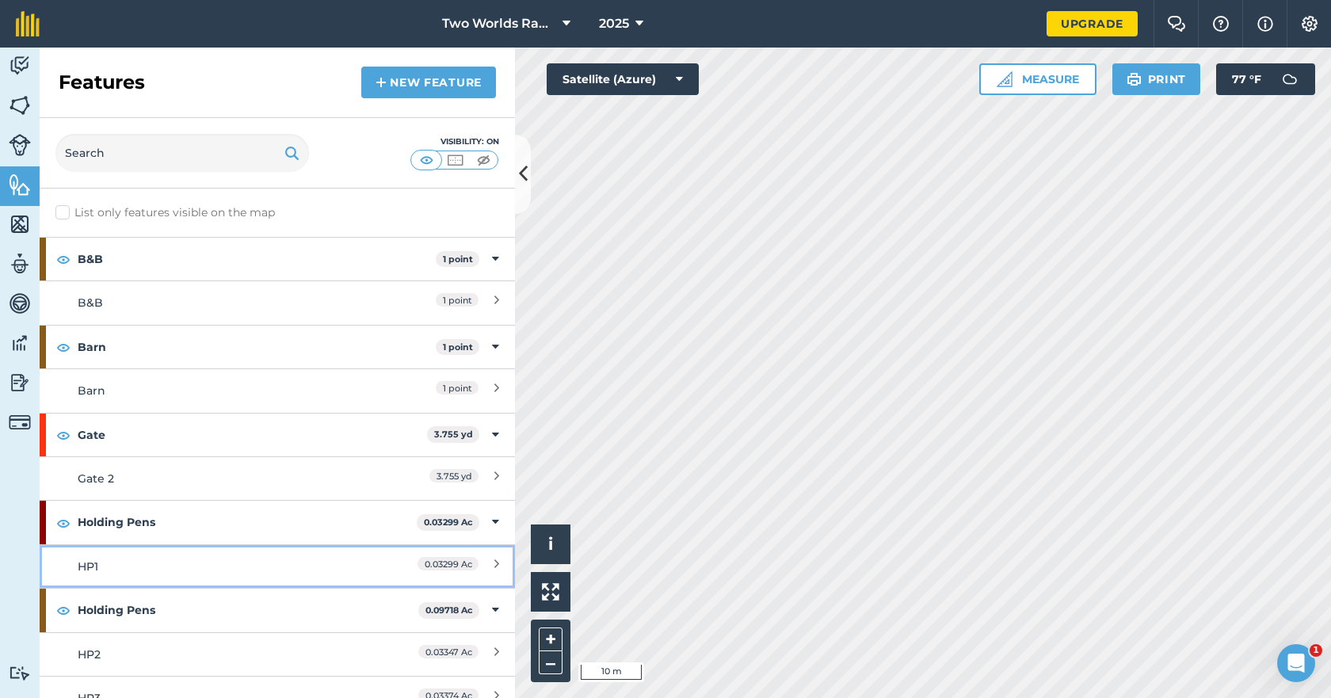
click at [99, 561] on div "HP1" at bounding box center [218, 566] width 281 height 17
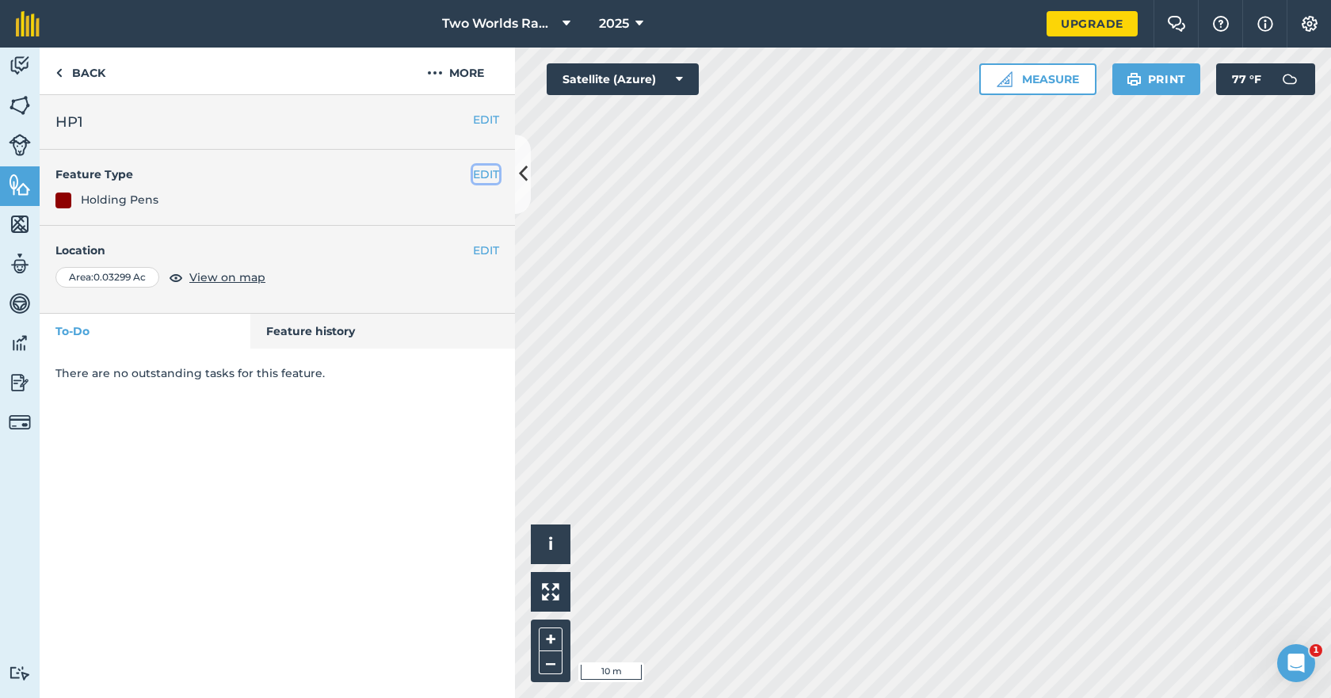
click at [483, 173] on button "EDIT" at bounding box center [486, 174] width 26 height 17
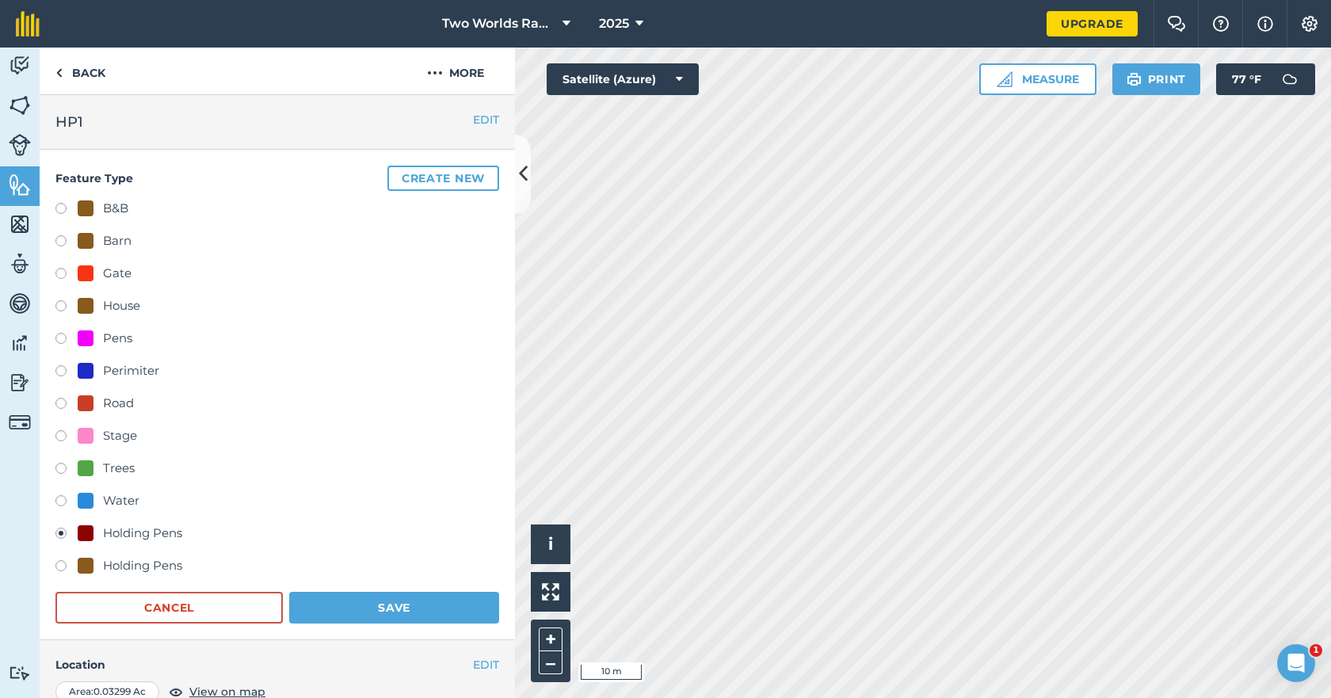
click at [59, 565] on label at bounding box center [66, 568] width 22 height 16
radio input "true"
radio input "false"
click at [348, 606] on button "Save" at bounding box center [394, 608] width 210 height 32
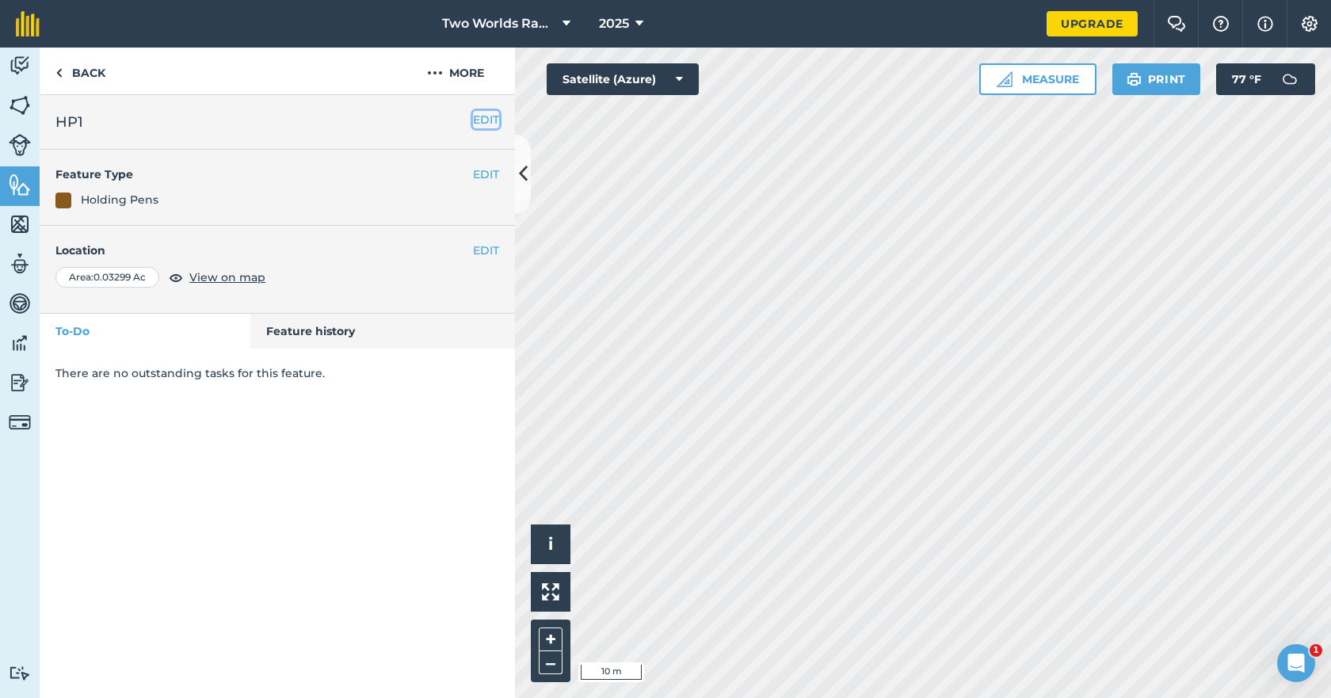
click at [486, 120] on button "EDIT" at bounding box center [486, 119] width 26 height 17
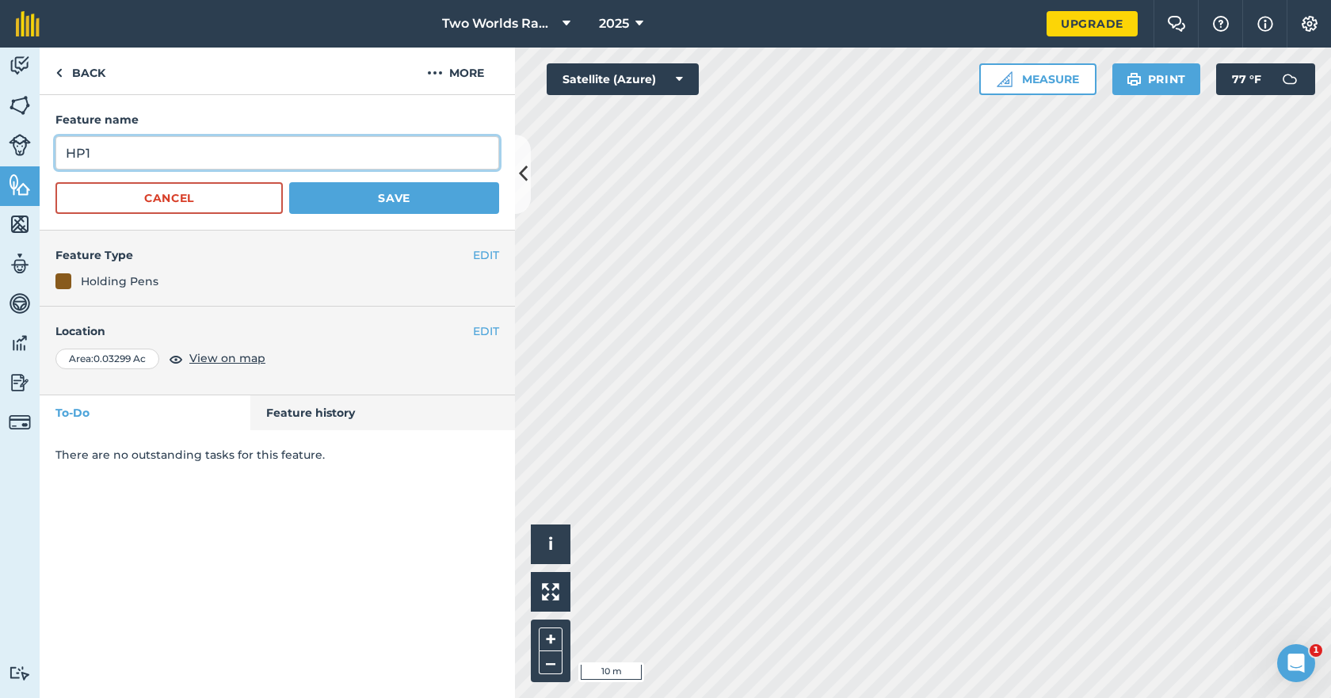
click at [311, 147] on input "HP1" at bounding box center [277, 152] width 444 height 33
type input "HPA"
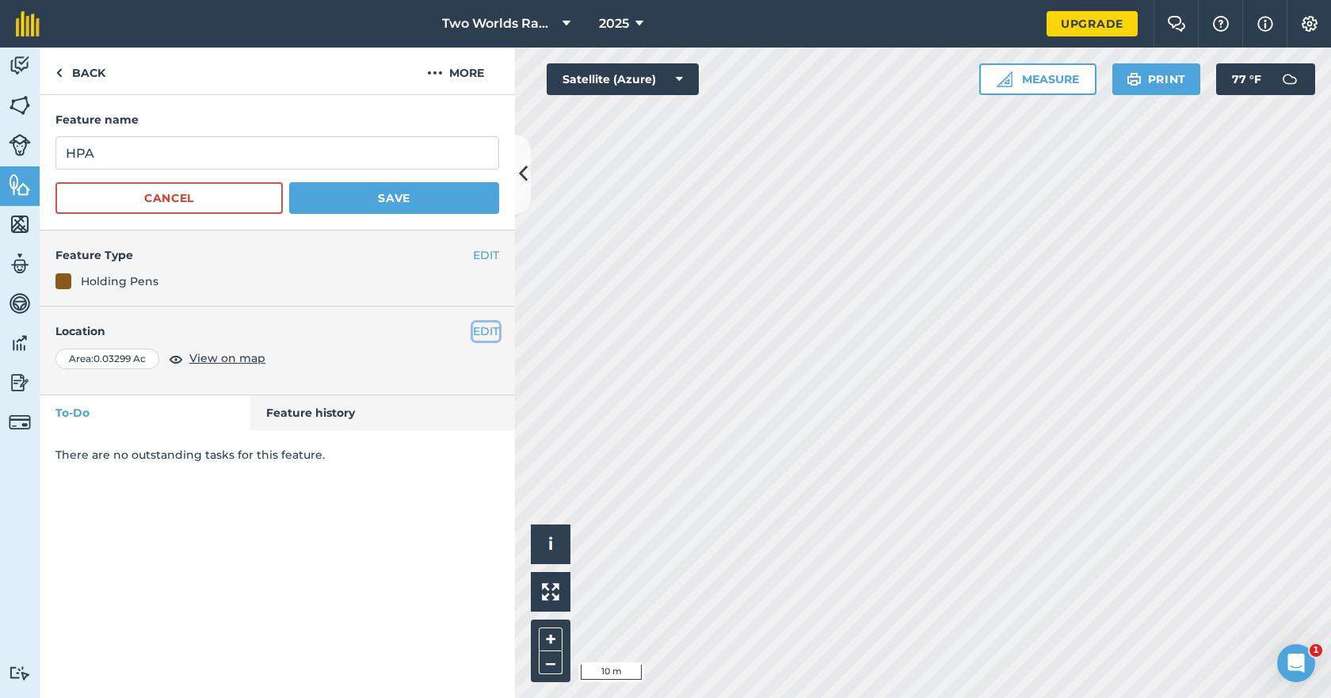
click at [484, 334] on button "EDIT" at bounding box center [486, 330] width 26 height 17
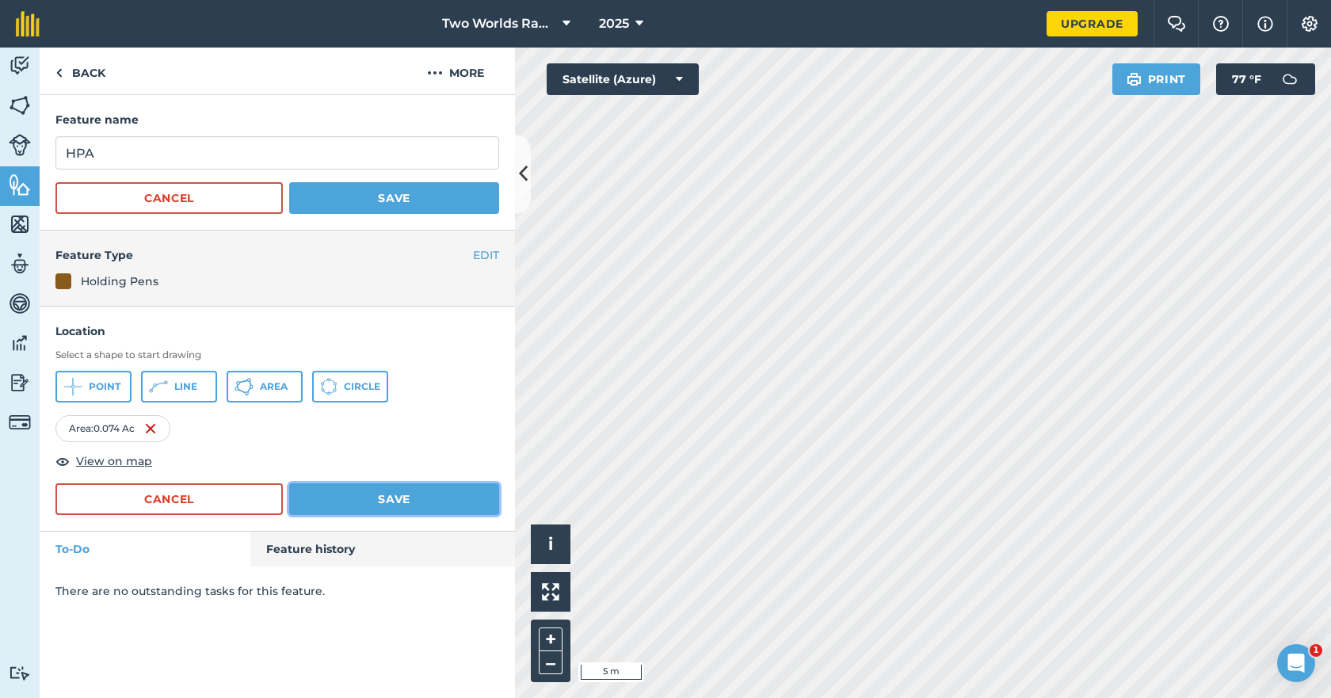
click at [384, 501] on button "Save" at bounding box center [394, 499] width 210 height 32
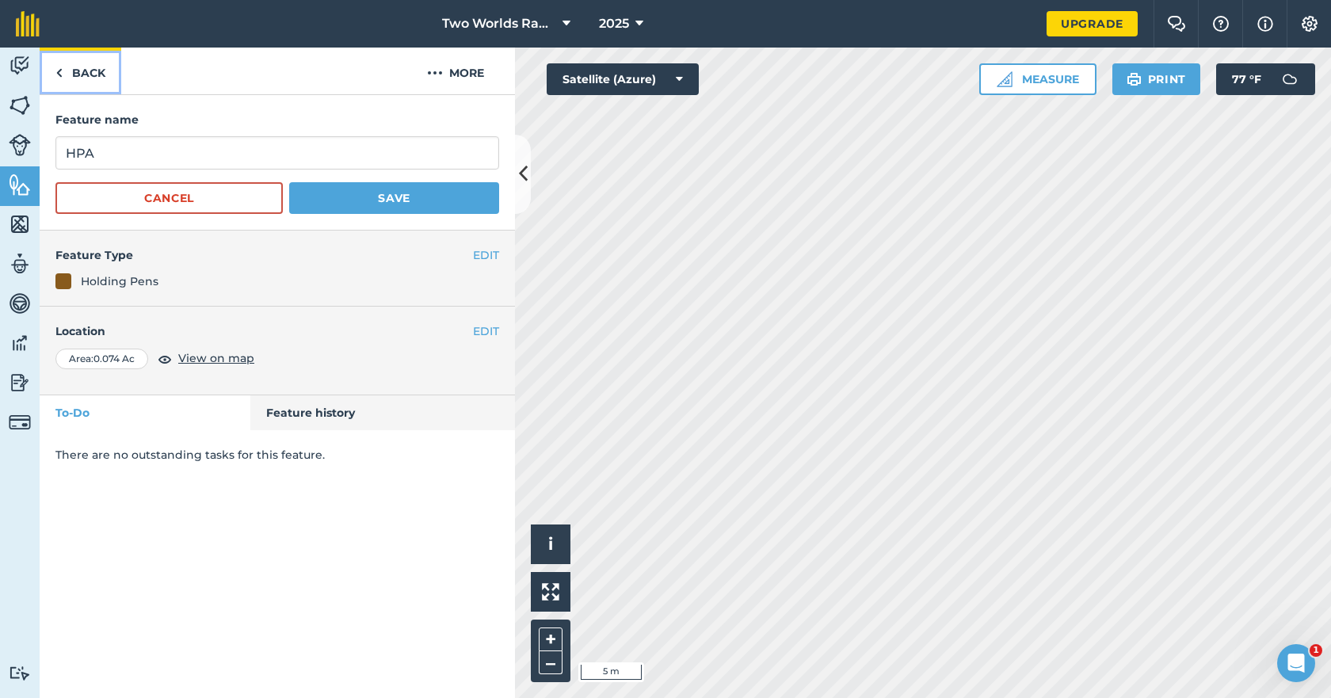
click at [97, 72] on link "Back" at bounding box center [81, 71] width 82 height 47
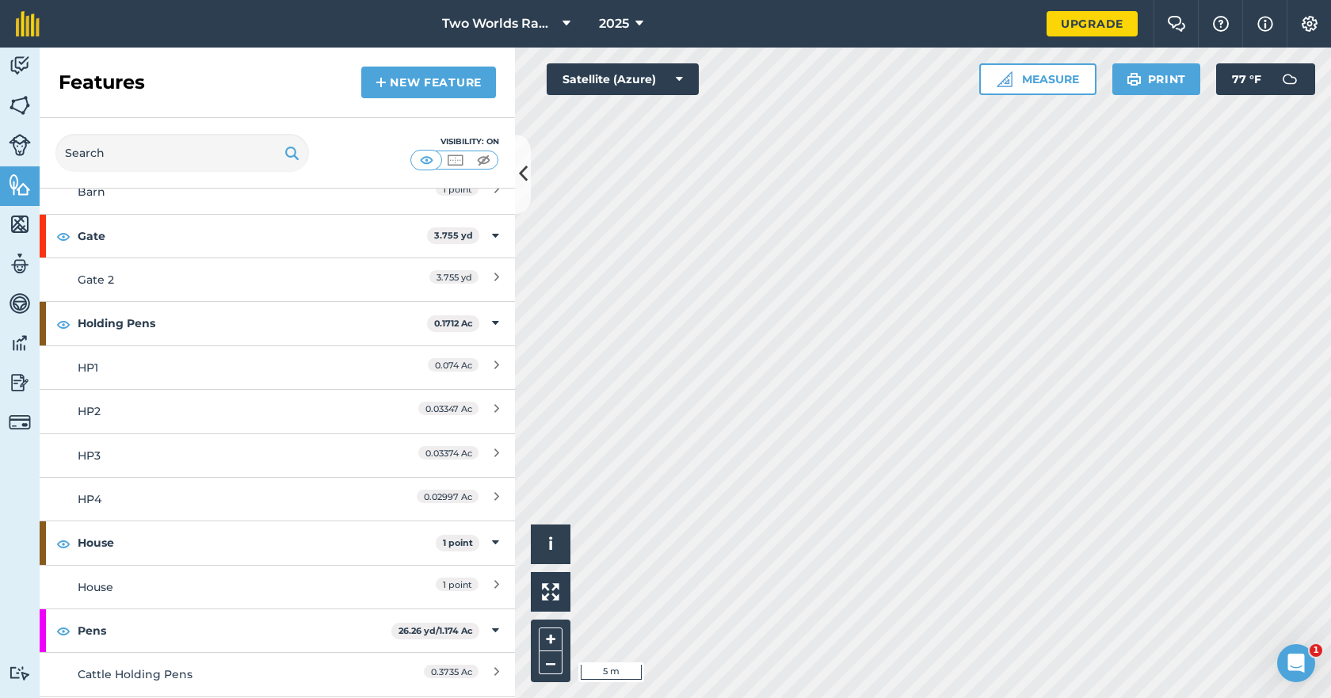
scroll to position [238, 0]
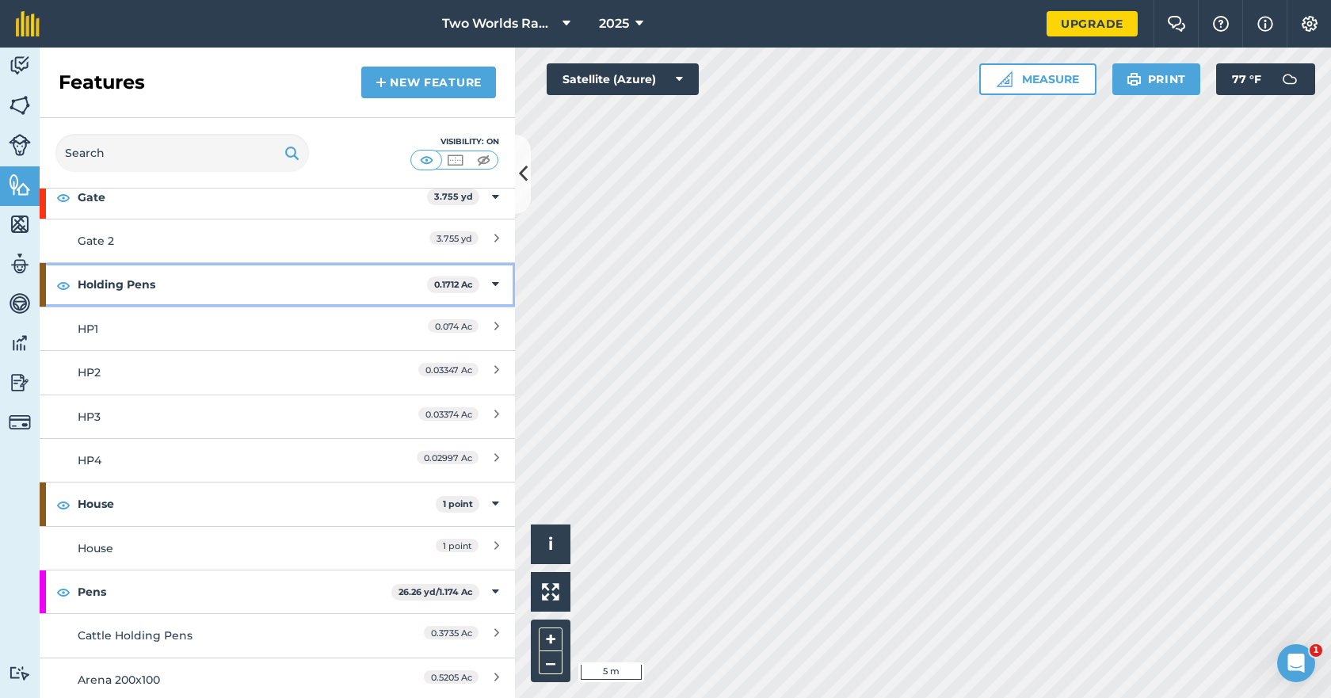
click at [113, 289] on strong "Holding Pens" at bounding box center [252, 284] width 349 height 43
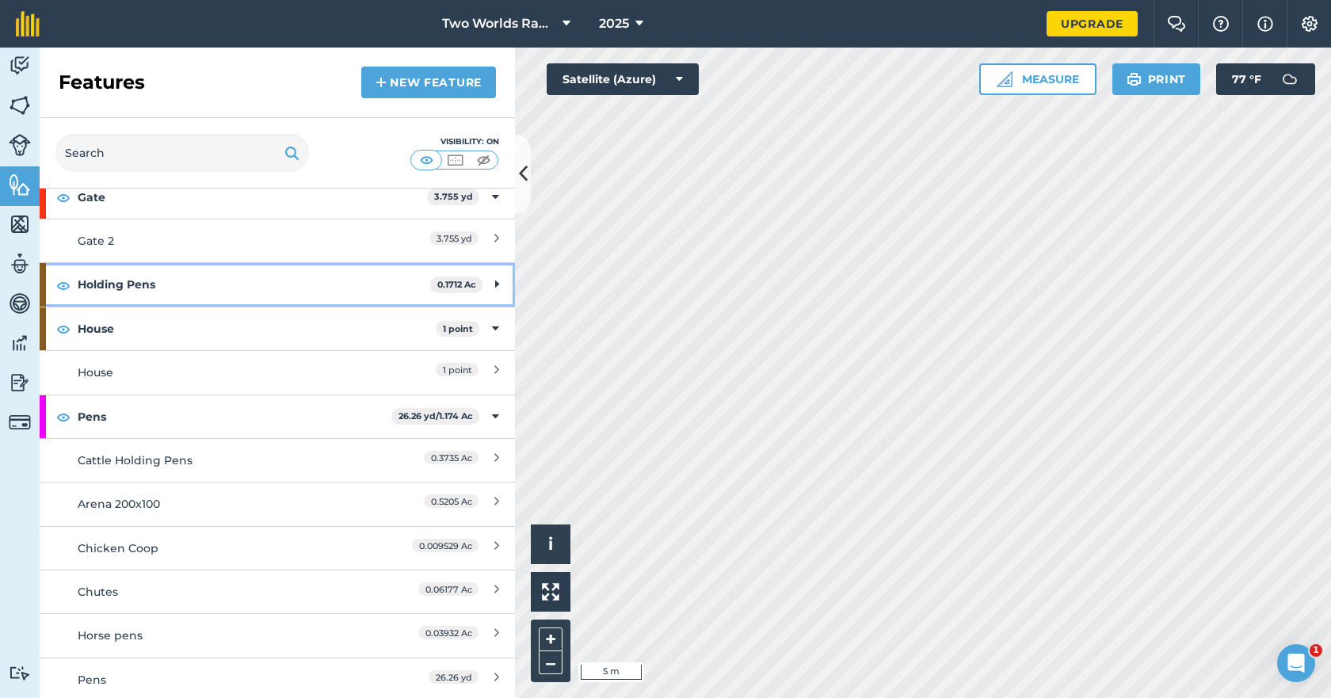
click at [113, 289] on strong "Holding Pens" at bounding box center [254, 284] width 353 height 43
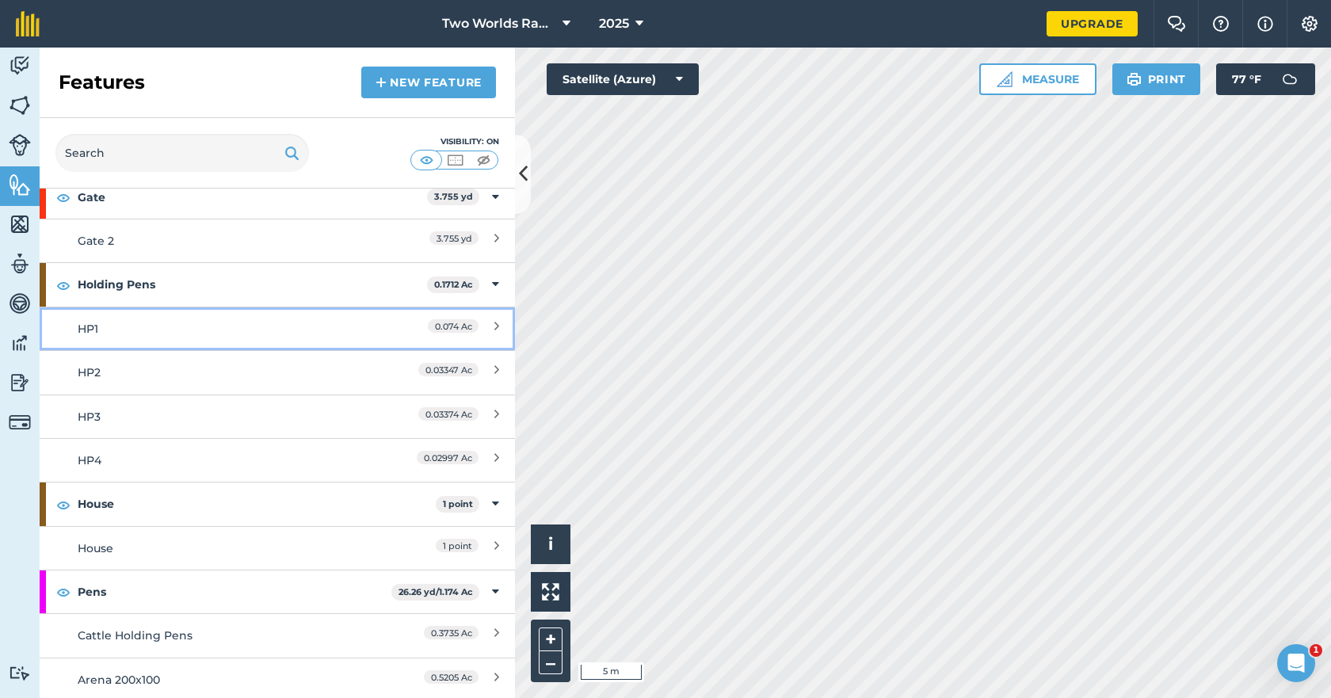
click at [105, 325] on div "HP1" at bounding box center [218, 328] width 281 height 17
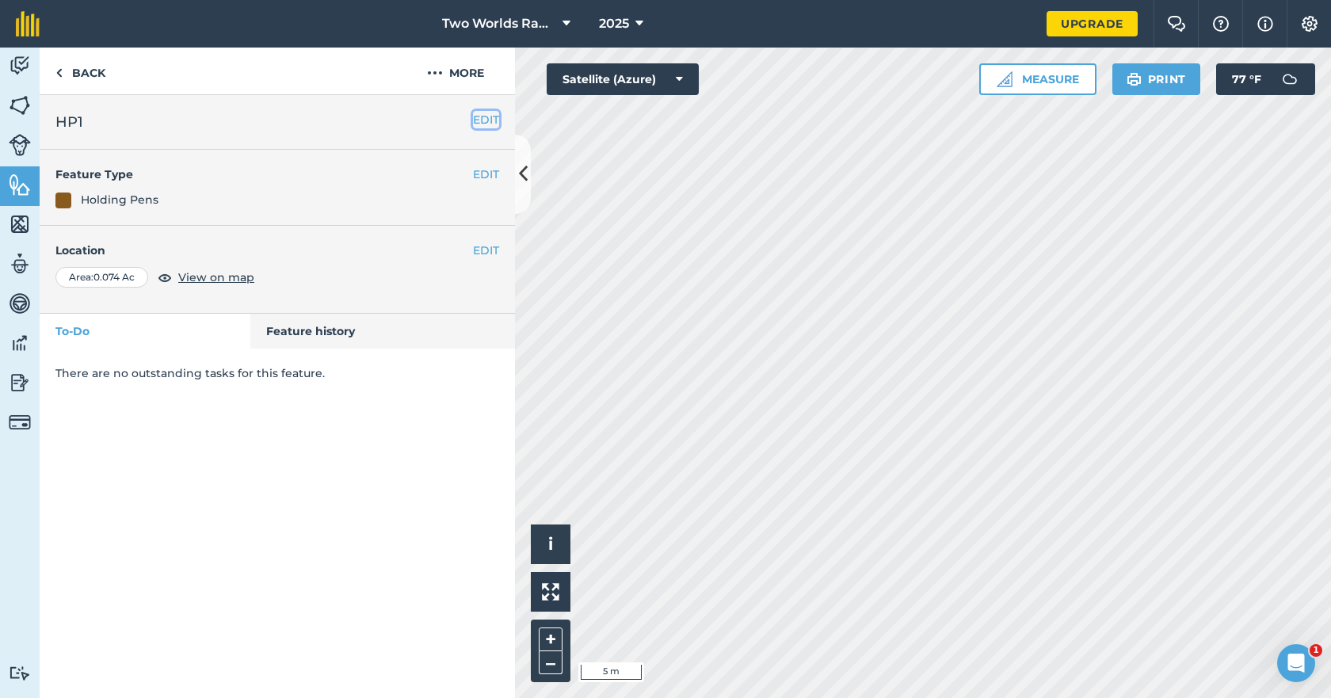
click at [491, 116] on button "EDIT" at bounding box center [486, 119] width 26 height 17
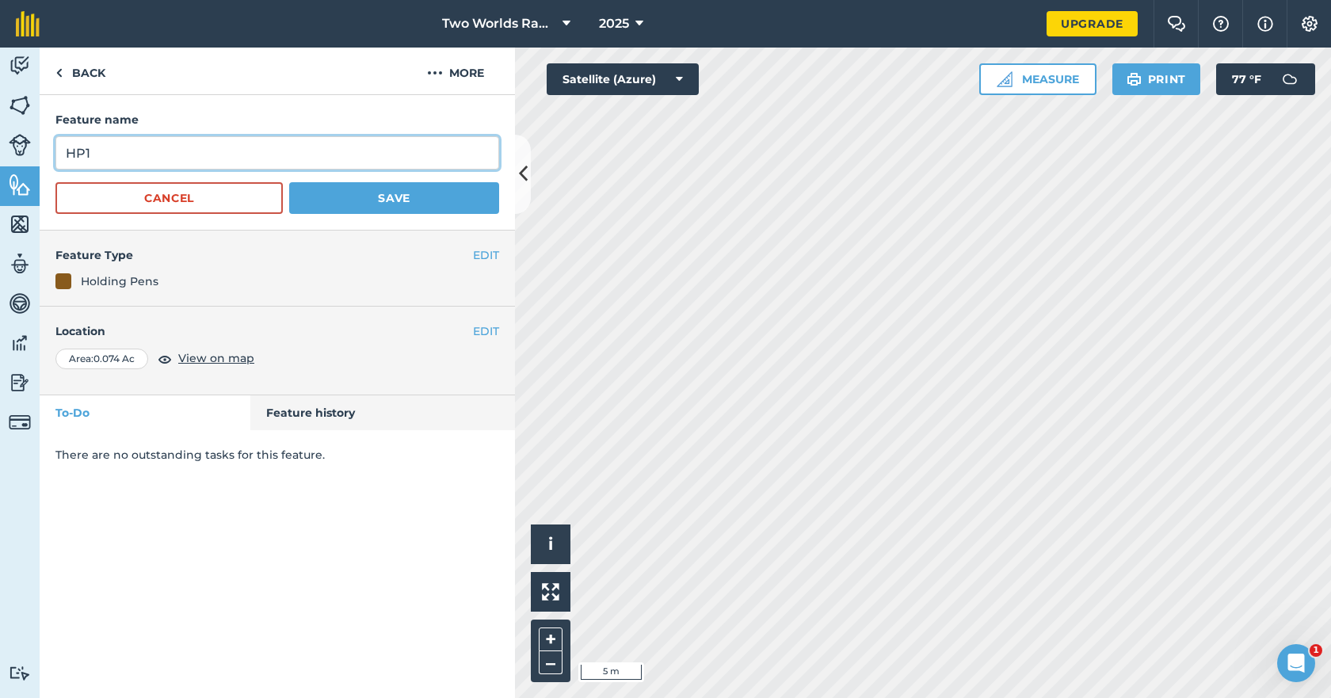
click at [251, 155] on input "HP1" at bounding box center [277, 152] width 444 height 33
type input "HPA"
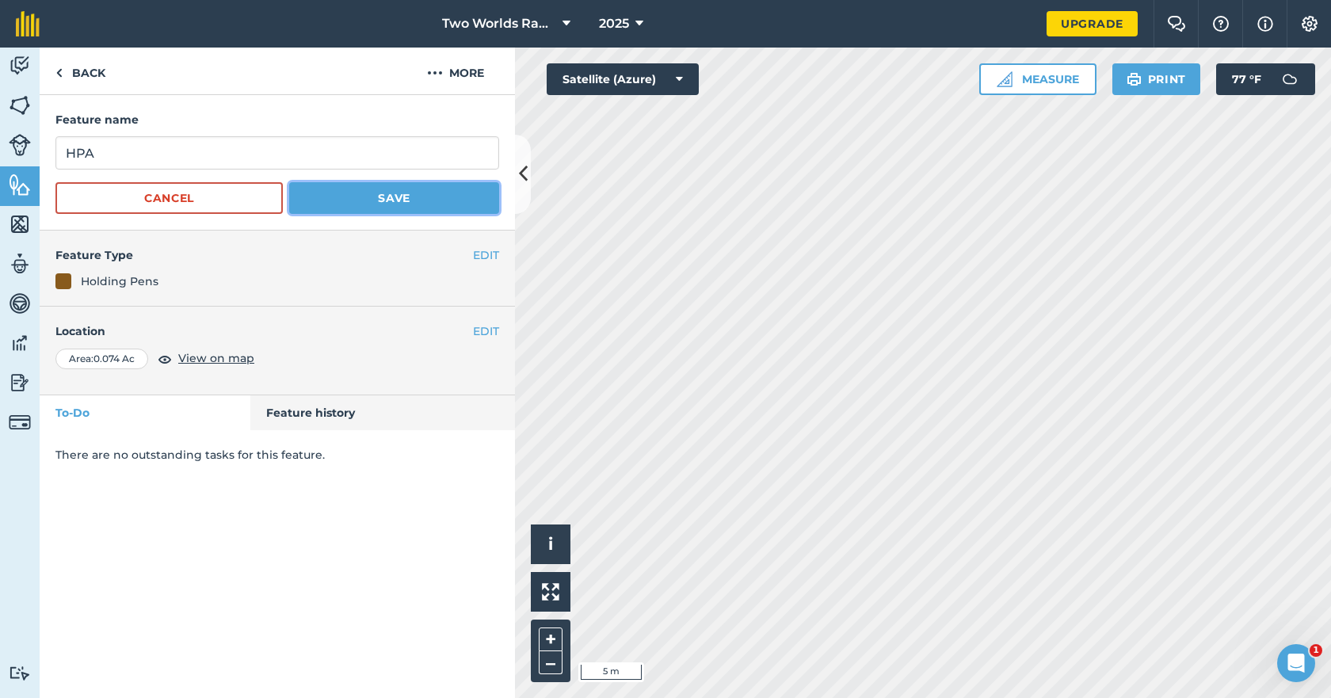
click at [400, 197] on button "Save" at bounding box center [394, 198] width 210 height 32
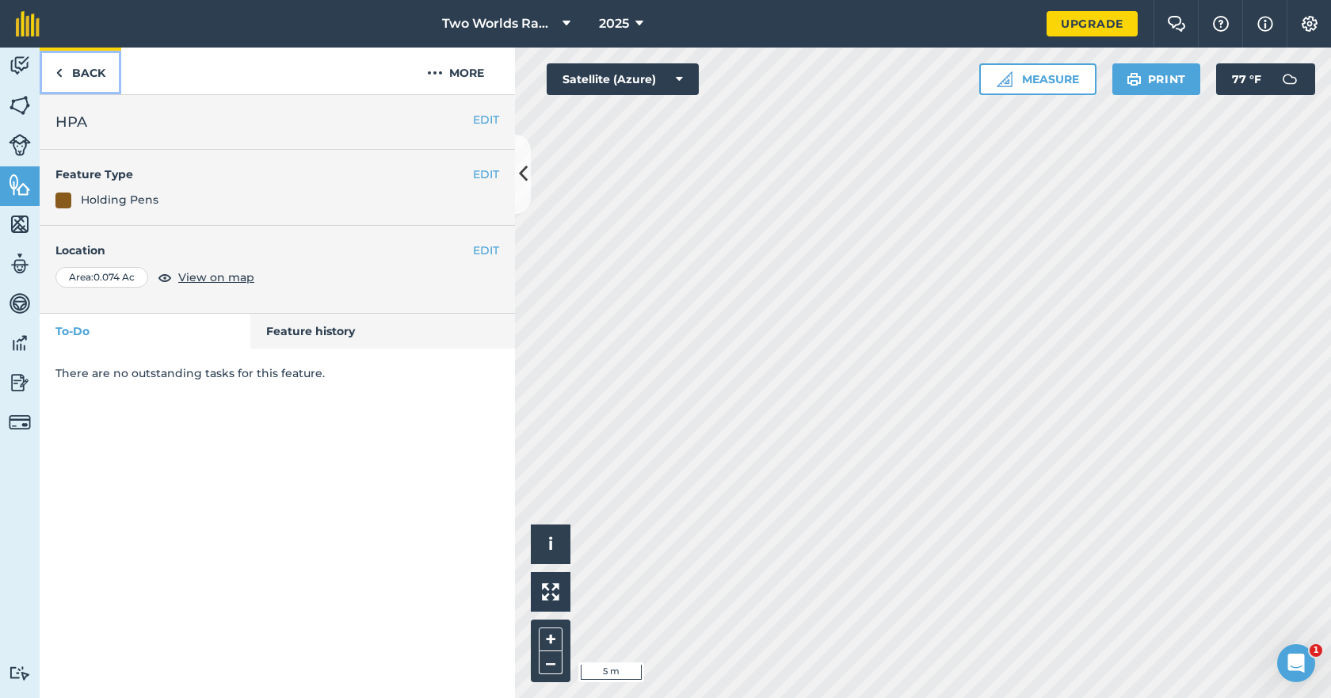
click at [90, 71] on link "Back" at bounding box center [81, 71] width 82 height 47
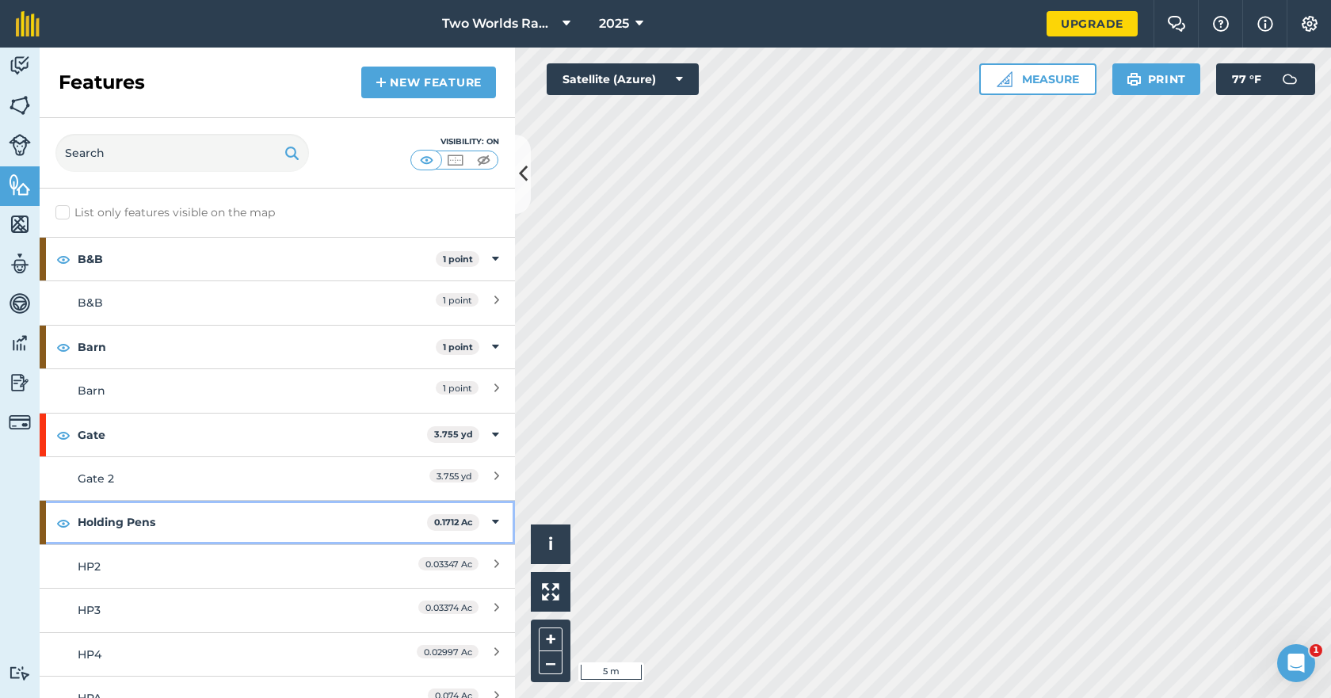
click at [134, 533] on strong "Holding Pens" at bounding box center [252, 522] width 349 height 43
click at [134, 532] on strong "Holding Pens" at bounding box center [254, 522] width 353 height 43
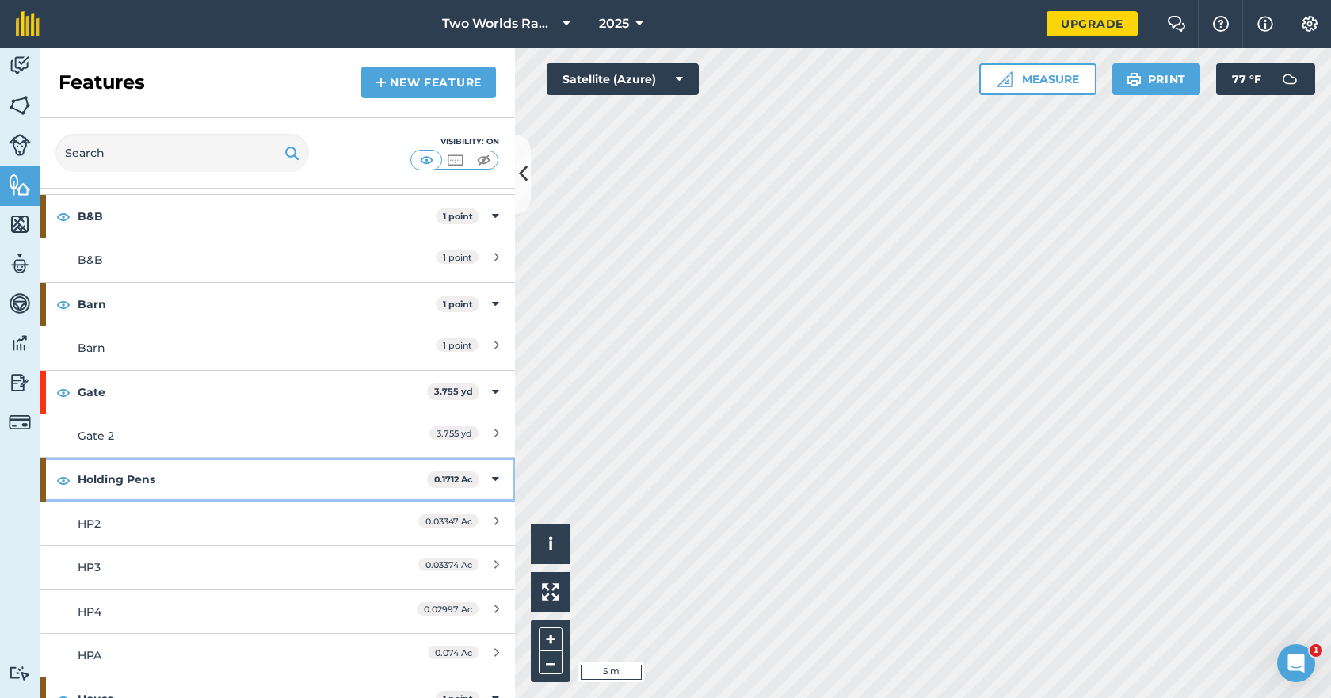
scroll to position [79, 0]
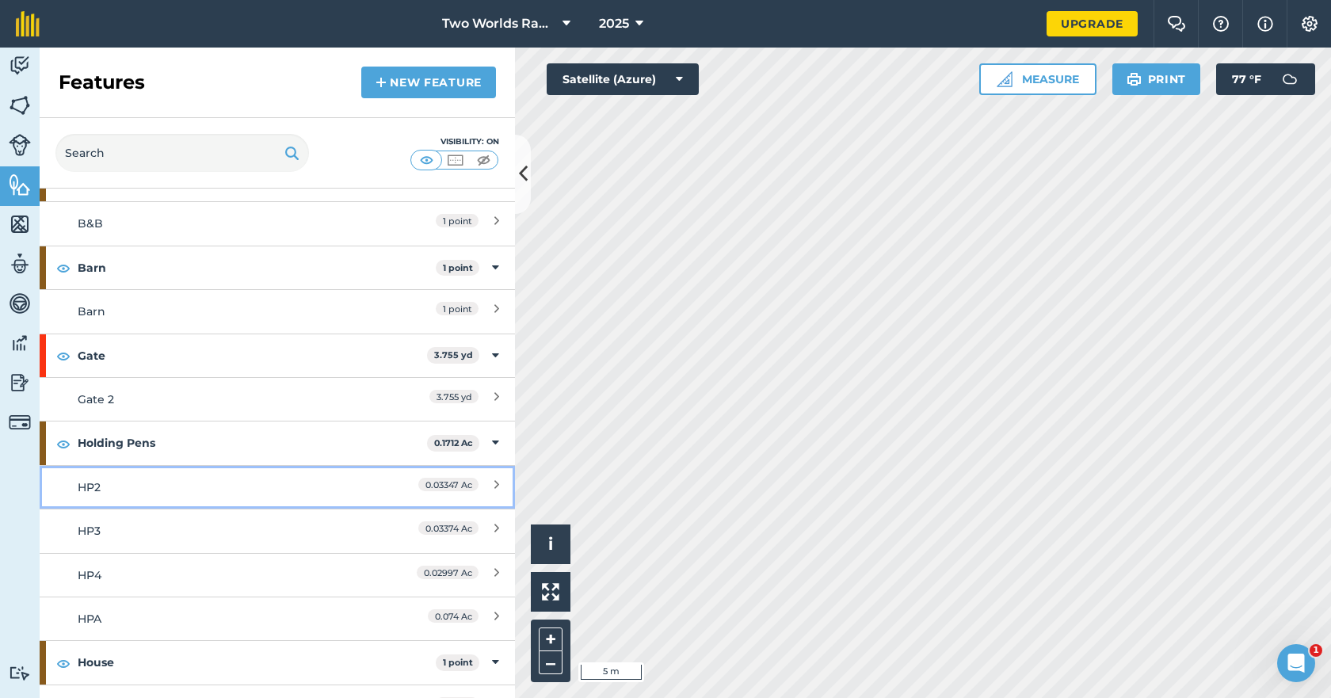
click at [122, 485] on div "HP2" at bounding box center [218, 487] width 281 height 17
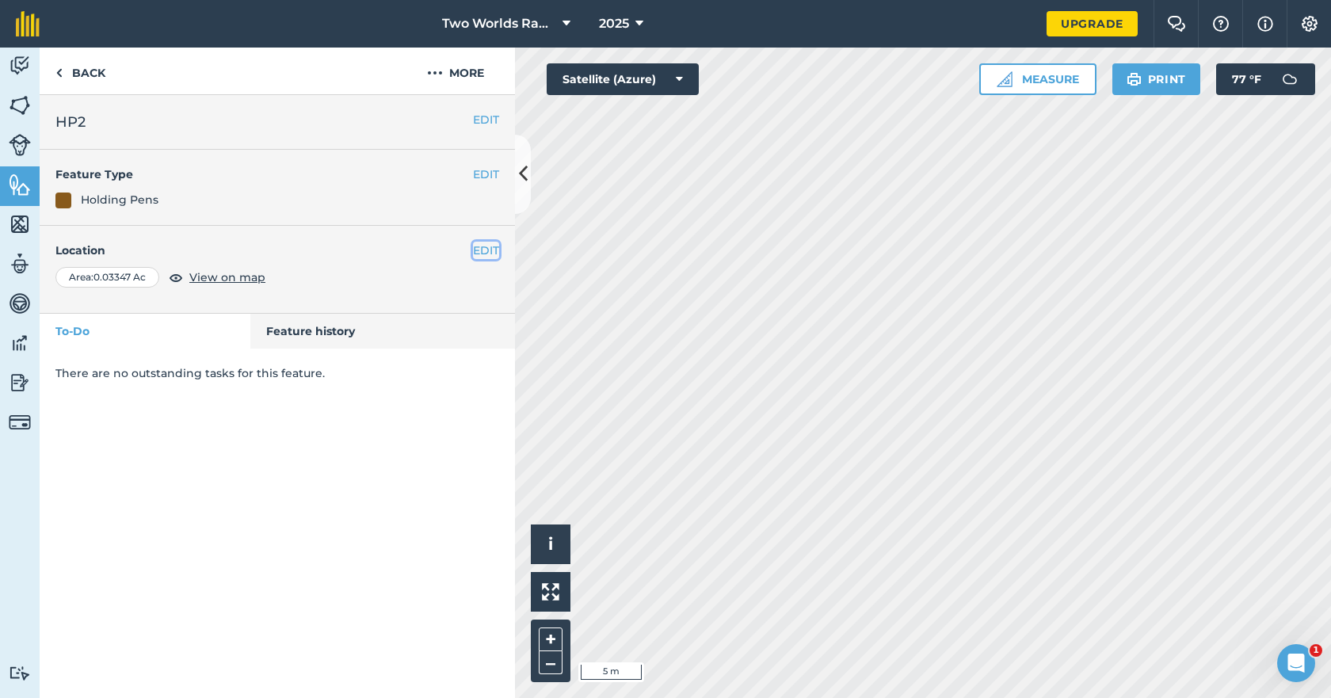
click at [484, 252] on button "EDIT" at bounding box center [486, 250] width 26 height 17
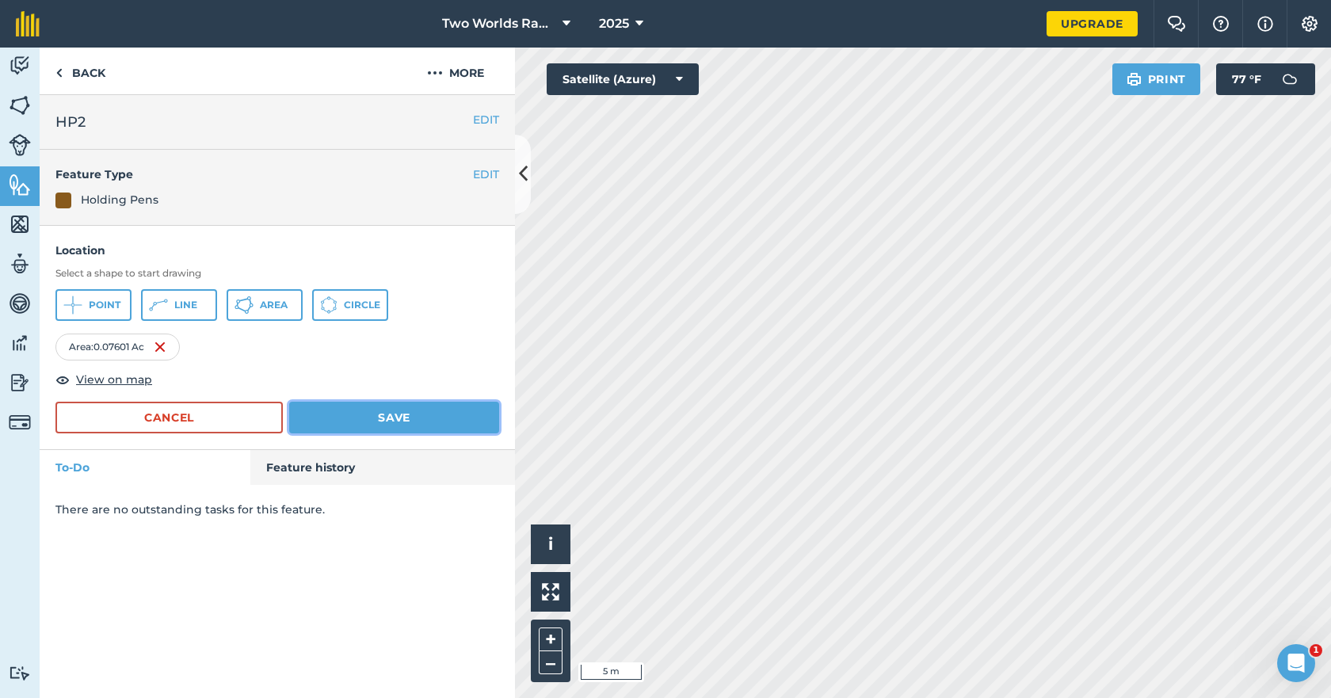
click at [359, 423] on button "Save" at bounding box center [394, 418] width 210 height 32
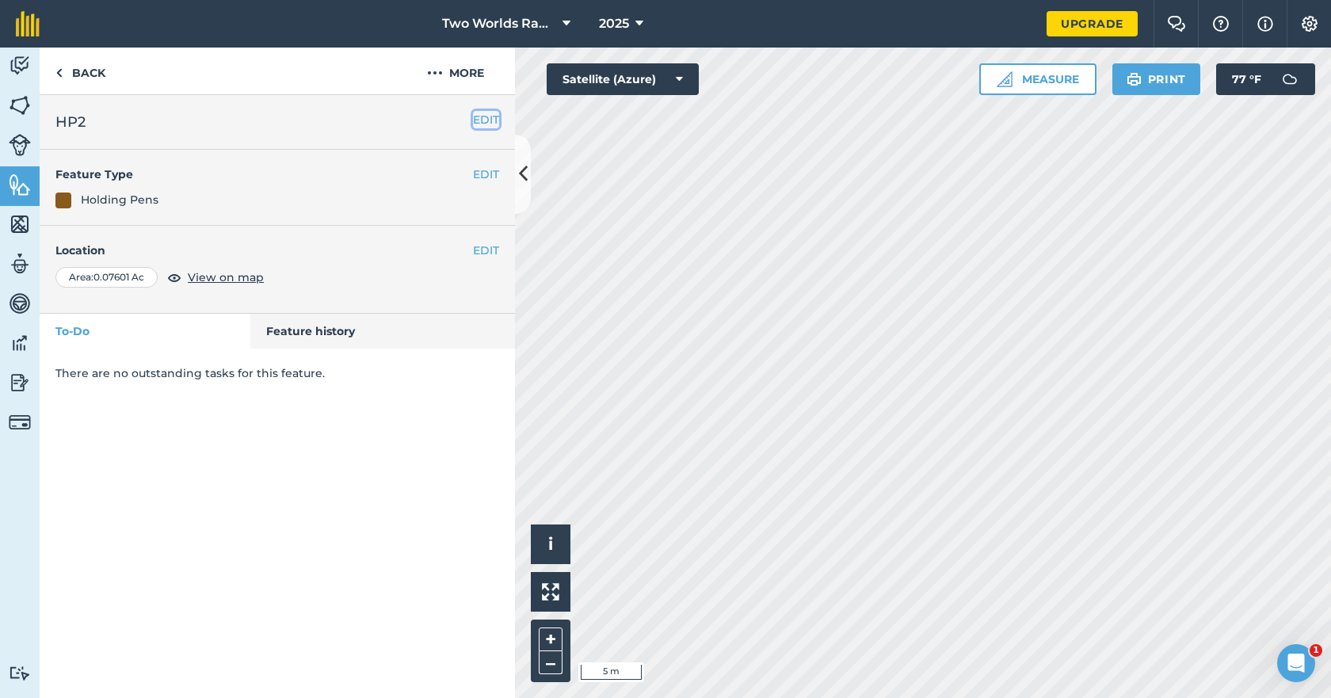
click at [486, 122] on button "EDIT" at bounding box center [486, 119] width 26 height 17
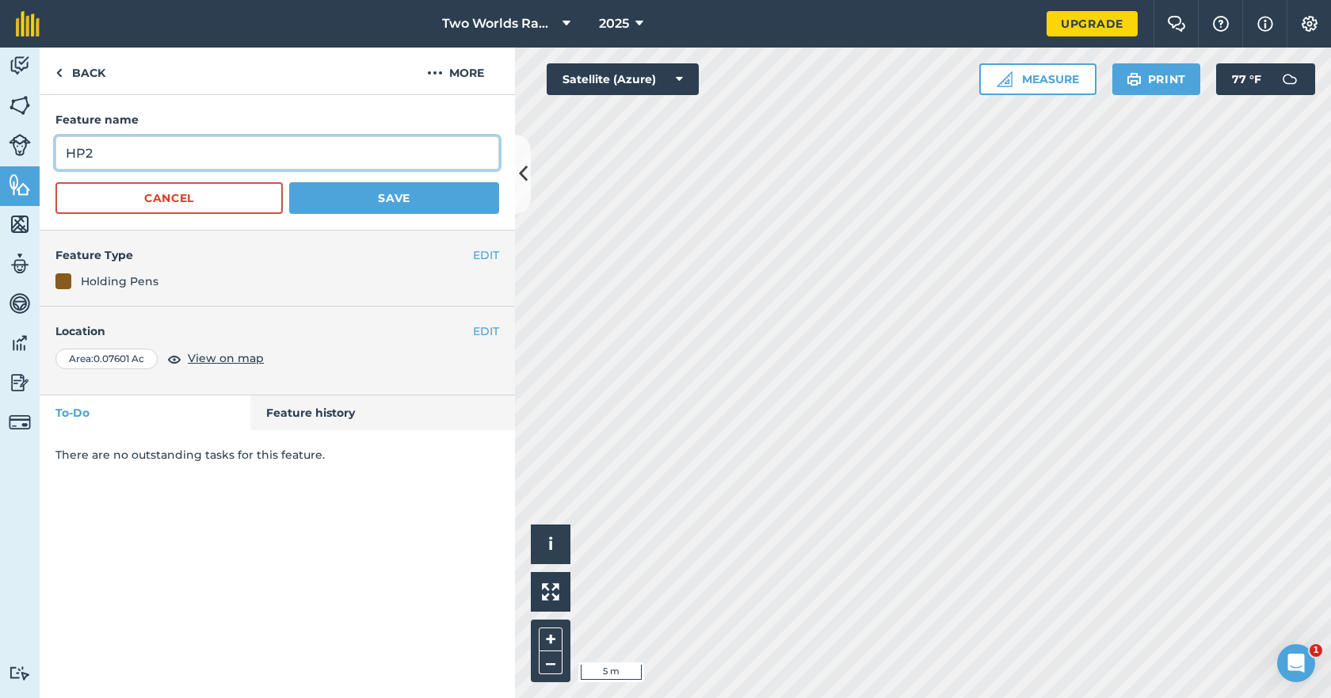
click at [245, 149] on input "HP2" at bounding box center [277, 152] width 444 height 33
type input "HPB"
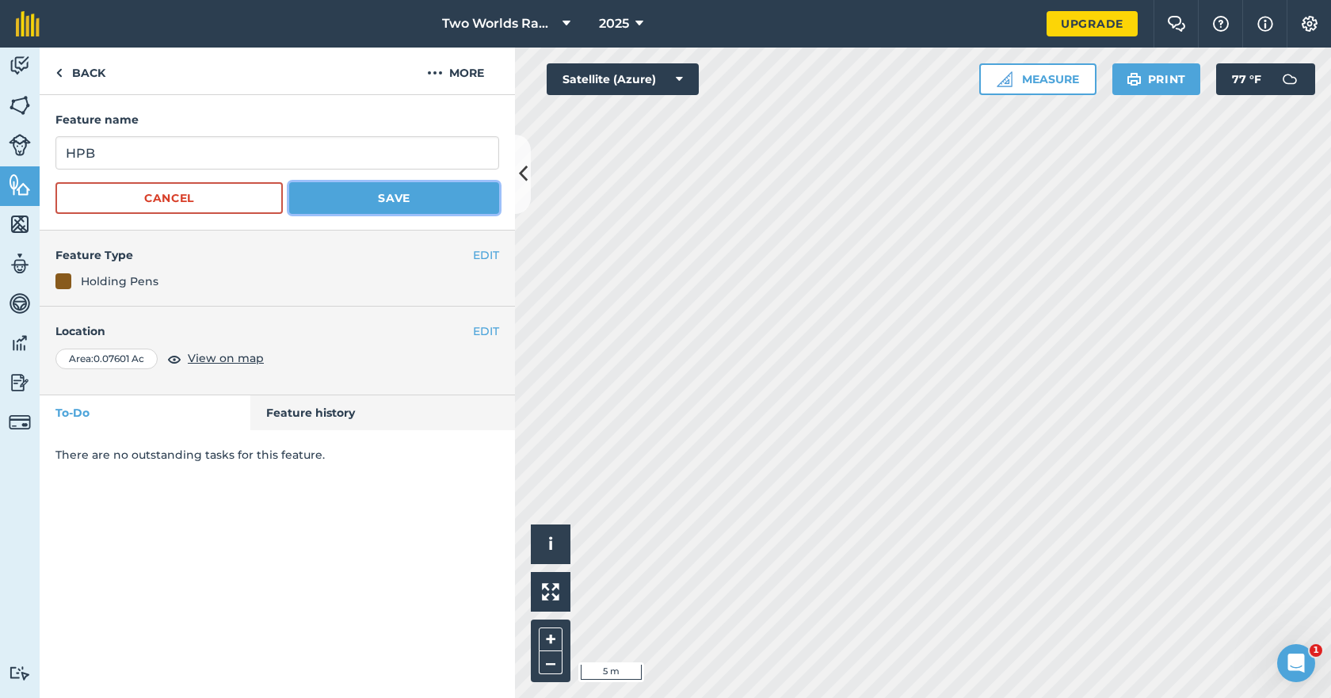
click at [387, 192] on button "Save" at bounding box center [394, 198] width 210 height 32
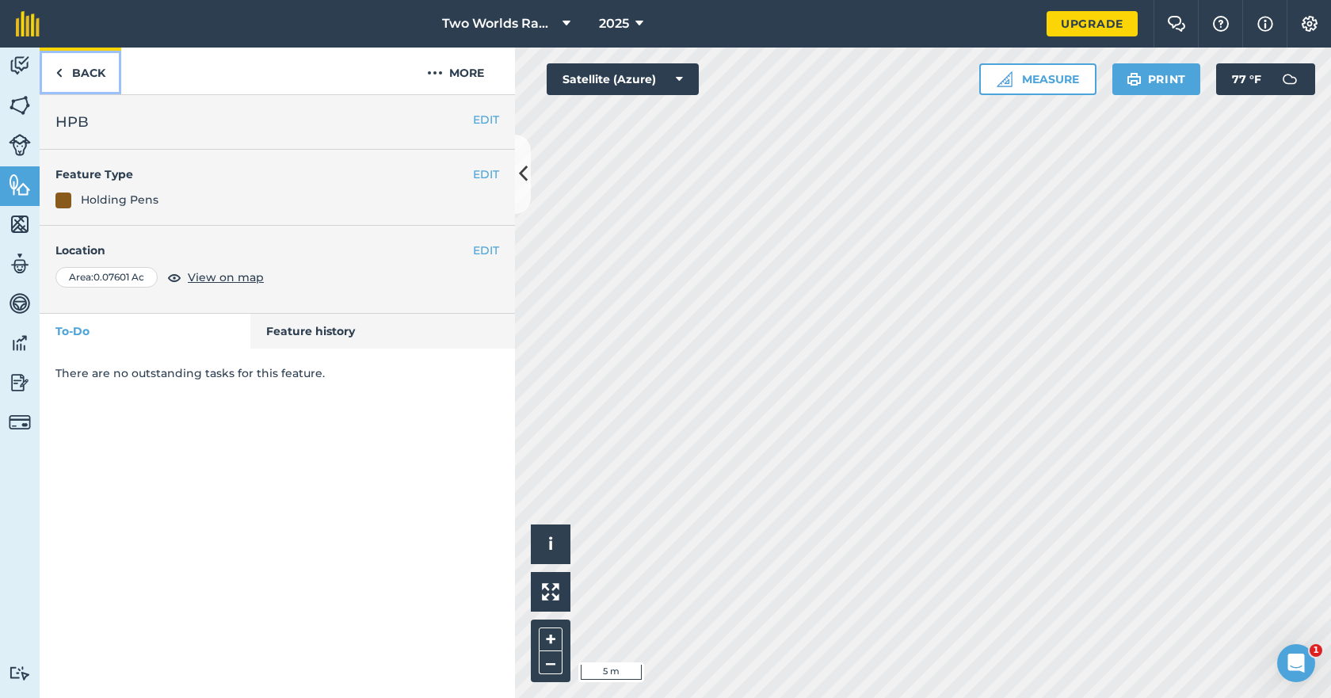
click at [82, 71] on link "Back" at bounding box center [81, 71] width 82 height 47
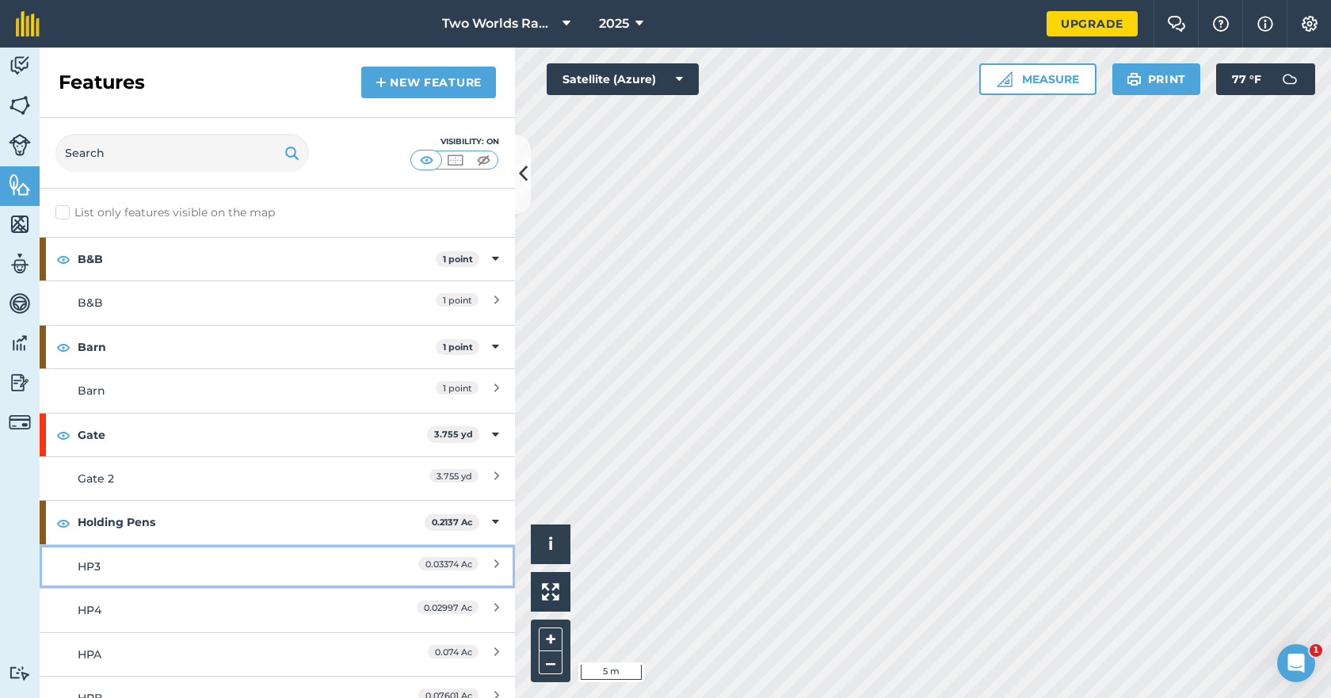
click at [128, 570] on div "HP3" at bounding box center [218, 566] width 281 height 17
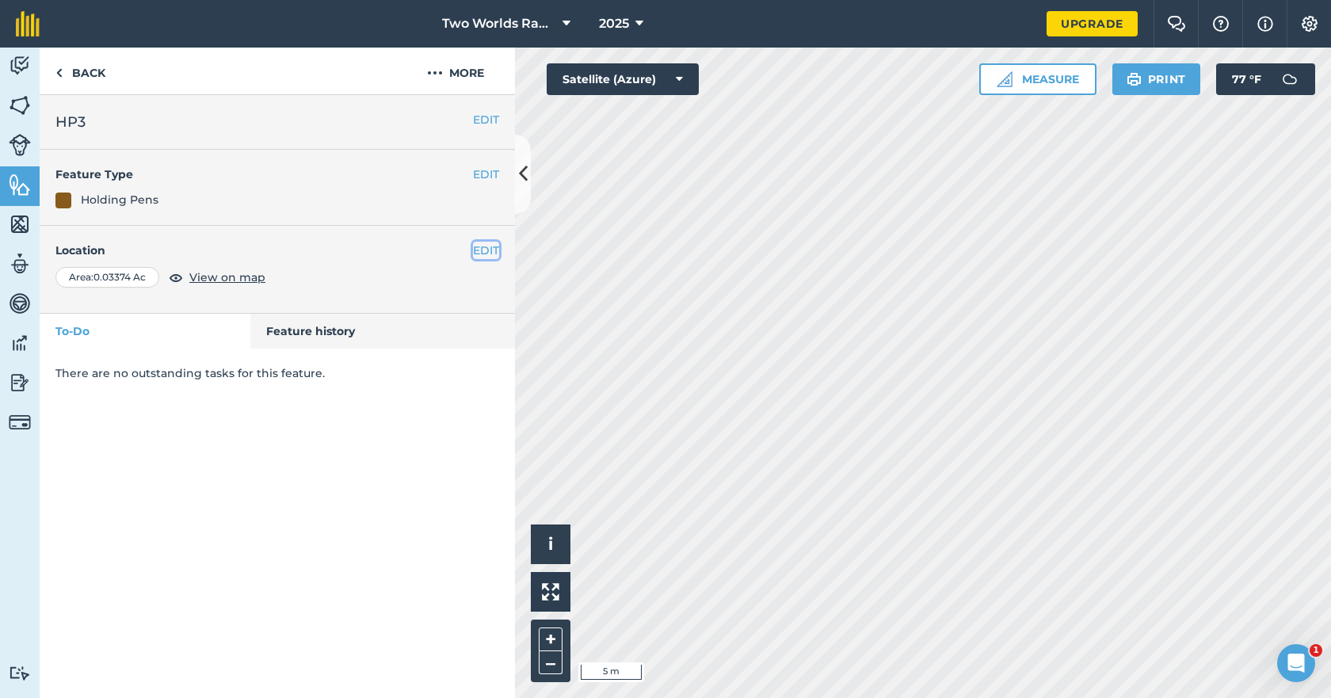
click at [484, 253] on button "EDIT" at bounding box center [486, 250] width 26 height 17
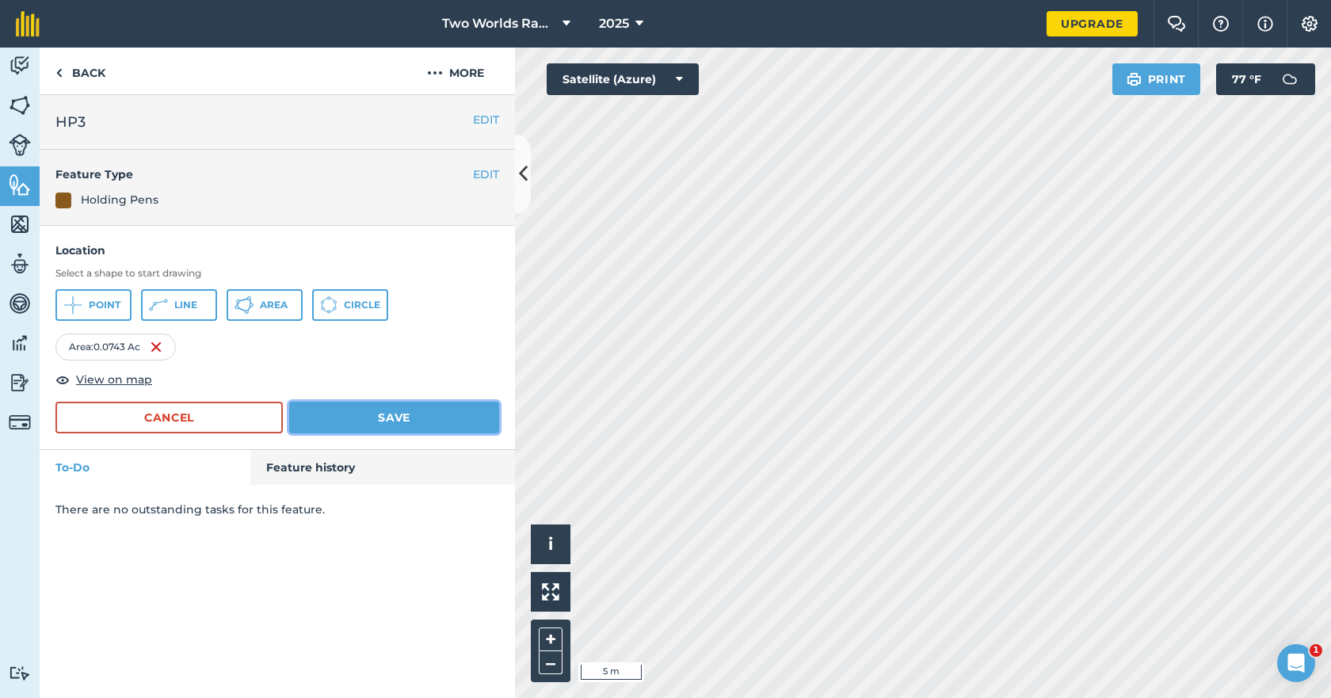
click at [356, 418] on button "Save" at bounding box center [394, 418] width 210 height 32
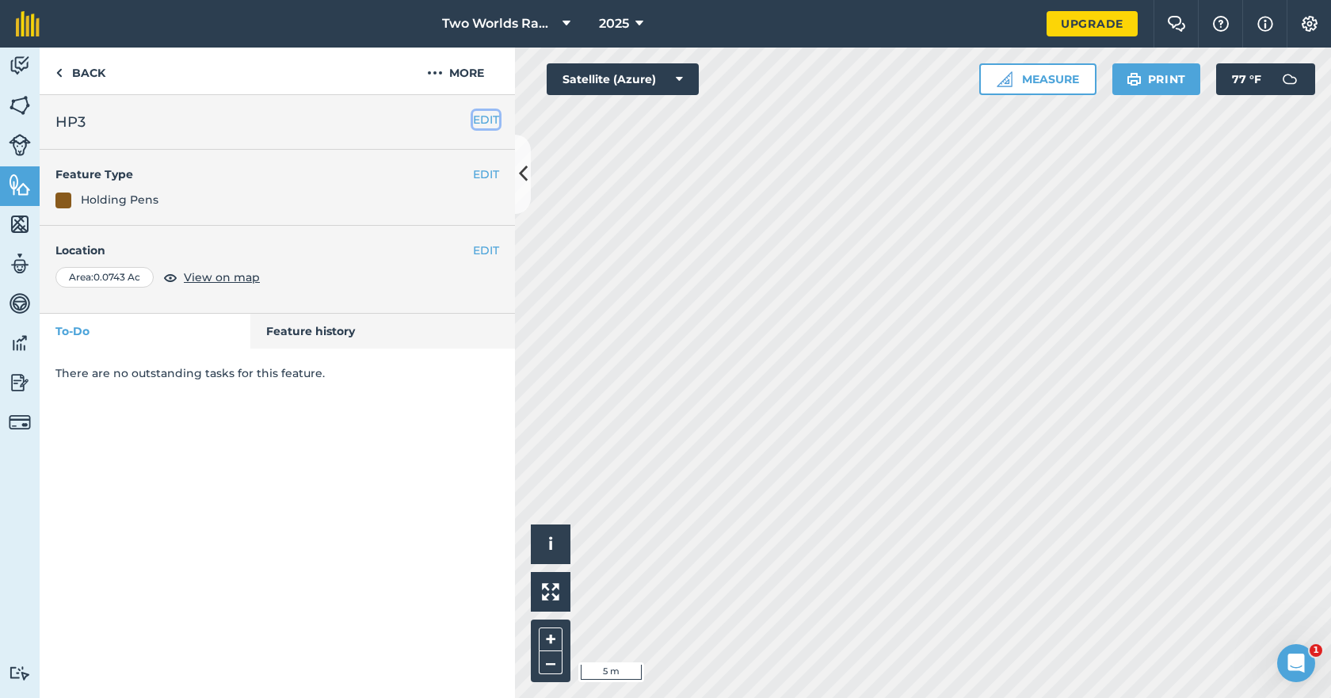
click at [490, 119] on button "EDIT" at bounding box center [486, 119] width 26 height 17
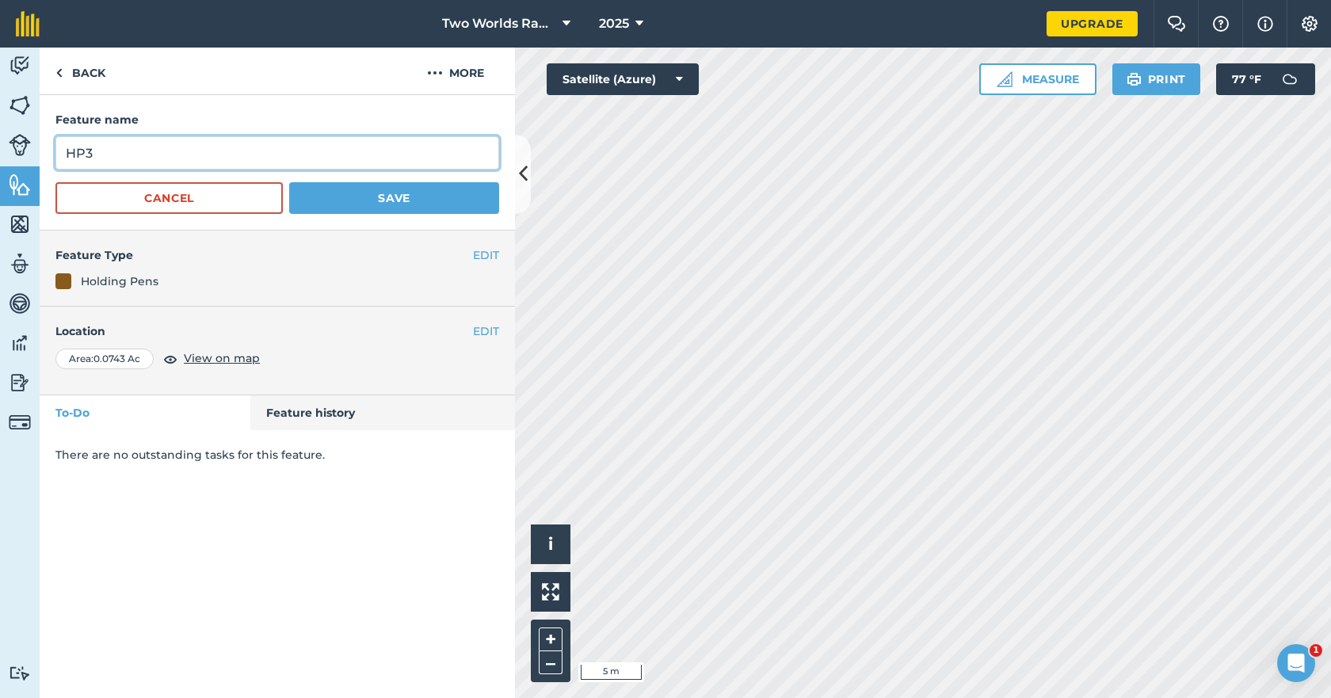
click at [245, 150] on input "HP3" at bounding box center [277, 152] width 444 height 33
type input "HPC"
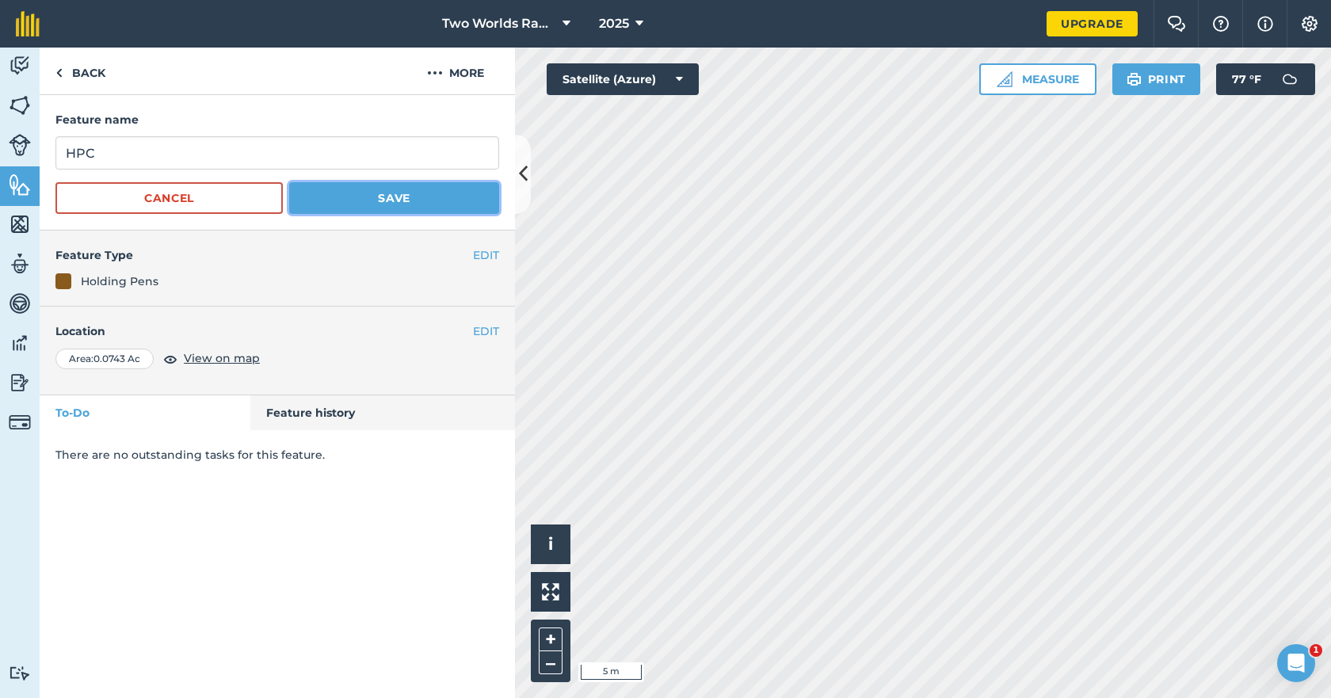
click at [383, 196] on button "Save" at bounding box center [394, 198] width 210 height 32
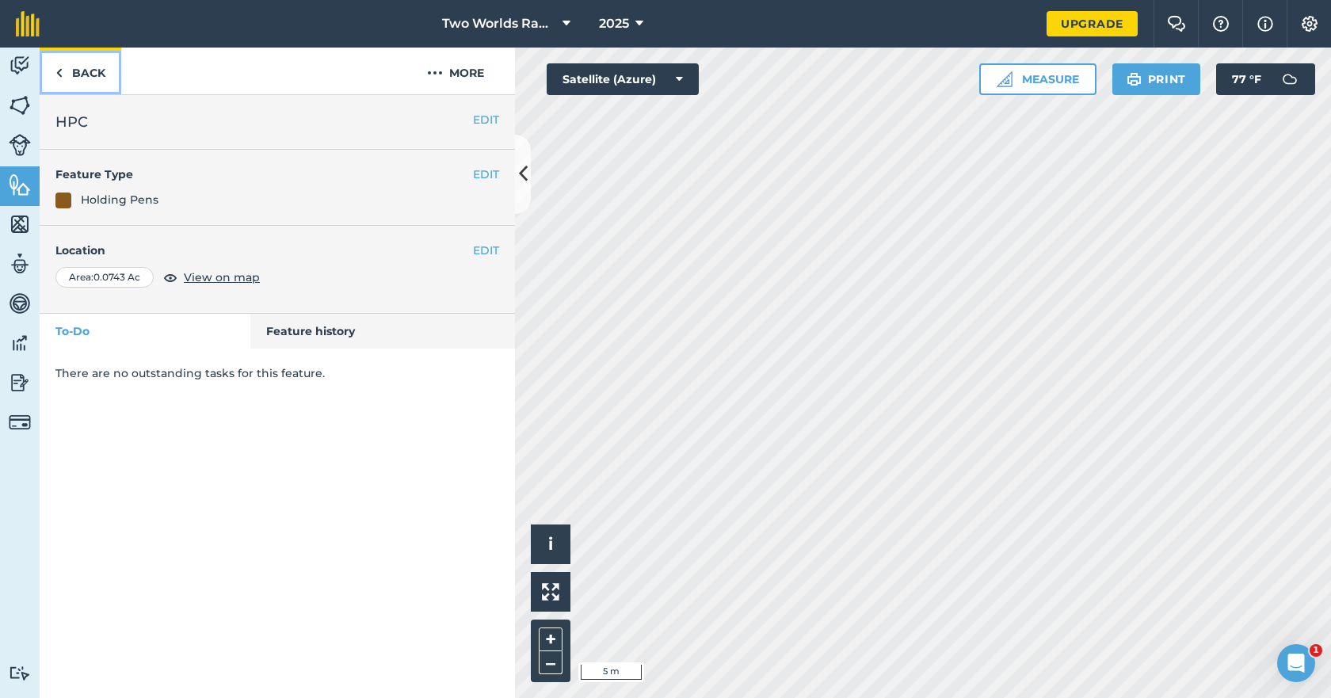
click at [99, 69] on link "Back" at bounding box center [81, 71] width 82 height 47
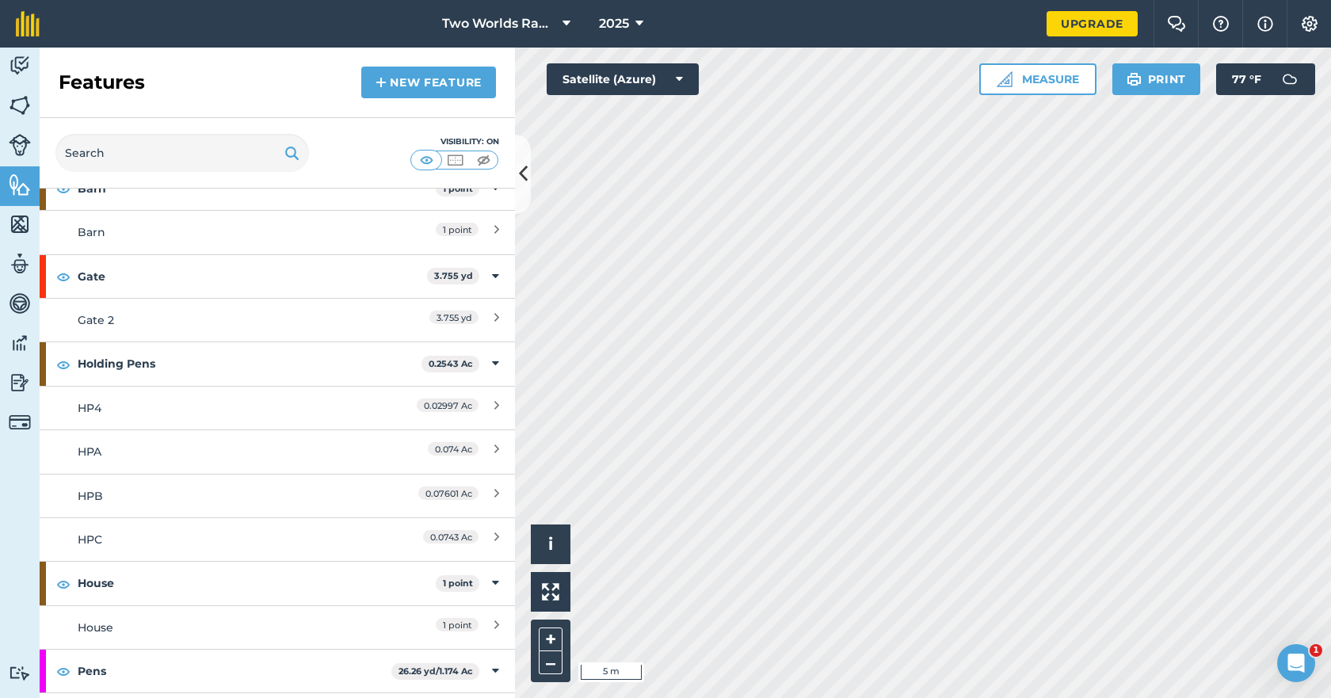
scroll to position [79, 0]
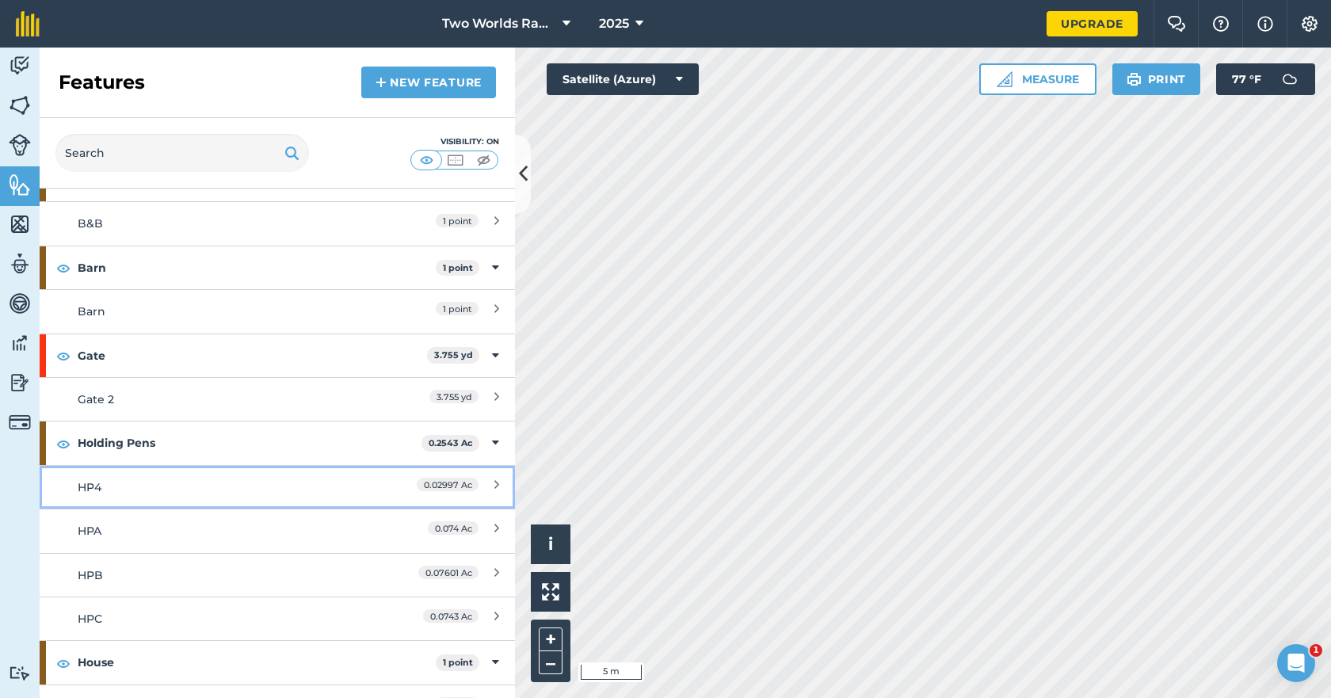
click at [252, 491] on div "HP4" at bounding box center [218, 487] width 281 height 17
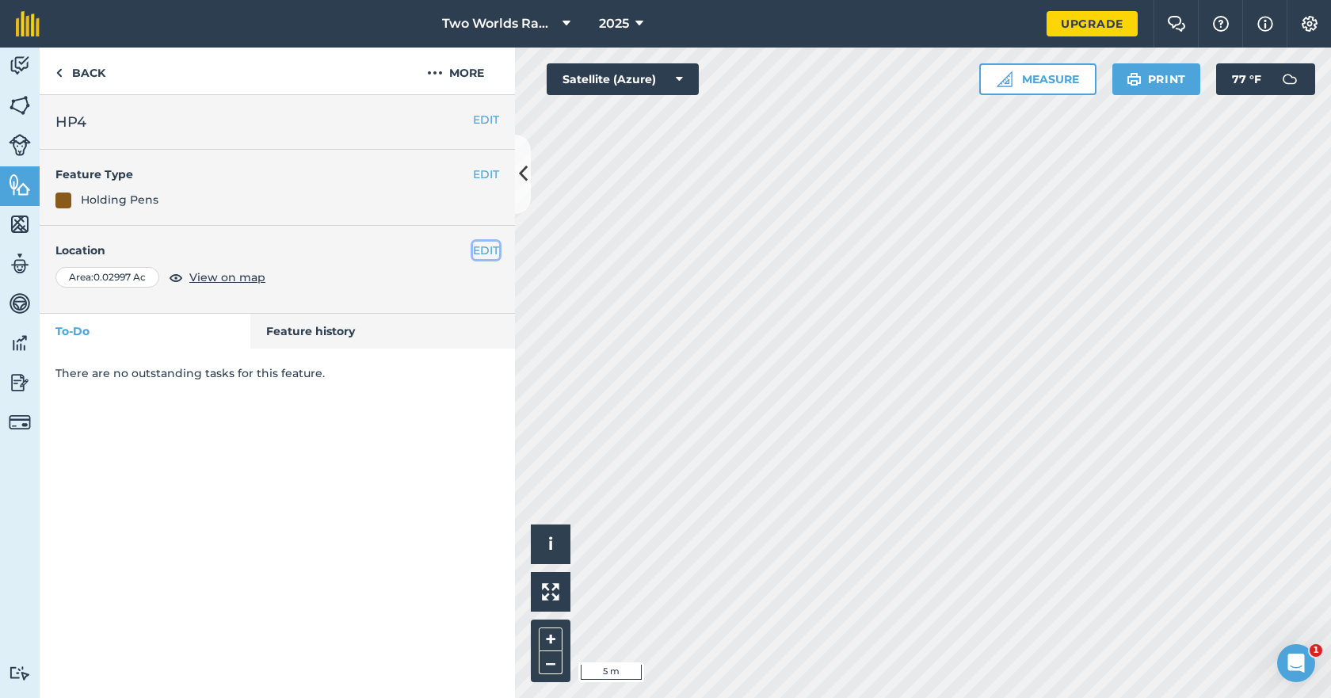
click at [477, 251] on button "EDIT" at bounding box center [486, 250] width 26 height 17
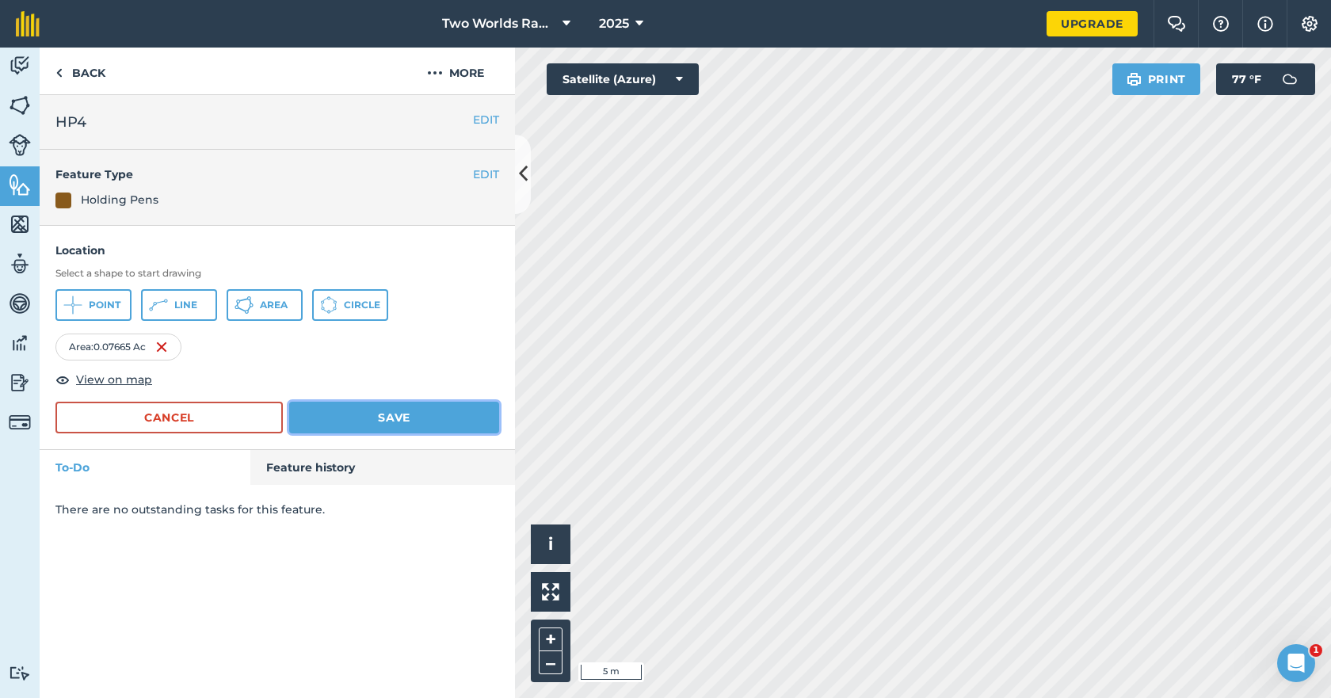
click at [380, 419] on button "Save" at bounding box center [394, 418] width 210 height 32
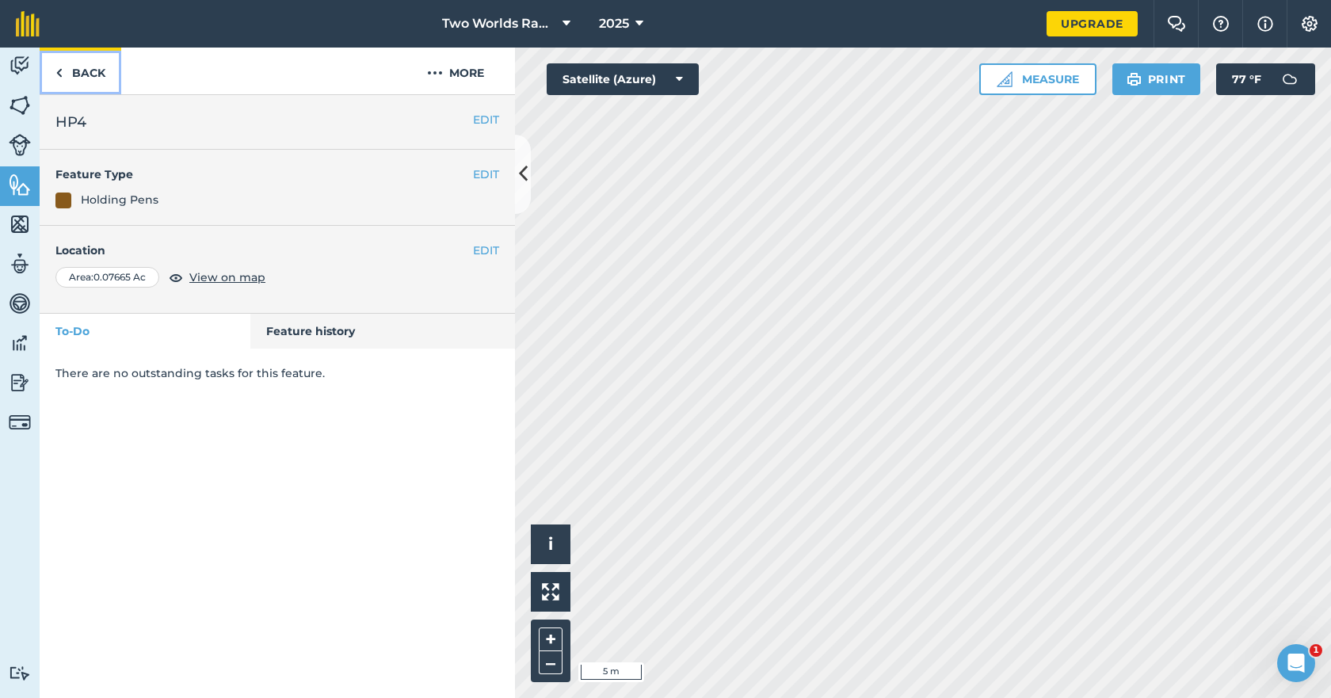
click at [96, 78] on link "Back" at bounding box center [81, 71] width 82 height 47
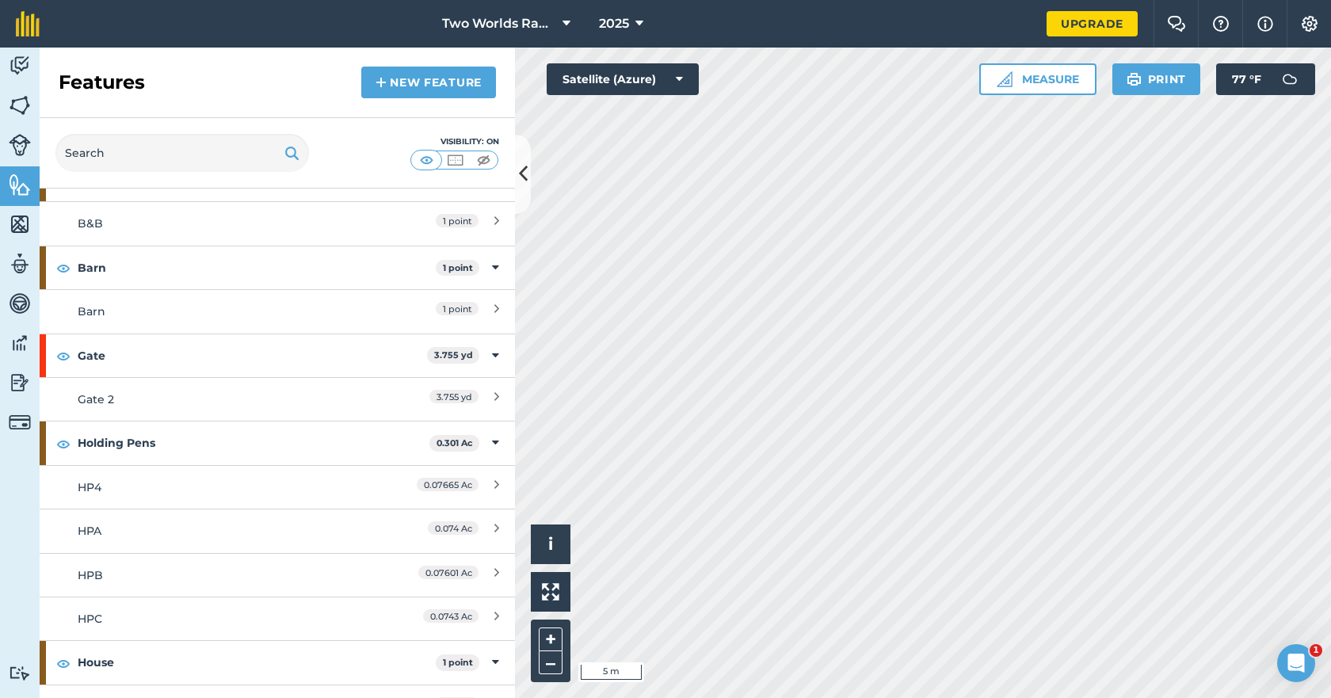
scroll to position [158, 0]
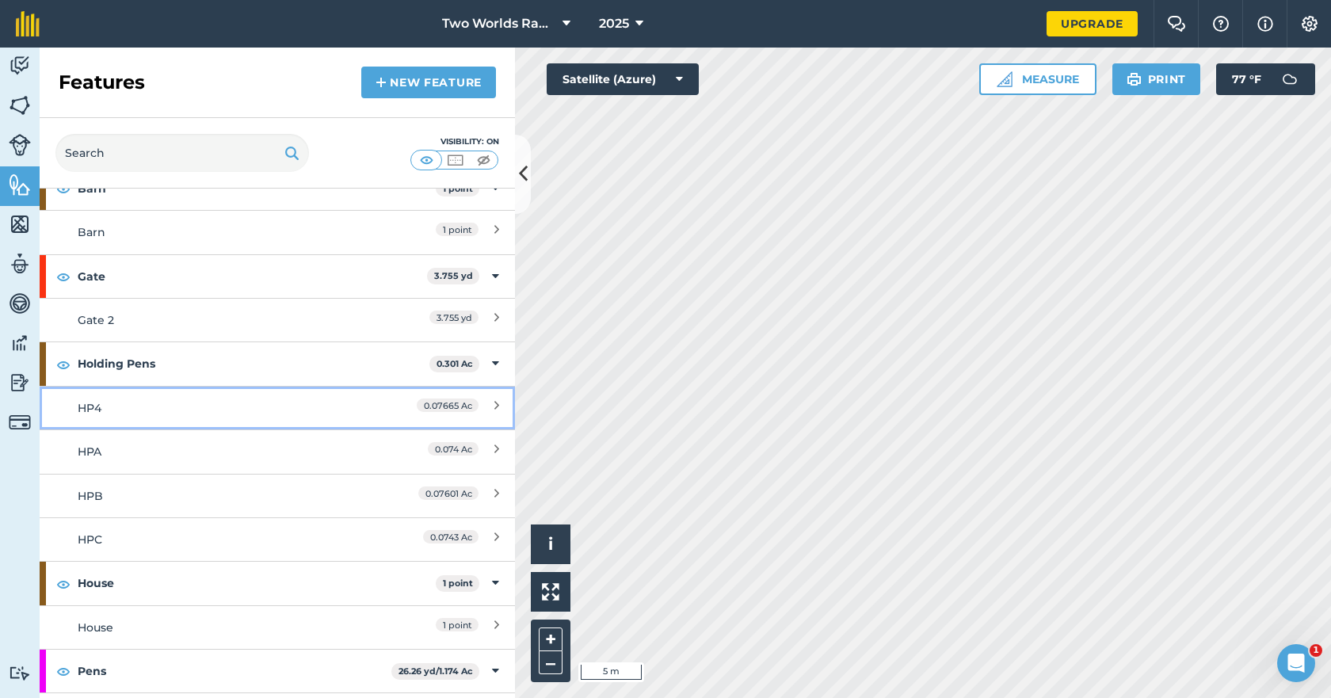
click at [113, 406] on div "HP4" at bounding box center [218, 407] width 281 height 17
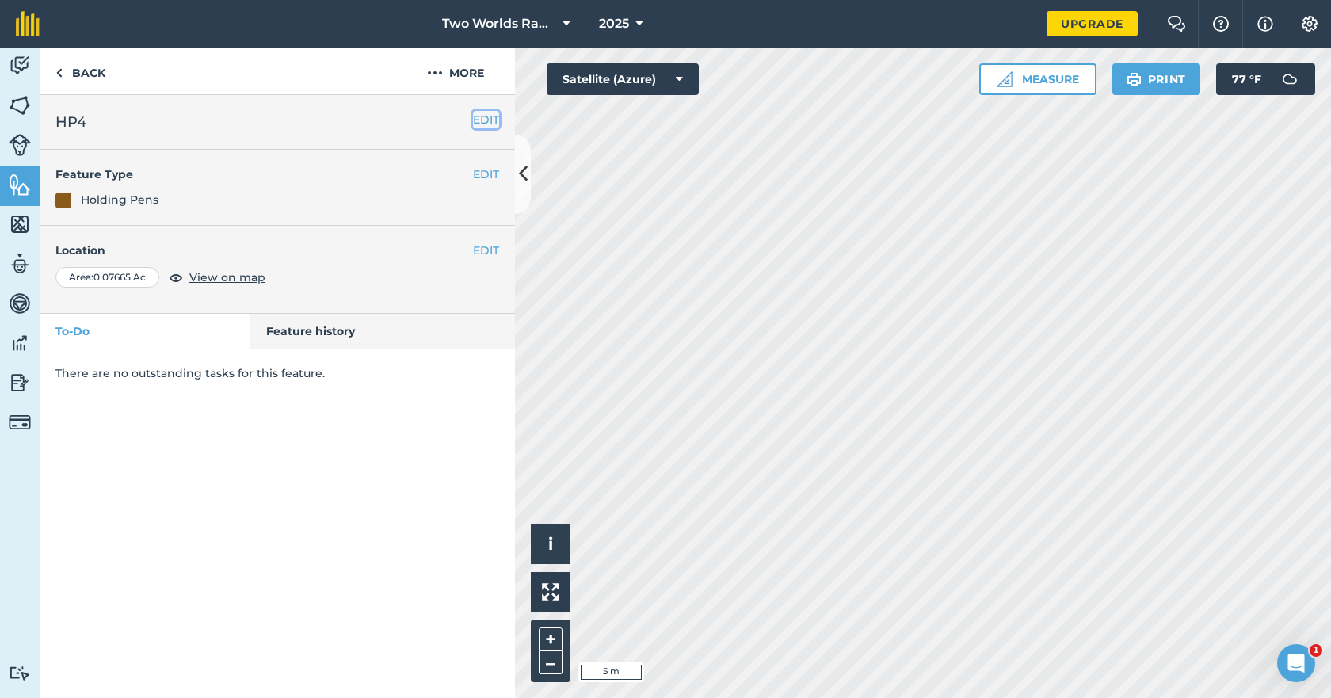
click at [486, 120] on button "EDIT" at bounding box center [486, 119] width 26 height 17
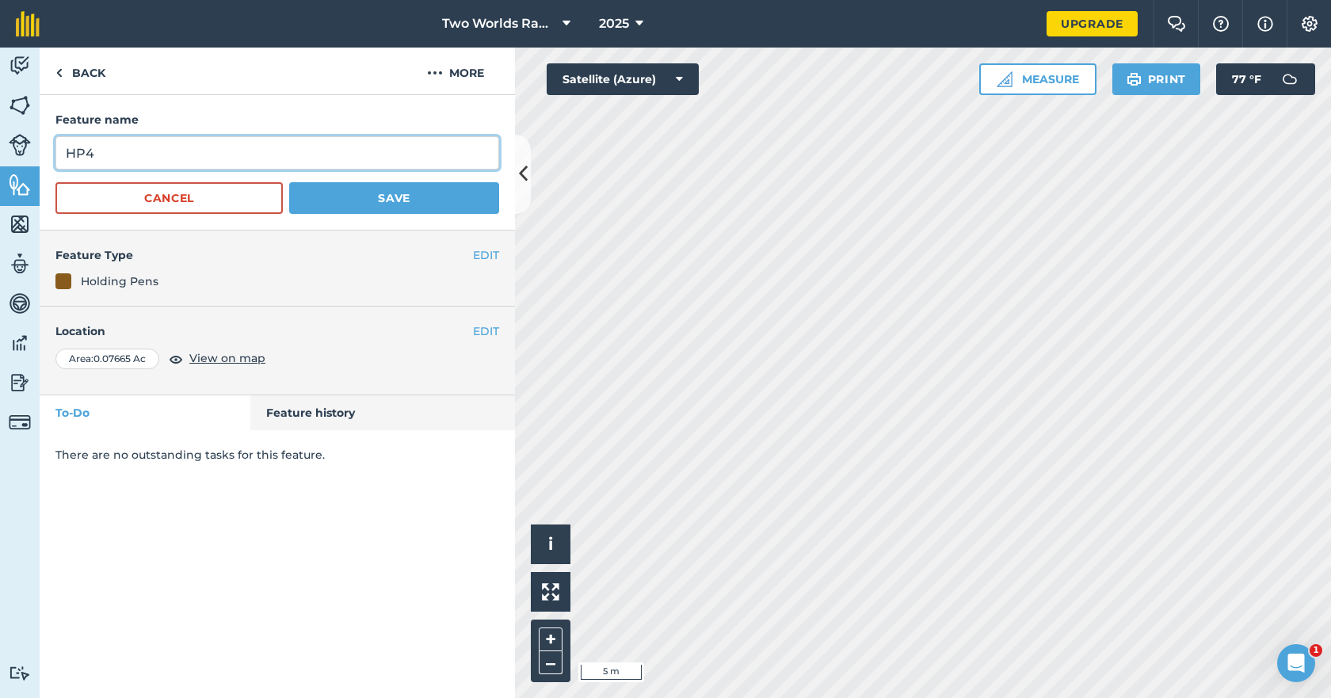
click at [203, 154] on input "HP4" at bounding box center [277, 152] width 444 height 33
type input "HPD"
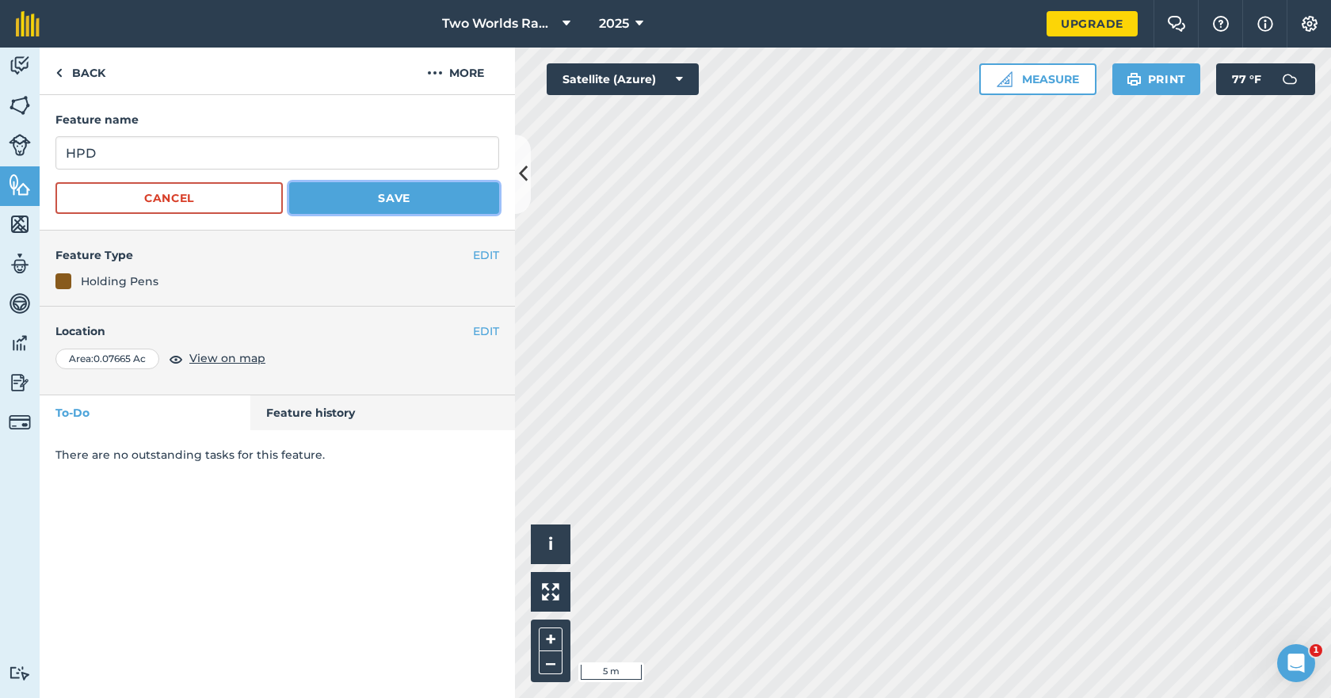
click at [395, 195] on button "Save" at bounding box center [394, 198] width 210 height 32
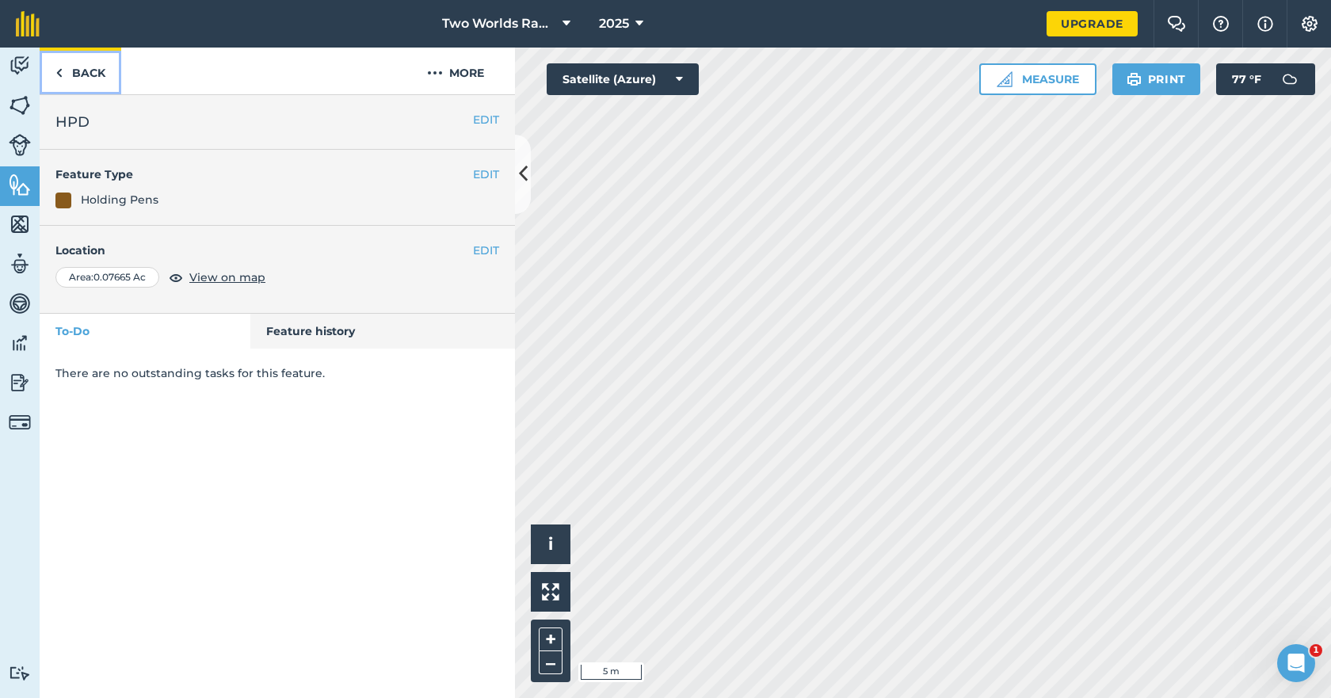
click at [90, 74] on link "Back" at bounding box center [81, 71] width 82 height 47
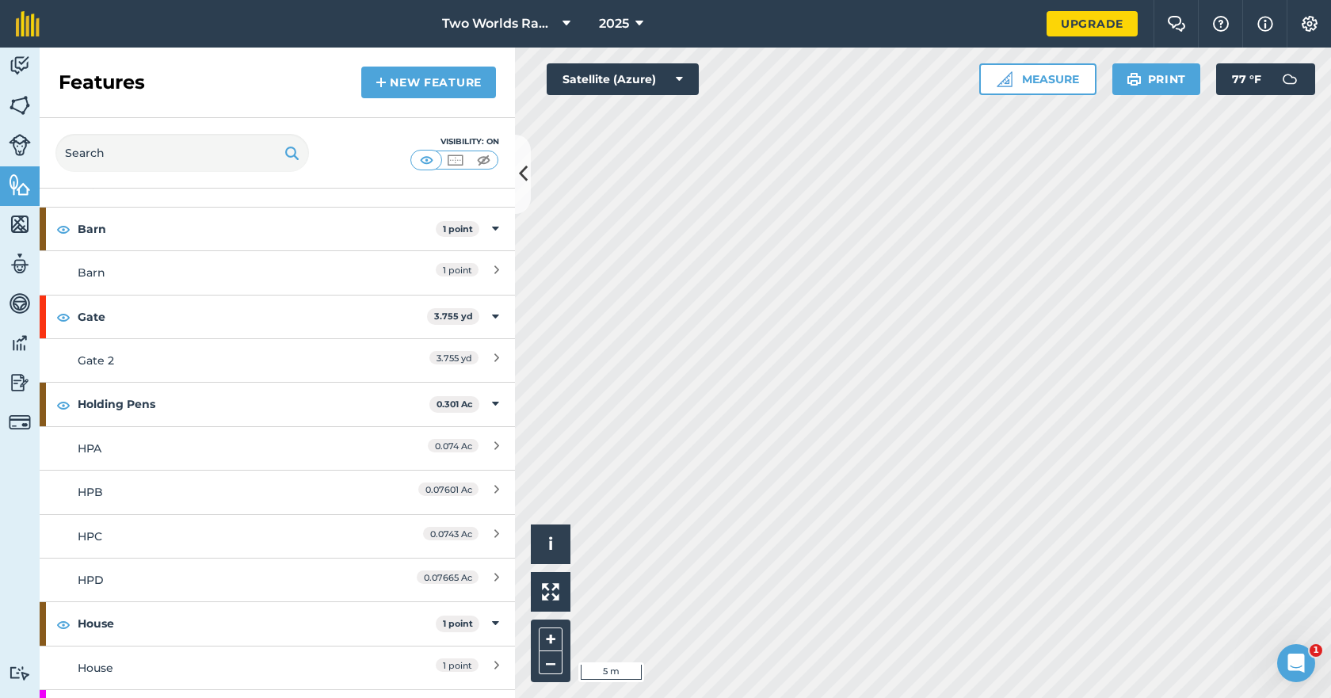
scroll to position [158, 0]
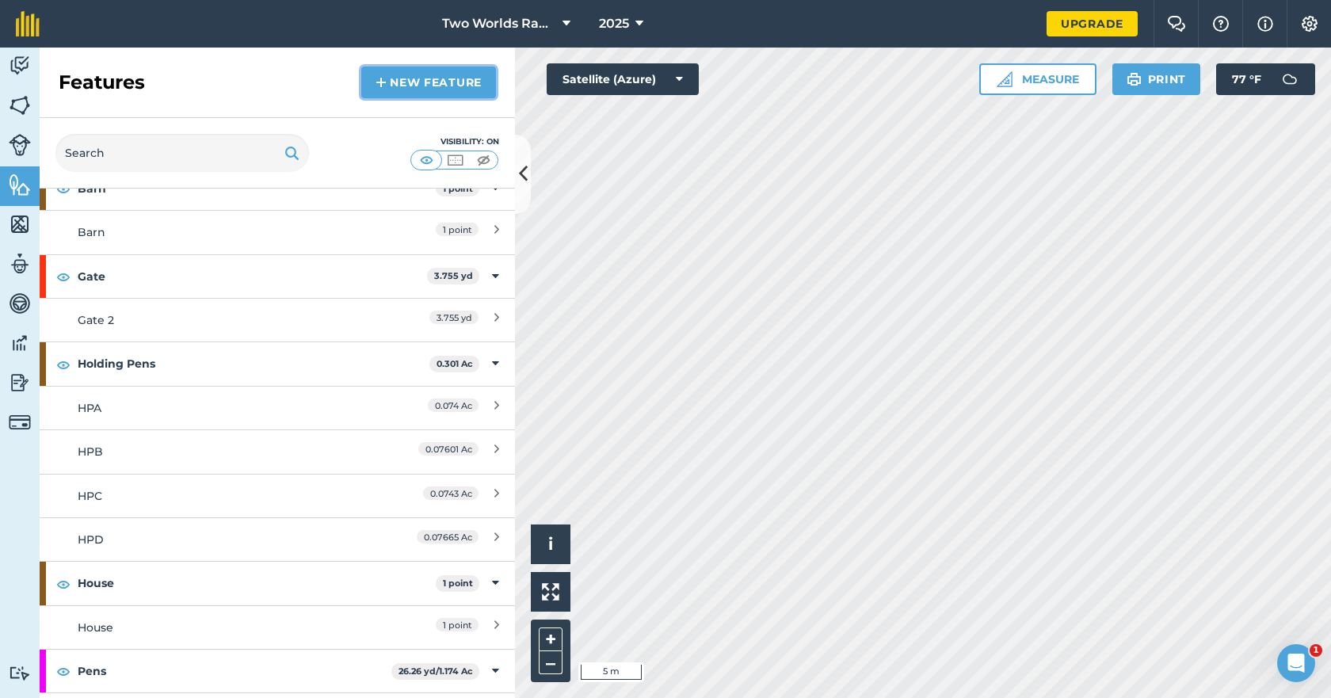
click at [425, 84] on link "New feature" at bounding box center [428, 83] width 135 height 32
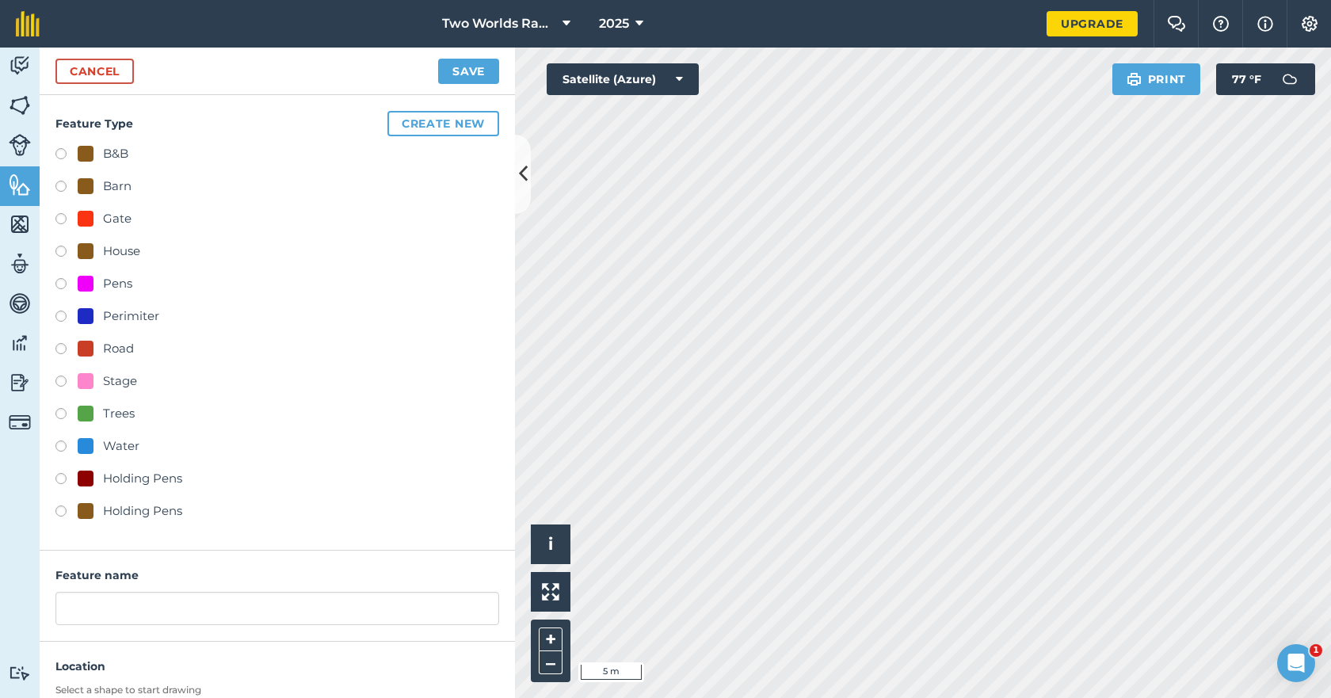
click at [63, 508] on label at bounding box center [66, 513] width 22 height 16
radio input "true"
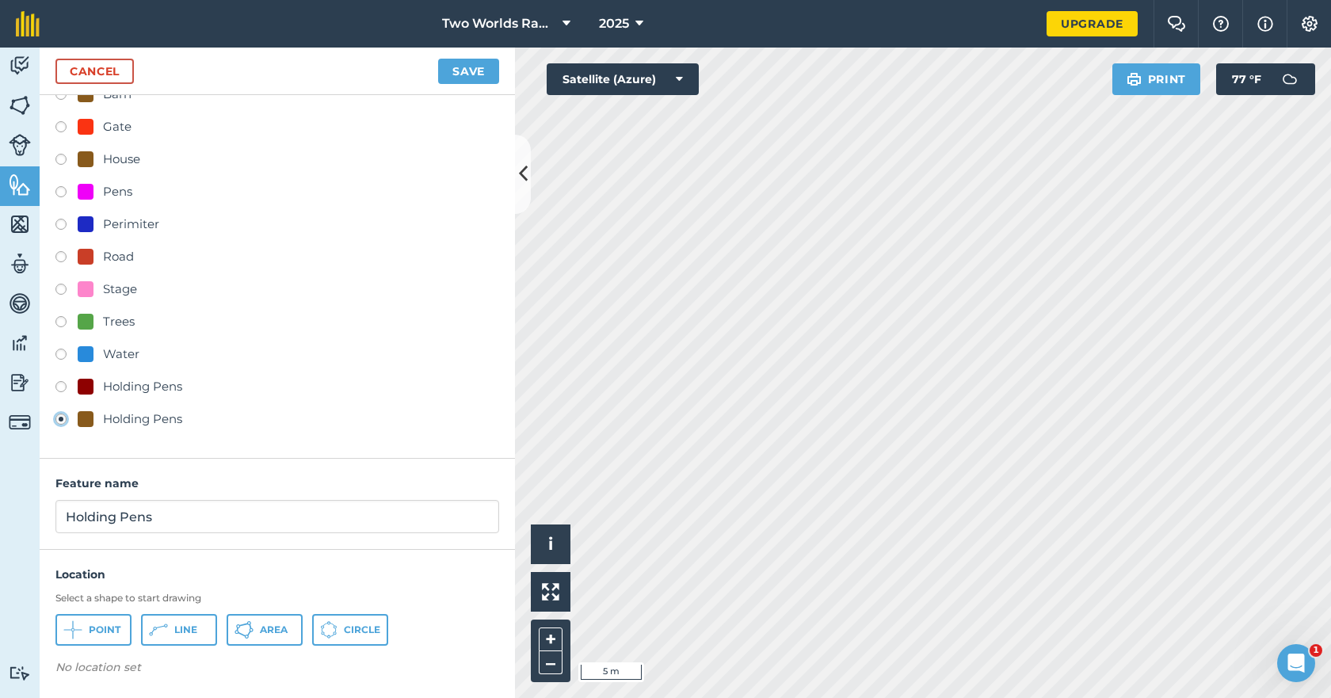
scroll to position [93, 0]
drag, startPoint x: 162, startPoint y: 517, endPoint x: 10, endPoint y: 511, distance: 151.5
click at [10, 511] on div "Activity Fields Livestock Features Maps Team Vehicles Data Reporting Billing Tu…" at bounding box center [665, 373] width 1331 height 650
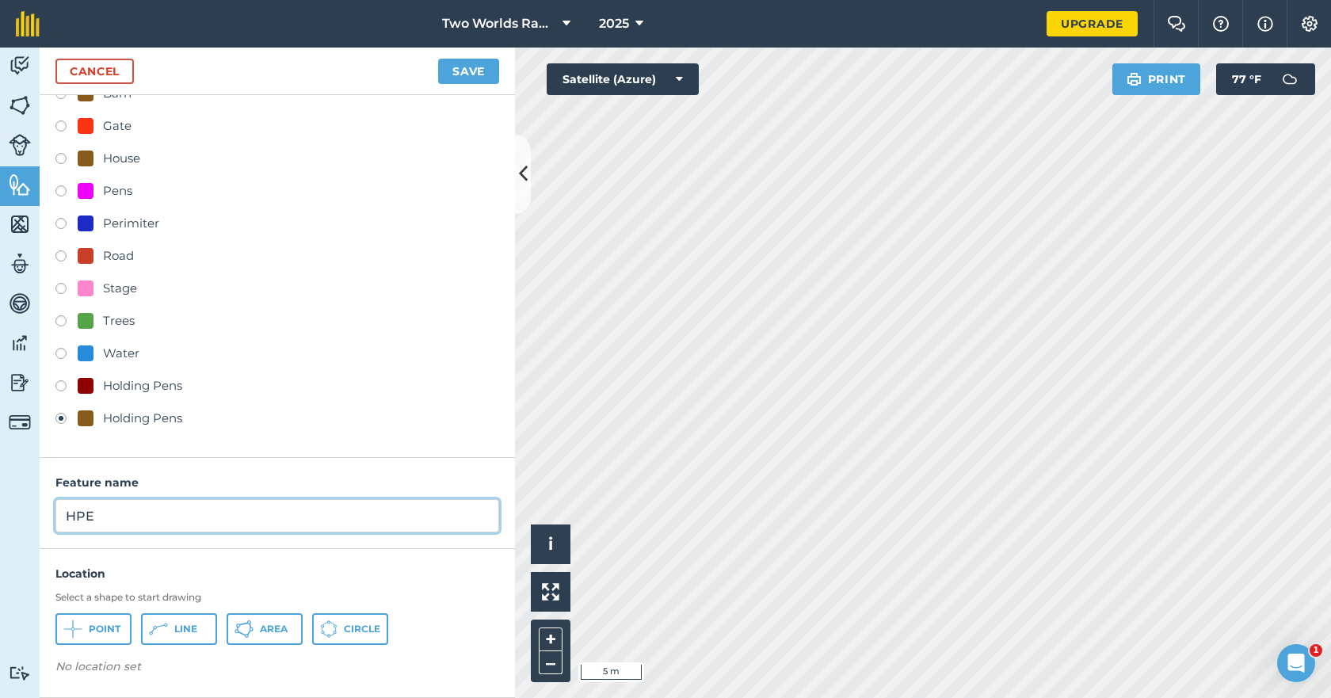
type input "HPE"
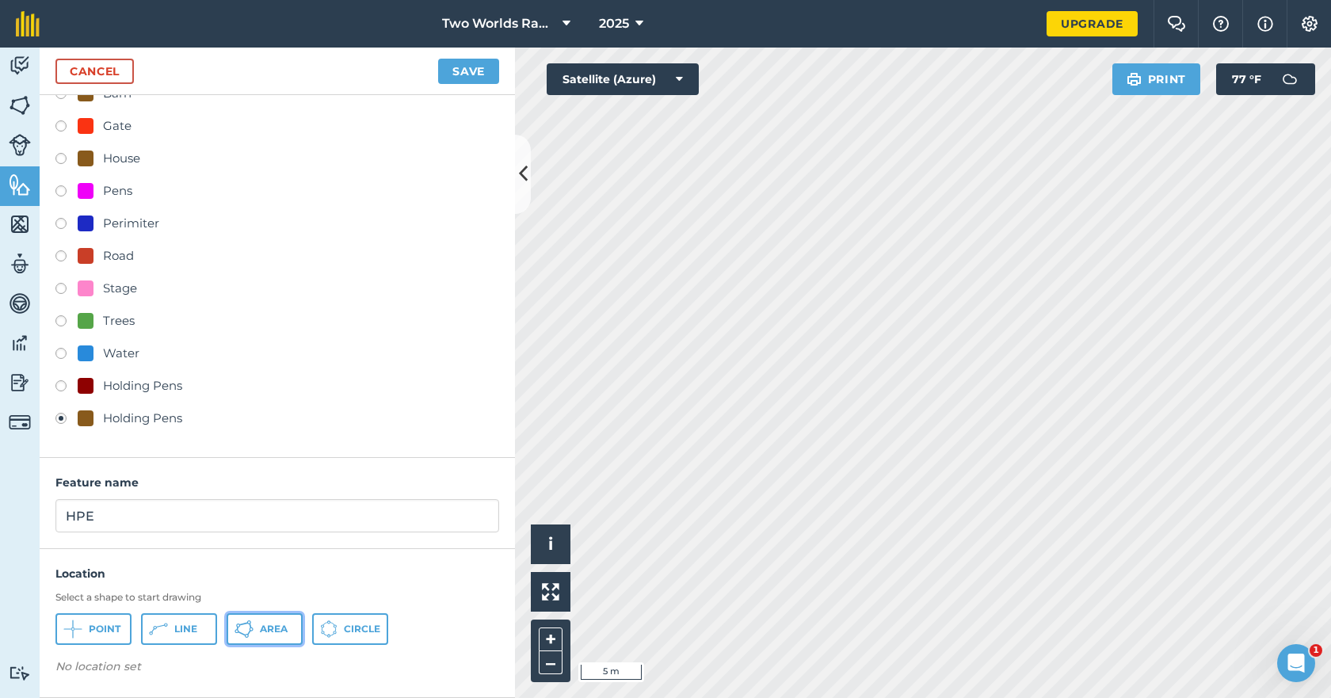
click at [261, 630] on span "Area" at bounding box center [274, 629] width 28 height 13
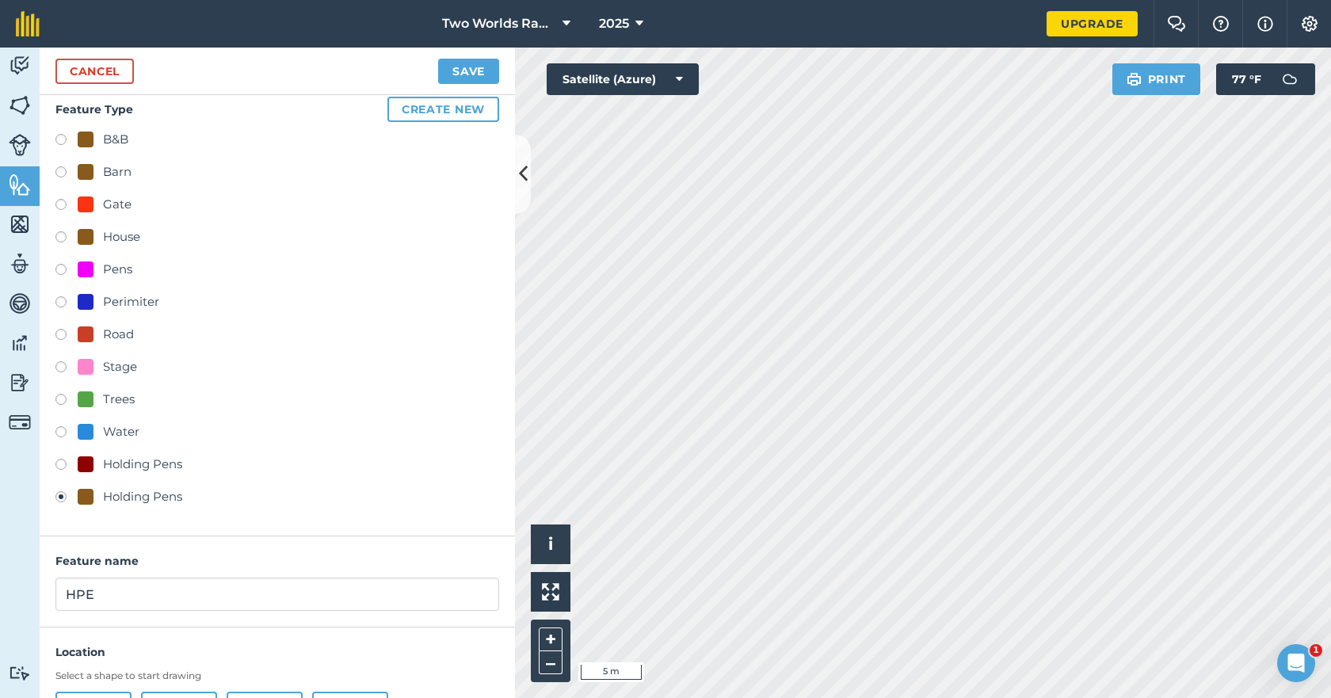
scroll to position [0, 0]
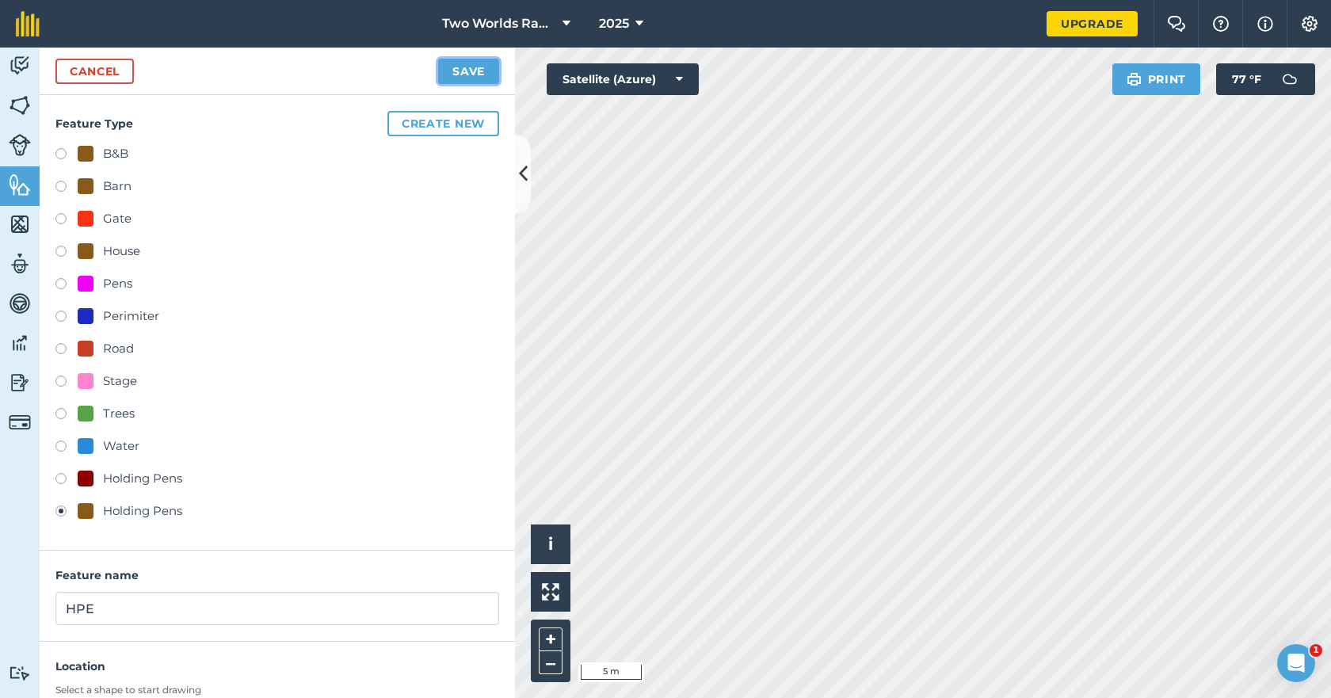
click at [452, 62] on button "Save" at bounding box center [468, 71] width 61 height 25
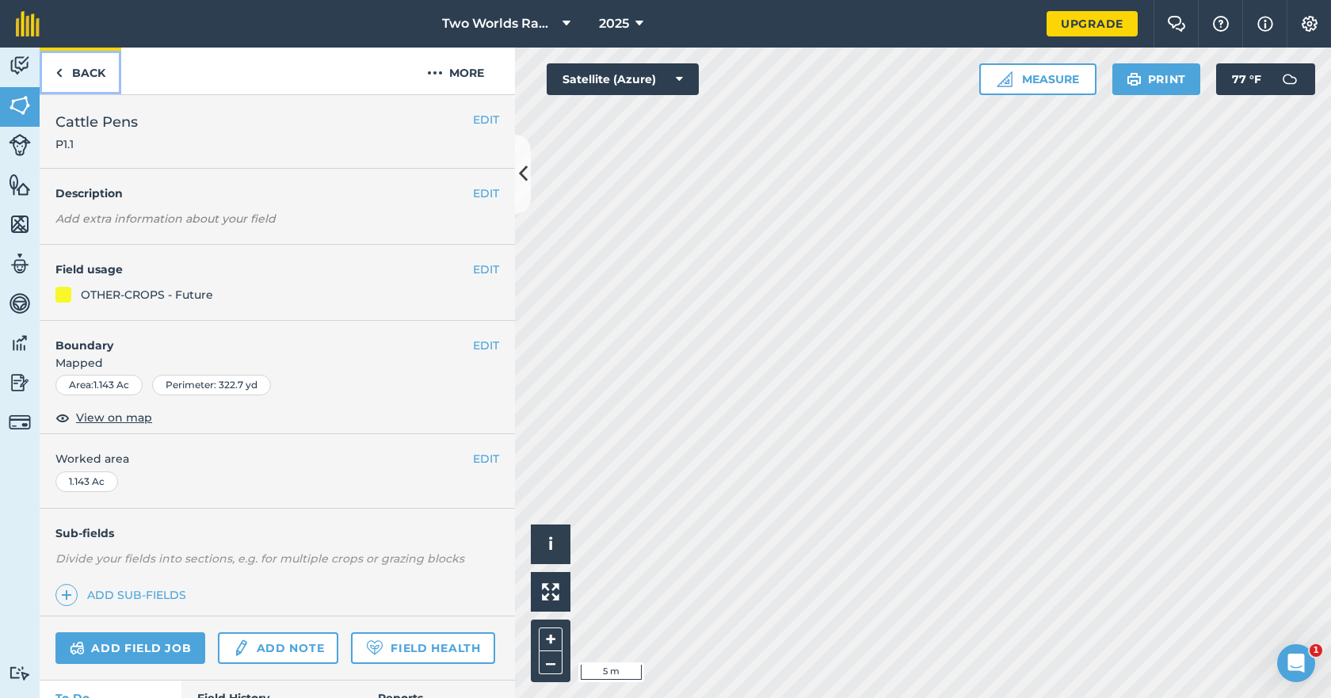
click at [90, 65] on link "Back" at bounding box center [81, 71] width 82 height 47
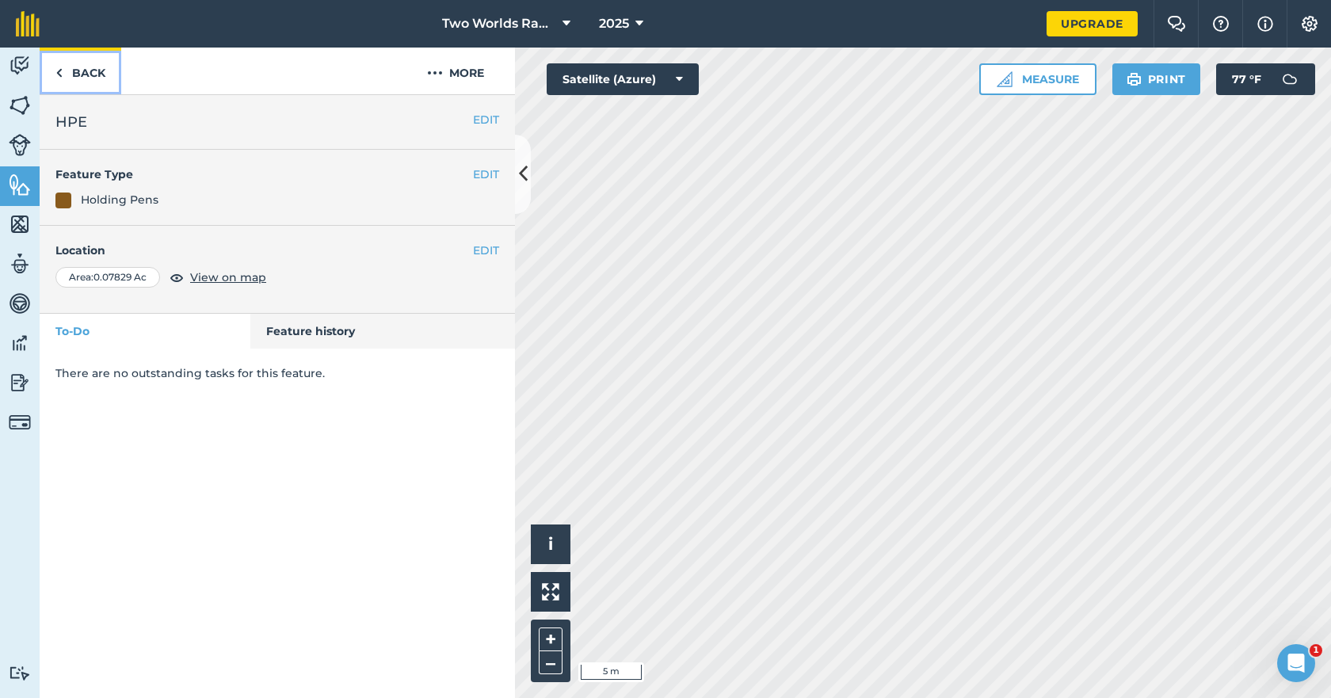
click at [91, 76] on link "Back" at bounding box center [81, 71] width 82 height 47
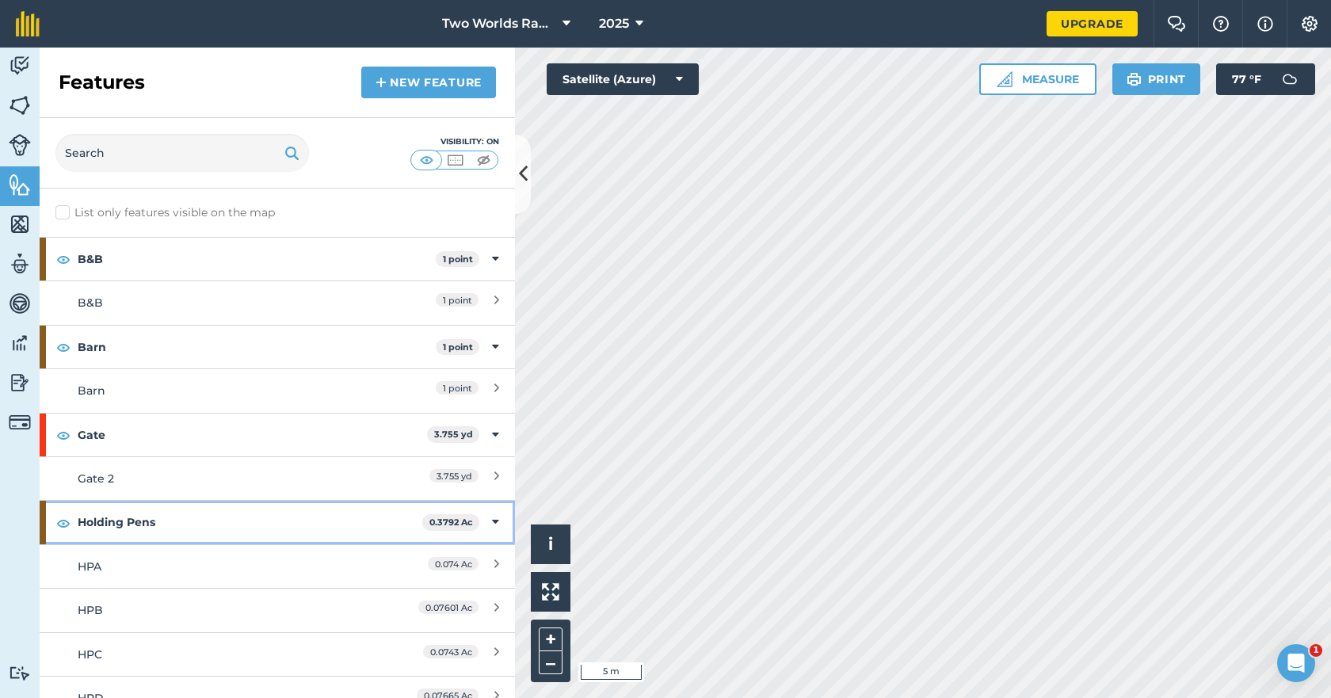
click at [137, 525] on strong "Holding Pens" at bounding box center [250, 522] width 345 height 43
click at [137, 525] on strong "Holding Pens" at bounding box center [252, 522] width 348 height 43
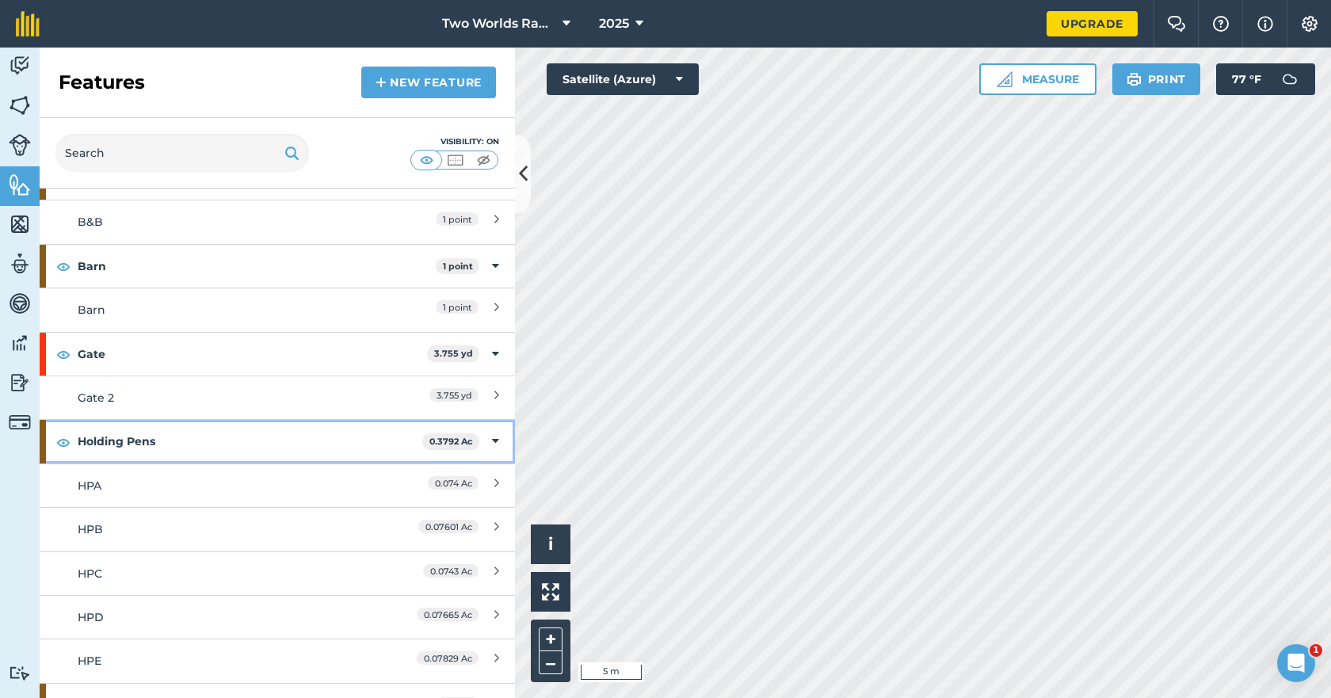
scroll to position [79, 0]
click at [147, 443] on strong "Holding Pens" at bounding box center [250, 443] width 345 height 43
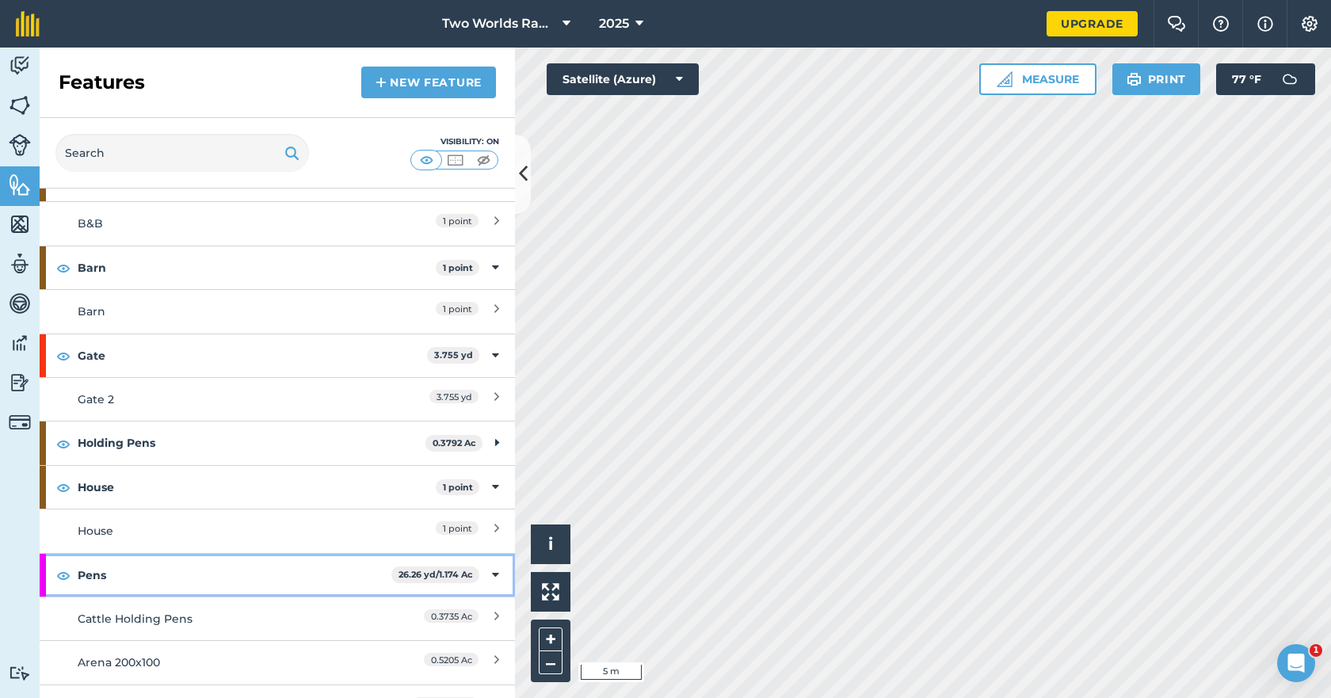
click at [120, 576] on strong "Pens" at bounding box center [235, 575] width 314 height 43
click at [120, 576] on strong "Pens" at bounding box center [236, 575] width 317 height 43
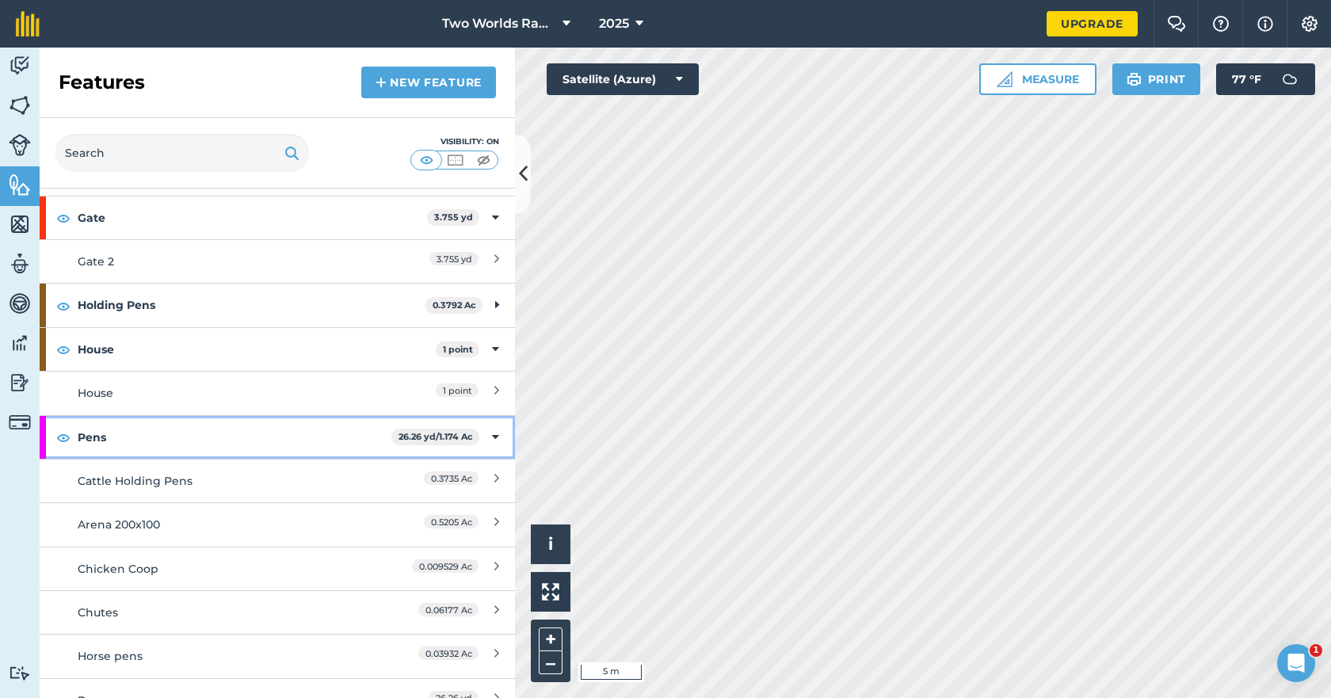
scroll to position [238, 0]
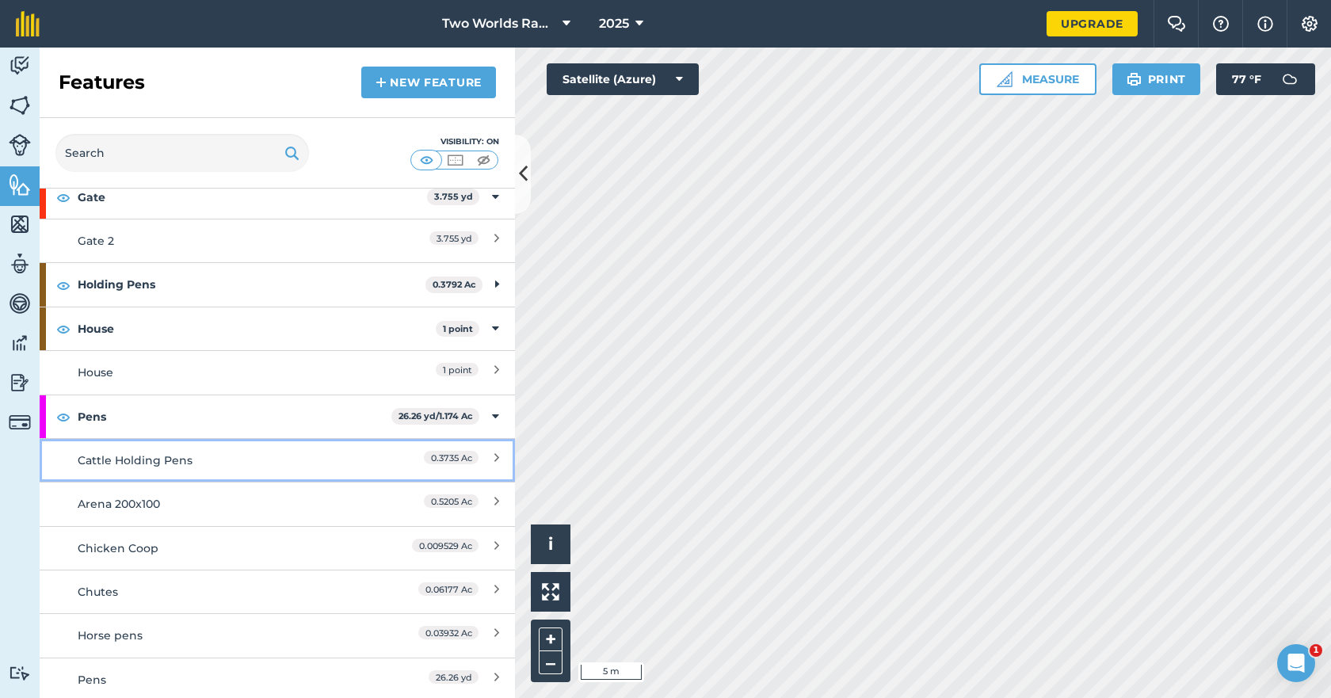
click at [146, 459] on div "Cattle Holding Pens" at bounding box center [218, 460] width 281 height 17
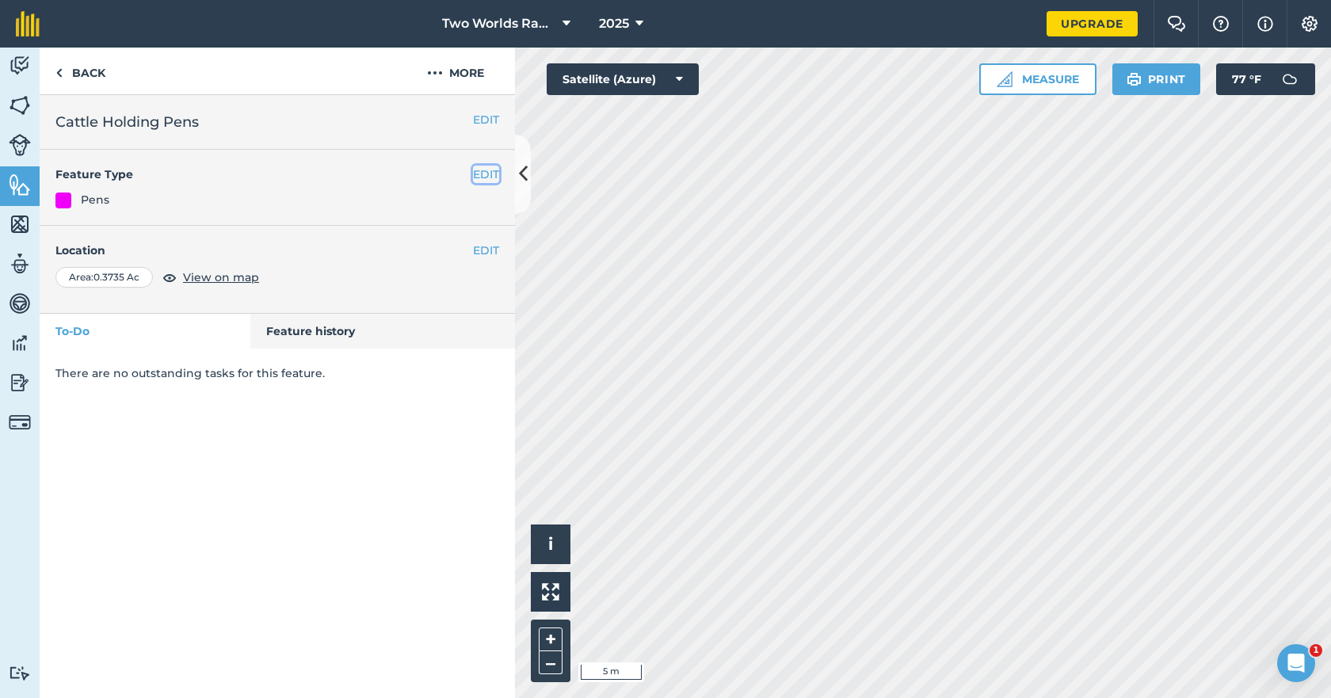
click at [486, 175] on button "EDIT" at bounding box center [486, 174] width 26 height 17
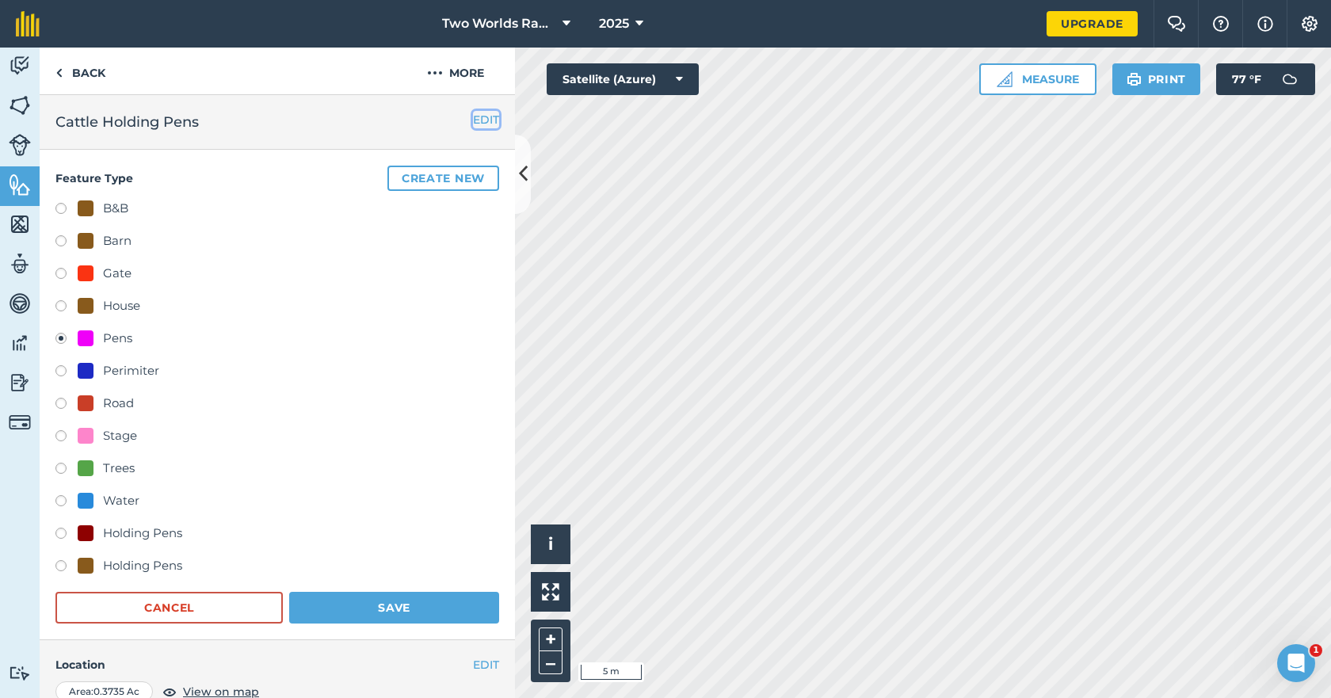
click at [479, 121] on button "EDIT" at bounding box center [486, 119] width 26 height 17
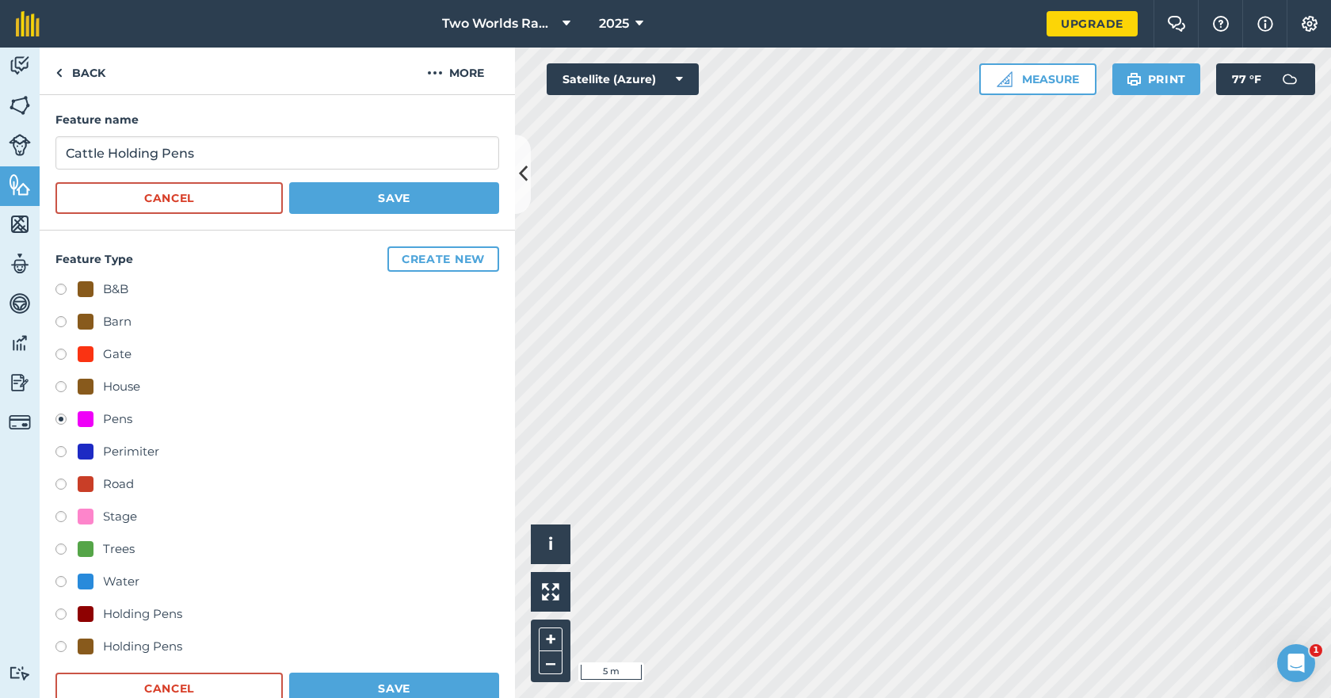
click at [62, 517] on label at bounding box center [66, 519] width 22 height 16
radio input "true"
radio input "false"
click at [359, 682] on button "Save" at bounding box center [394, 689] width 210 height 32
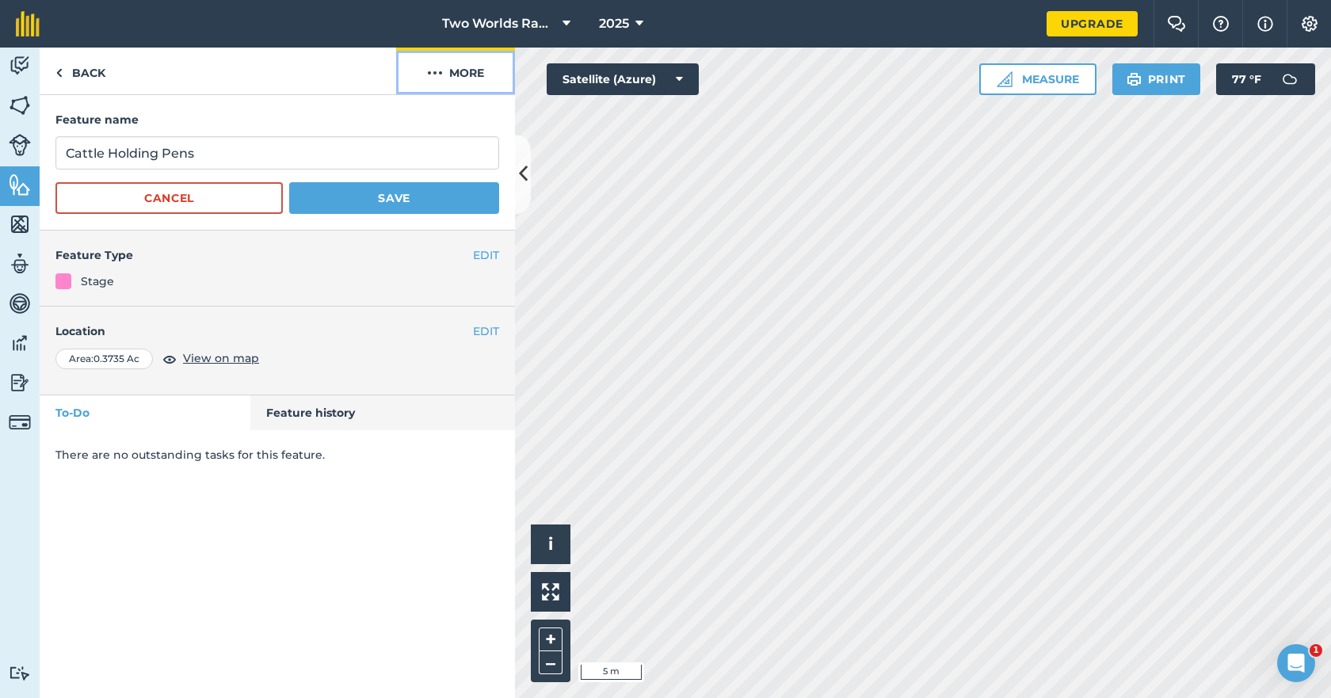
click at [444, 76] on button "More" at bounding box center [455, 71] width 119 height 47
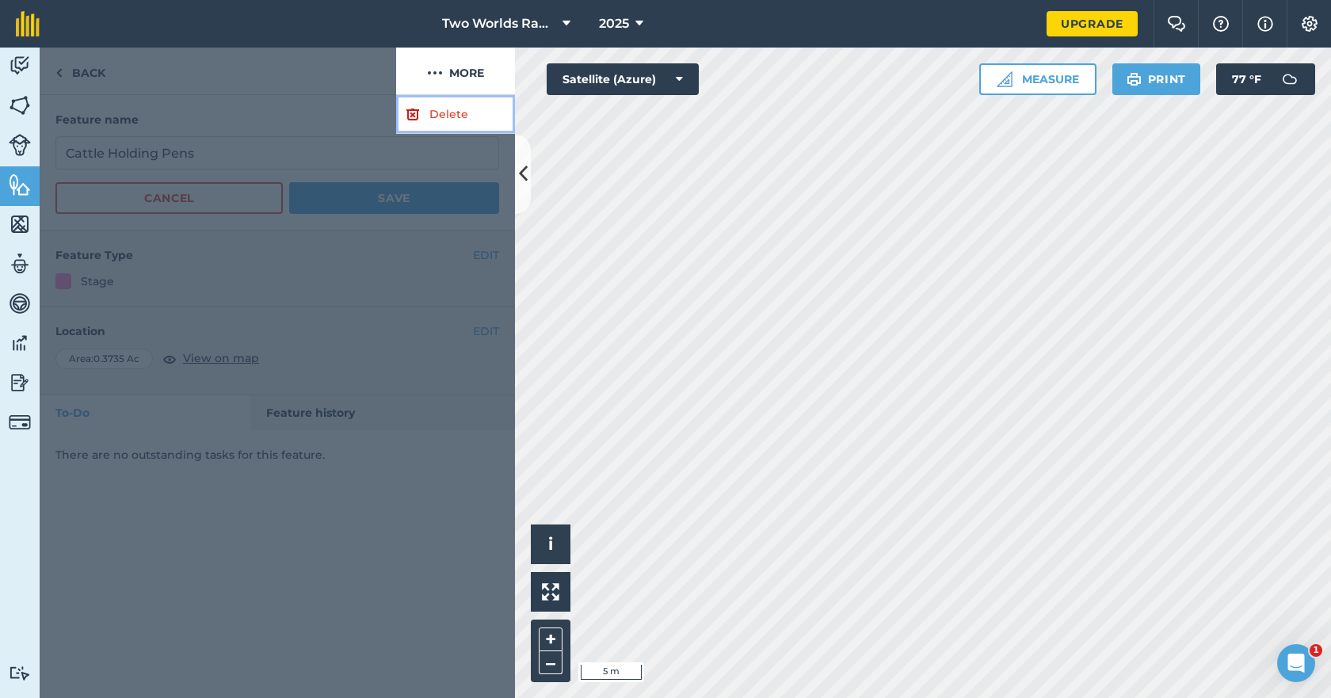
click at [441, 110] on link "Delete" at bounding box center [455, 114] width 119 height 39
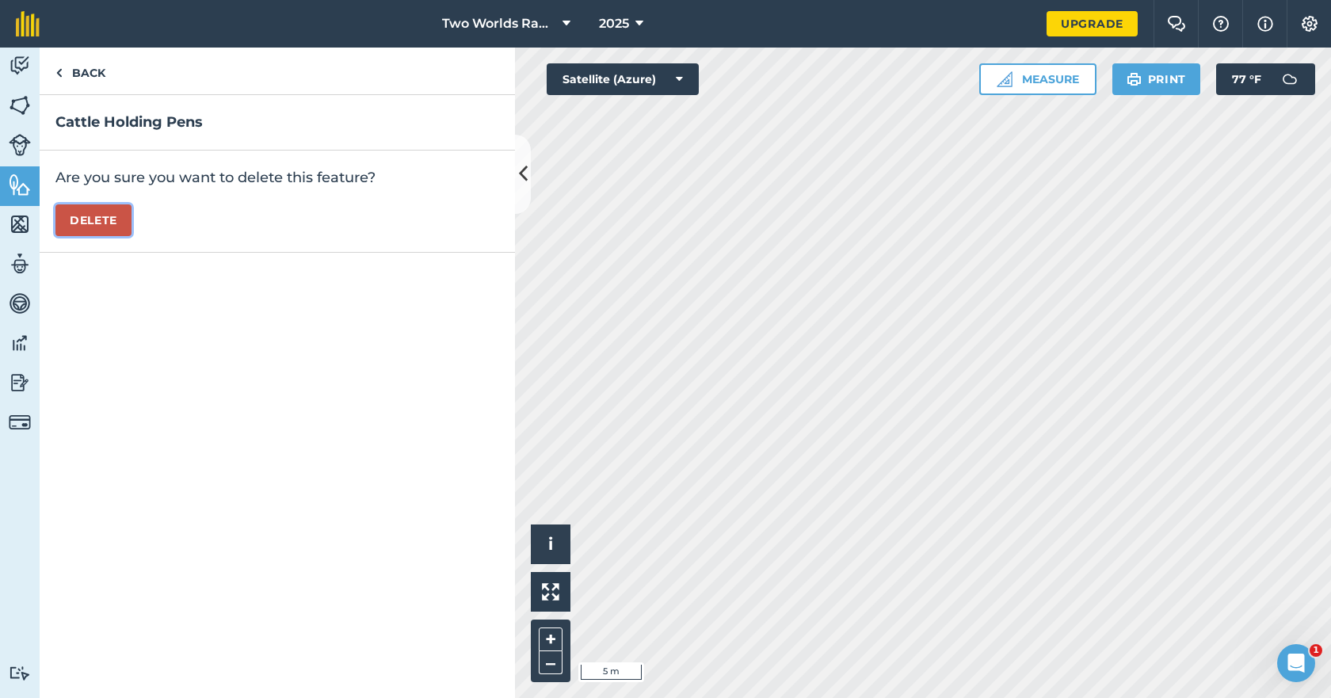
click at [128, 219] on button "Delete" at bounding box center [93, 220] width 76 height 32
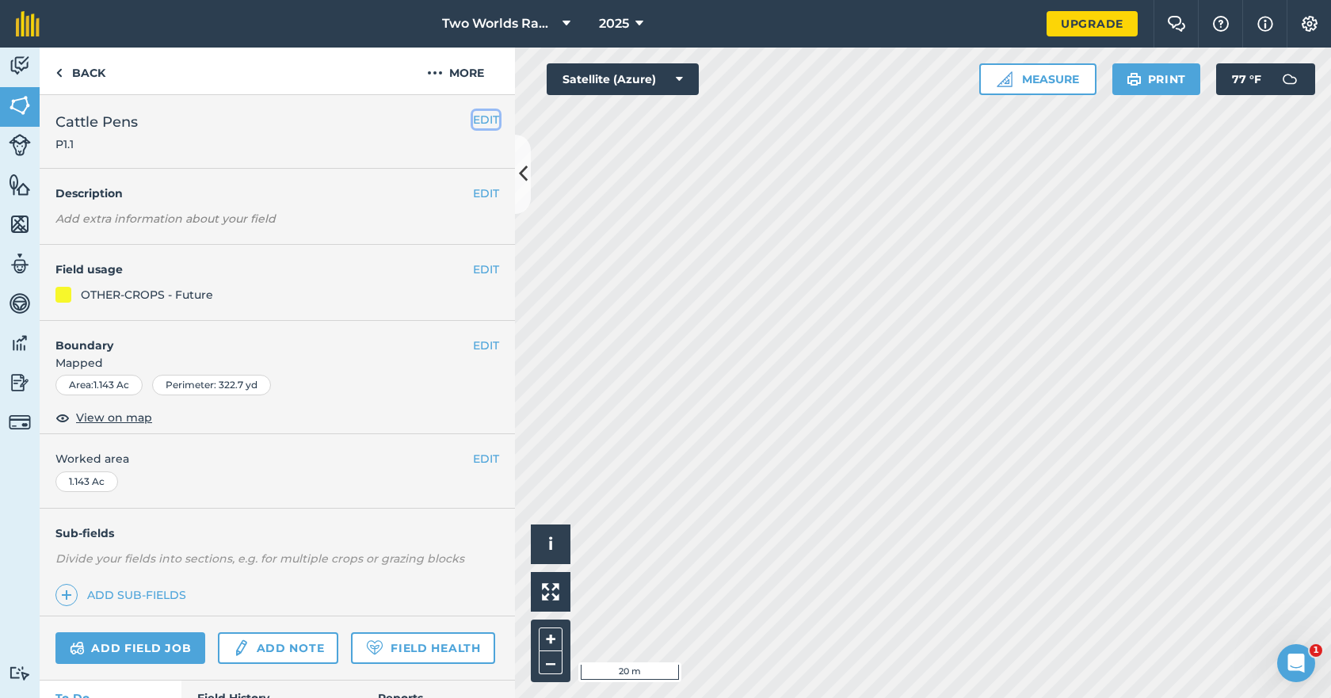
click at [473, 120] on button "EDIT" at bounding box center [486, 119] width 26 height 17
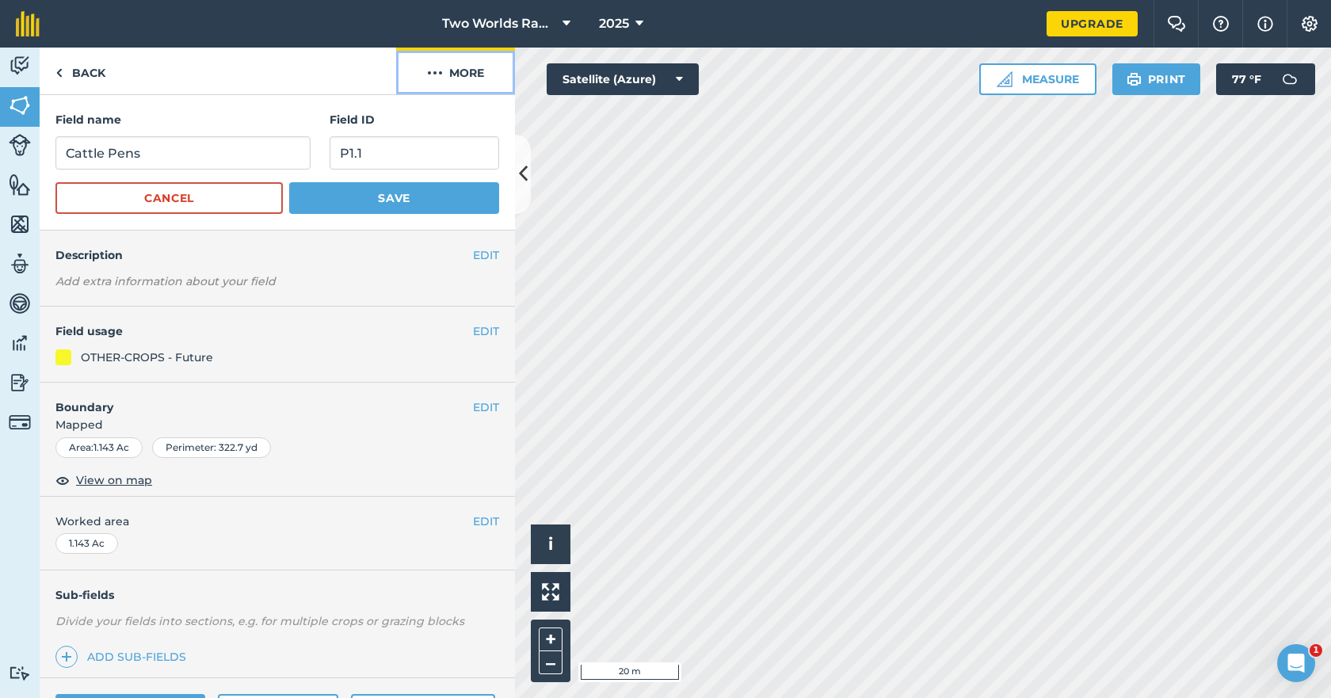
click at [435, 77] on img at bounding box center [435, 72] width 16 height 19
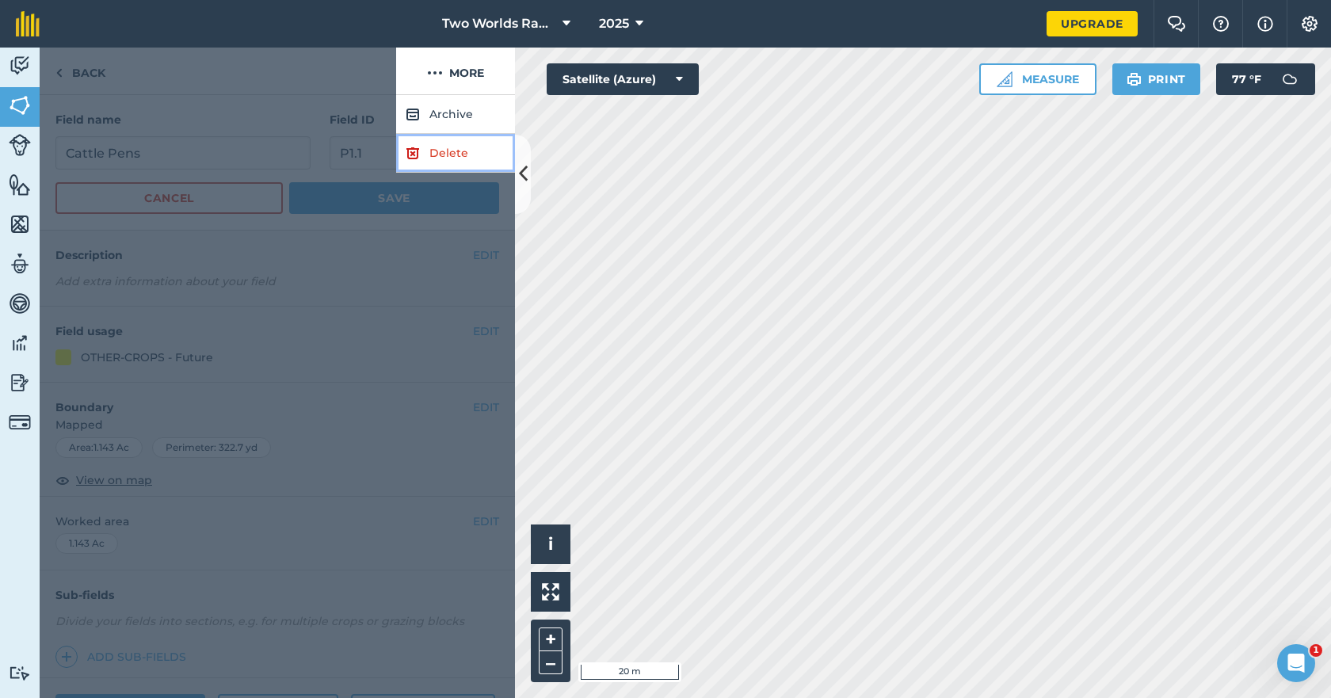
click at [435, 154] on link "Delete" at bounding box center [455, 153] width 119 height 39
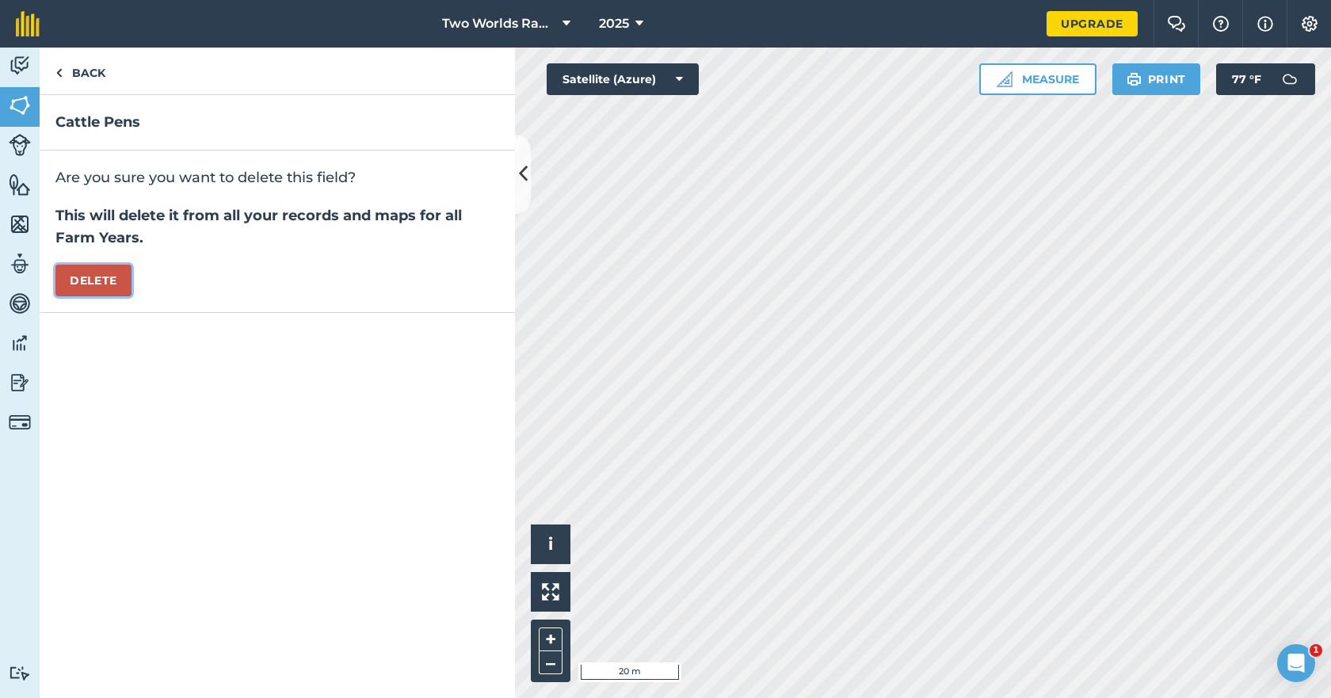
click at [113, 284] on button "Delete" at bounding box center [93, 281] width 76 height 32
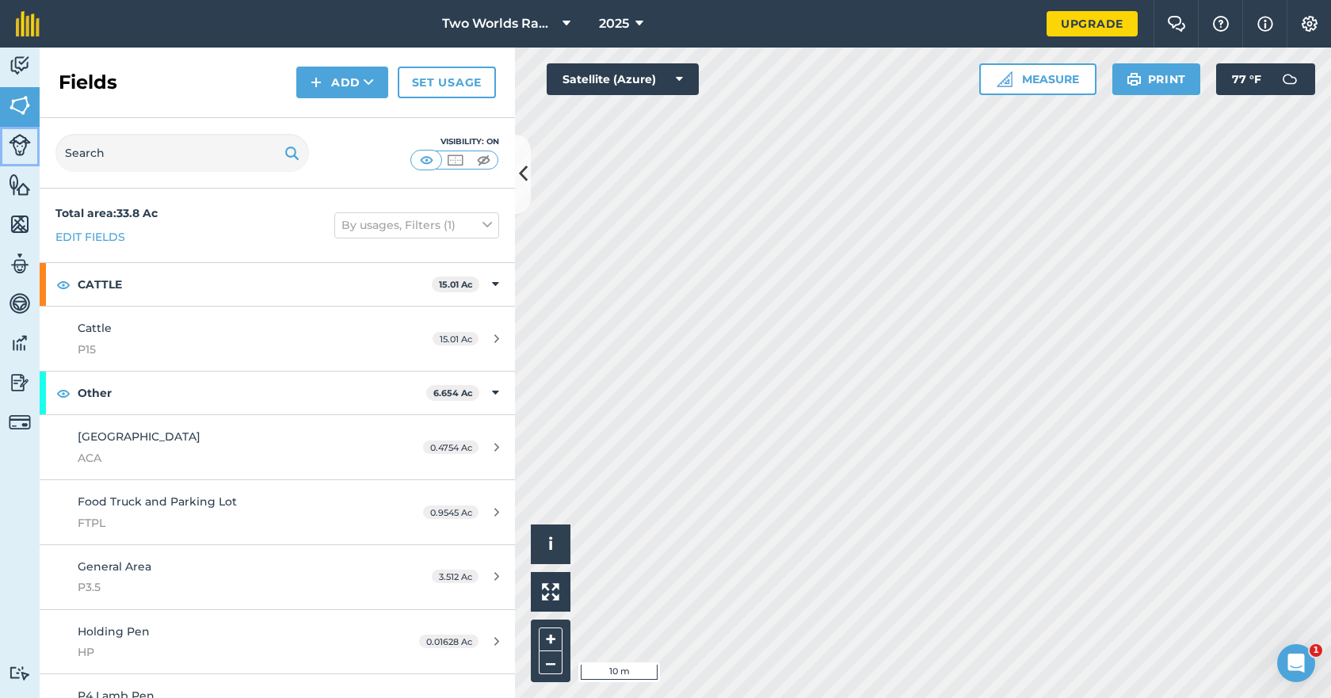
click at [21, 150] on img at bounding box center [20, 145] width 22 height 22
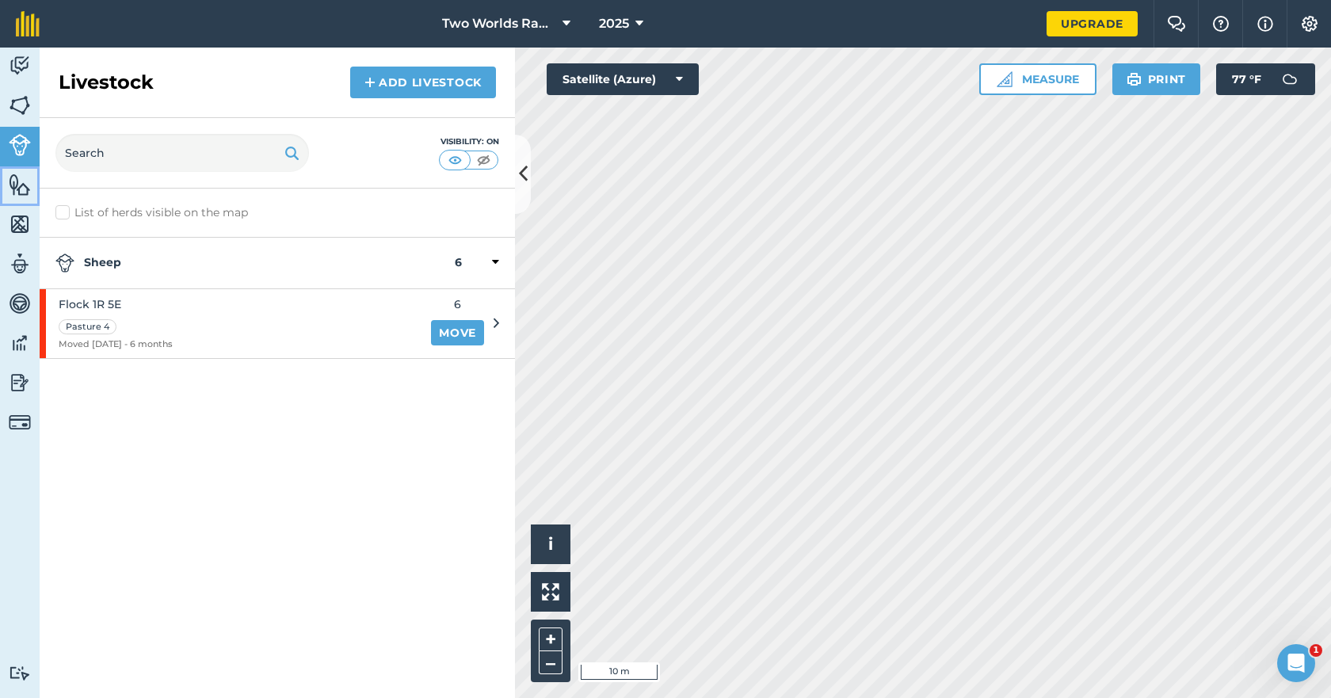
click at [14, 189] on img at bounding box center [20, 185] width 22 height 24
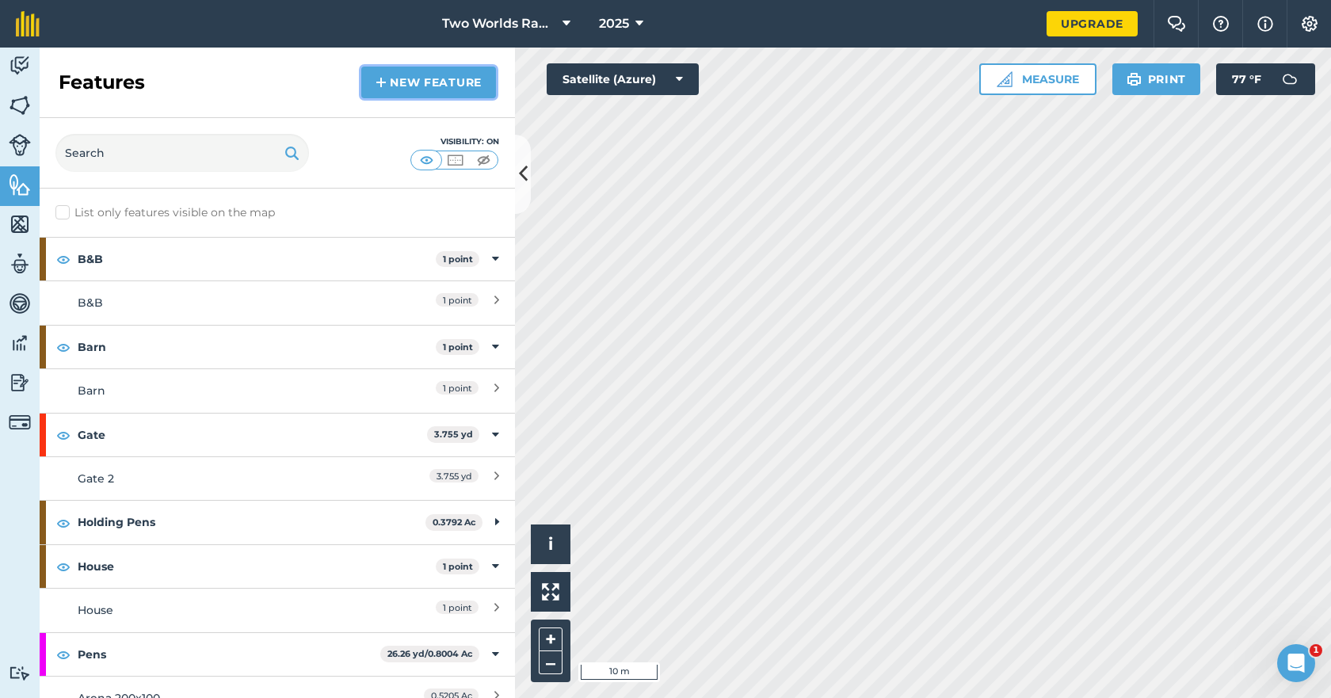
click at [383, 75] on img at bounding box center [381, 82] width 11 height 19
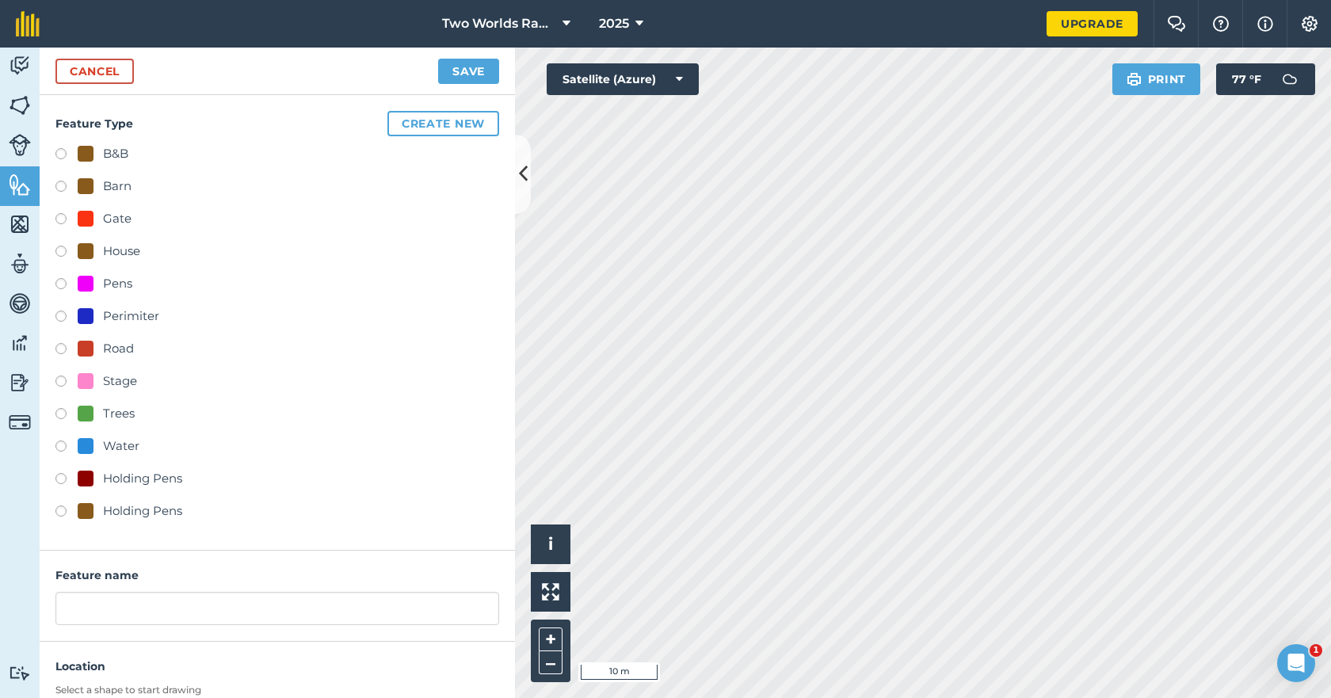
click at [61, 280] on label at bounding box center [66, 286] width 22 height 16
radio input "true"
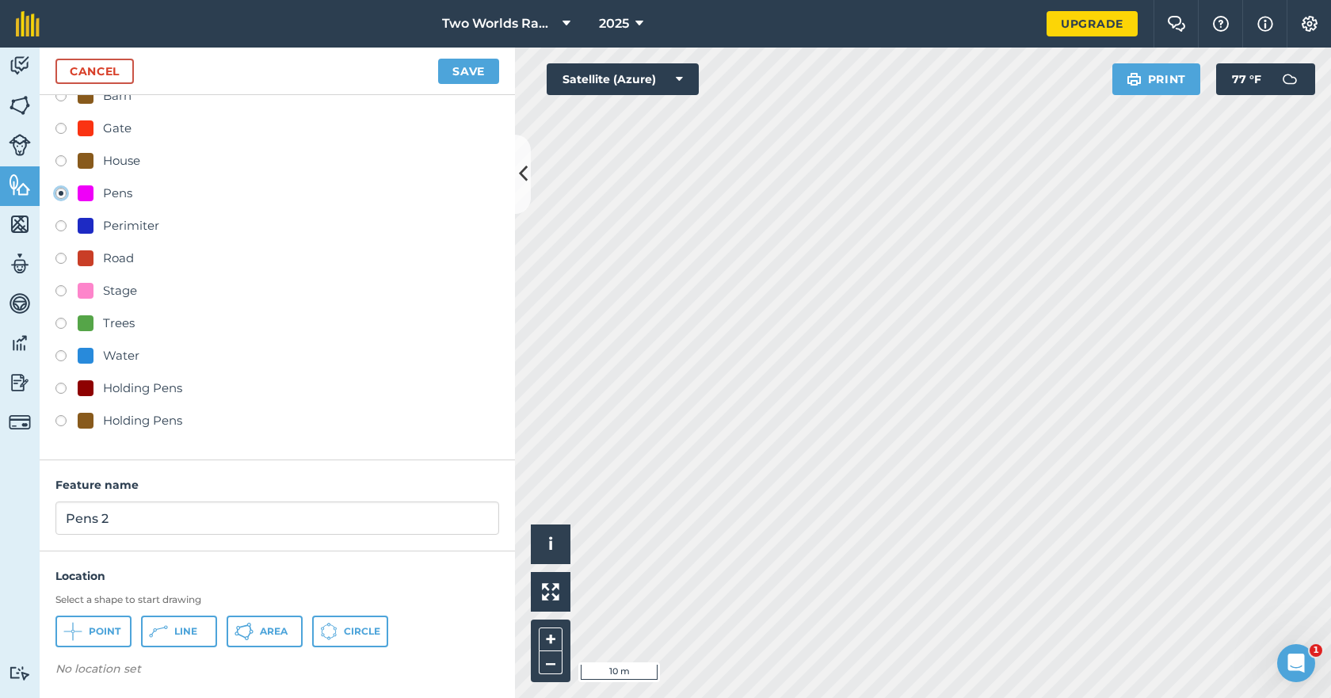
scroll to position [93, 0]
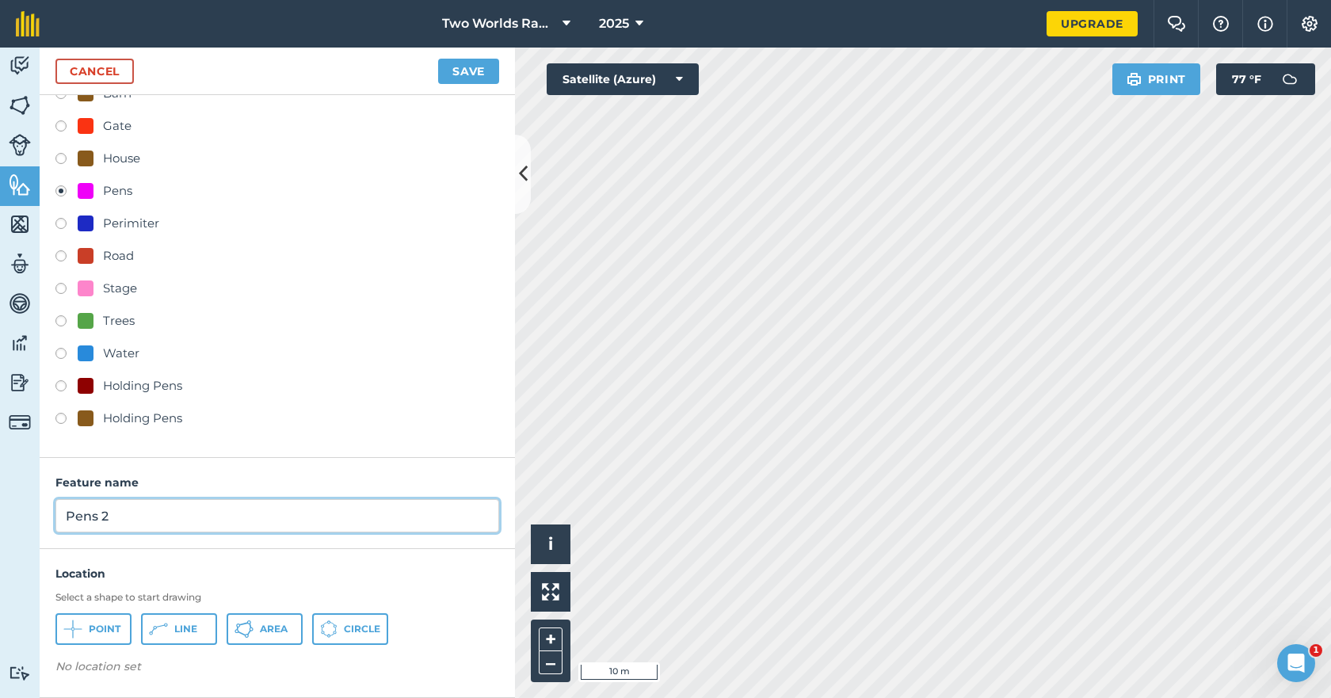
drag, startPoint x: 128, startPoint y: 516, endPoint x: 55, endPoint y: 521, distance: 73.8
click at [59, 514] on input "Pens 2" at bounding box center [277, 515] width 444 height 33
type input "Alleyway"
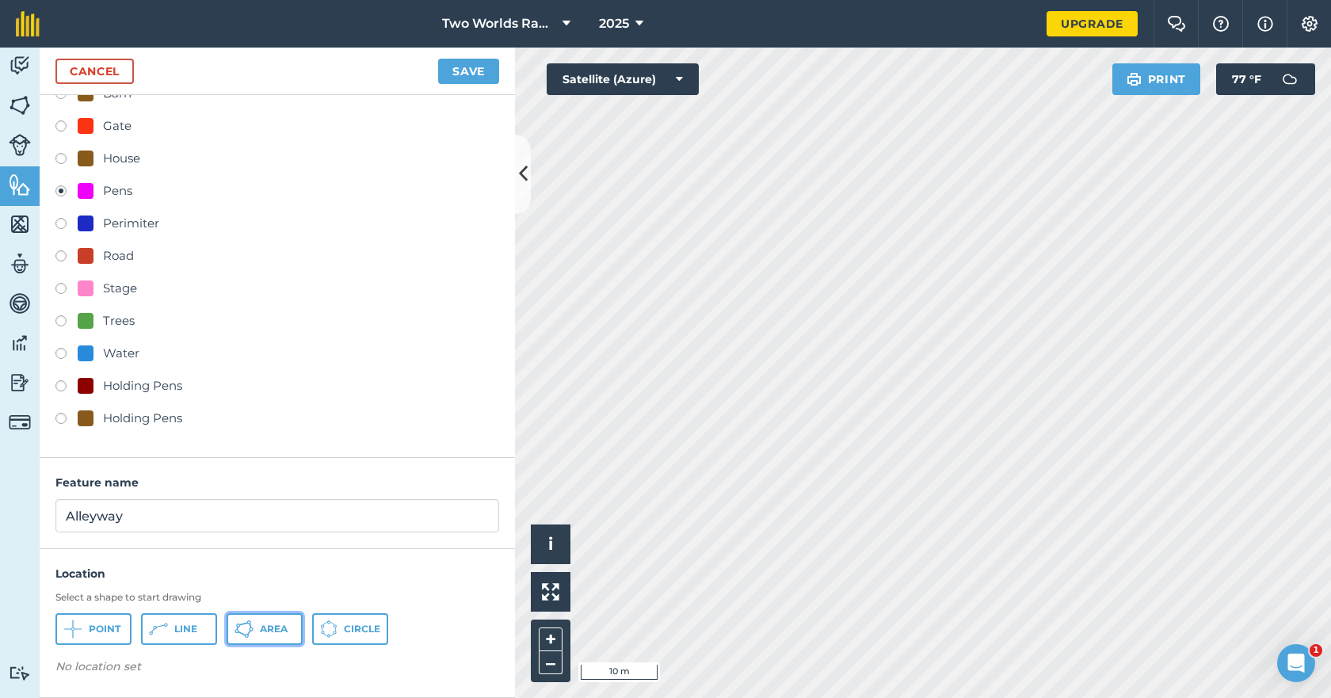
click at [259, 628] on button "Area" at bounding box center [265, 629] width 76 height 32
click at [757, 14] on div "Two Worlds Ranch 2025 Upgrade Farm Chat Help Info Settings Map printing is not …" at bounding box center [665, 349] width 1331 height 698
click at [471, 70] on button "Save" at bounding box center [468, 71] width 61 height 25
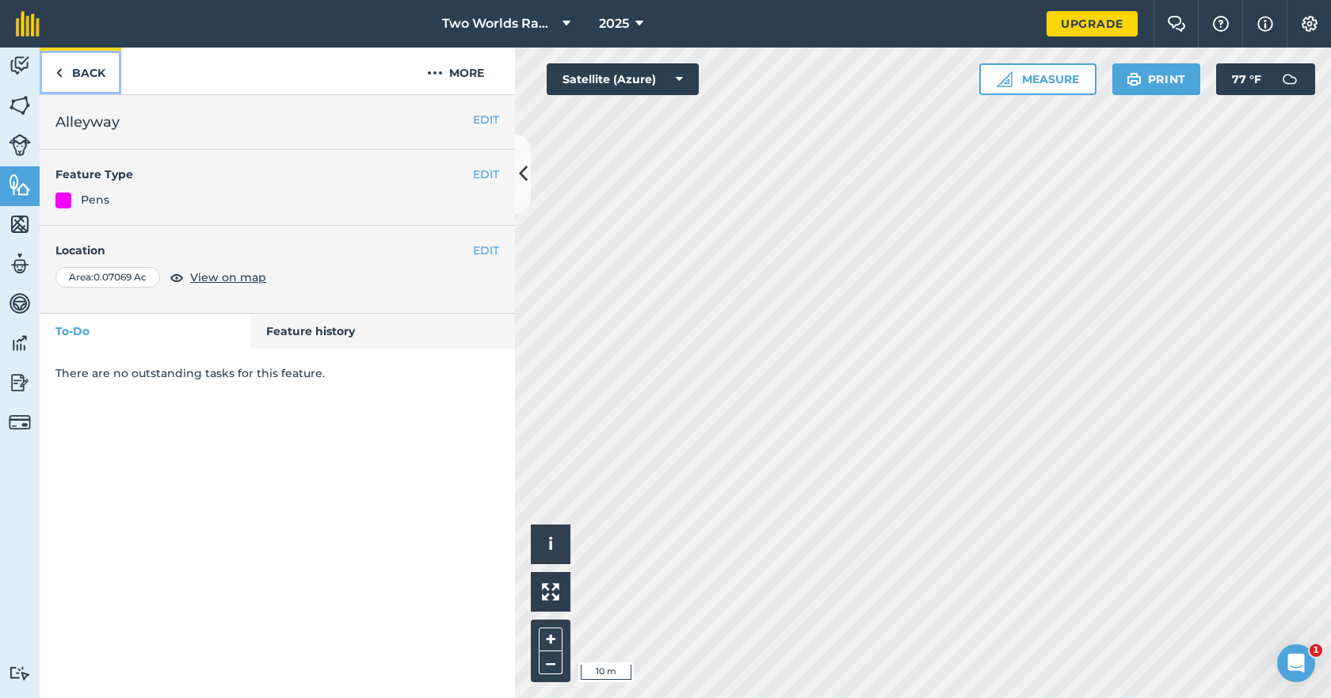
click at [98, 78] on link "Back" at bounding box center [81, 71] width 82 height 47
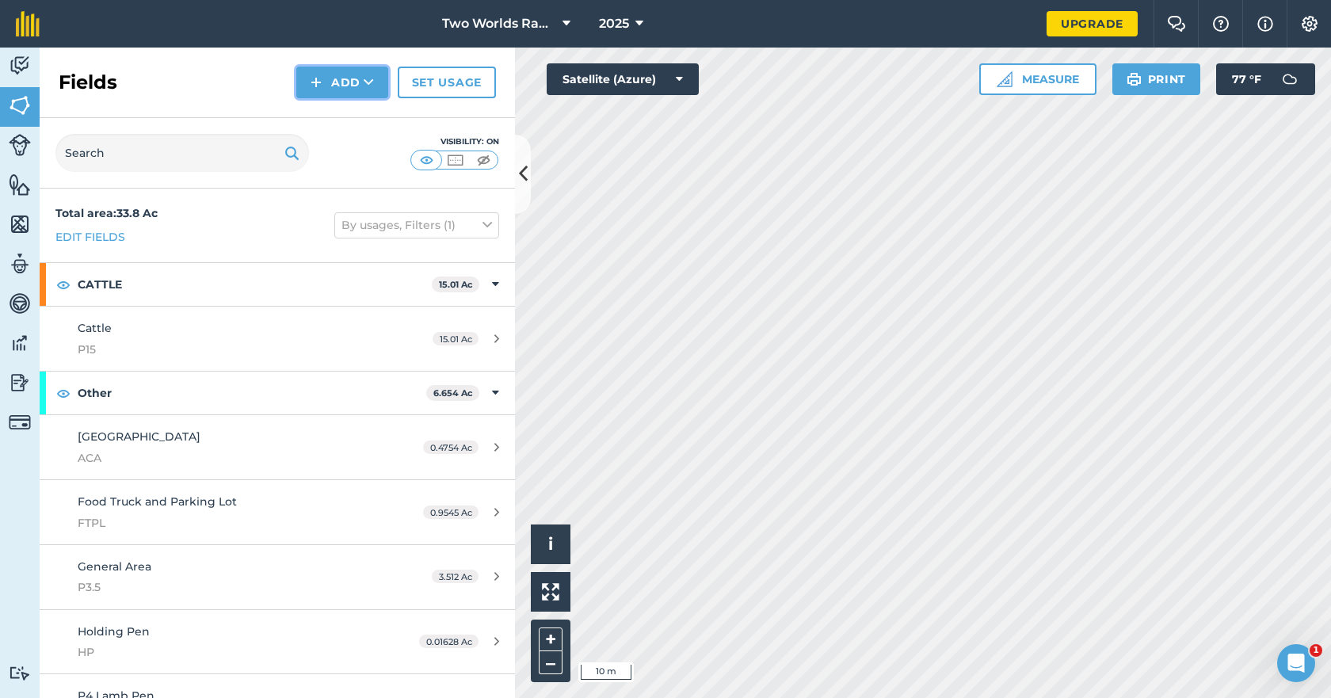
click at [341, 82] on button "Add" at bounding box center [342, 83] width 92 height 32
click at [341, 82] on button "Add Draw Import" at bounding box center [342, 83] width 92 height 32
click at [5, 185] on link "Features" at bounding box center [20, 186] width 40 height 40
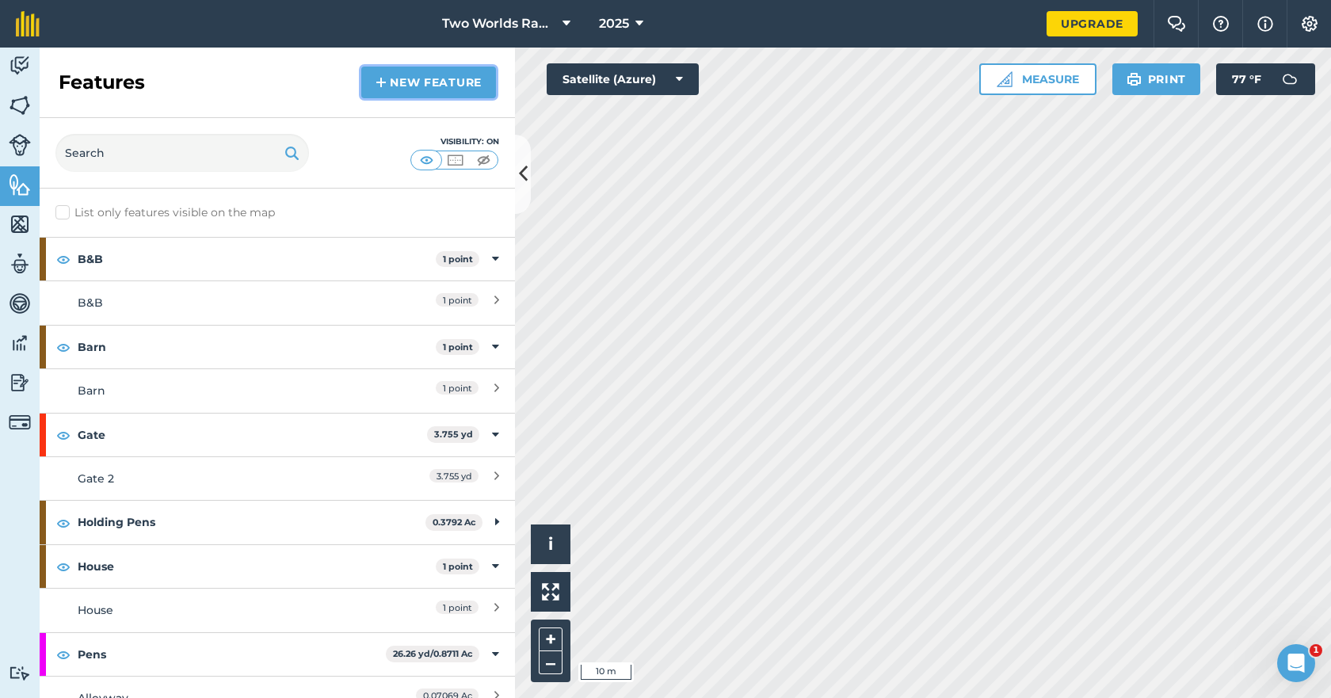
click at [441, 76] on link "New feature" at bounding box center [428, 83] width 135 height 32
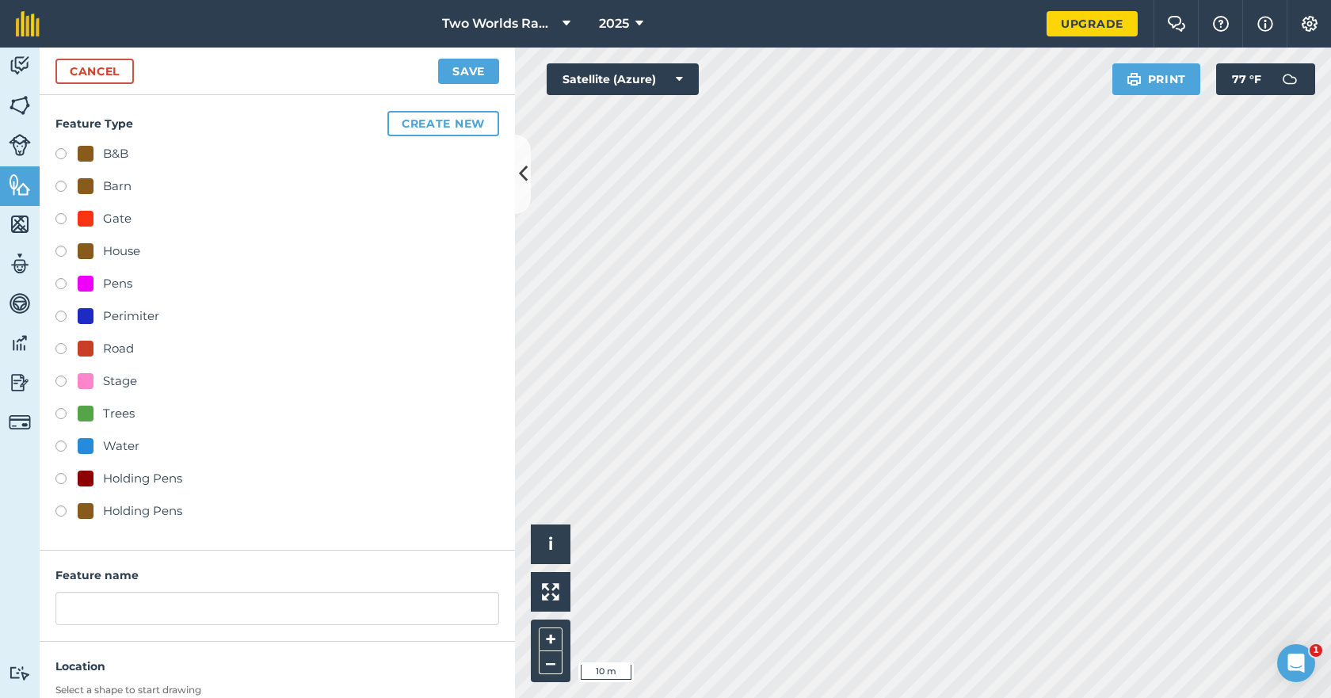
click at [59, 316] on label at bounding box center [66, 319] width 22 height 16
radio input "true"
type input "Perimiter"
click at [437, 120] on button "Create new" at bounding box center [443, 123] width 112 height 25
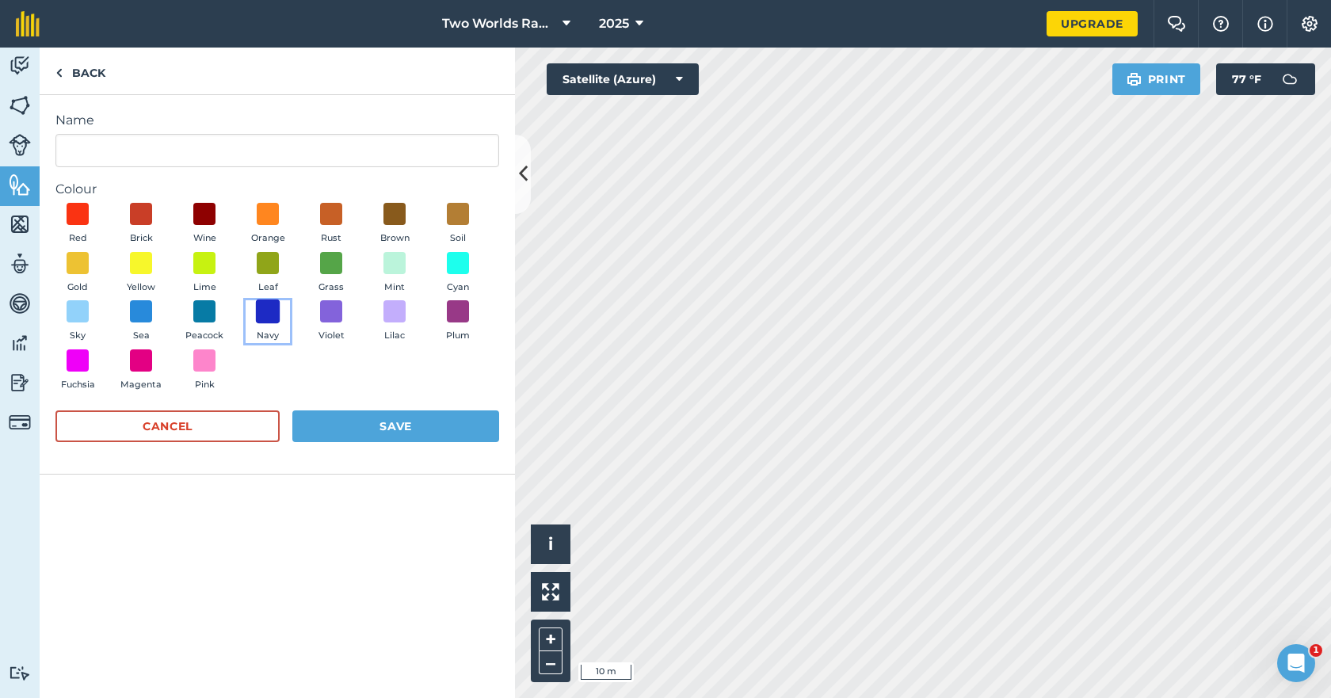
click at [269, 314] on span at bounding box center [268, 311] width 25 height 25
click at [153, 147] on input "Name" at bounding box center [277, 150] width 444 height 33
type input "Gather Pen"
click at [368, 418] on button "Save" at bounding box center [395, 426] width 207 height 32
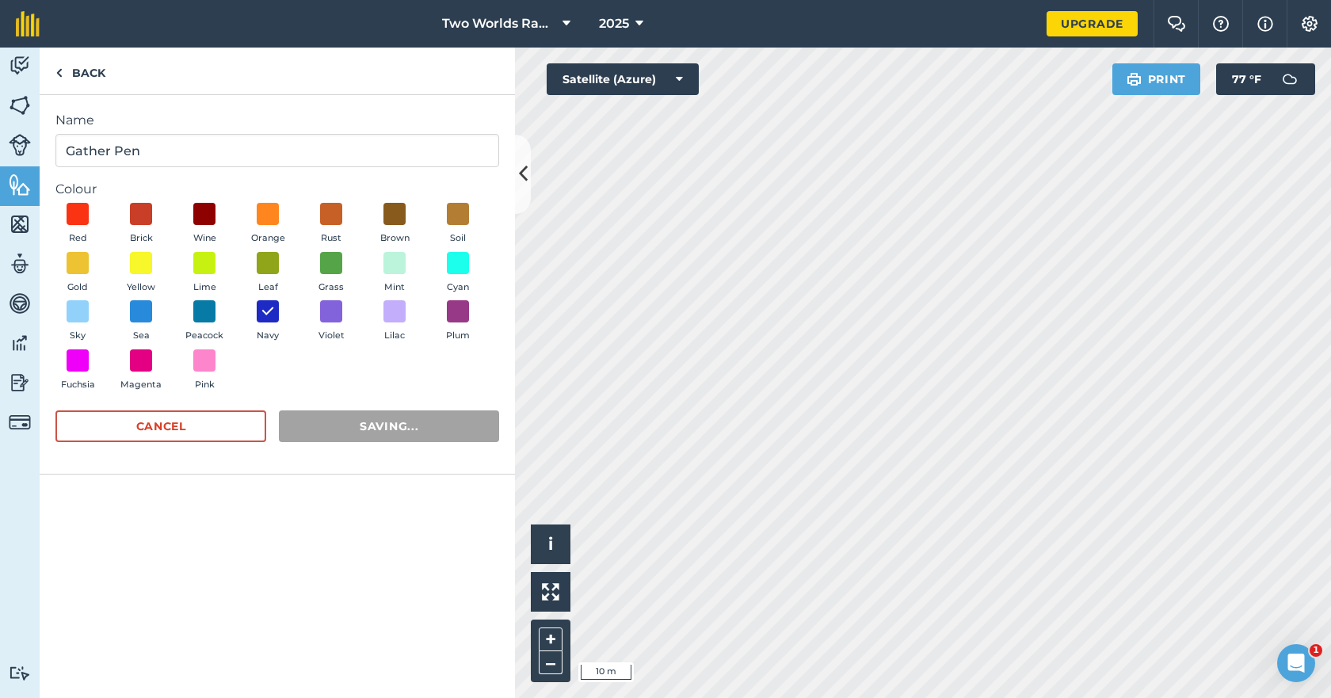
radio input "false"
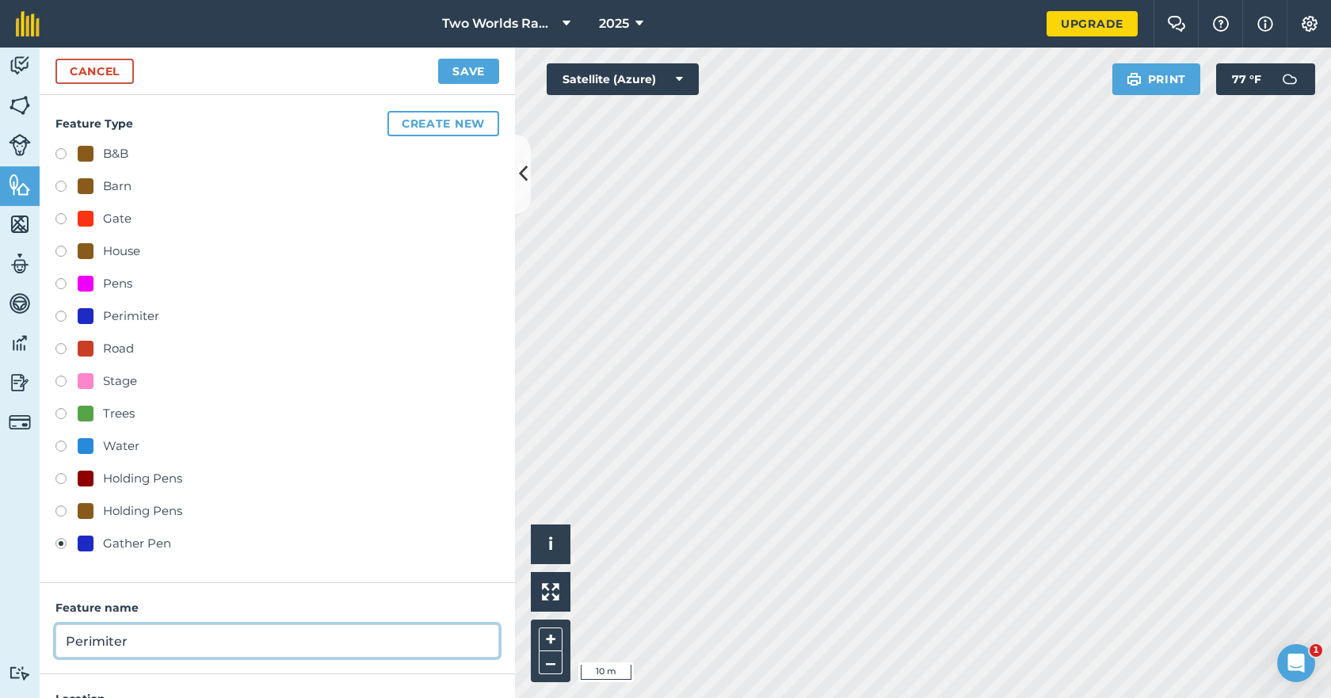
drag, startPoint x: 152, startPoint y: 639, endPoint x: 16, endPoint y: 632, distance: 136.4
click at [17, 632] on div "Activity Fields Livestock Features Maps Team Vehicles Data Reporting Billing Tu…" at bounding box center [665, 373] width 1331 height 650
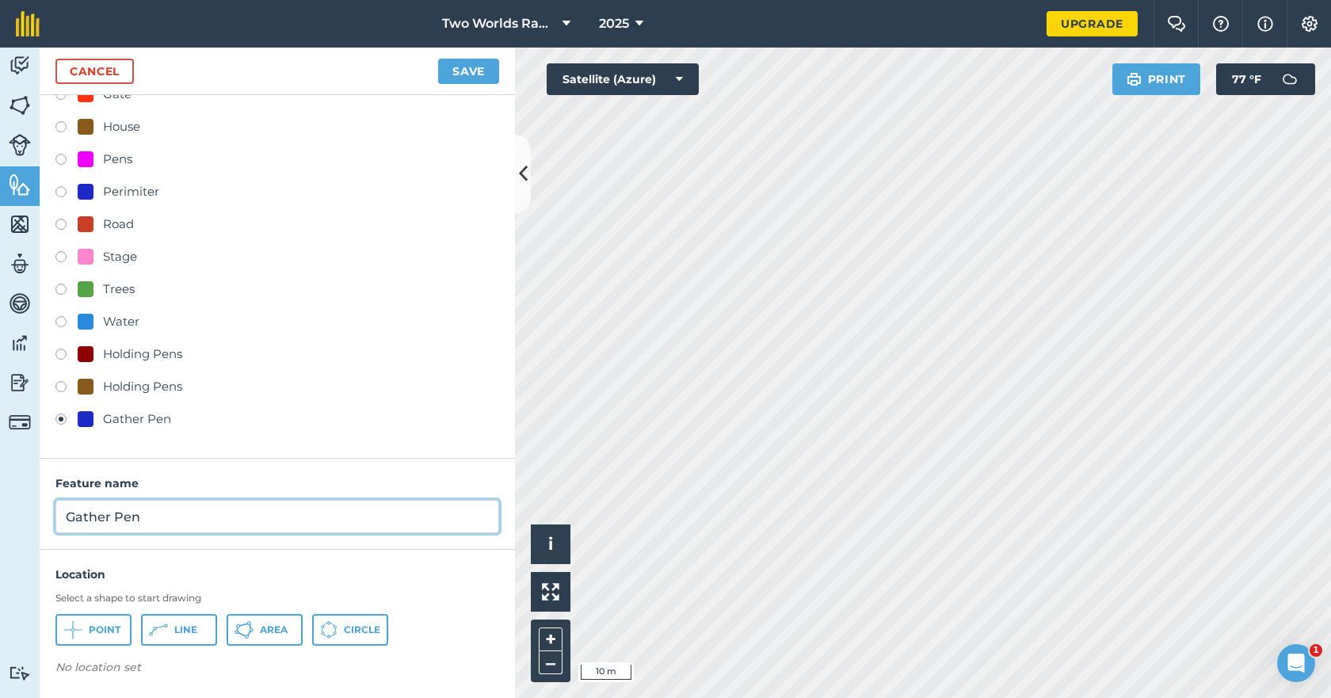
scroll to position [125, 0]
type input "Gather Pen"
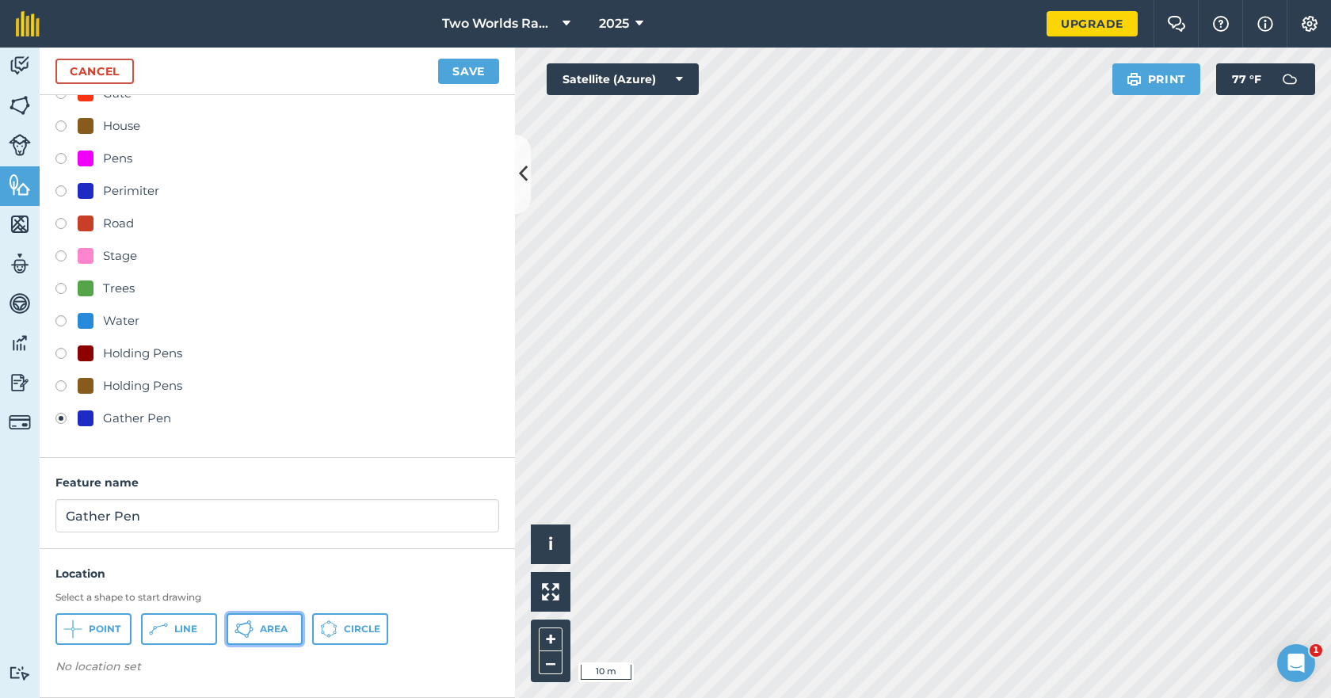
click at [261, 634] on span "Area" at bounding box center [274, 629] width 28 height 13
click at [472, 74] on button "Save" at bounding box center [468, 71] width 61 height 25
